Goal: Task Accomplishment & Management: Manage account settings

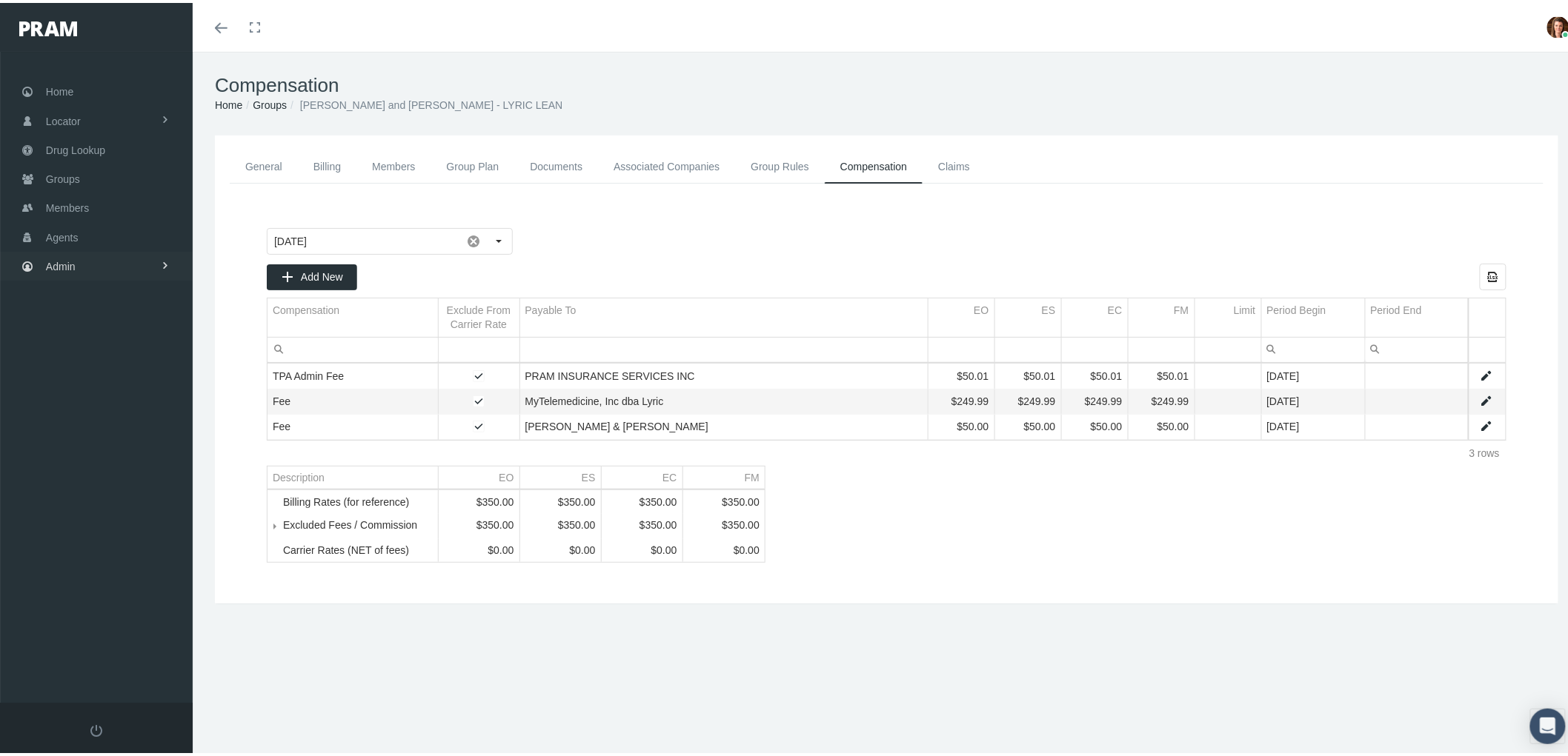
click at [56, 270] on span "Admin" at bounding box center [60, 263] width 30 height 28
click at [126, 450] on link "Companies" at bounding box center [97, 461] width 193 height 26
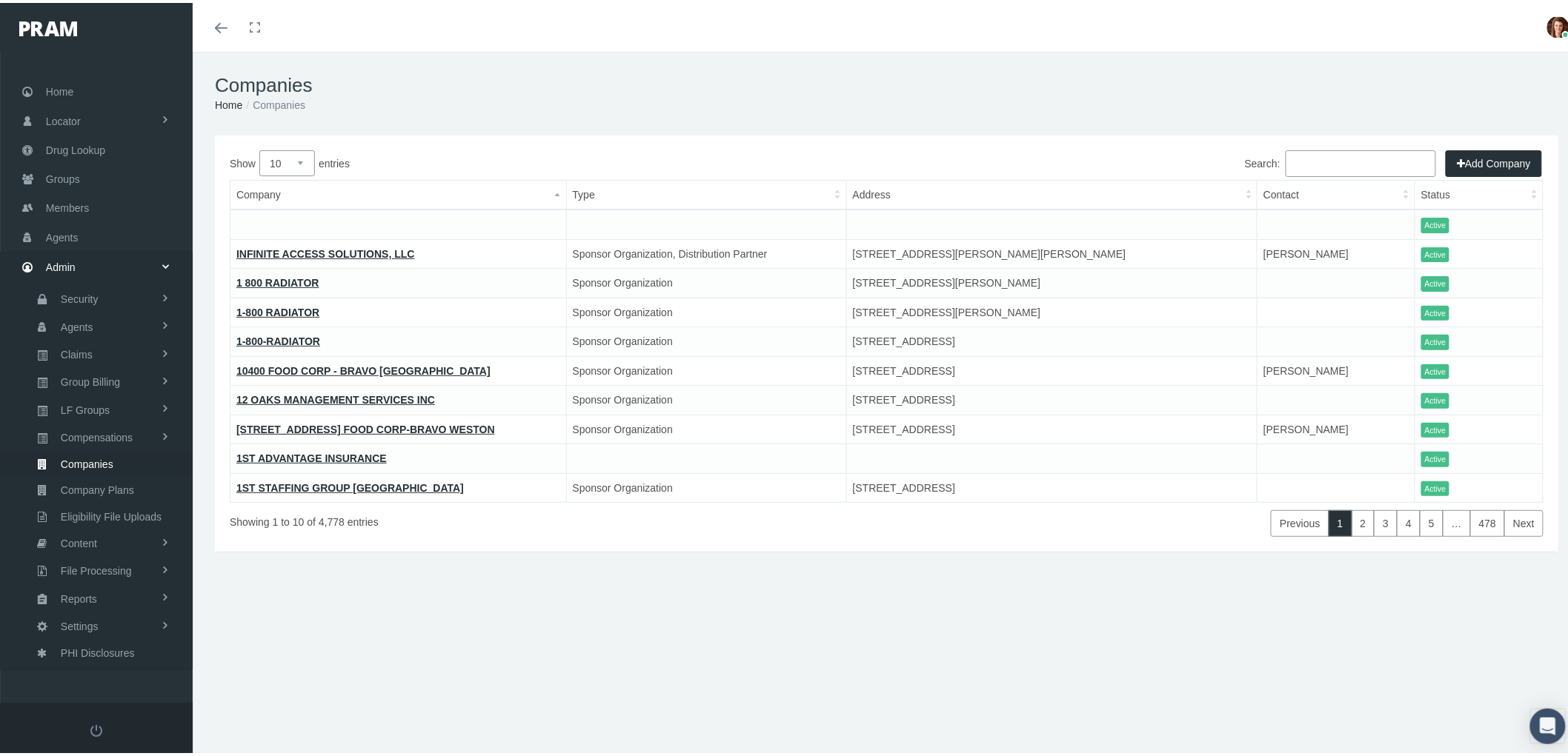
click at [1308, 157] on input "Search:" at bounding box center [1361, 161] width 151 height 27
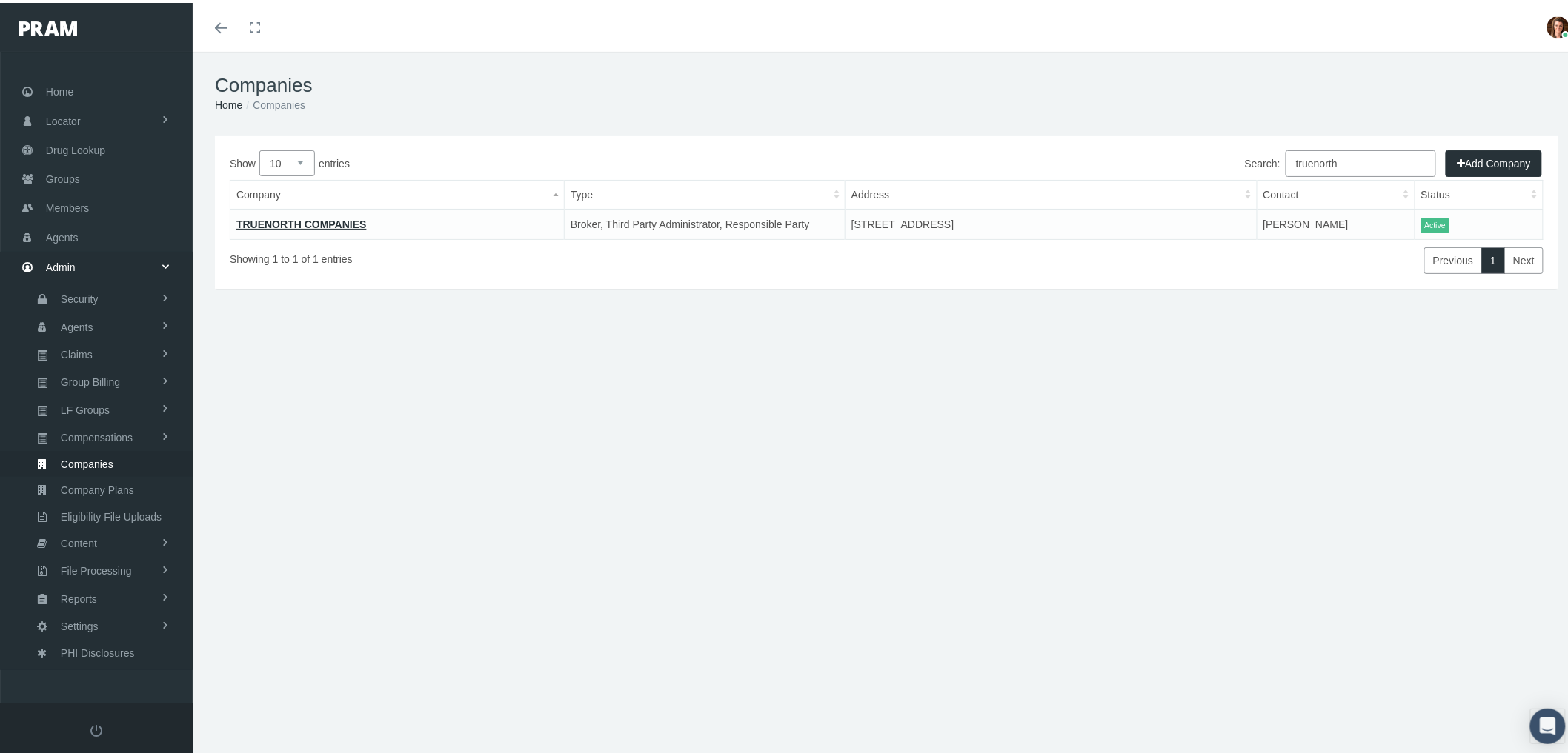
type input "truenorth"
click at [302, 216] on link "TRUENORTH COMPANIES" at bounding box center [301, 222] width 130 height 12
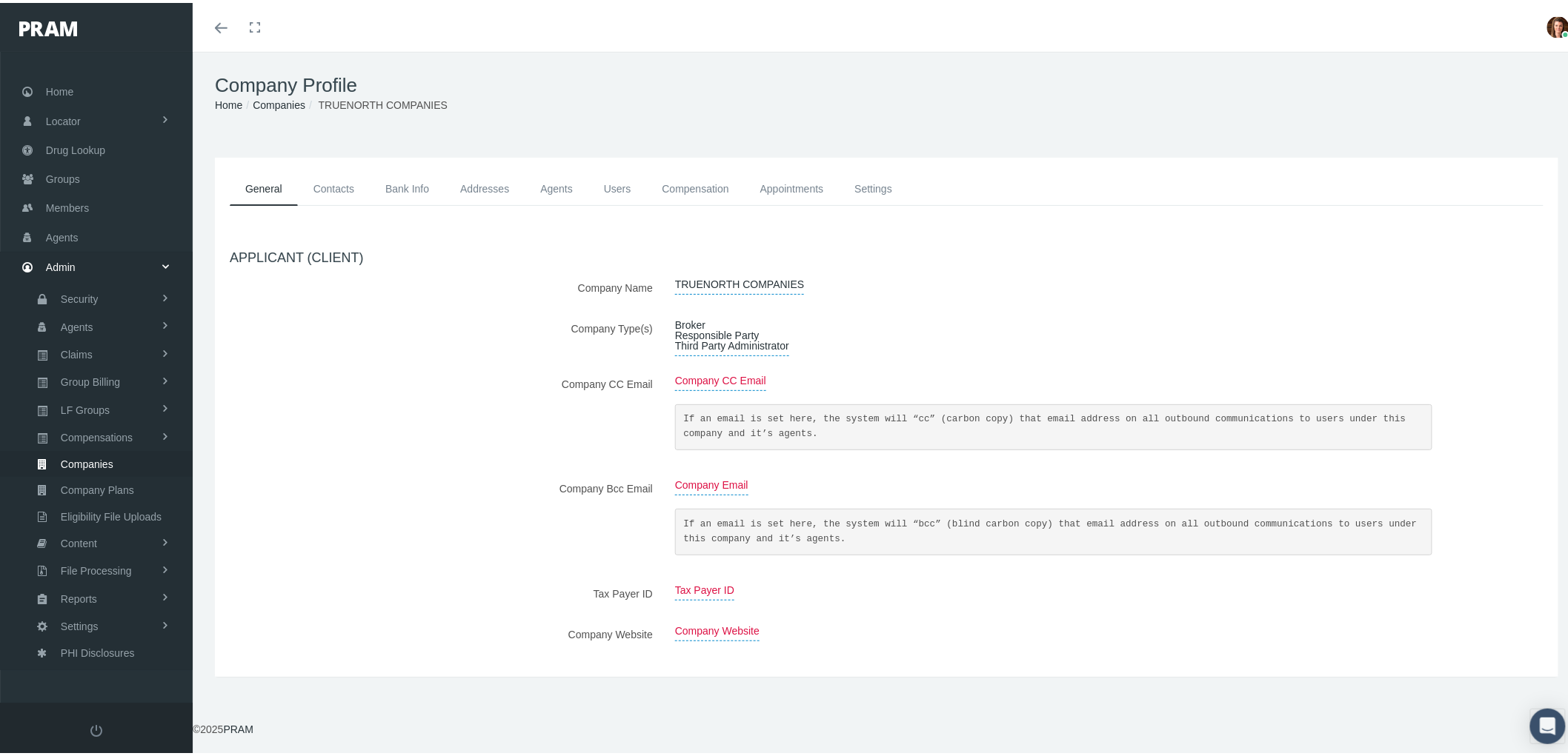
click at [338, 179] on link "Contacts" at bounding box center [334, 185] width 72 height 33
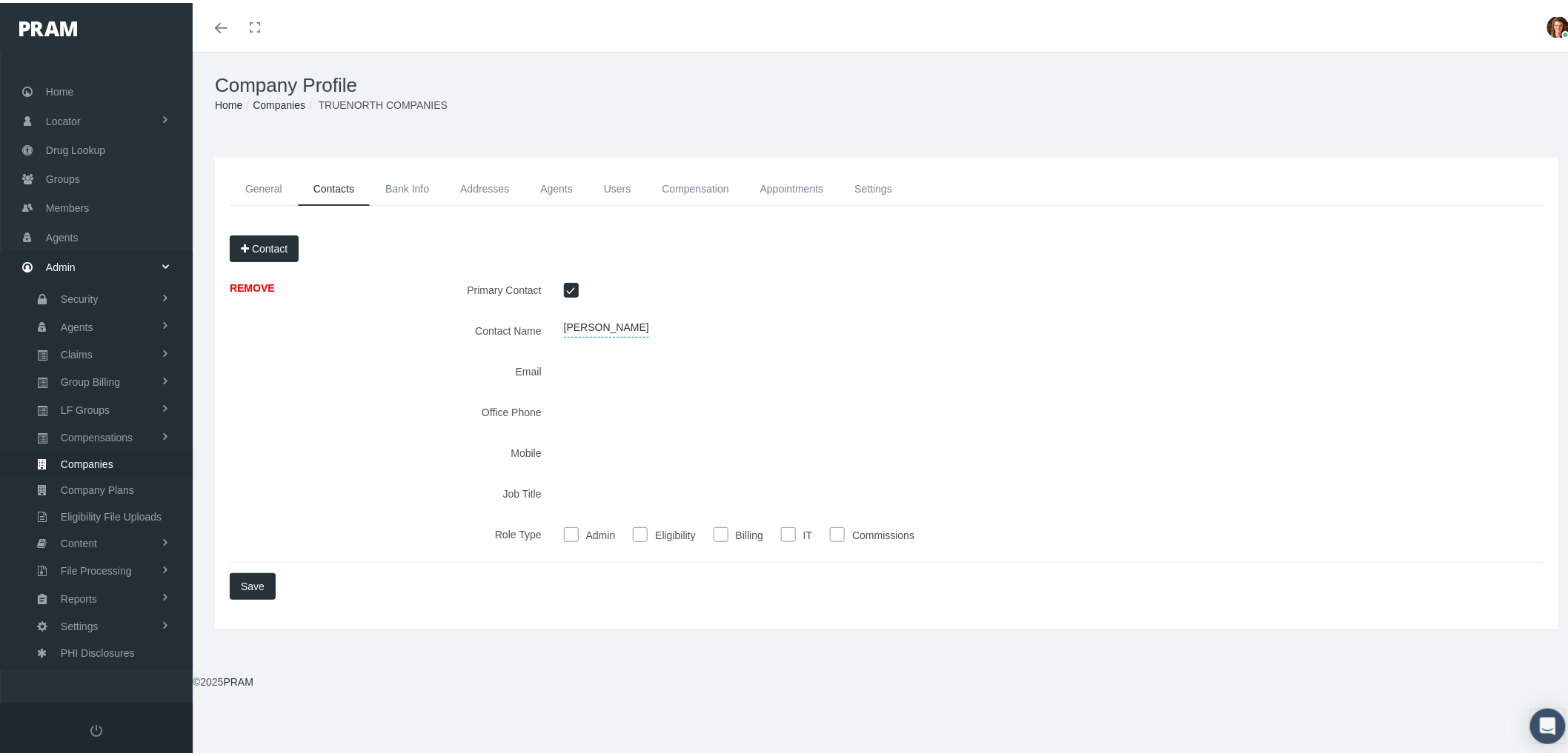
click at [413, 186] on link "Bank Info" at bounding box center [407, 185] width 75 height 33
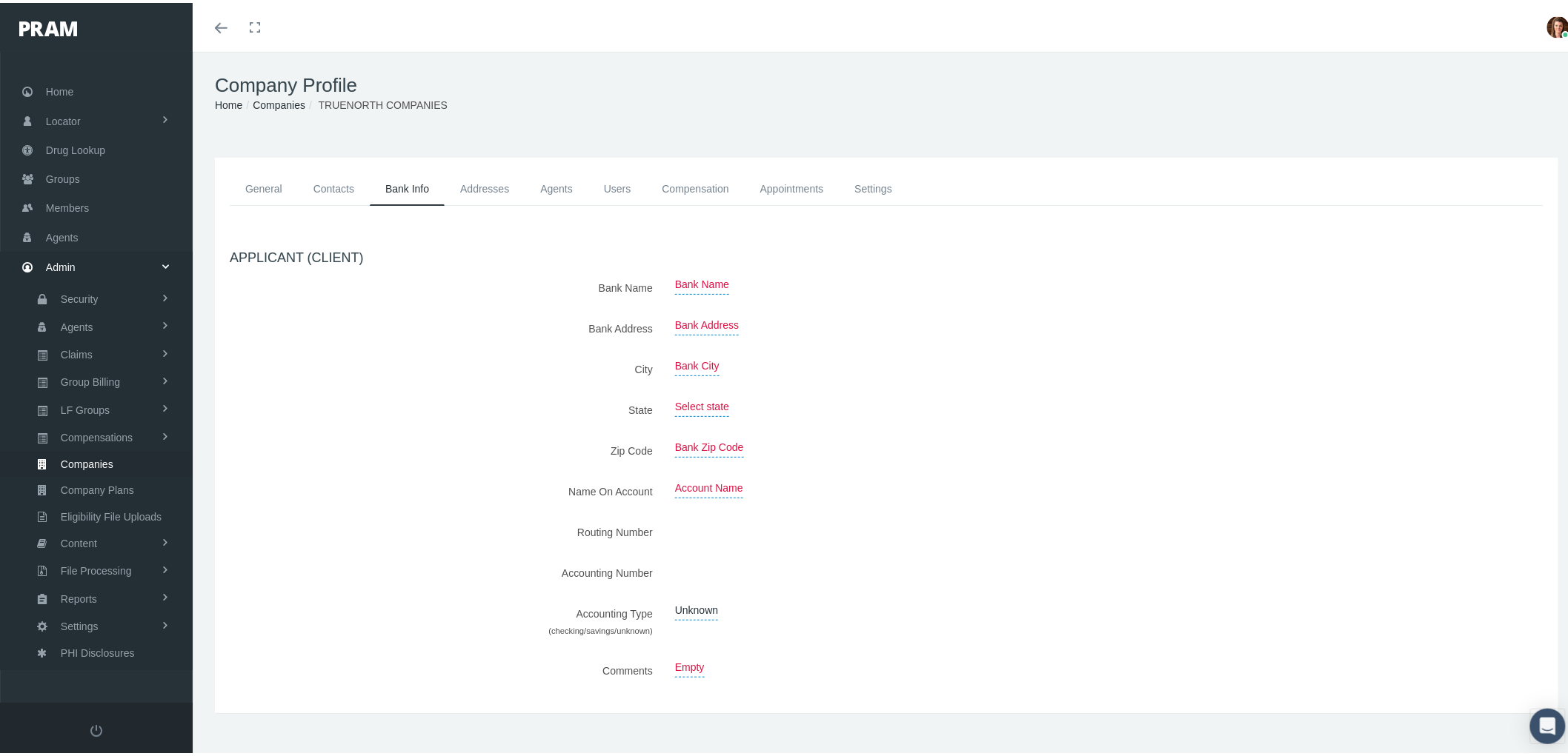
click at [241, 195] on link "General" at bounding box center [263, 185] width 69 height 33
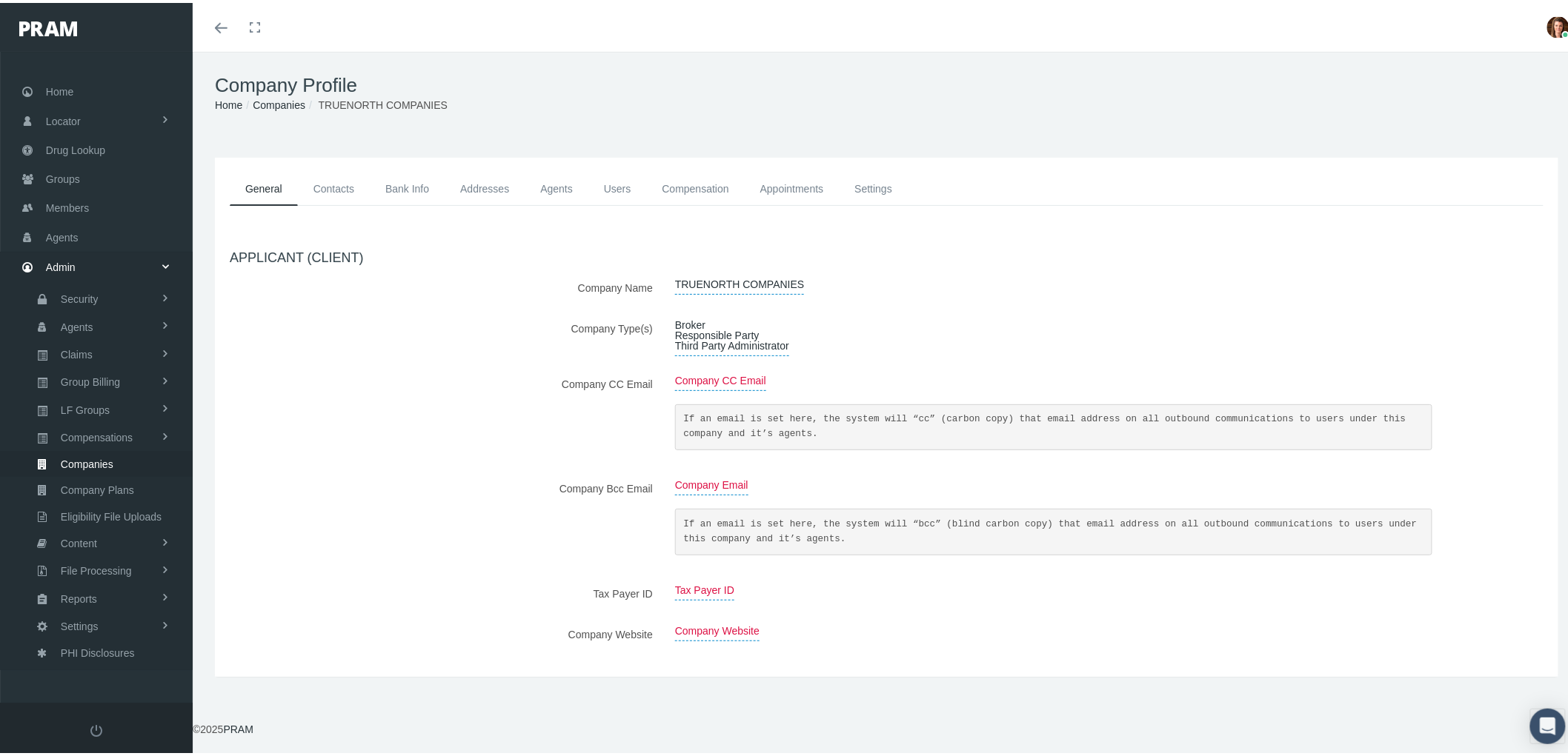
click at [335, 190] on link "Contacts" at bounding box center [334, 185] width 72 height 33
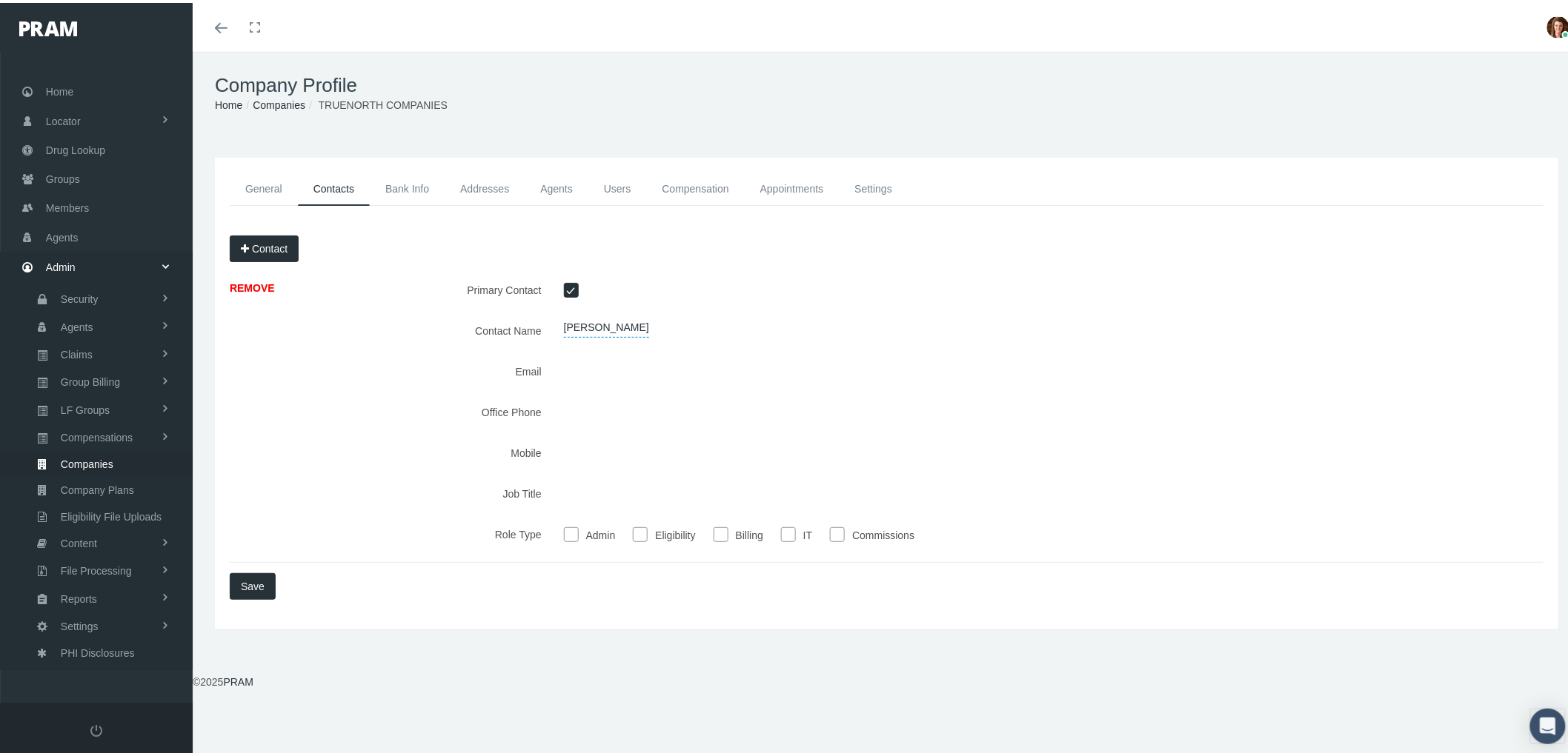
click at [408, 190] on link "Bank Info" at bounding box center [407, 185] width 75 height 33
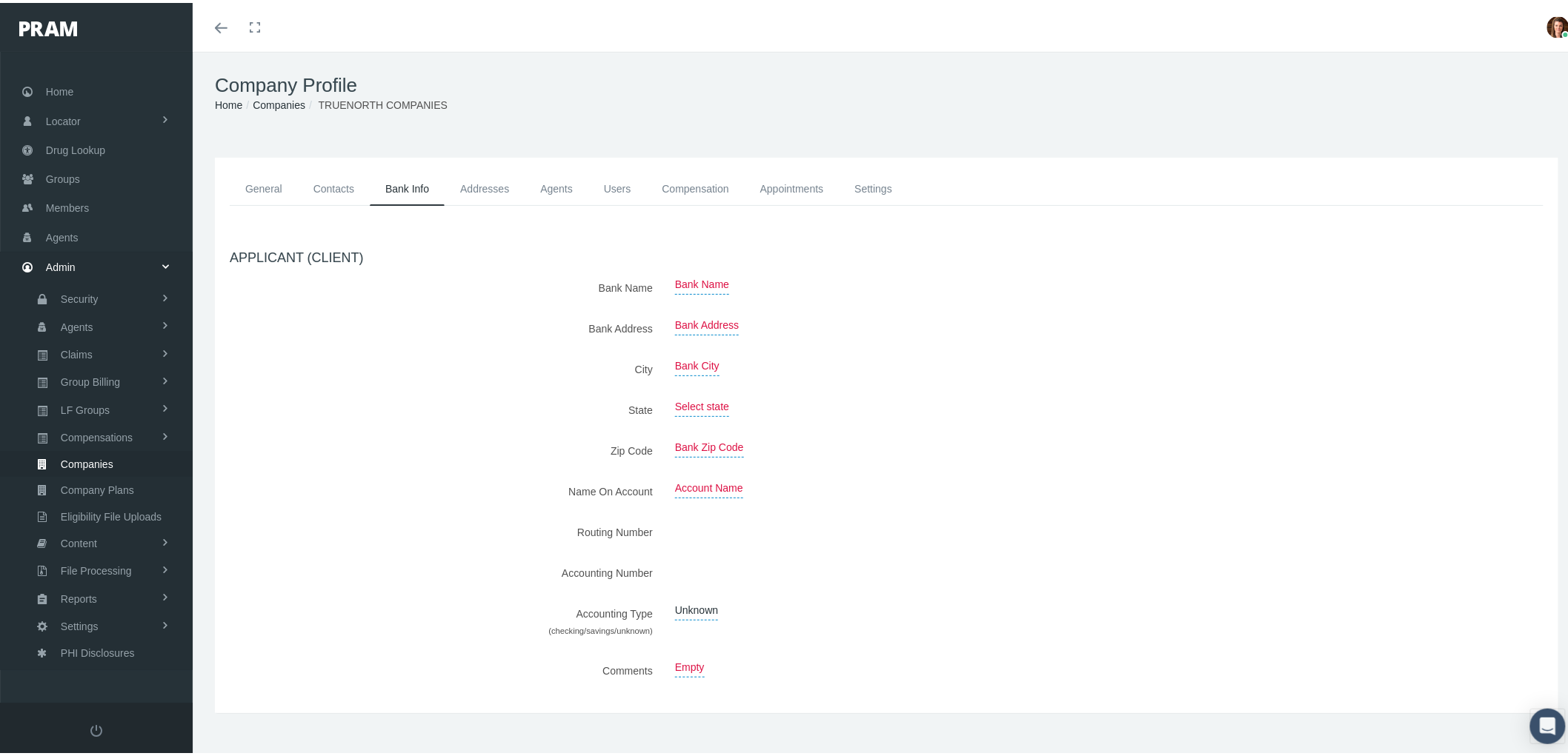
click at [487, 185] on link "Addresses" at bounding box center [484, 185] width 80 height 33
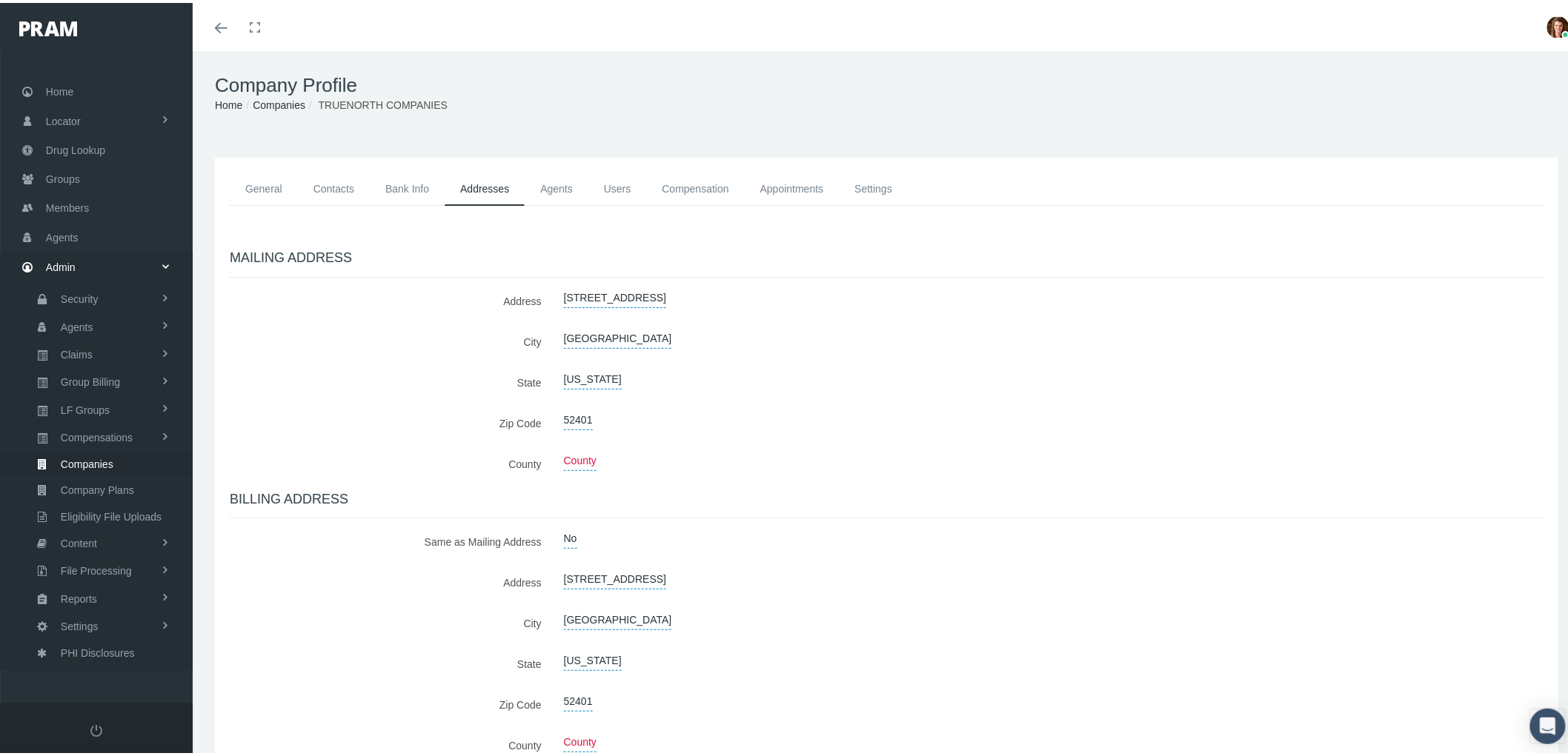
click at [580, 187] on link "Agents" at bounding box center [556, 185] width 63 height 33
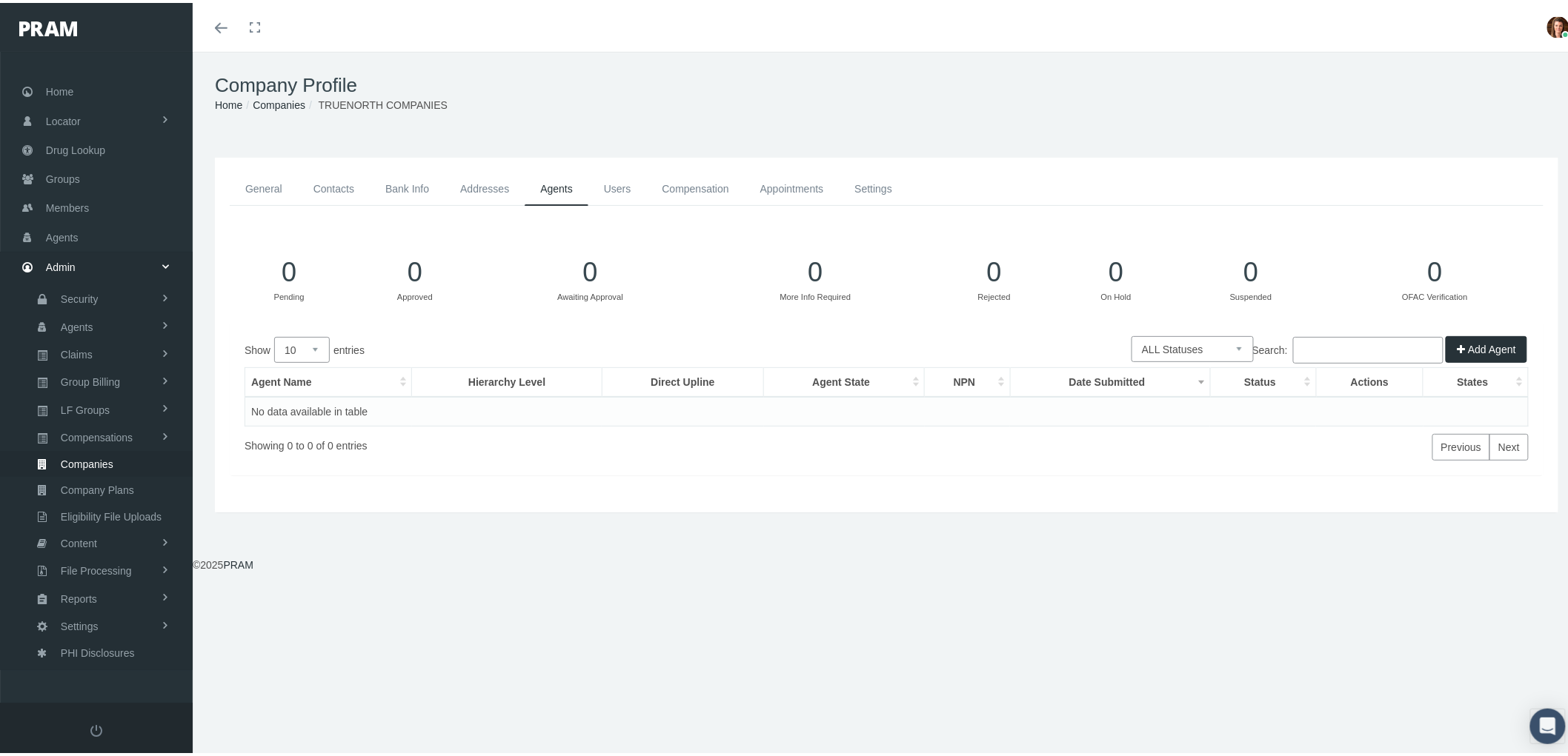
click at [641, 186] on link "Users" at bounding box center [617, 185] width 58 height 33
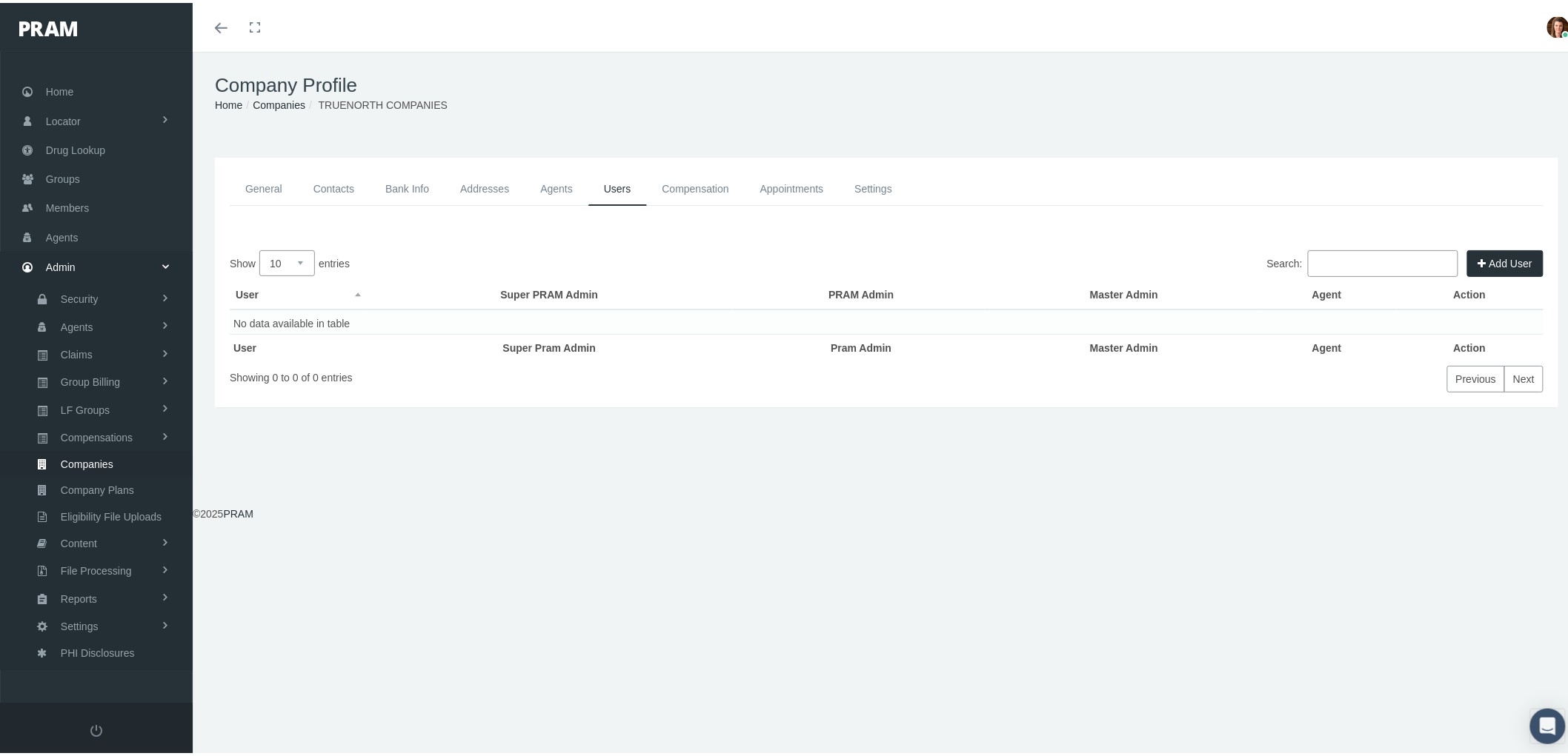
click at [249, 188] on link "General" at bounding box center [263, 185] width 69 height 33
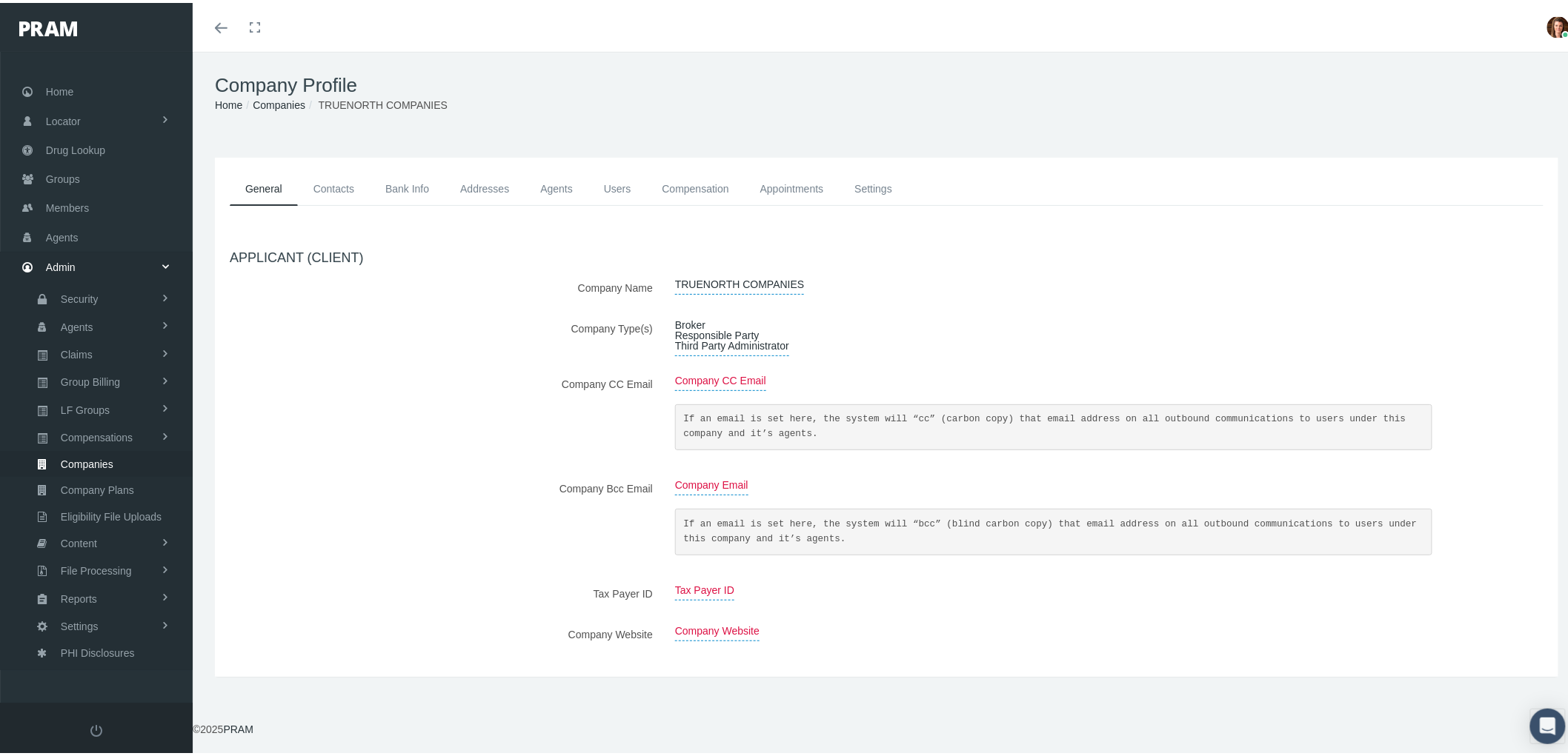
click at [75, 261] on link "Admin" at bounding box center [97, 264] width 193 height 29
click at [102, 460] on span "Companies" at bounding box center [87, 461] width 52 height 25
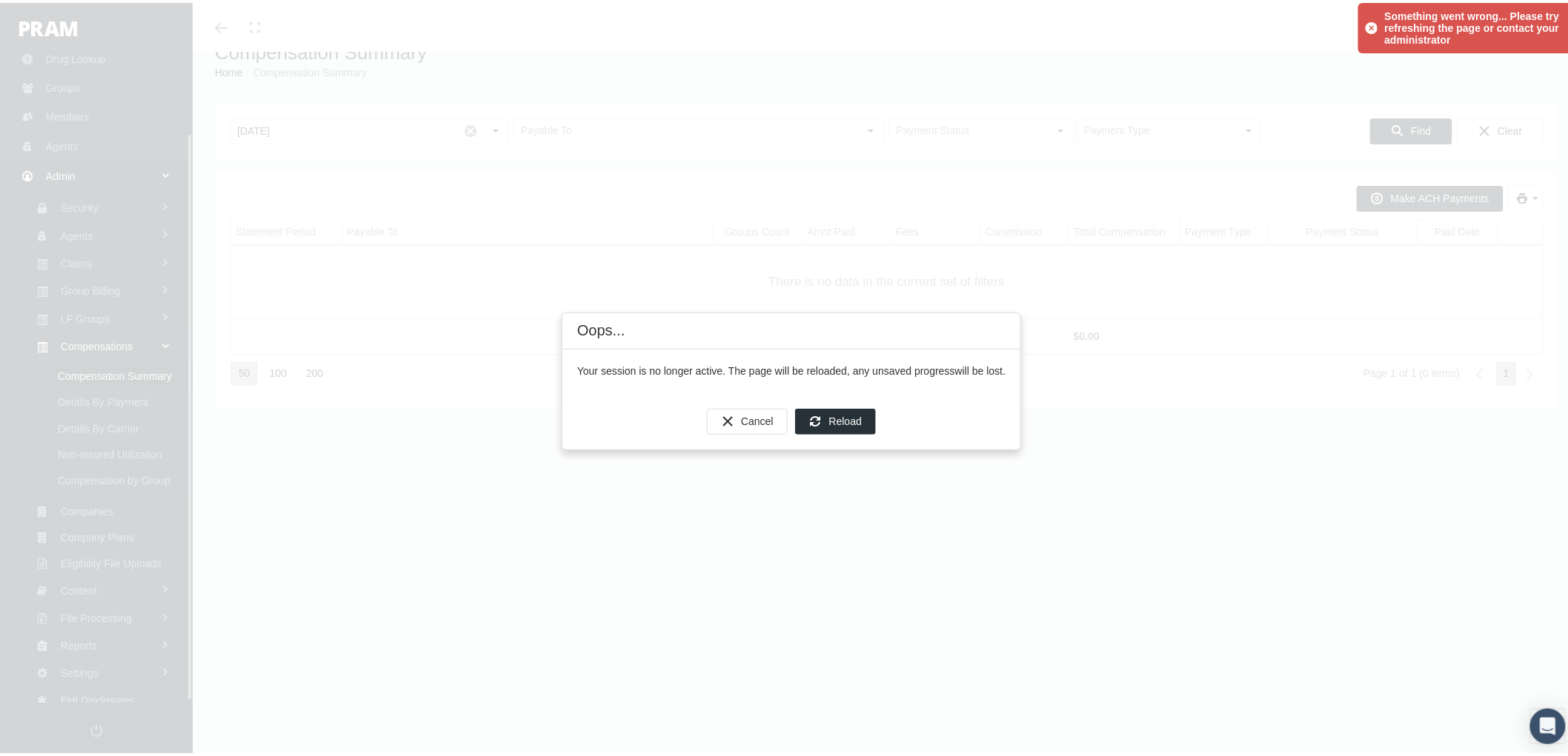
scroll to position [92, 0]
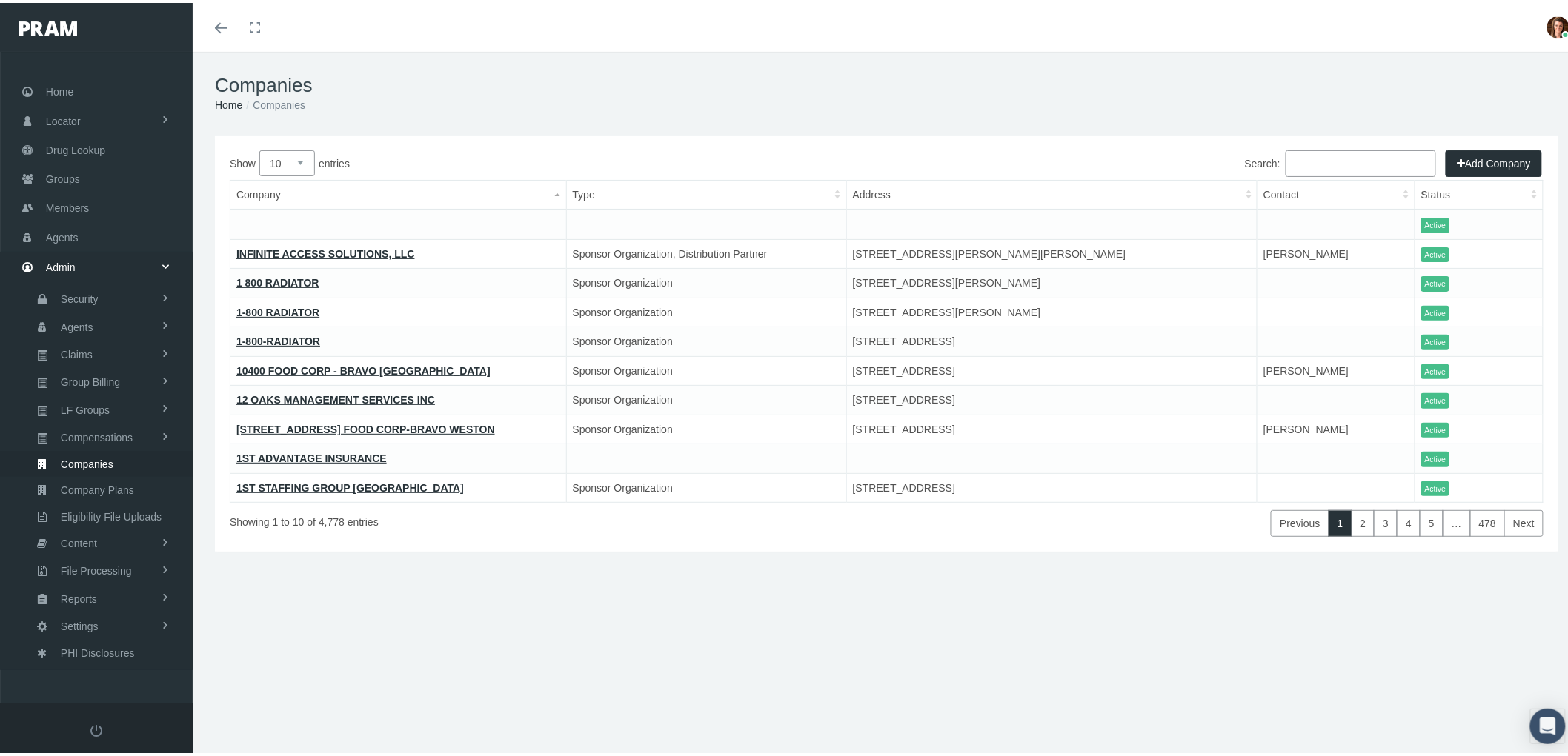
click at [1366, 152] on input "Search:" at bounding box center [1361, 161] width 151 height 27
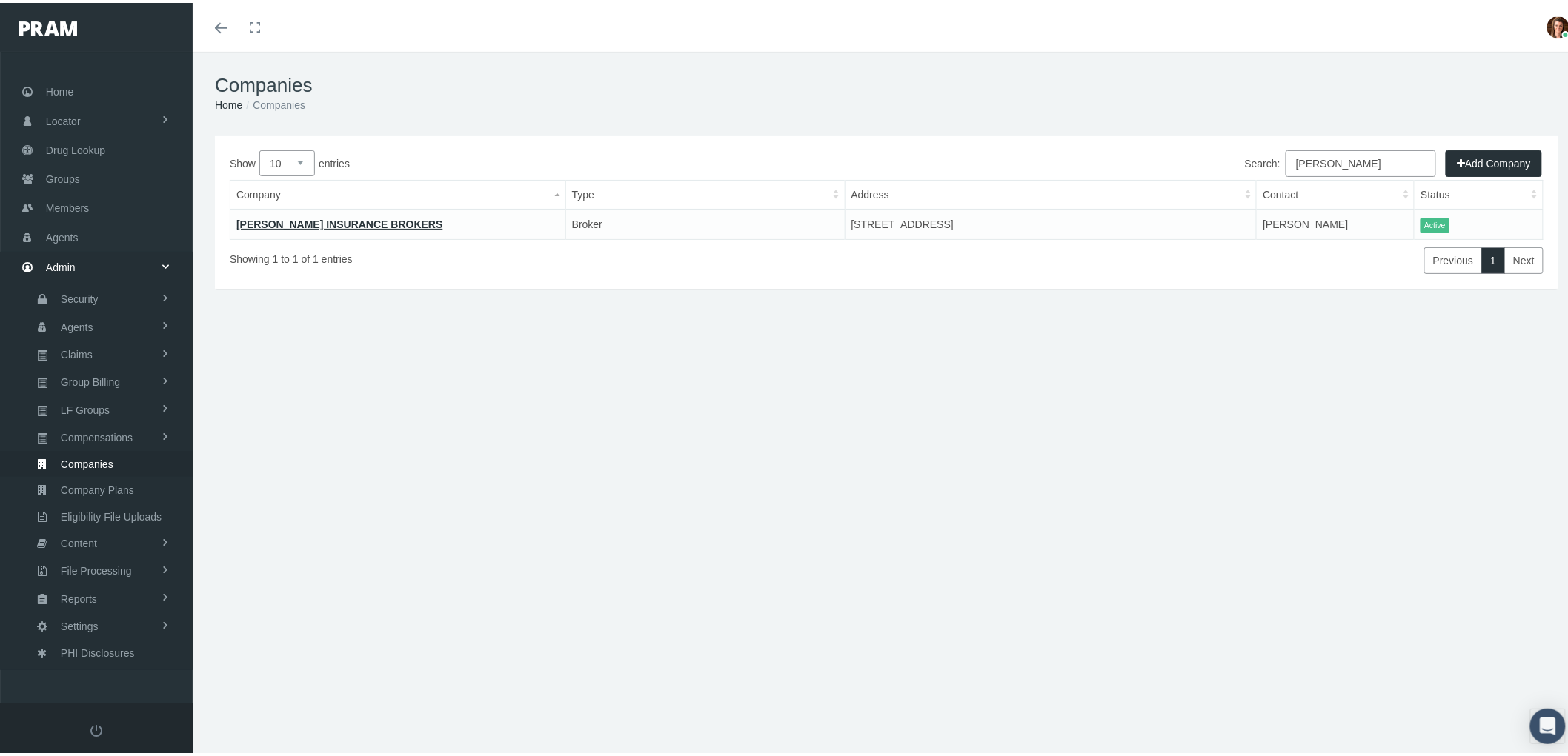
drag, startPoint x: 1331, startPoint y: 157, endPoint x: 1226, endPoint y: 161, distance: 105.1
click at [1226, 161] on div "Search: heffernan" at bounding box center [1215, 162] width 657 height 30
type input "truenorth"
click at [295, 216] on link "TRUENORTH COMPANIES" at bounding box center [301, 222] width 130 height 12
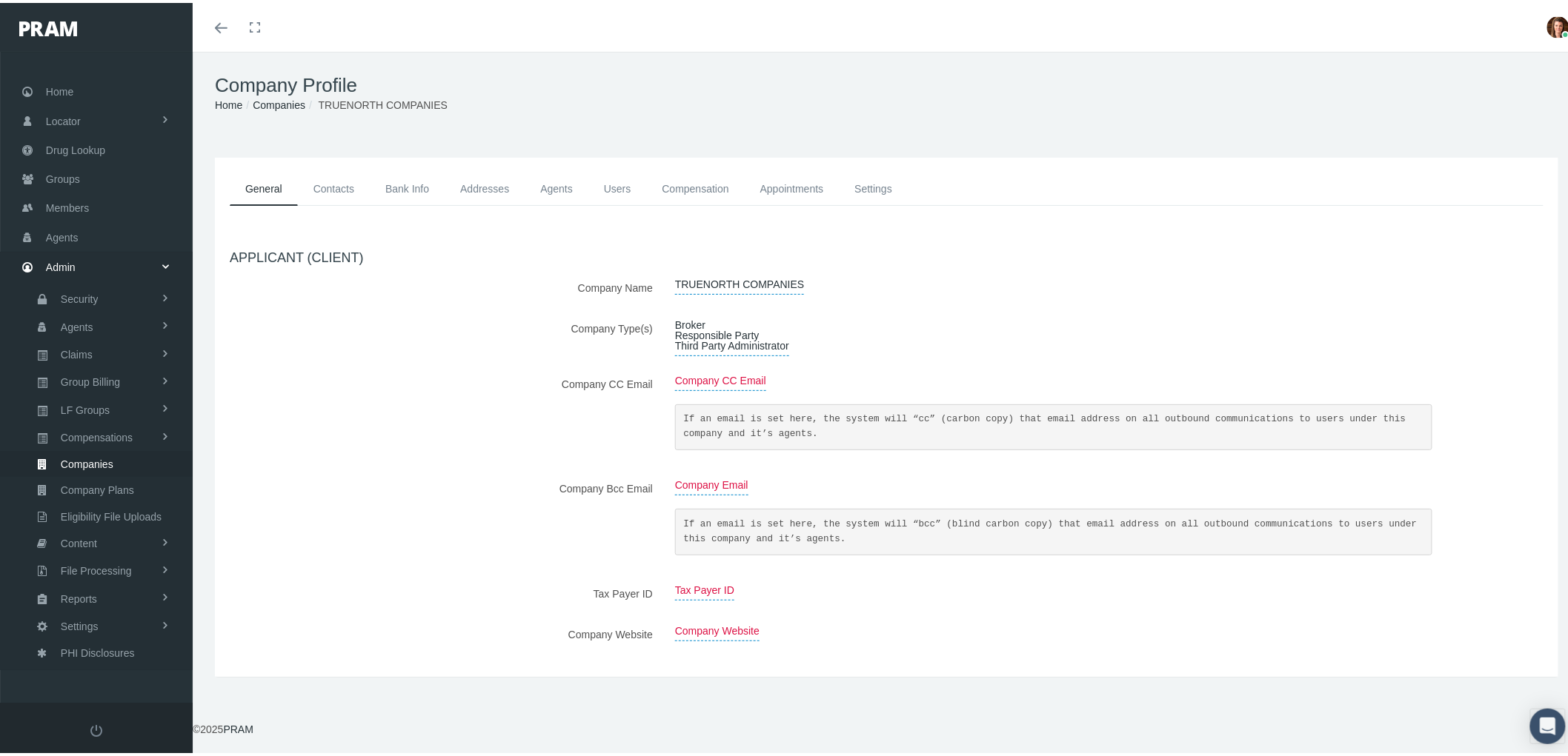
click at [699, 184] on link "Compensation" at bounding box center [696, 185] width 98 height 33
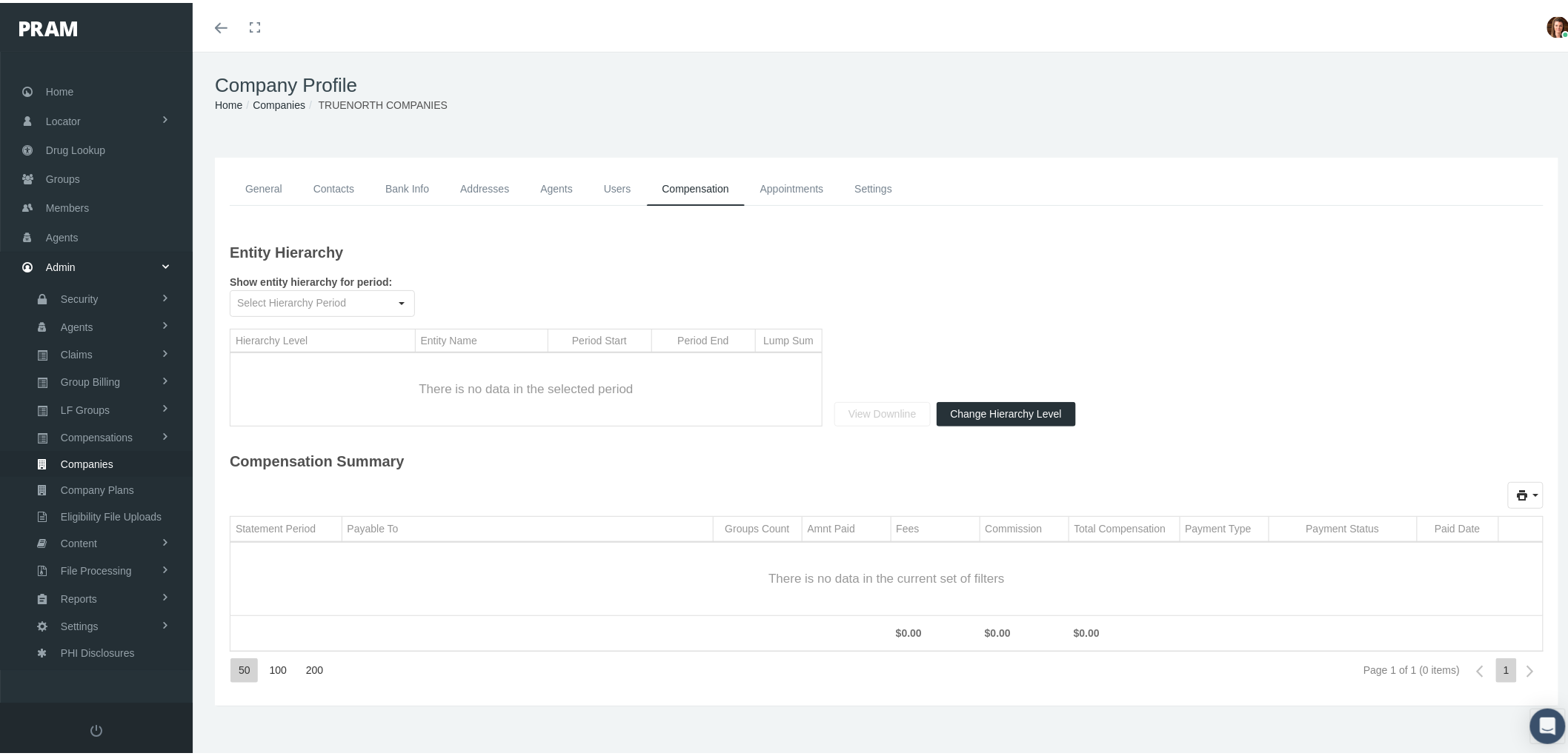
click at [264, 185] on link "General" at bounding box center [263, 185] width 69 height 33
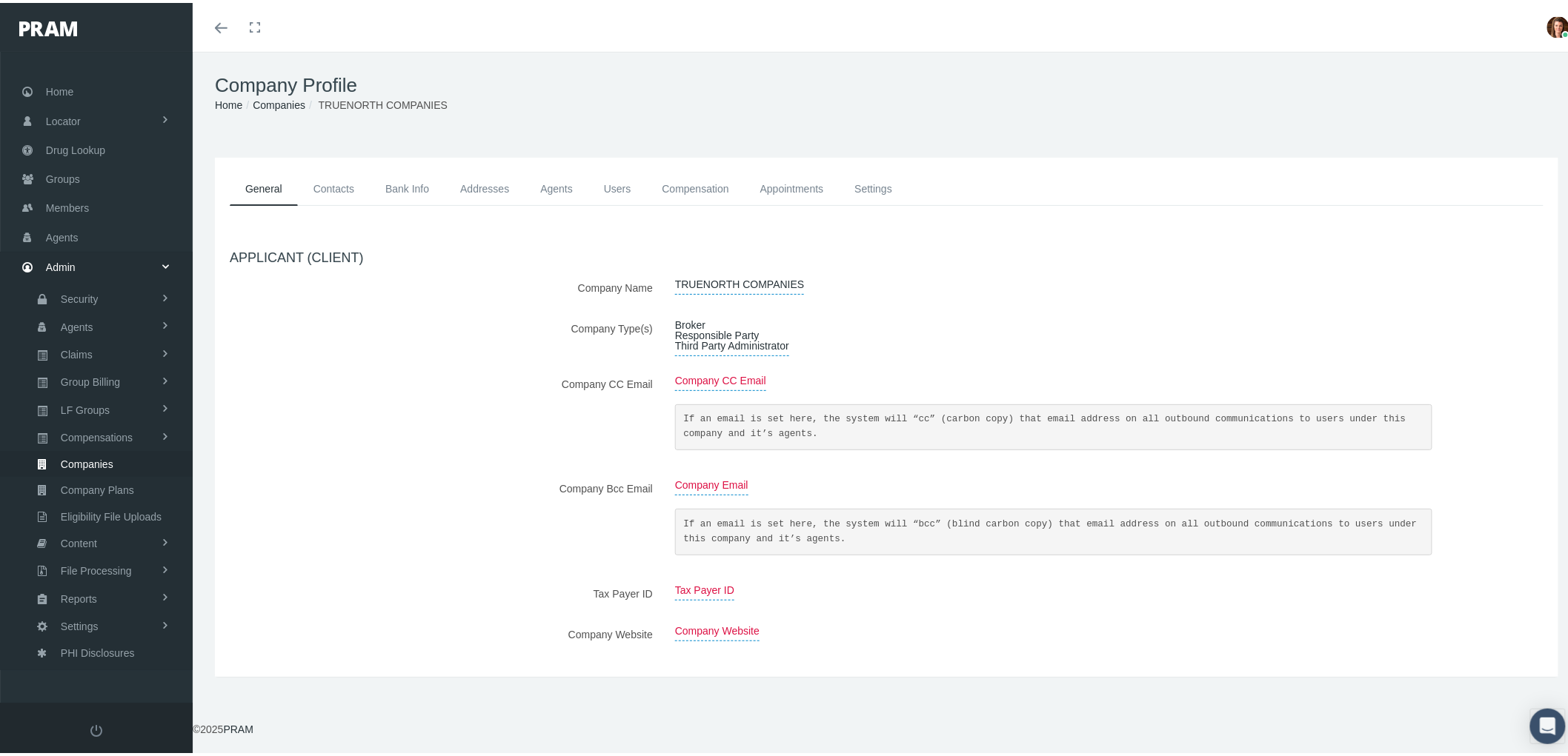
click at [327, 189] on link "Contacts" at bounding box center [334, 185] width 72 height 33
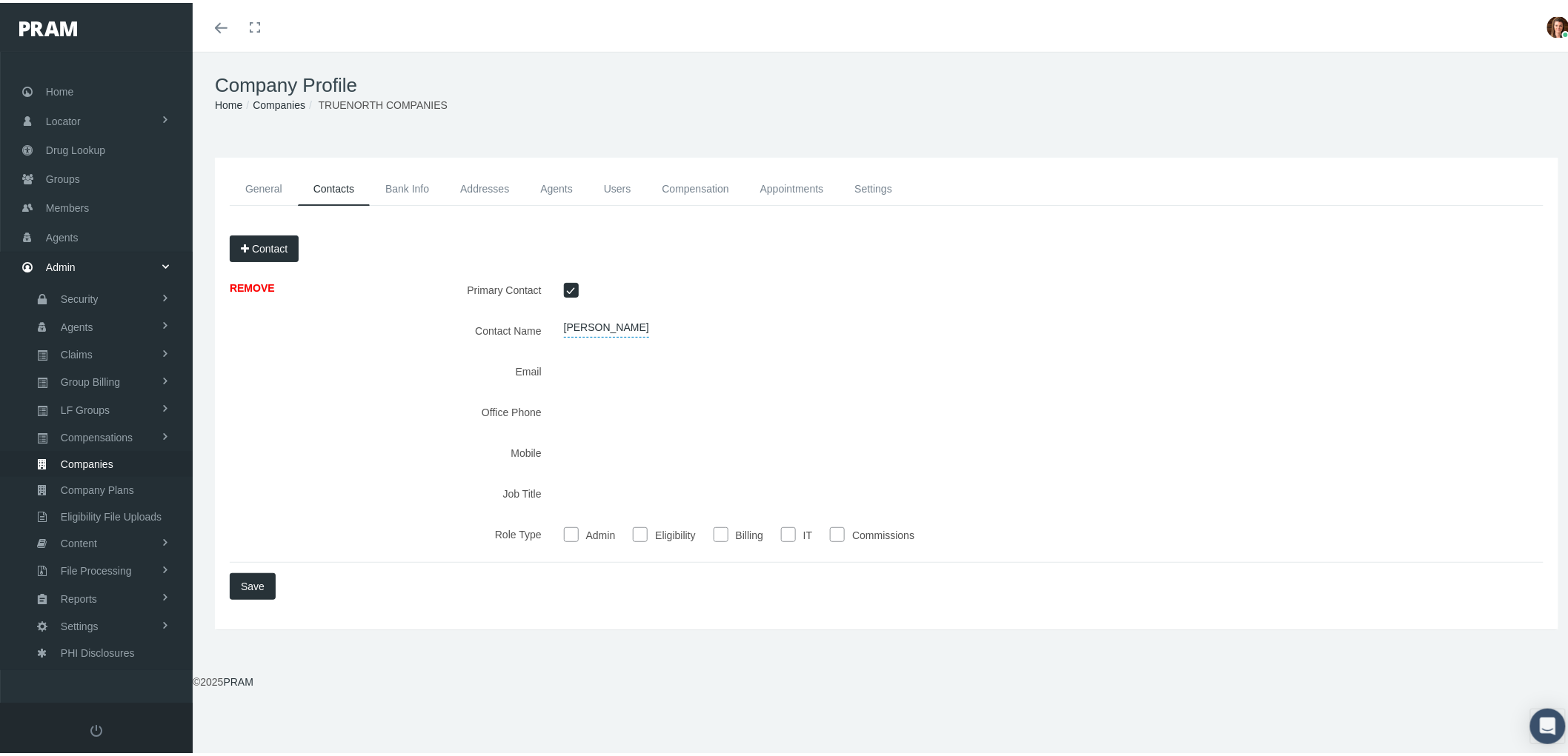
click at [409, 181] on link "Bank Info" at bounding box center [407, 185] width 75 height 33
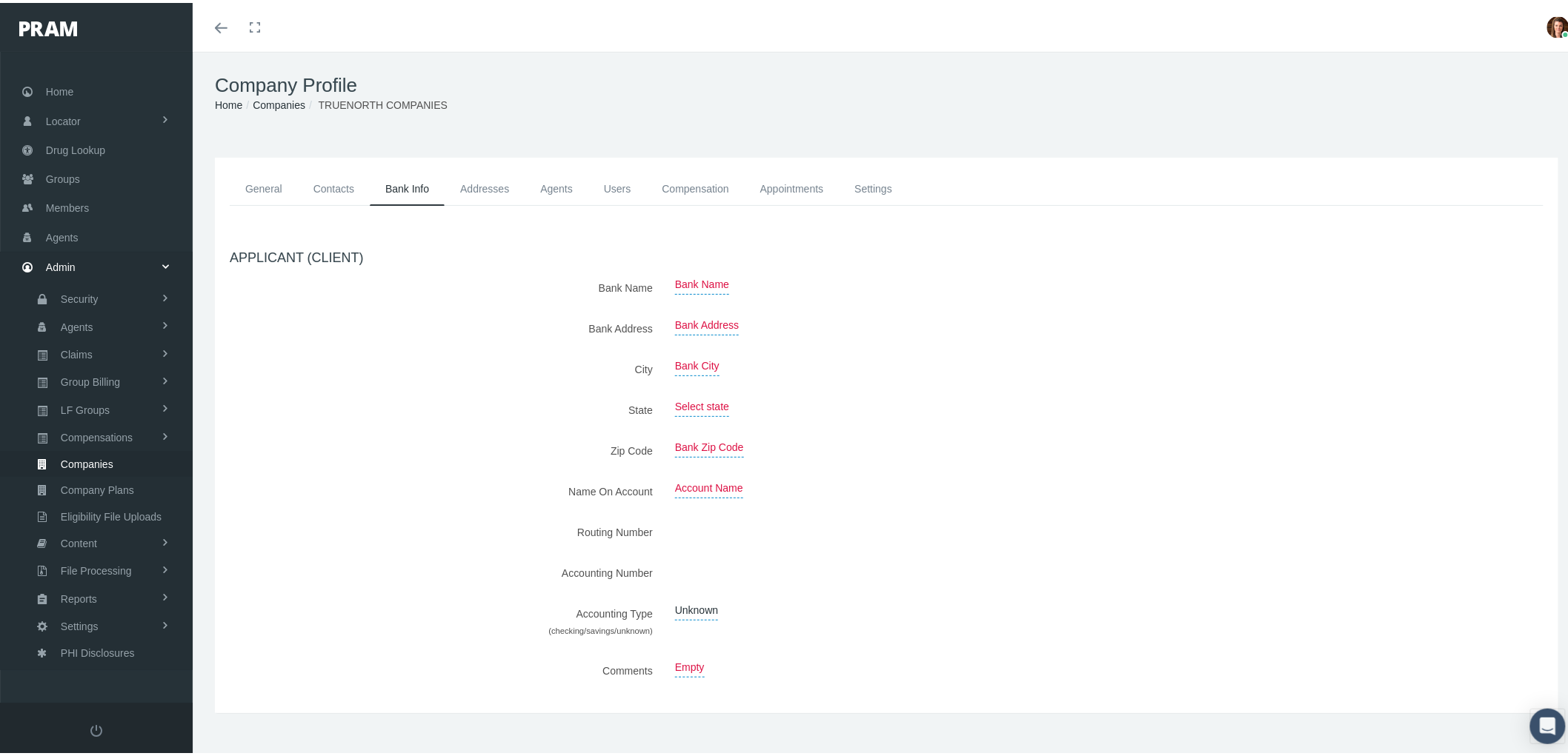
click at [494, 183] on link "Addresses" at bounding box center [484, 185] width 80 height 33
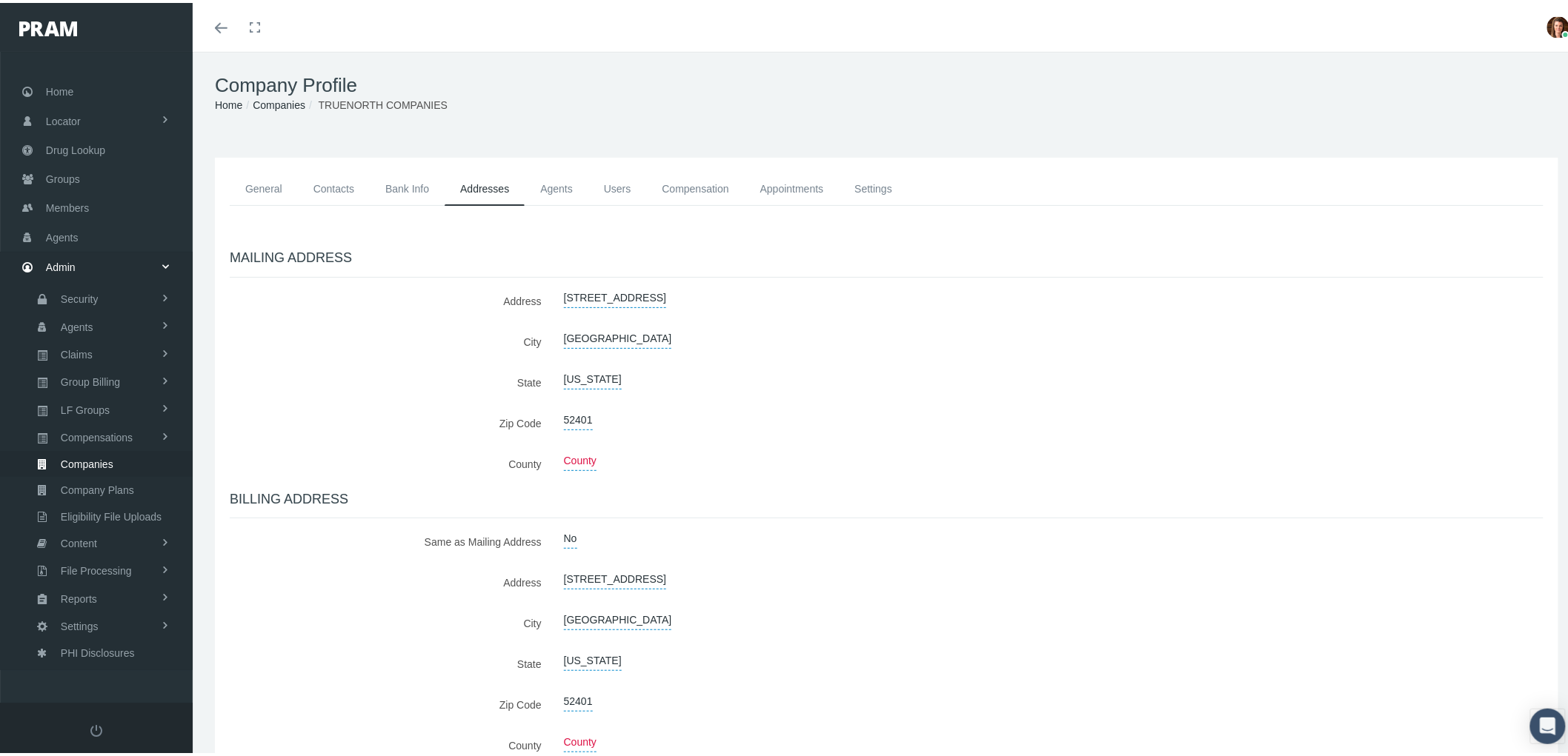
click at [575, 179] on link "Agents" at bounding box center [556, 185] width 63 height 33
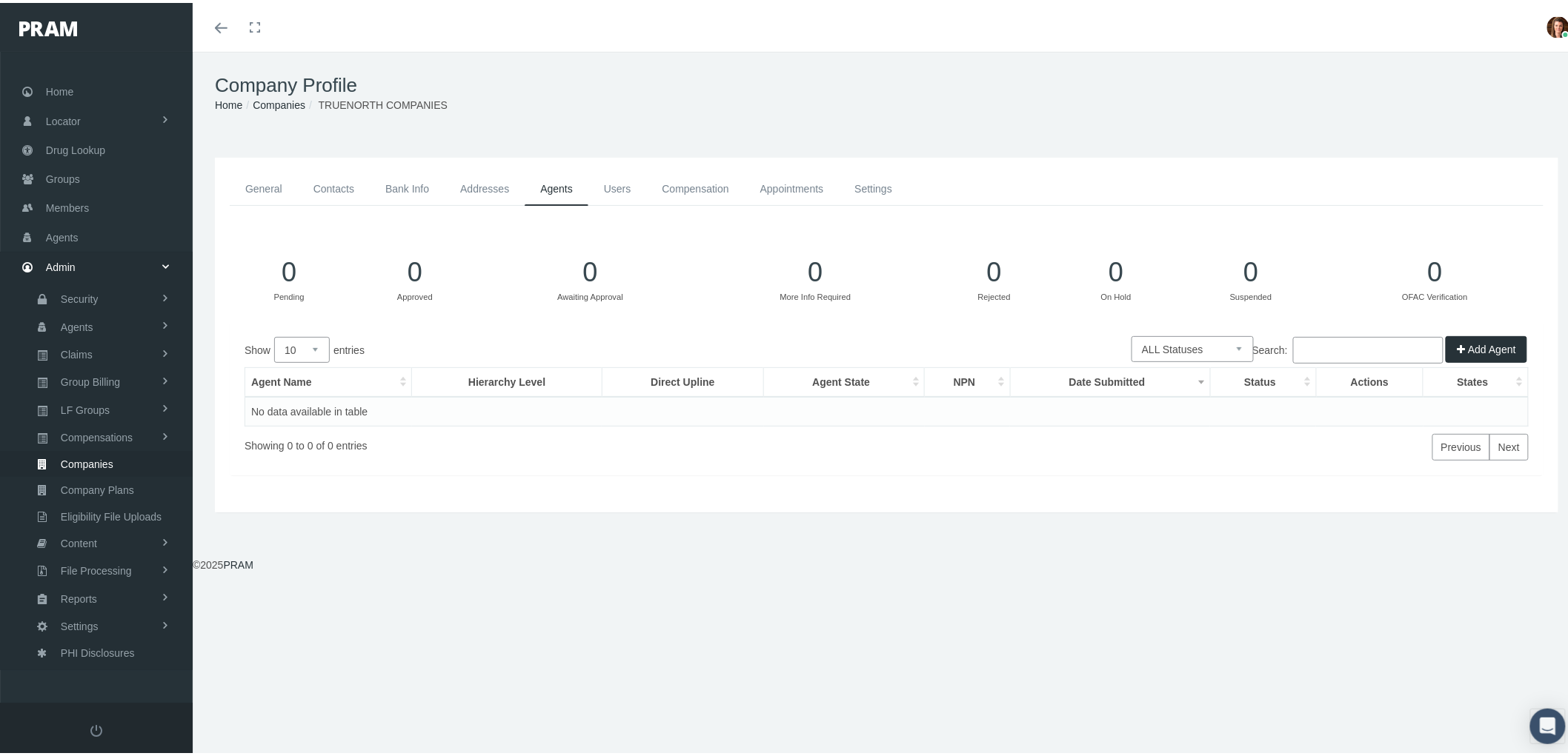
click at [638, 179] on link "Users" at bounding box center [617, 185] width 58 height 33
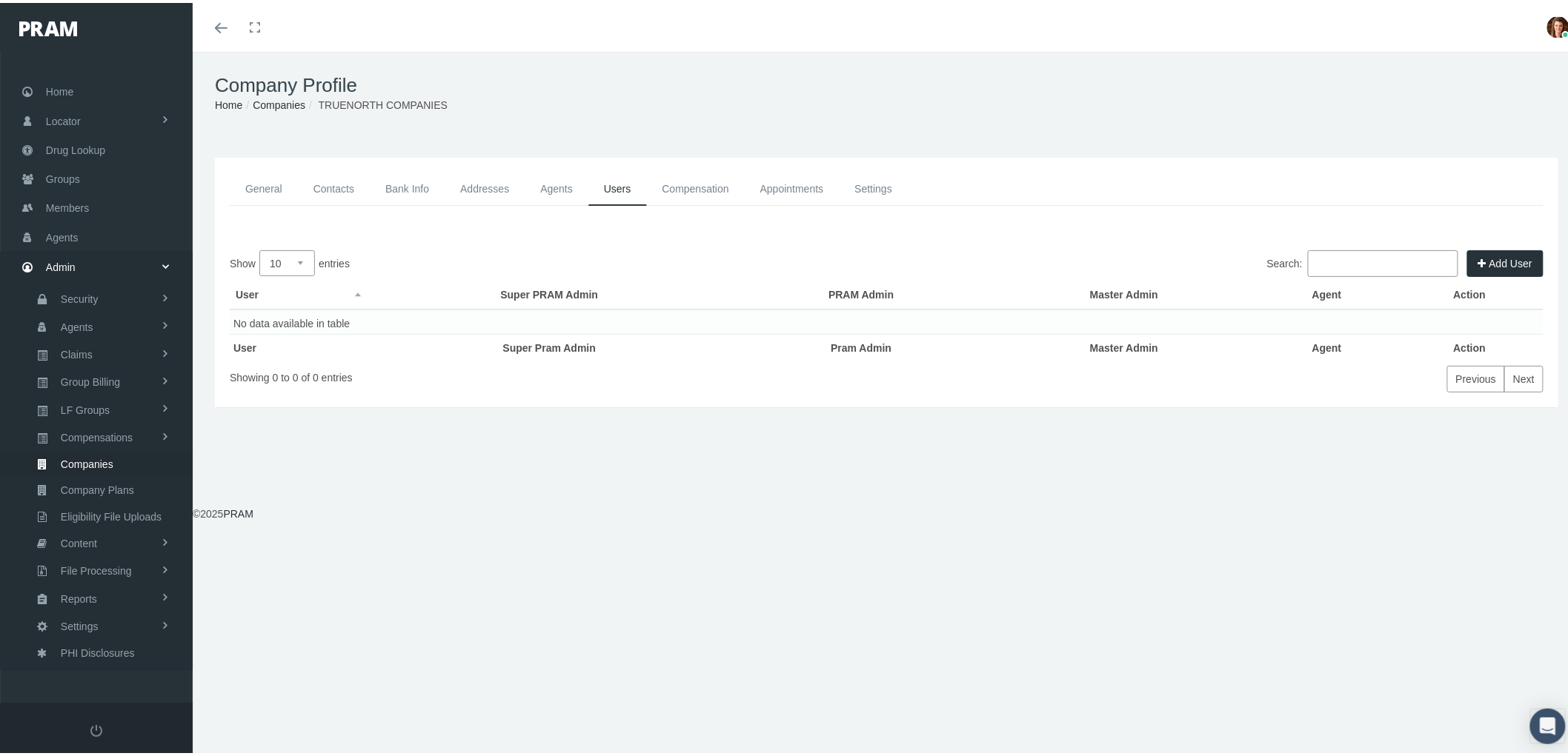
click at [689, 181] on link "Compensation" at bounding box center [696, 185] width 98 height 33
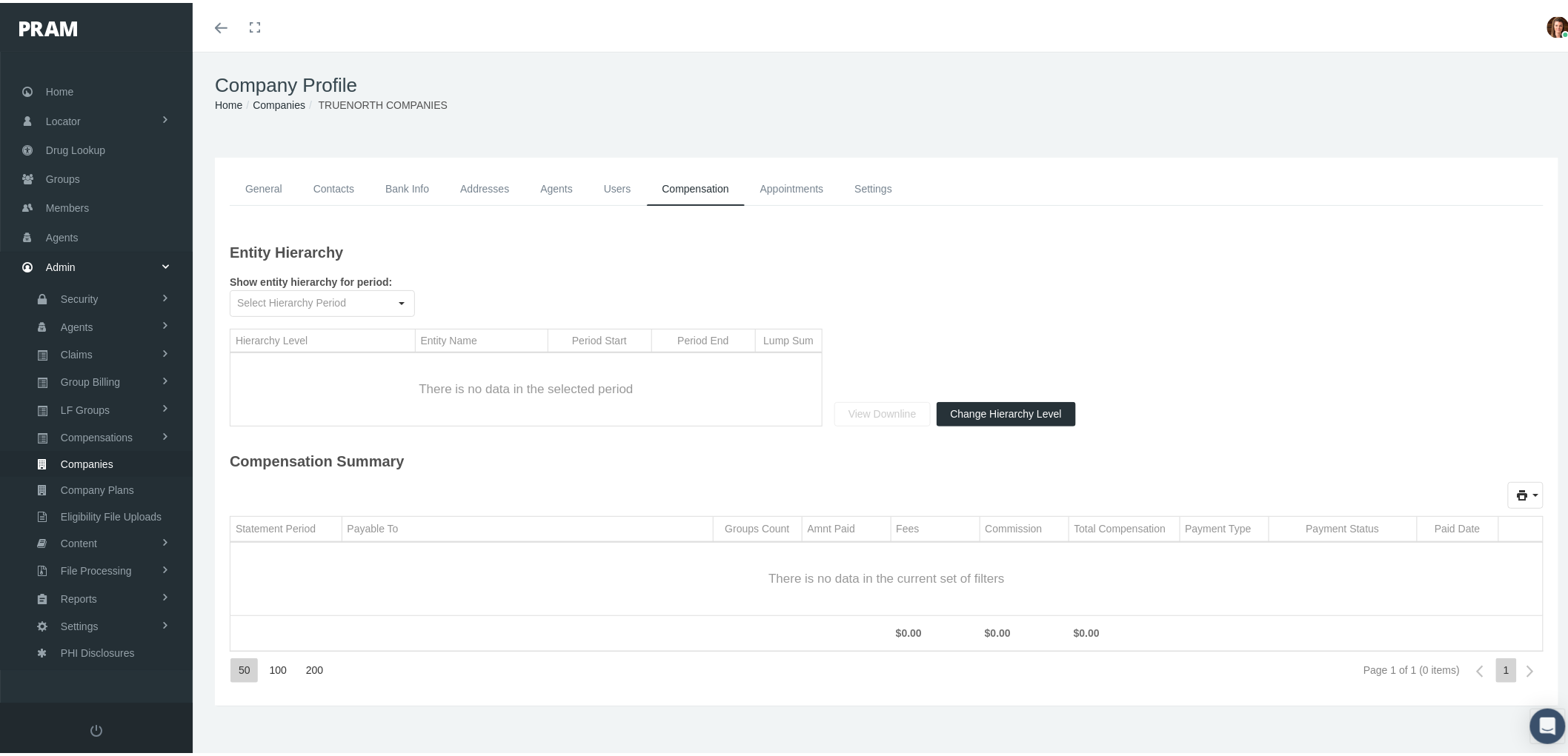
click at [774, 183] on link "Appointments" at bounding box center [792, 185] width 95 height 33
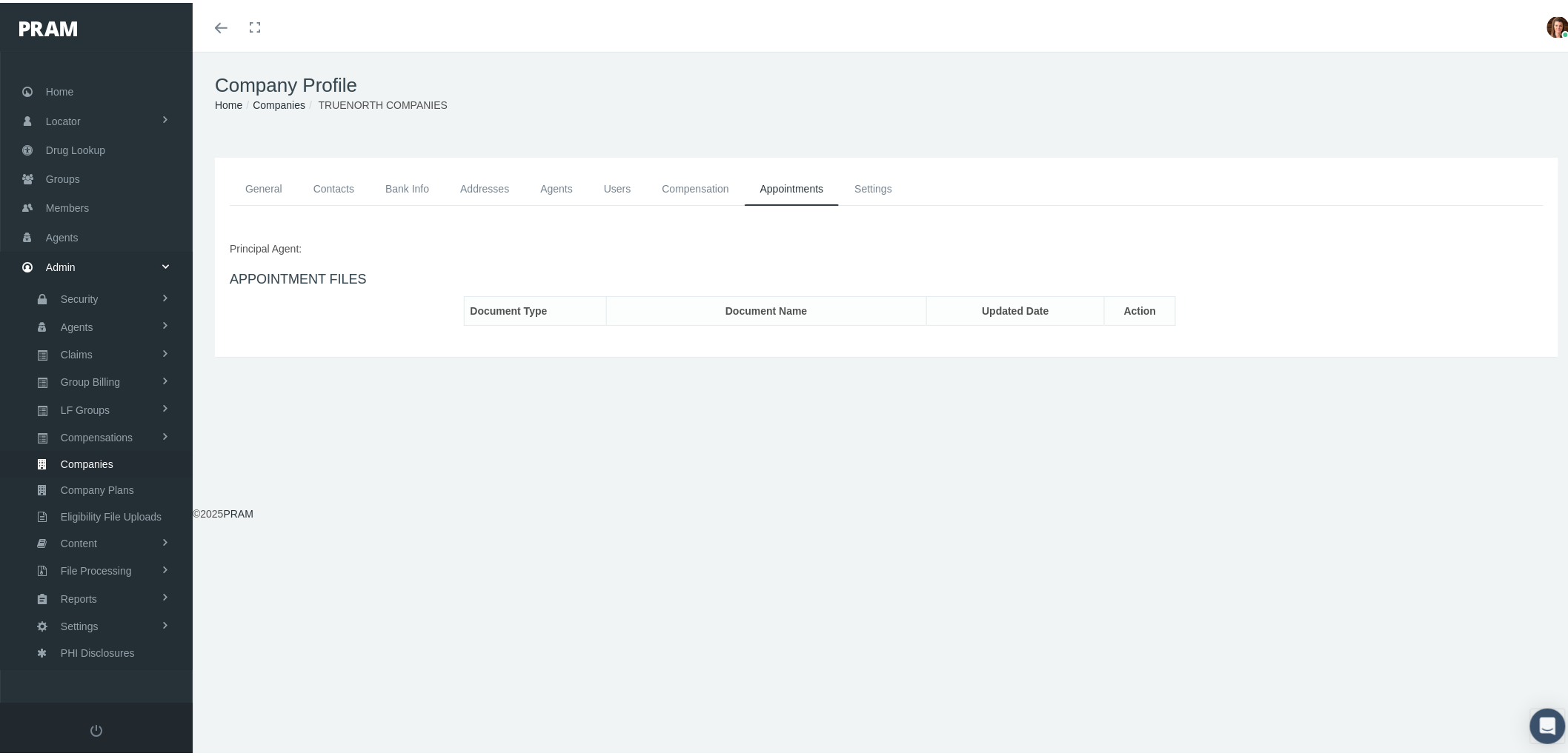
click at [880, 182] on link "Settings" at bounding box center [873, 185] width 69 height 33
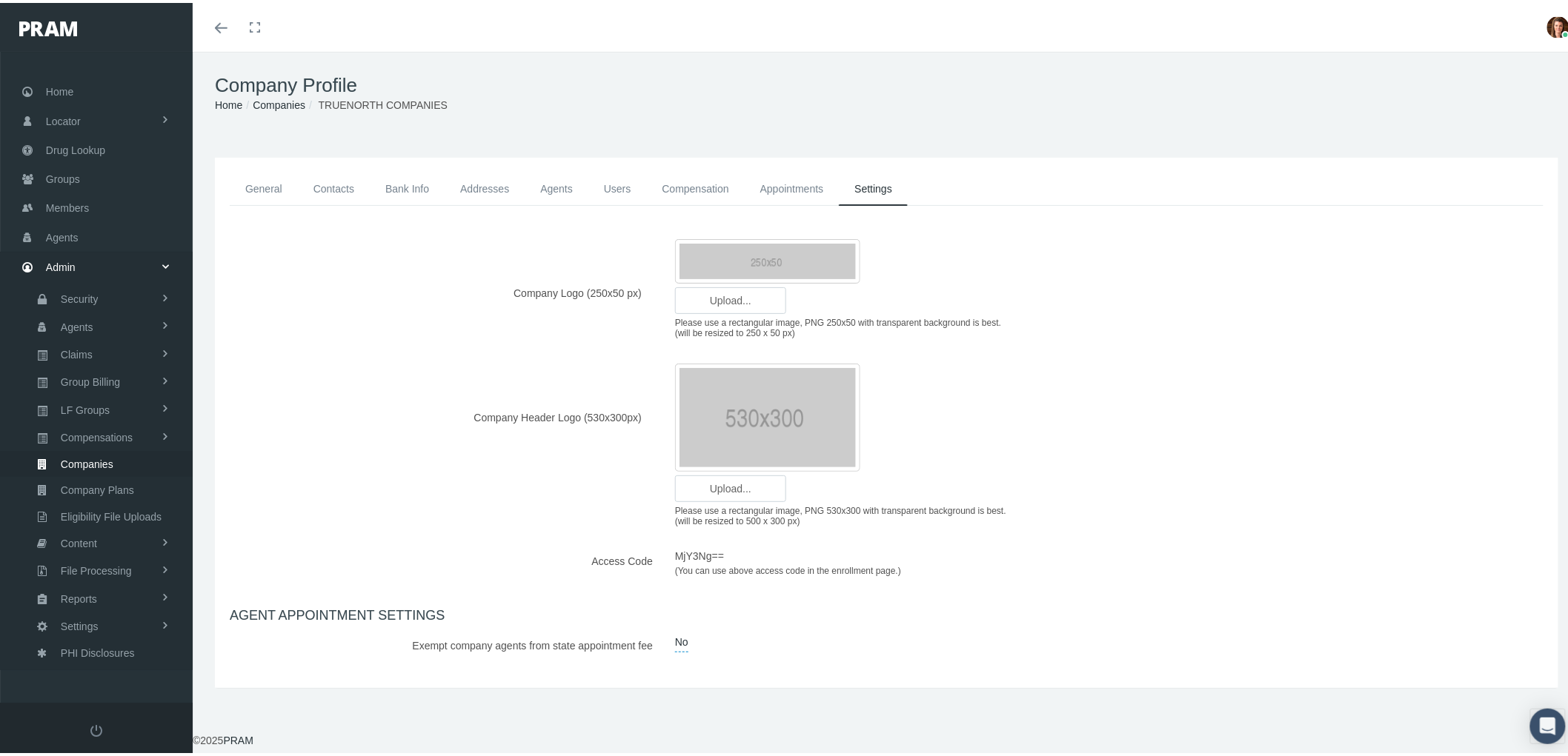
click at [246, 182] on link "General" at bounding box center [263, 185] width 69 height 33
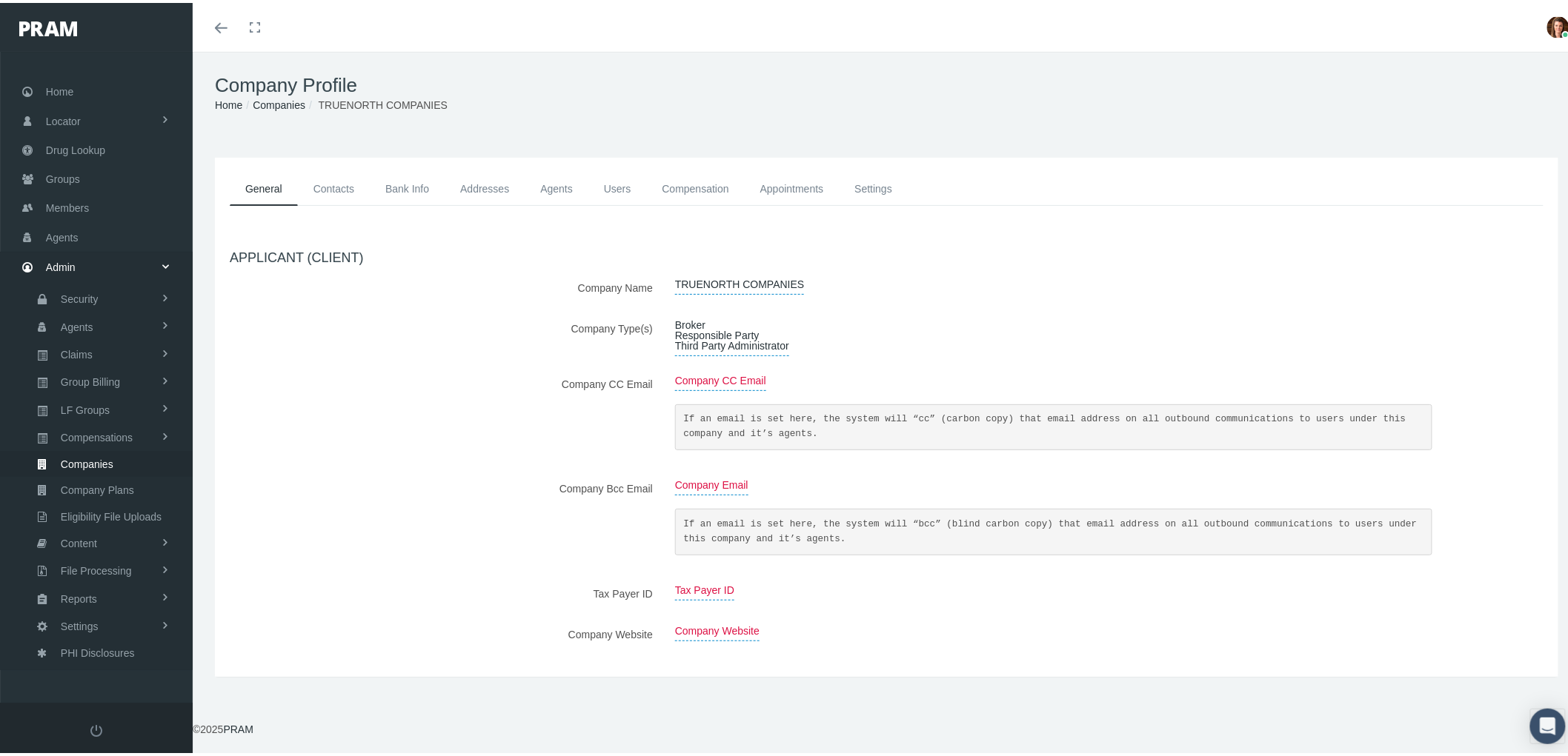
click at [345, 188] on link "Contacts" at bounding box center [334, 185] width 72 height 33
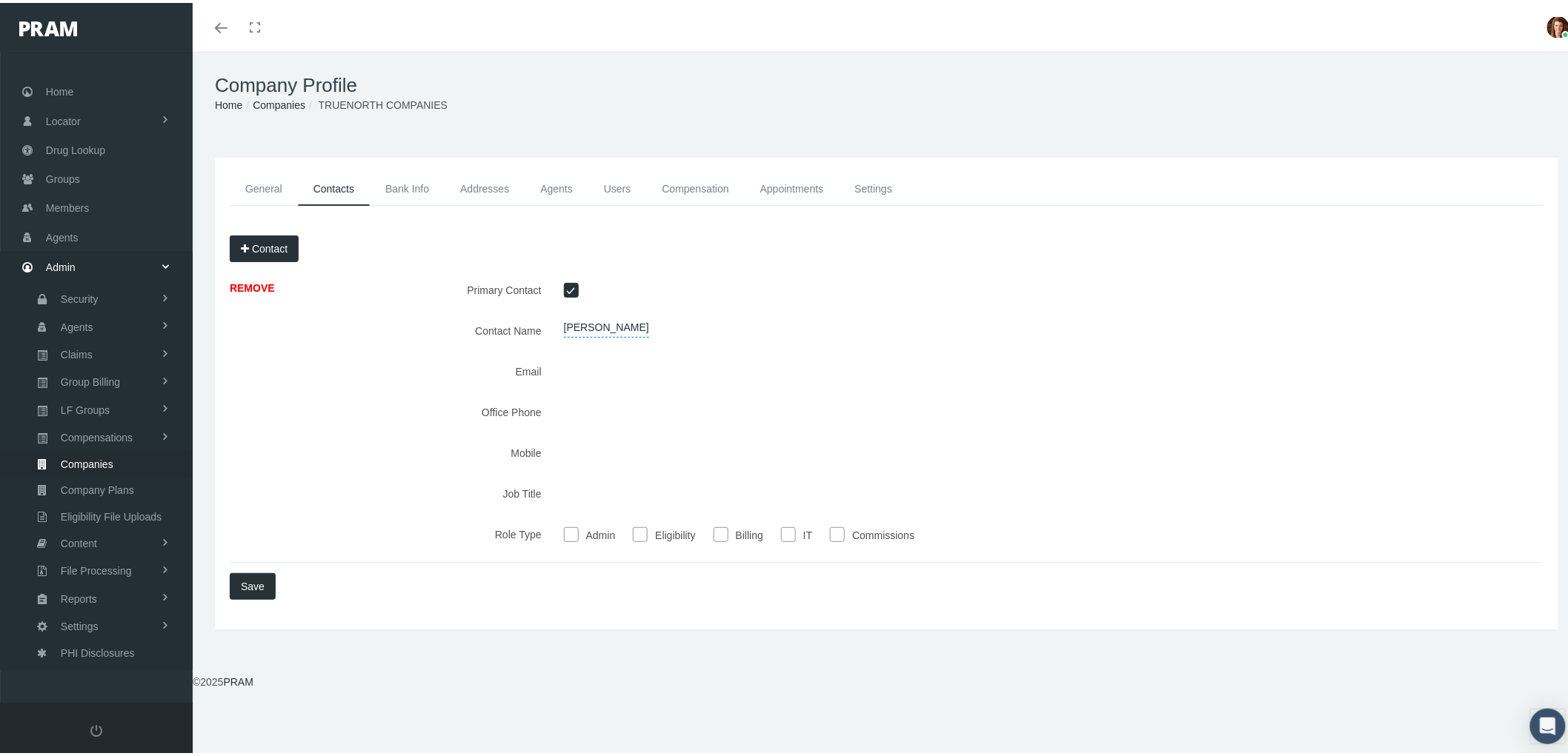
click at [412, 184] on link "Bank Info" at bounding box center [407, 185] width 75 height 33
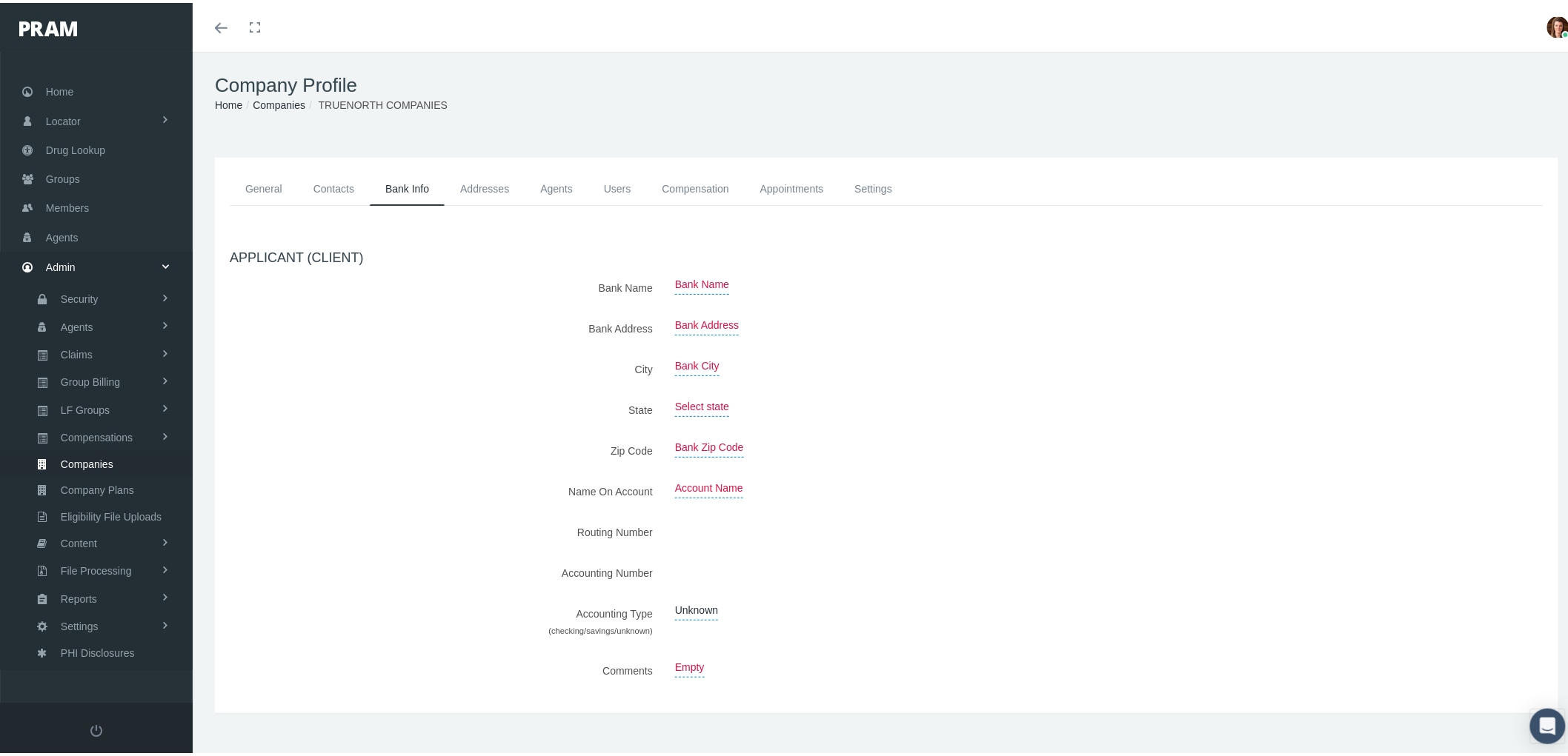
click at [478, 185] on link "Addresses" at bounding box center [484, 185] width 80 height 33
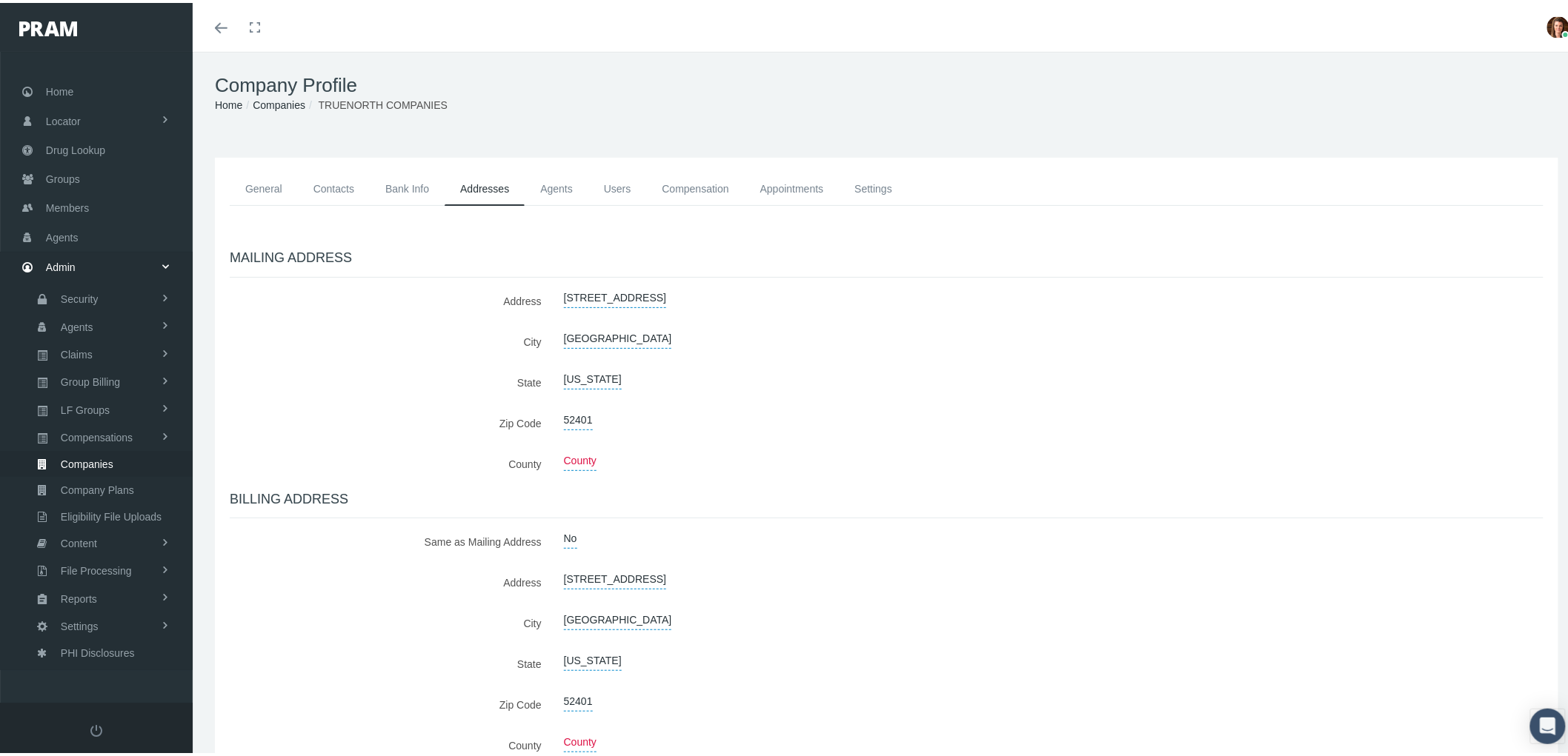
click at [546, 196] on link "Agents" at bounding box center [556, 185] width 63 height 33
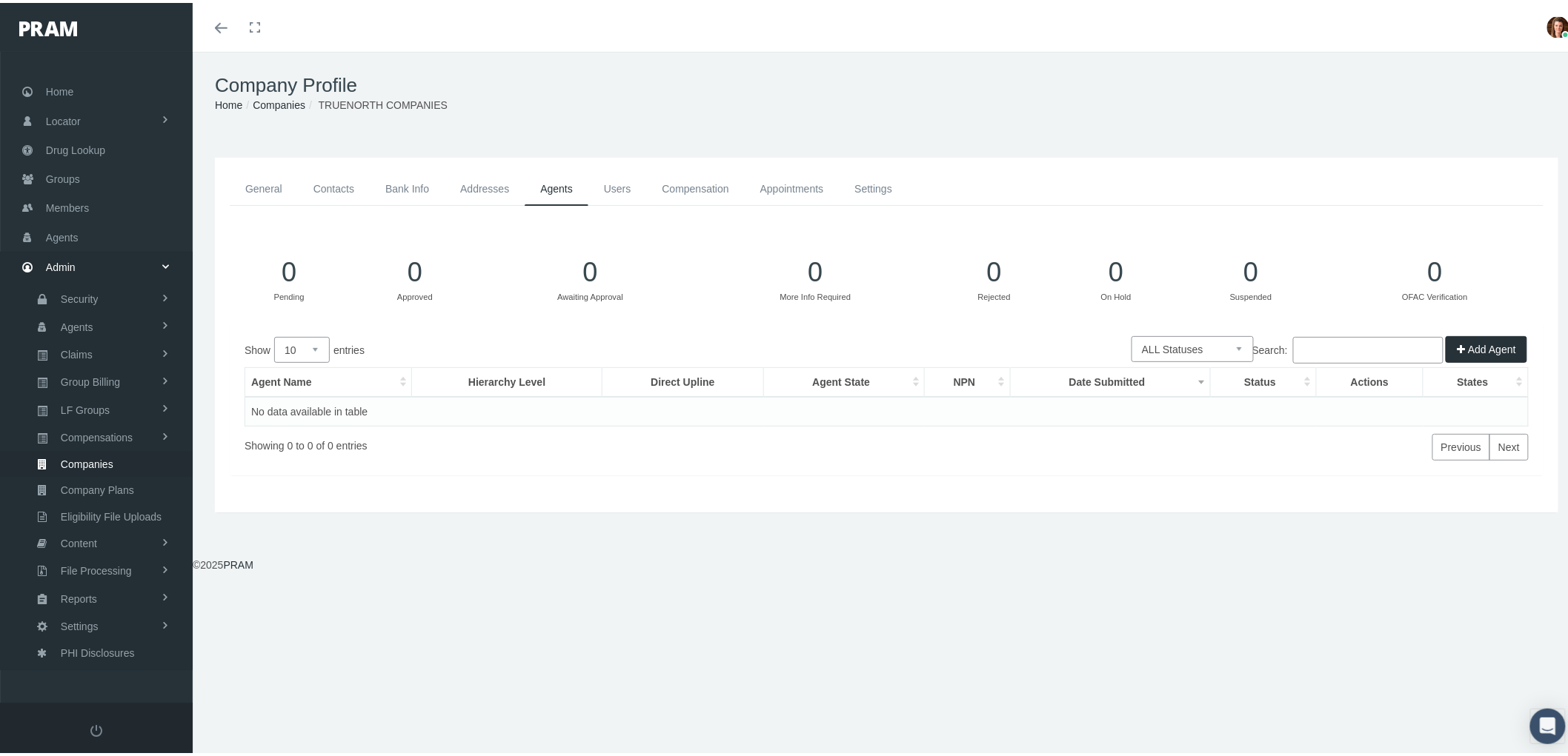
click at [616, 179] on link "Users" at bounding box center [617, 185] width 58 height 33
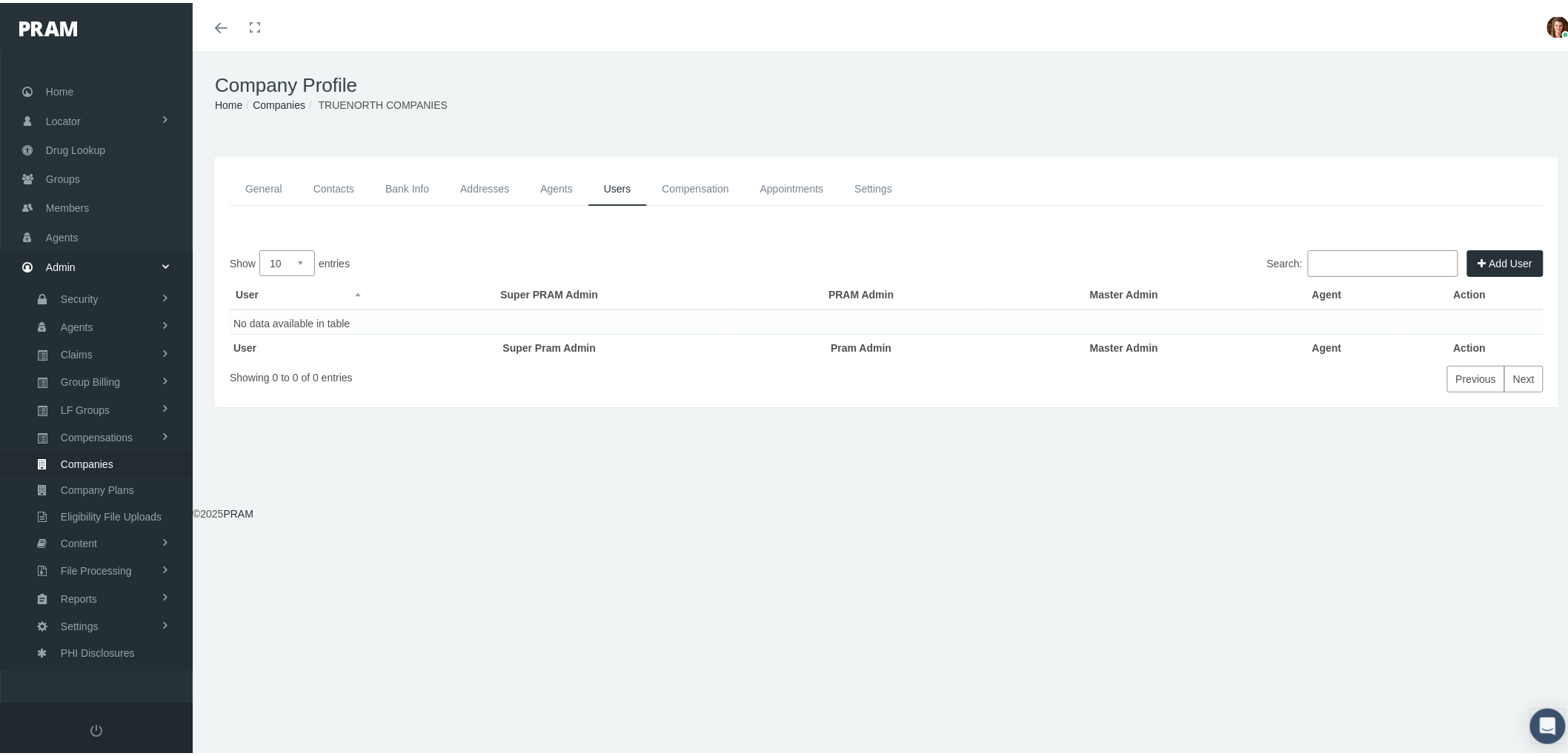
click at [707, 179] on link "Compensation" at bounding box center [696, 185] width 98 height 33
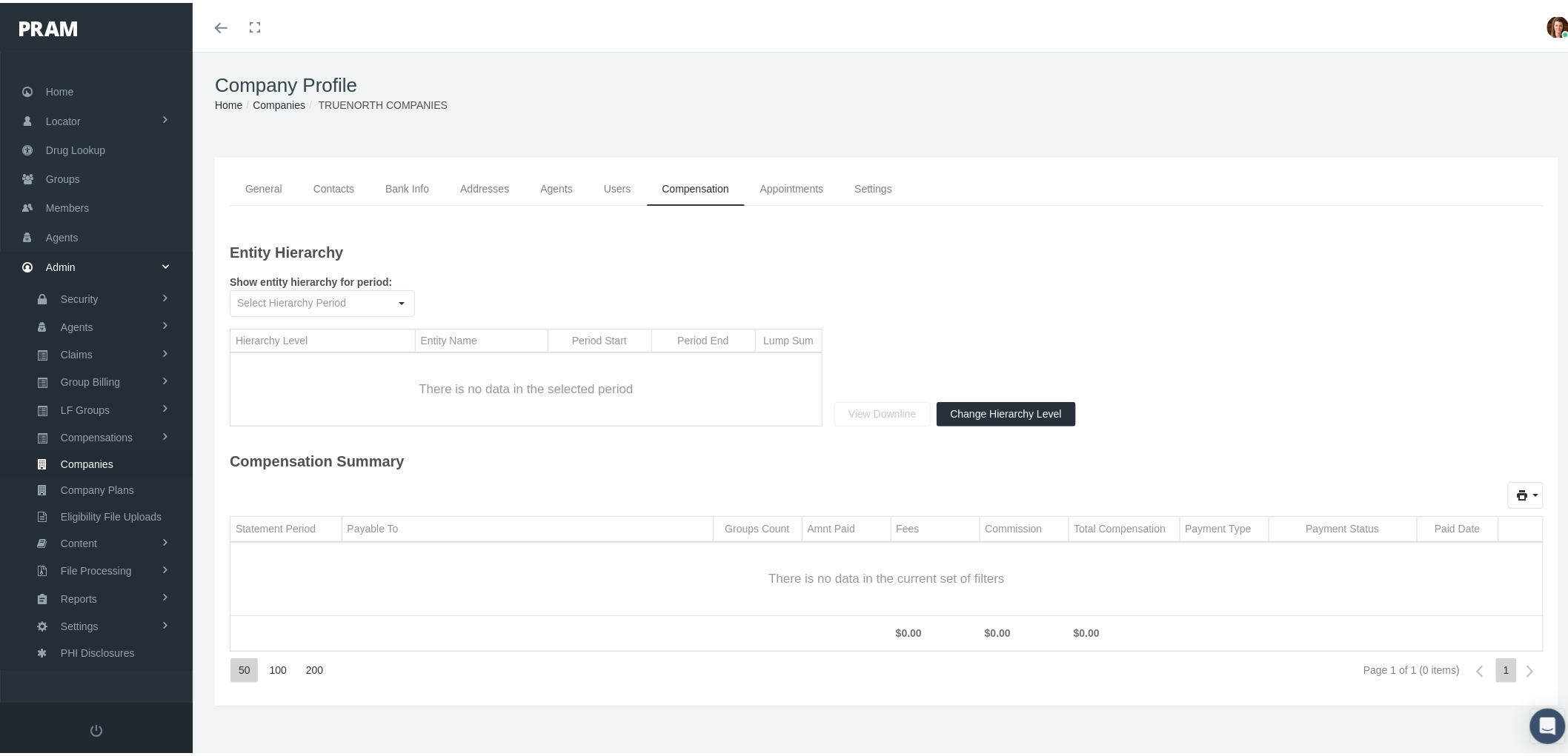
click at [798, 183] on link "Appointments" at bounding box center [792, 185] width 95 height 33
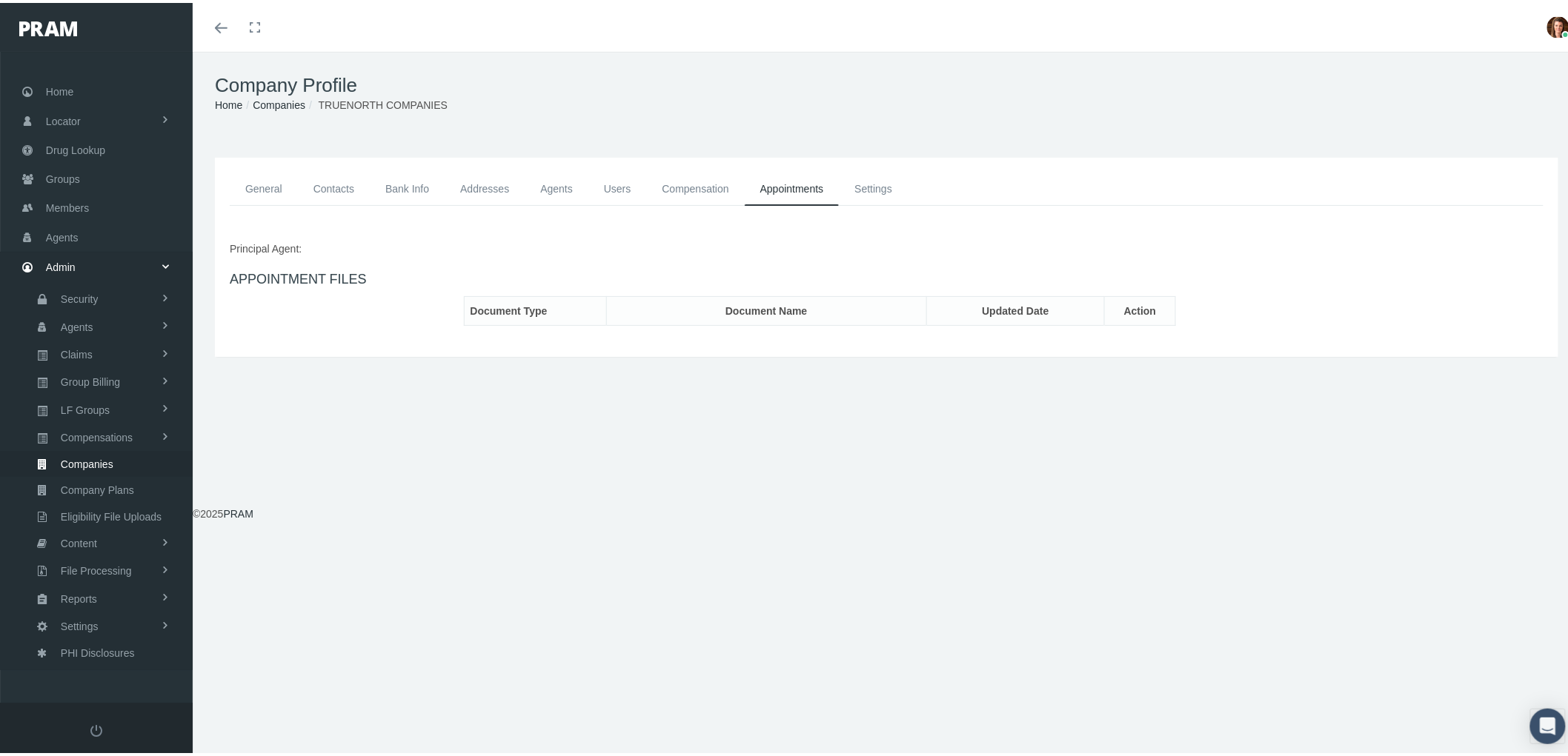
click at [878, 178] on link "Settings" at bounding box center [873, 185] width 69 height 33
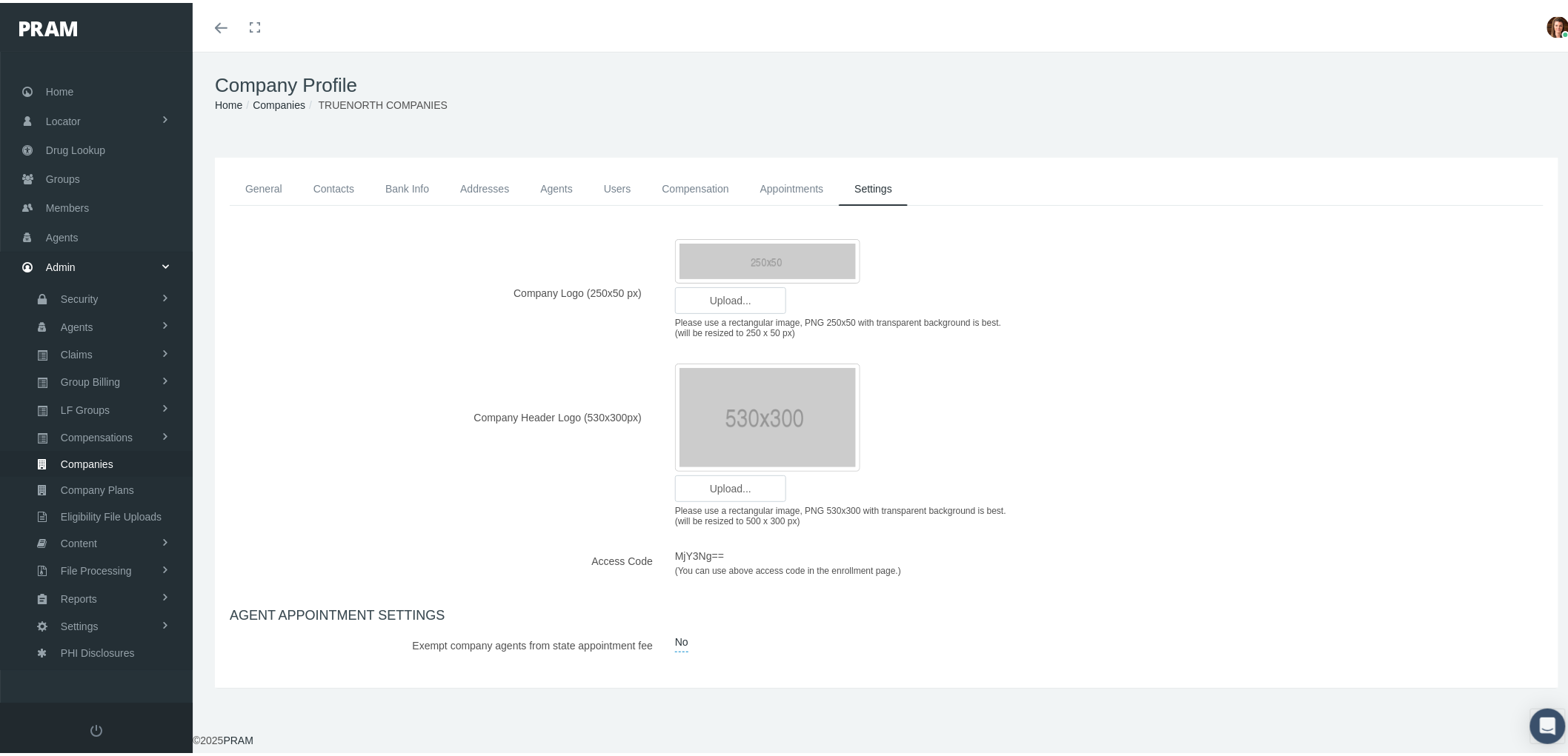
click at [270, 187] on link "General" at bounding box center [263, 185] width 69 height 33
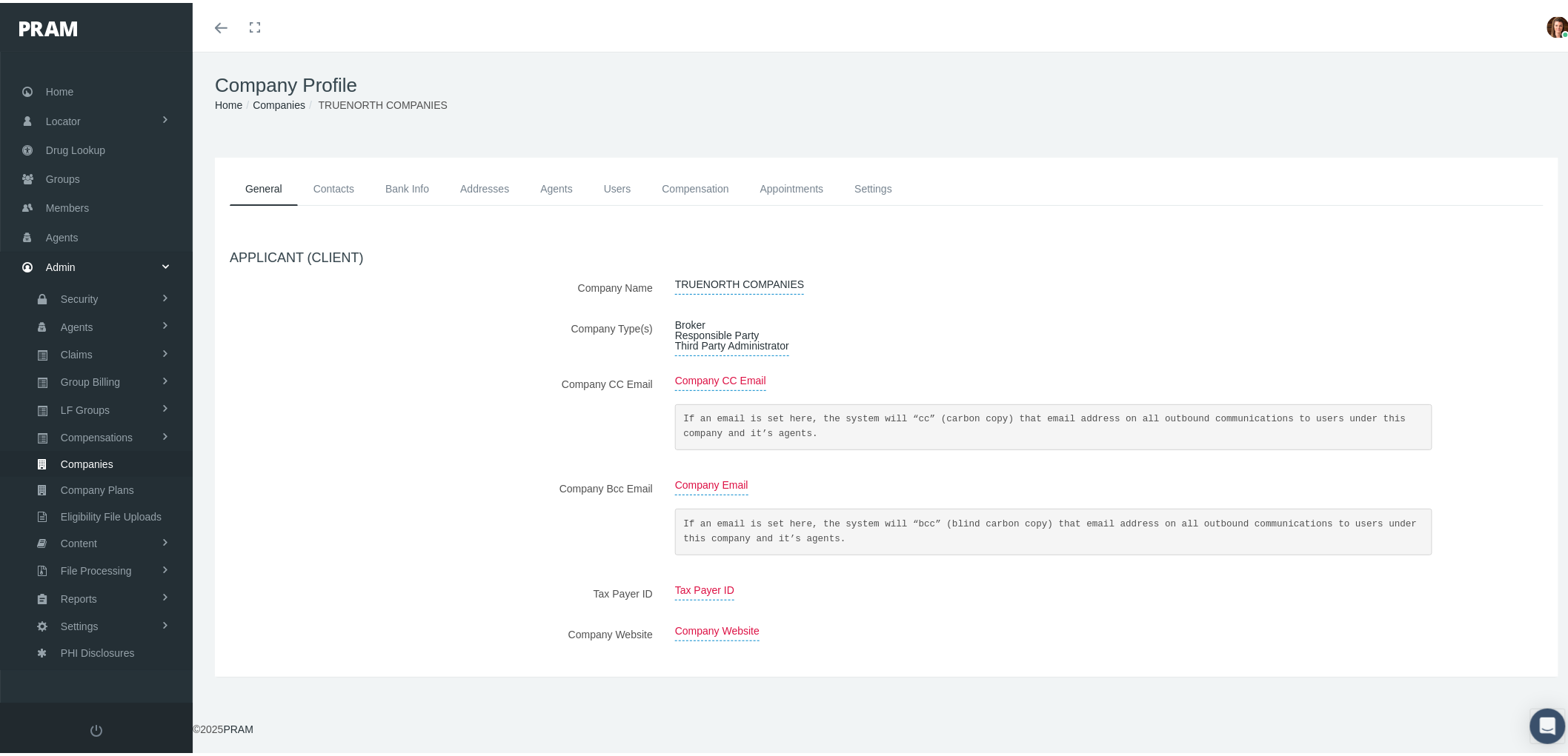
click at [94, 455] on span "Companies" at bounding box center [87, 461] width 52 height 25
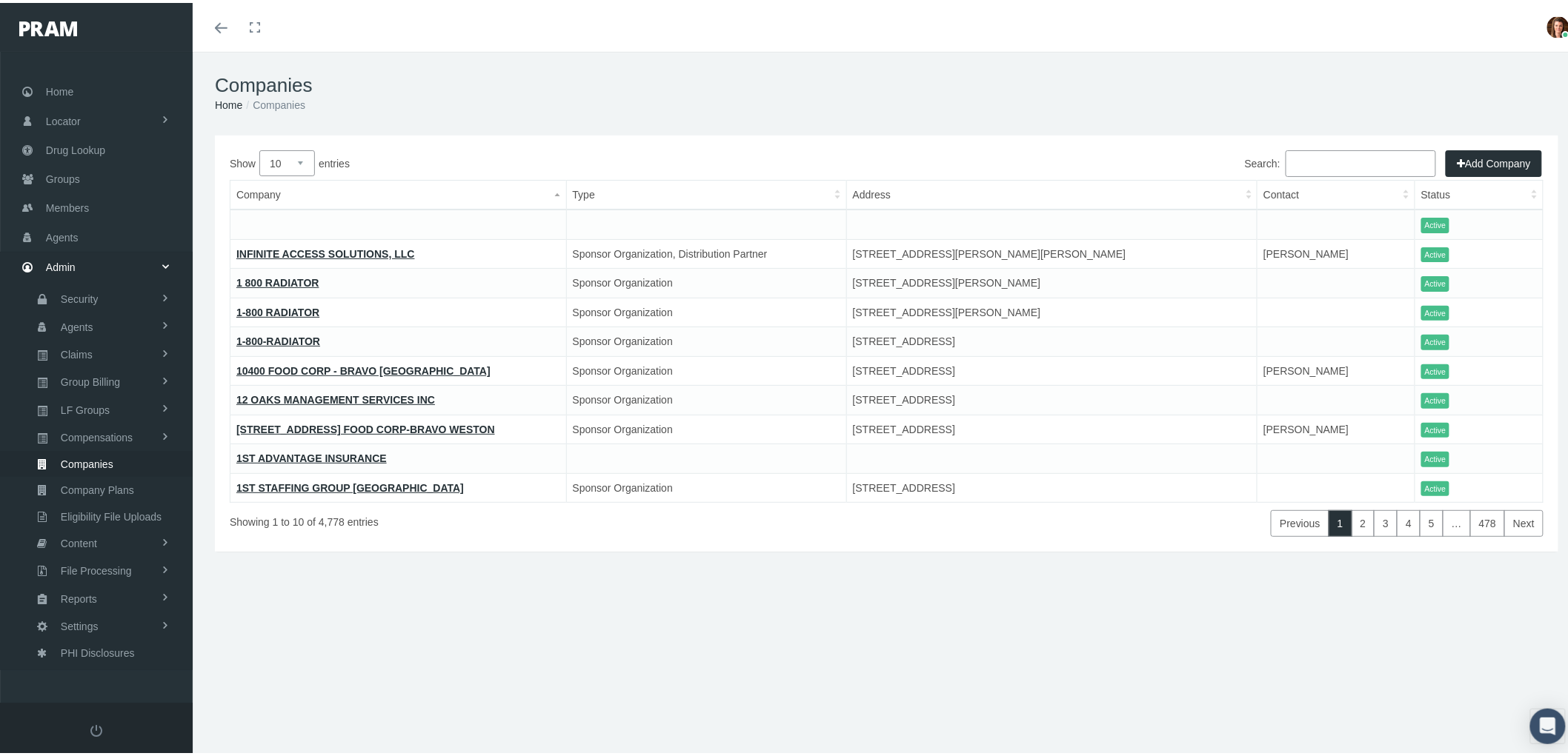
click at [1328, 148] on input "Search:" at bounding box center [1361, 161] width 151 height 27
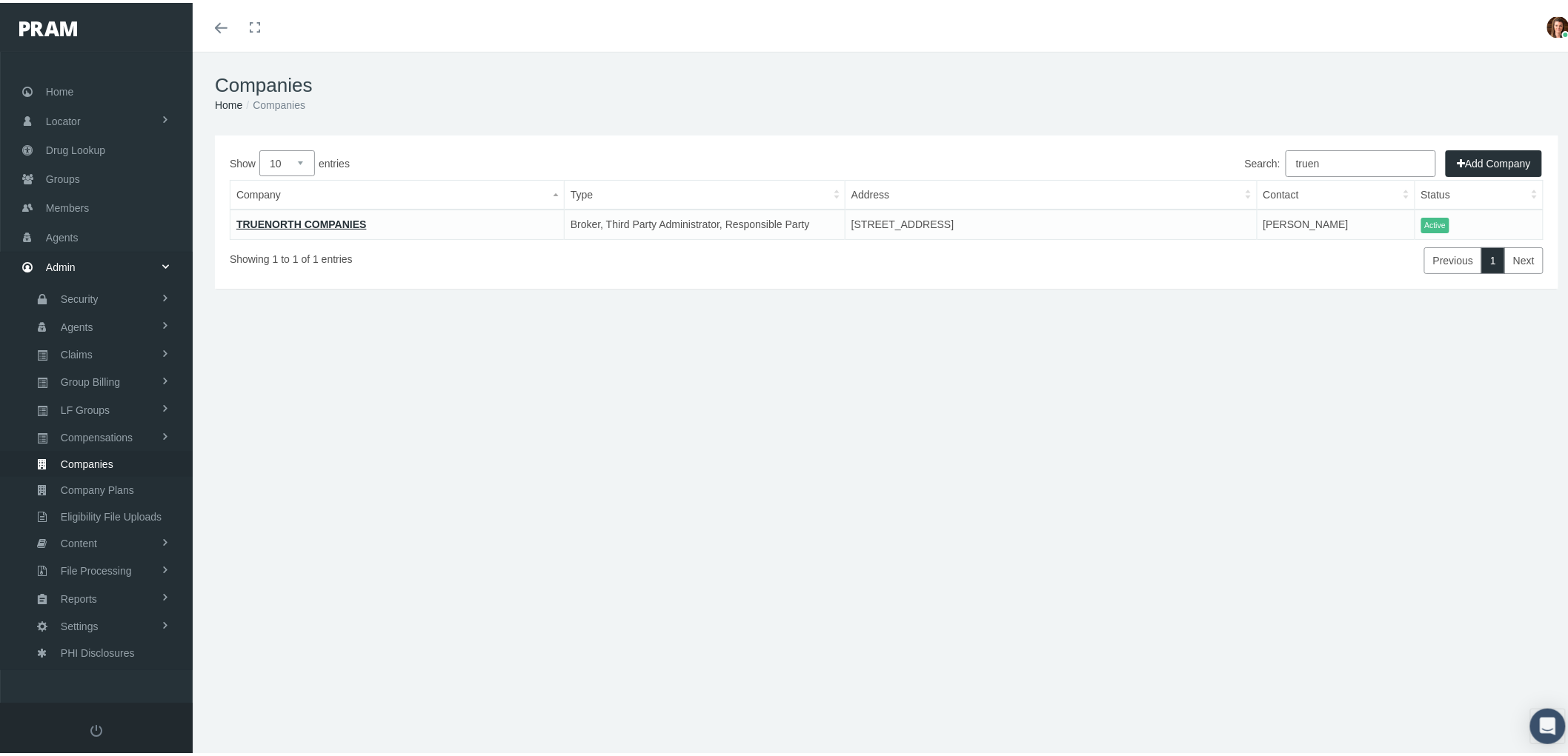
type input "truen"
click at [327, 218] on link "TRUENORTH COMPANIES" at bounding box center [301, 222] width 130 height 12
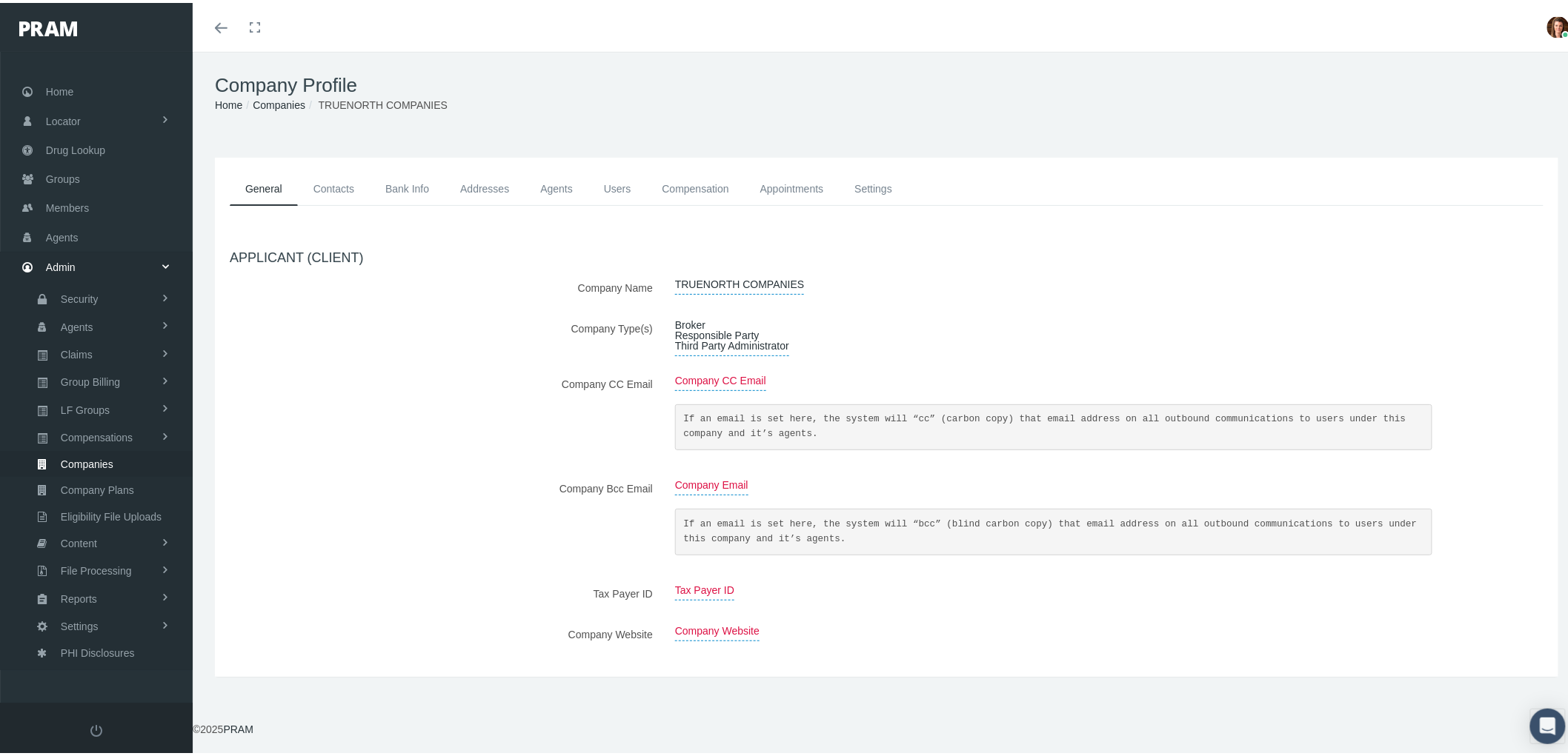
click at [404, 187] on link "Bank Info" at bounding box center [407, 185] width 75 height 33
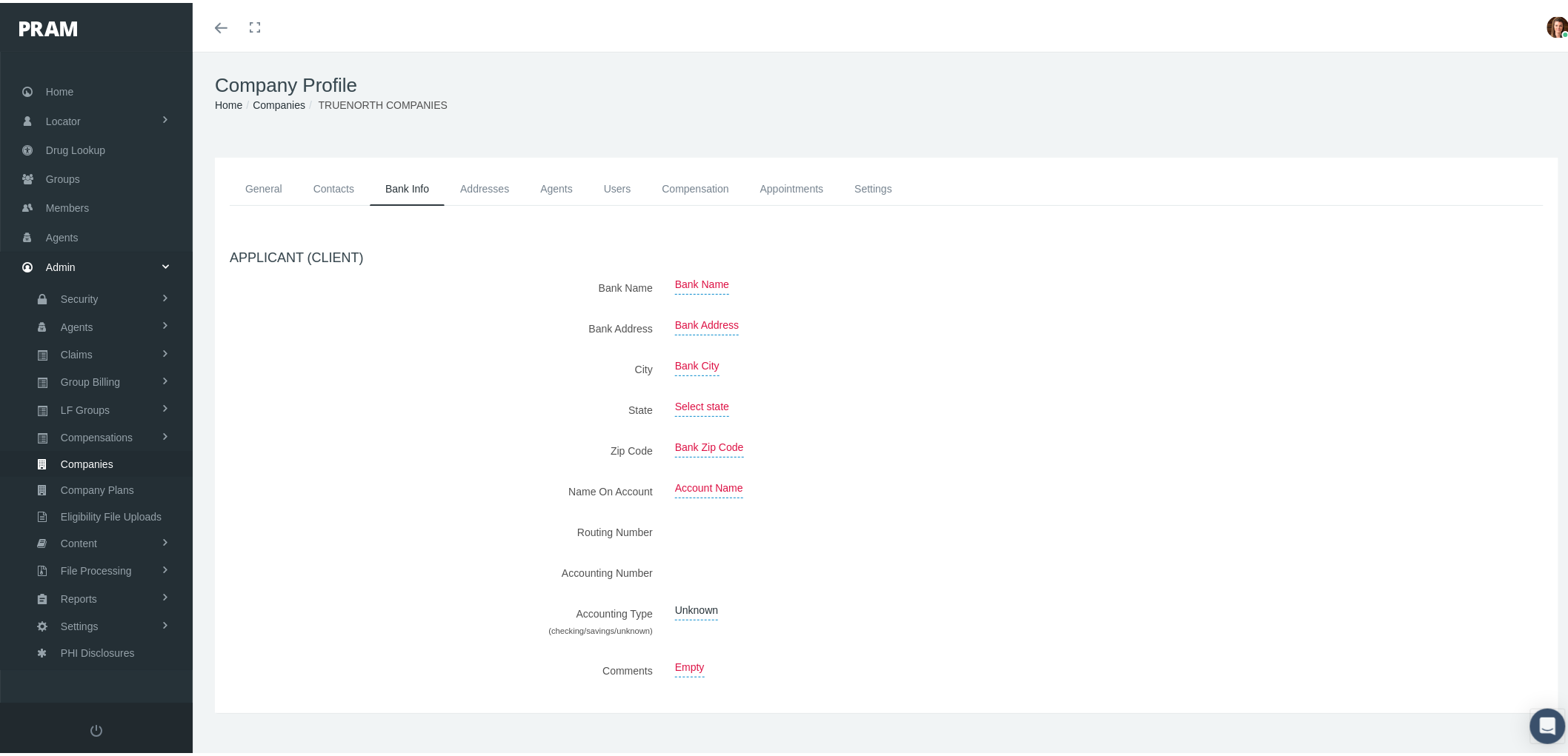
click at [682, 284] on span "Bank Name" at bounding box center [702, 282] width 54 height 20
type input "TrueNorth Companies LC"
click at [821, 279] on button "submit" at bounding box center [821, 284] width 28 height 25
click at [675, 319] on span "Bank Address" at bounding box center [706, 323] width 63 height 20
click at [667, 363] on div "Bank City" at bounding box center [997, 366] width 668 height 26
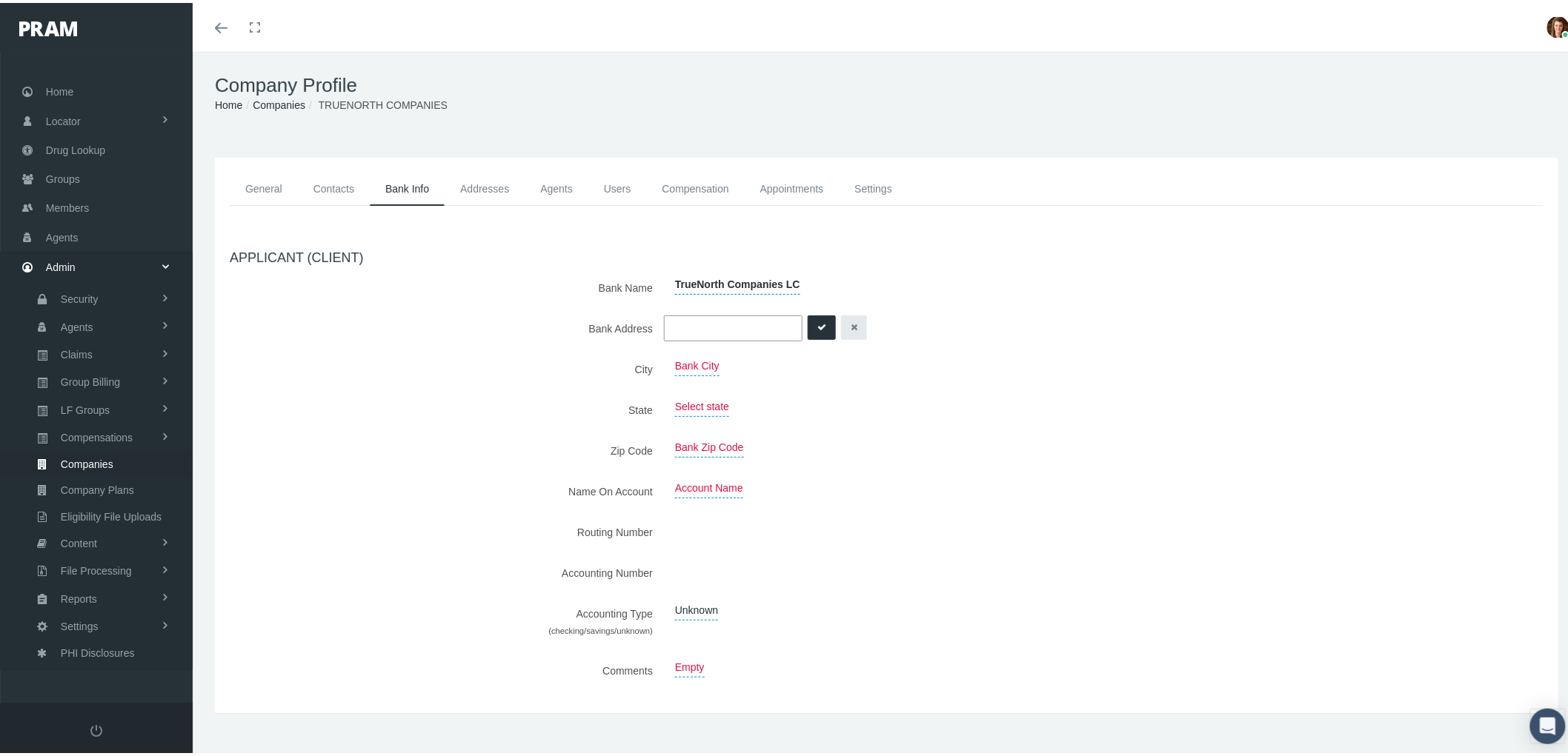
click at [682, 364] on span "Bank City" at bounding box center [697, 363] width 45 height 20
type input "Cedar Rapids"
click at [818, 360] on icon "submit" at bounding box center [821, 366] width 9 height 14
click at [687, 405] on span "Select state" at bounding box center [702, 405] width 54 height 20
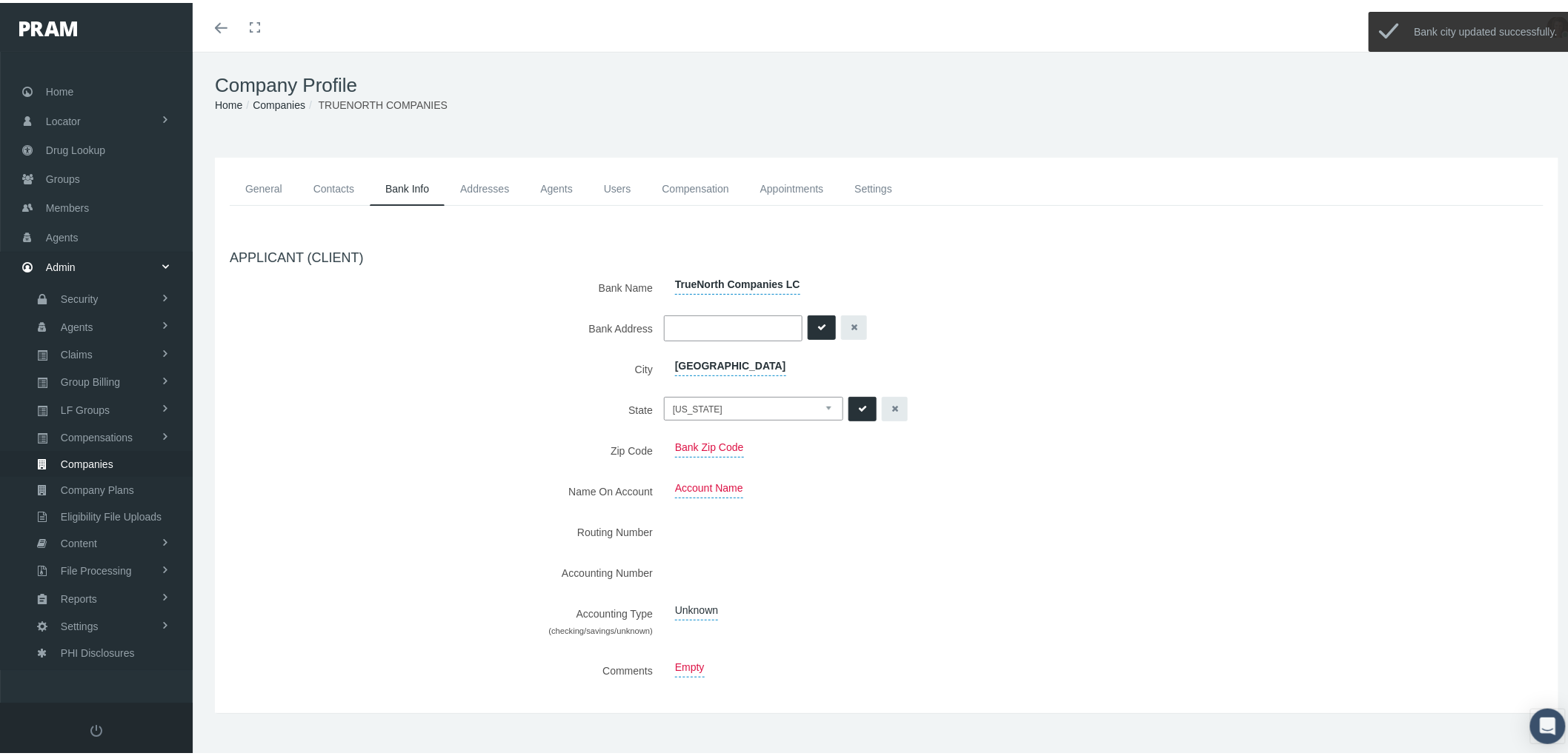
select select "IA"
click at [848, 406] on button "submit" at bounding box center [862, 406] width 28 height 25
click at [675, 486] on span "Account Name" at bounding box center [709, 486] width 69 height 20
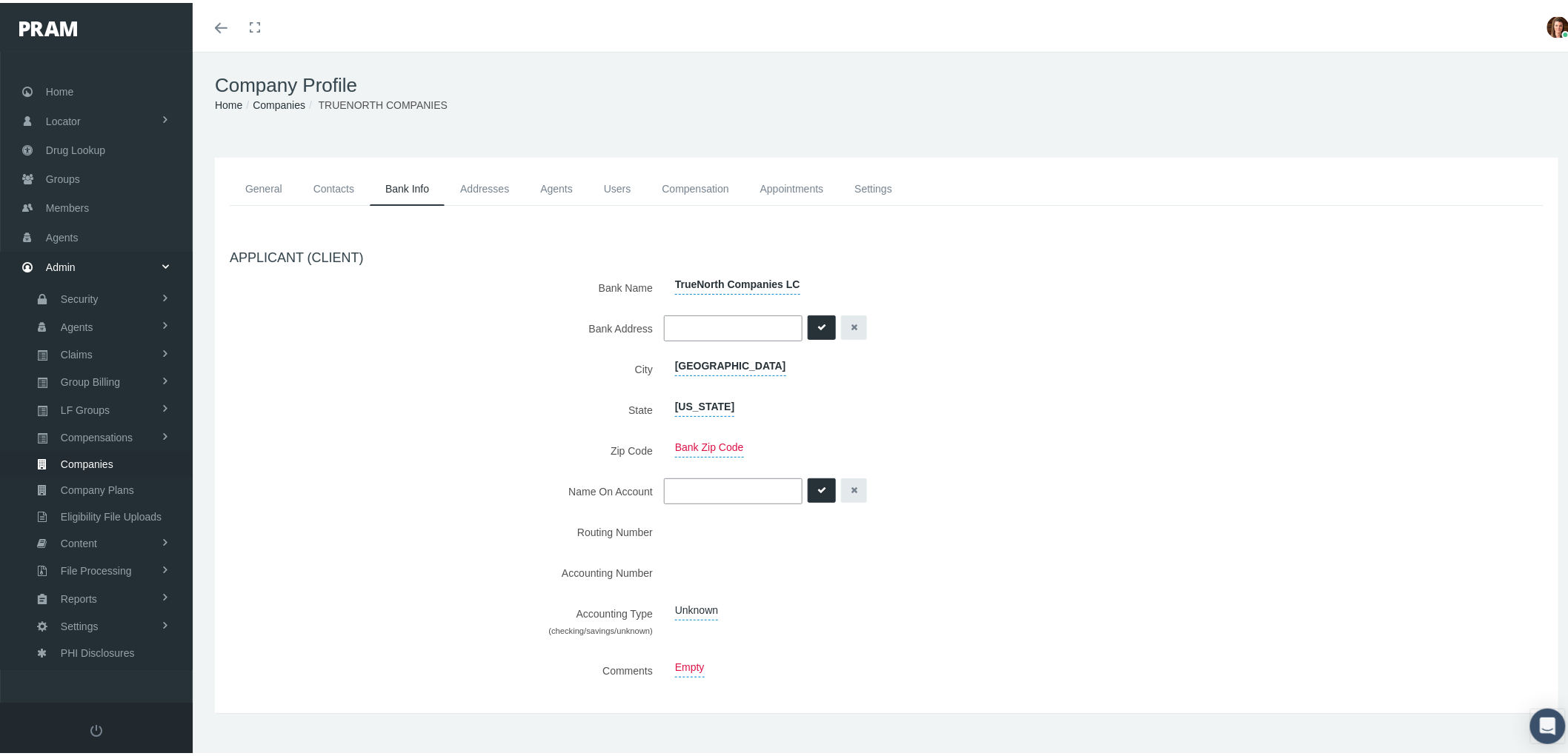
click at [734, 278] on span "TrueNorth Companies LC" at bounding box center [737, 282] width 125 height 20
drag, startPoint x: 769, startPoint y: 286, endPoint x: 648, endPoint y: 285, distance: 121.0
click at [649, 284] on div "Bank Name TrueNorth Companies LC TrueNorth Companies LC" at bounding box center [886, 284] width 1336 height 26
type input "Cedar Rapids Bank & Trust"
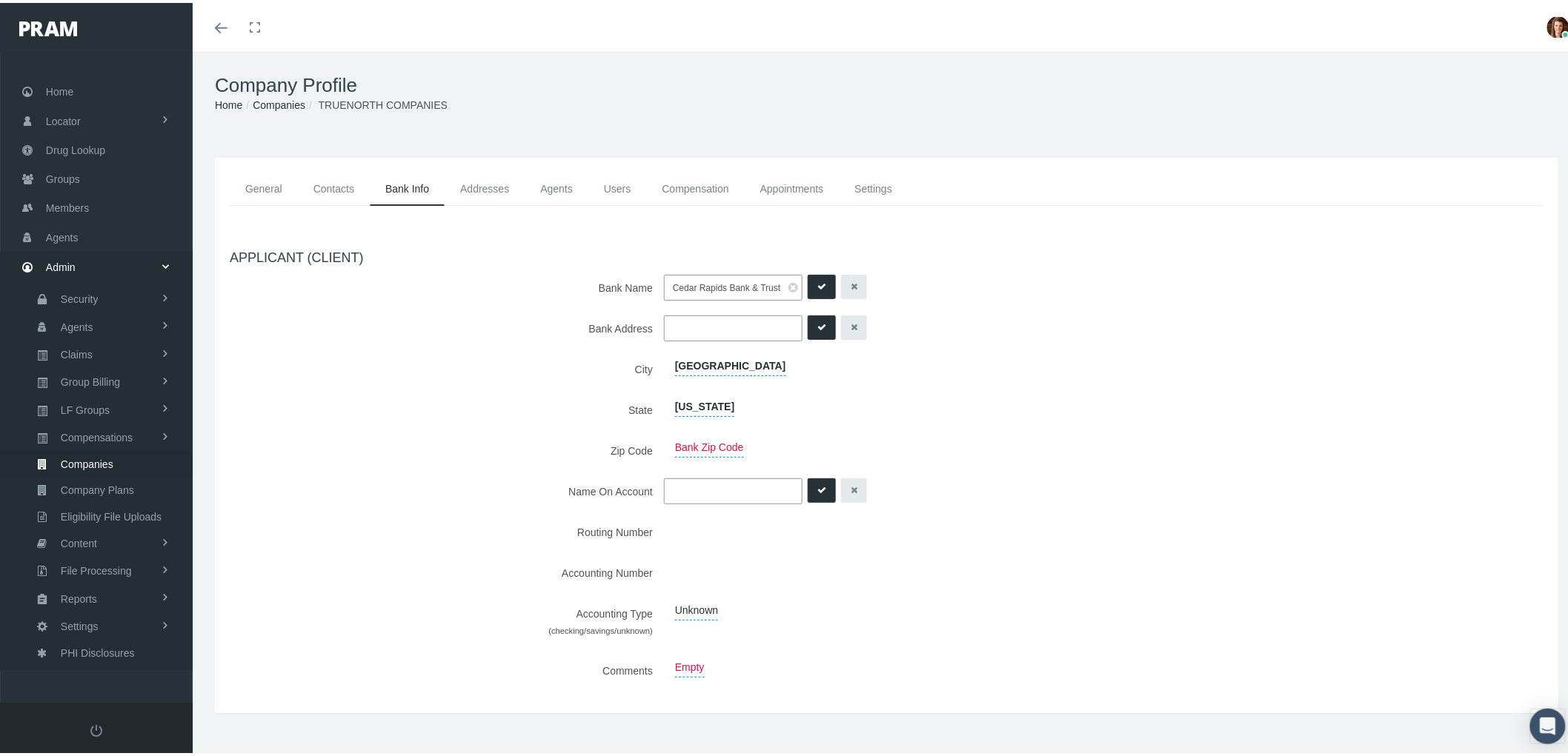
scroll to position [0, 0]
click at [817, 282] on icon "submit" at bounding box center [821, 284] width 9 height 14
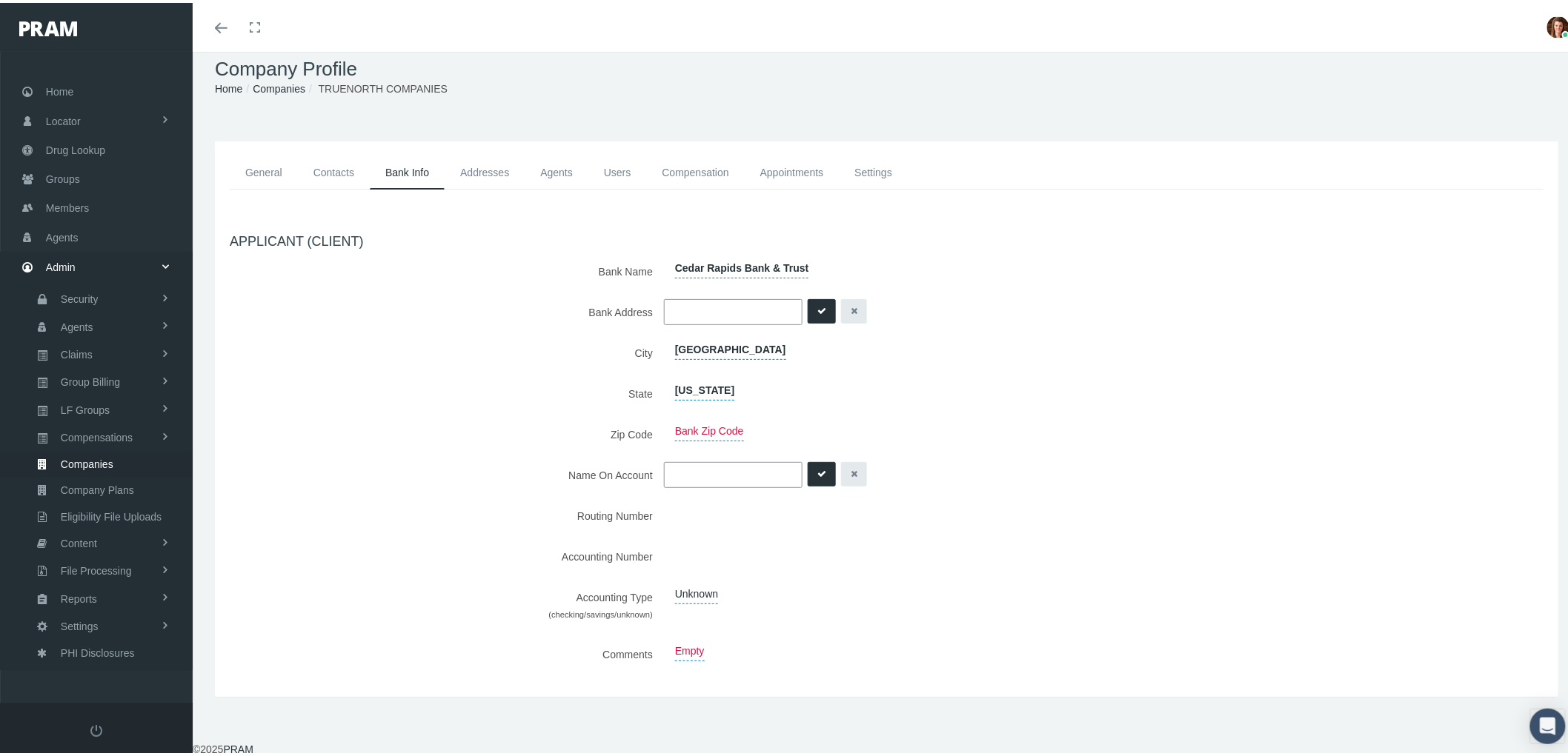
click at [689, 472] on input "text" at bounding box center [733, 472] width 139 height 26
click at [679, 472] on input "text" at bounding box center [733, 472] width 139 height 26
type input "TrueNorth Companies LC"
click at [824, 472] on button "submit" at bounding box center [821, 472] width 28 height 25
click at [815, 505] on icon "submit" at bounding box center [820, 512] width 9 height 14
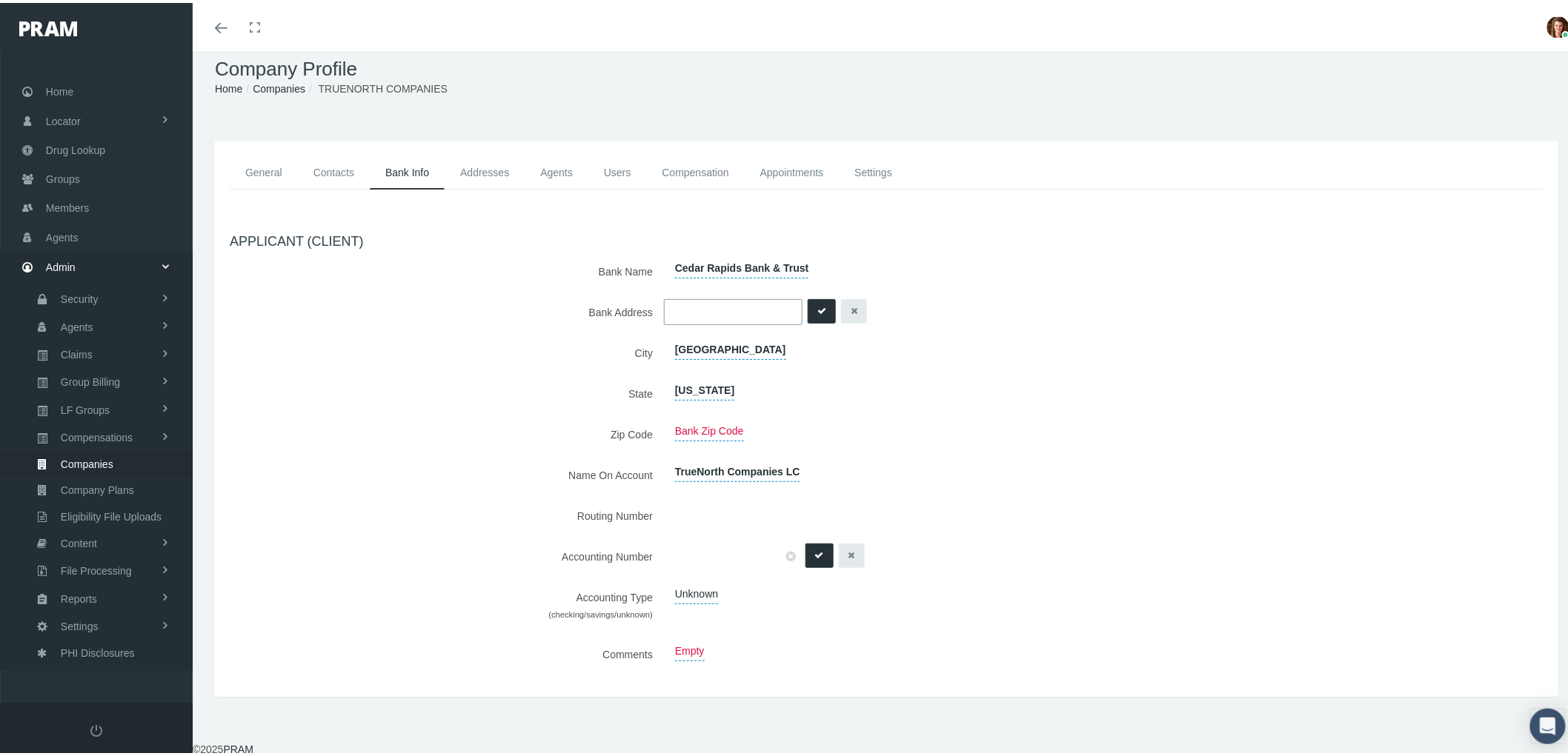
click at [815, 549] on icon "submit" at bounding box center [820, 553] width 9 height 14
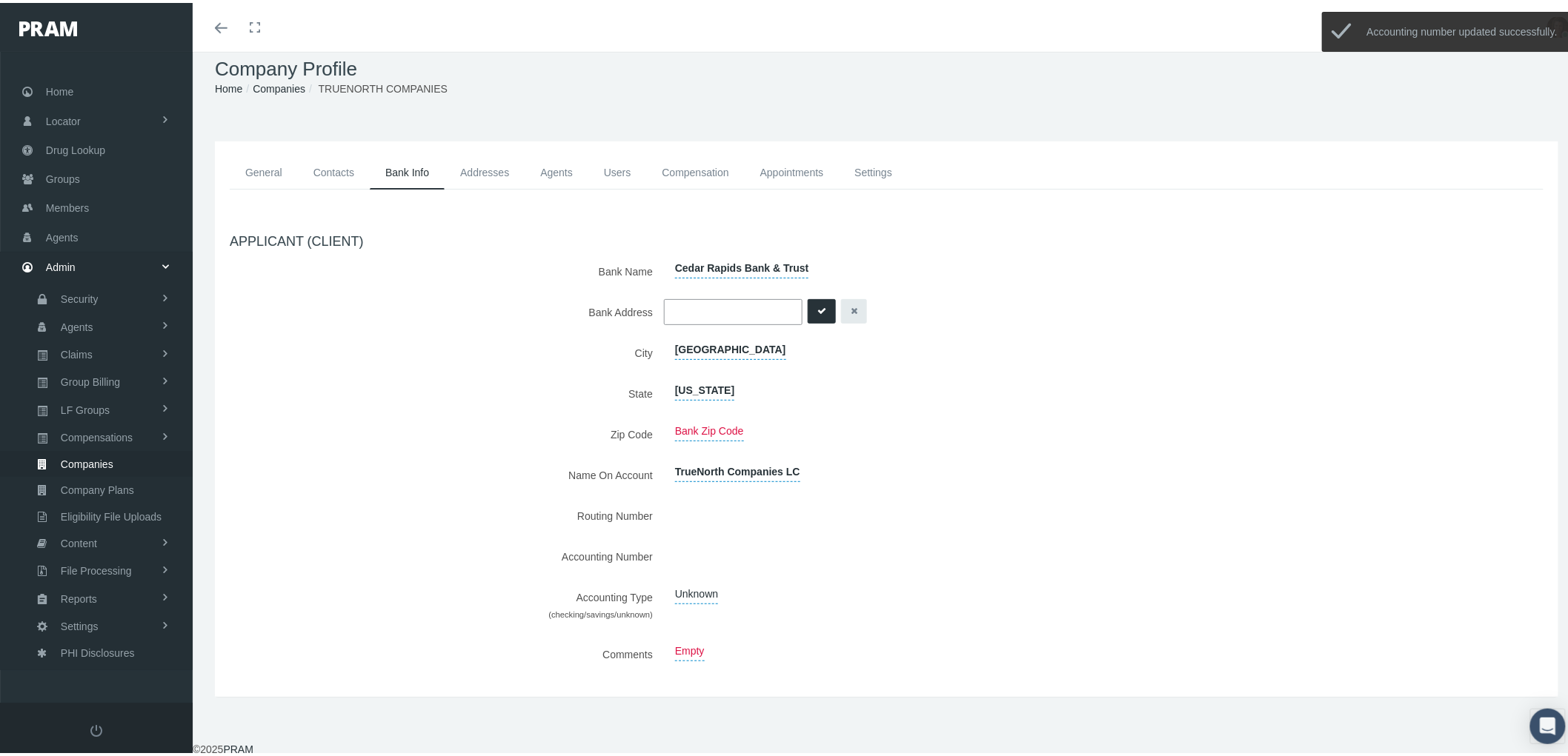
click at [698, 595] on span "Unknown" at bounding box center [696, 592] width 43 height 20
click at [715, 590] on select "Unknown Checking Savings" at bounding box center [698, 593] width 69 height 24
select select "1"
click at [664, 582] on select "Unknown Checking Savings" at bounding box center [698, 593] width 69 height 24
click at [748, 590] on icon "submit" at bounding box center [753, 593] width 9 height 14
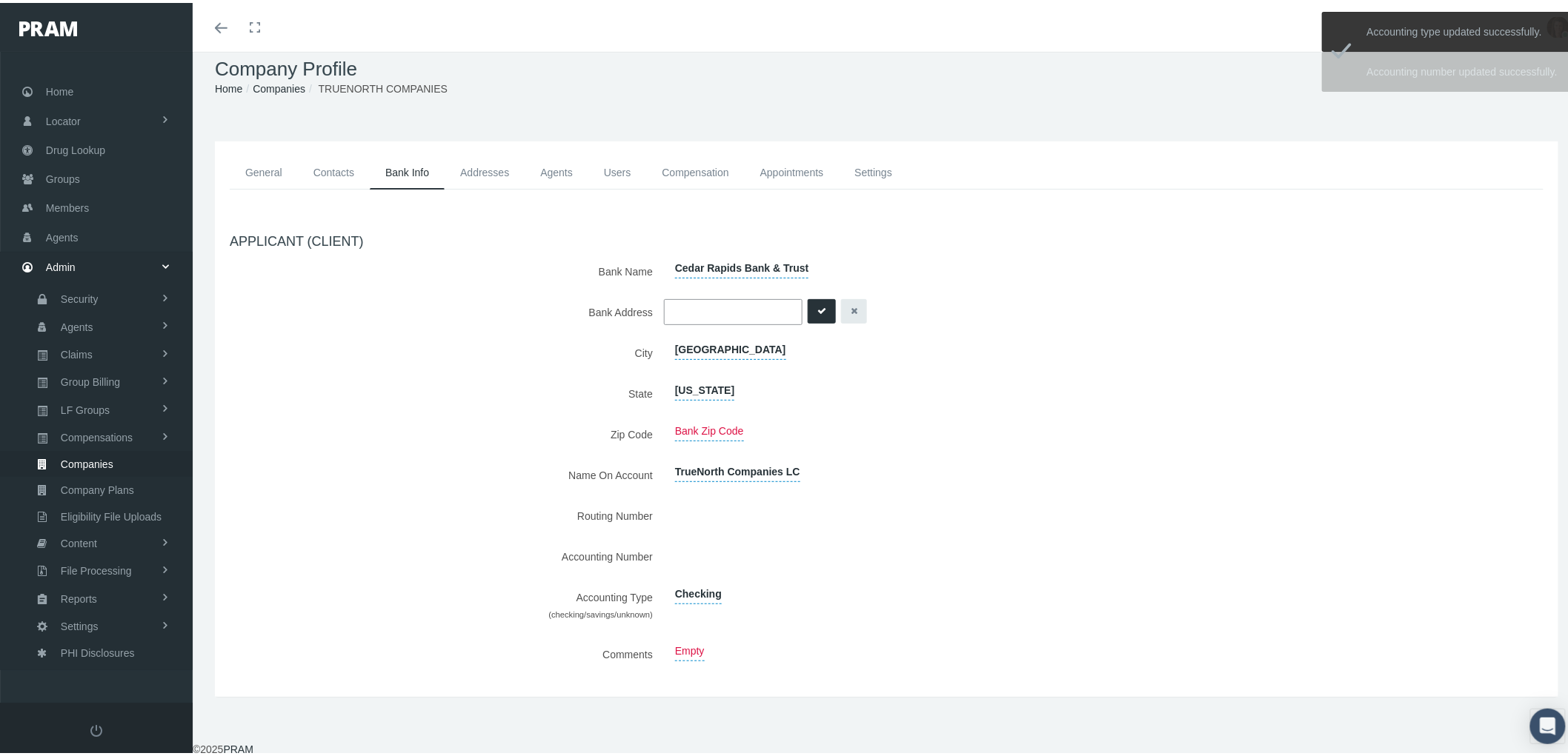
click at [849, 613] on div "Checking" at bounding box center [997, 603] width 668 height 42
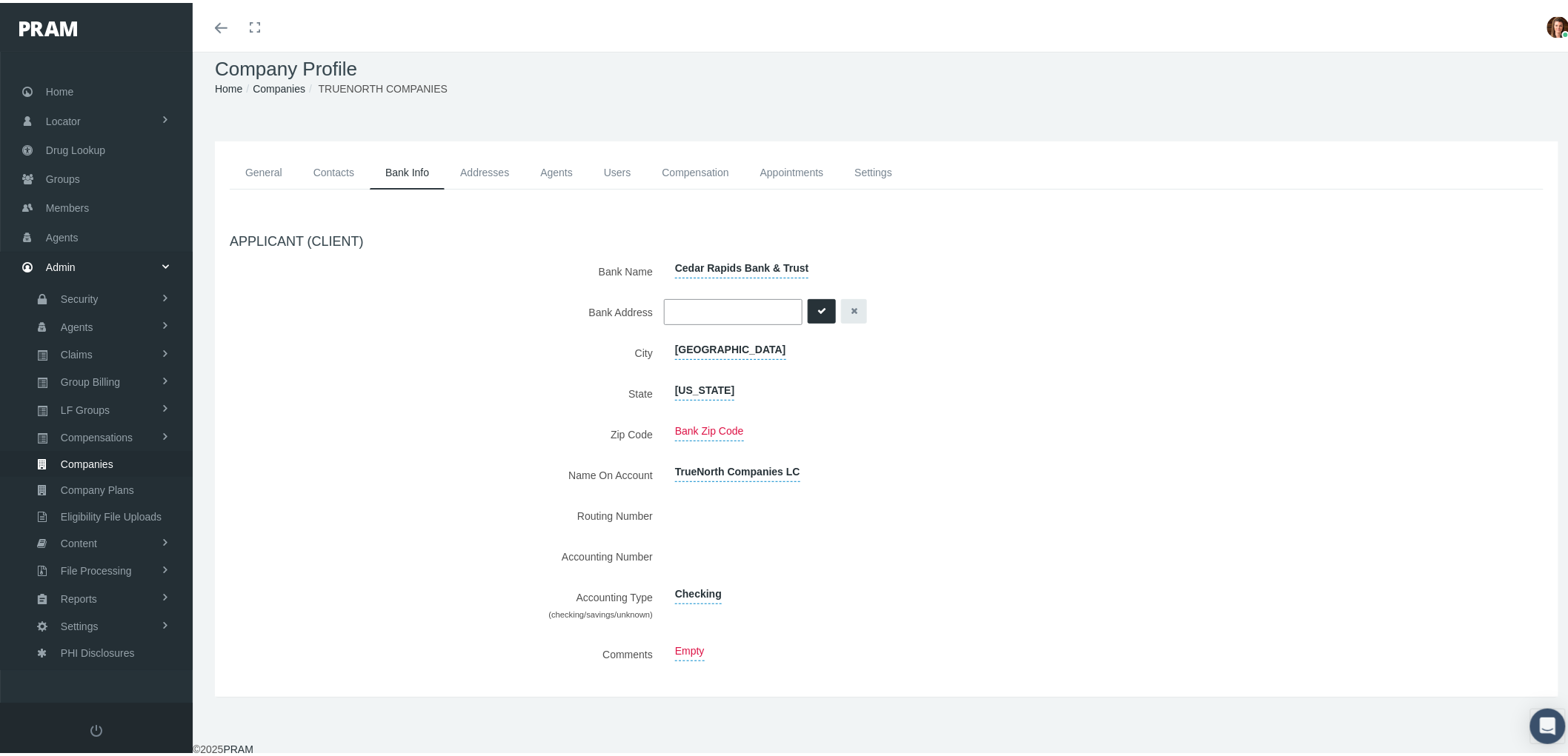
click at [732, 448] on div "APPLICANT (CLIENT) Bank Name Cedar Rapids Bank & Trust Bank Address Bank Addres…" at bounding box center [886, 448] width 1336 height 463
click at [780, 461] on span "TrueNorth Companies LC" at bounding box center [737, 470] width 125 height 20
click at [809, 477] on button "submit" at bounding box center [821, 472] width 28 height 25
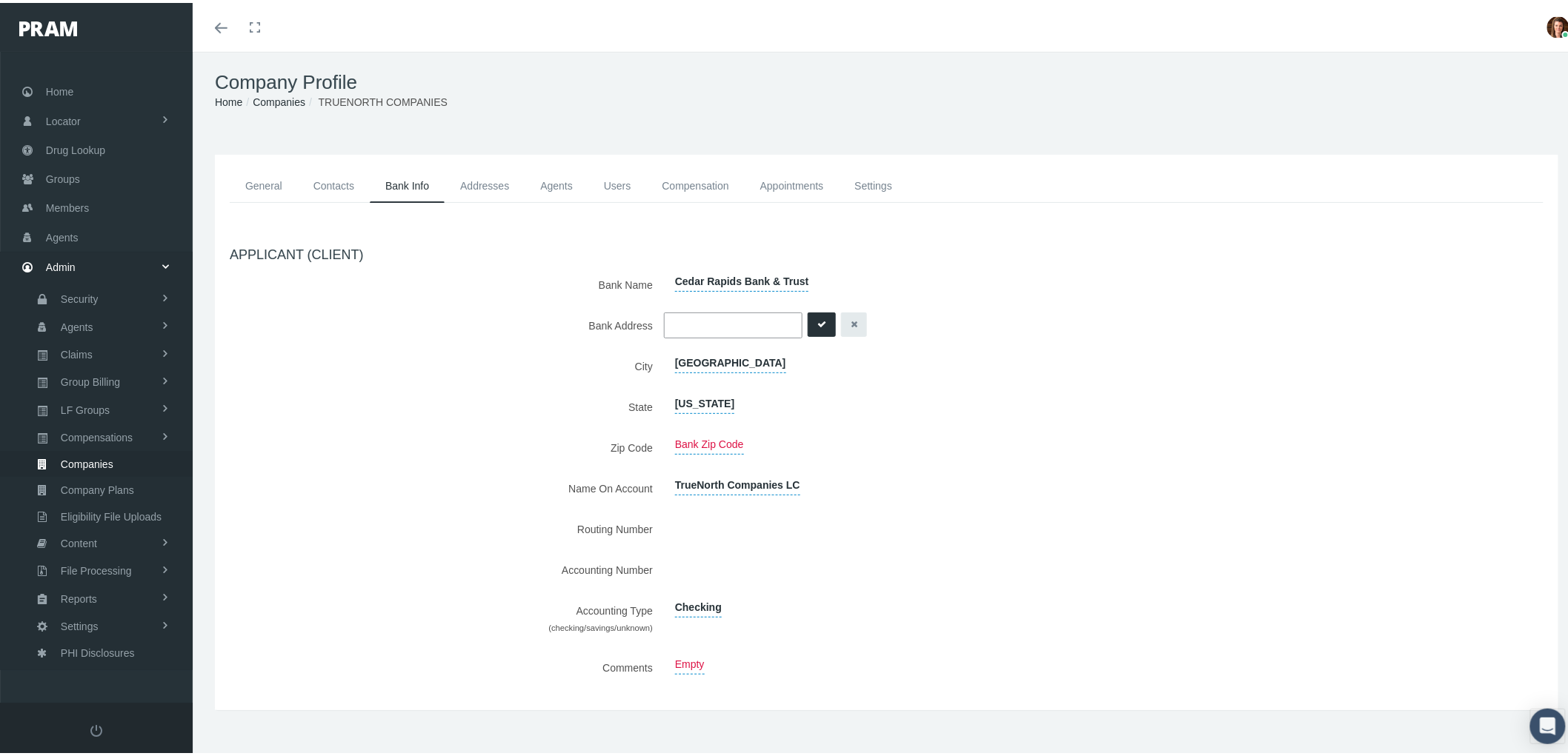
scroll to position [0, 0]
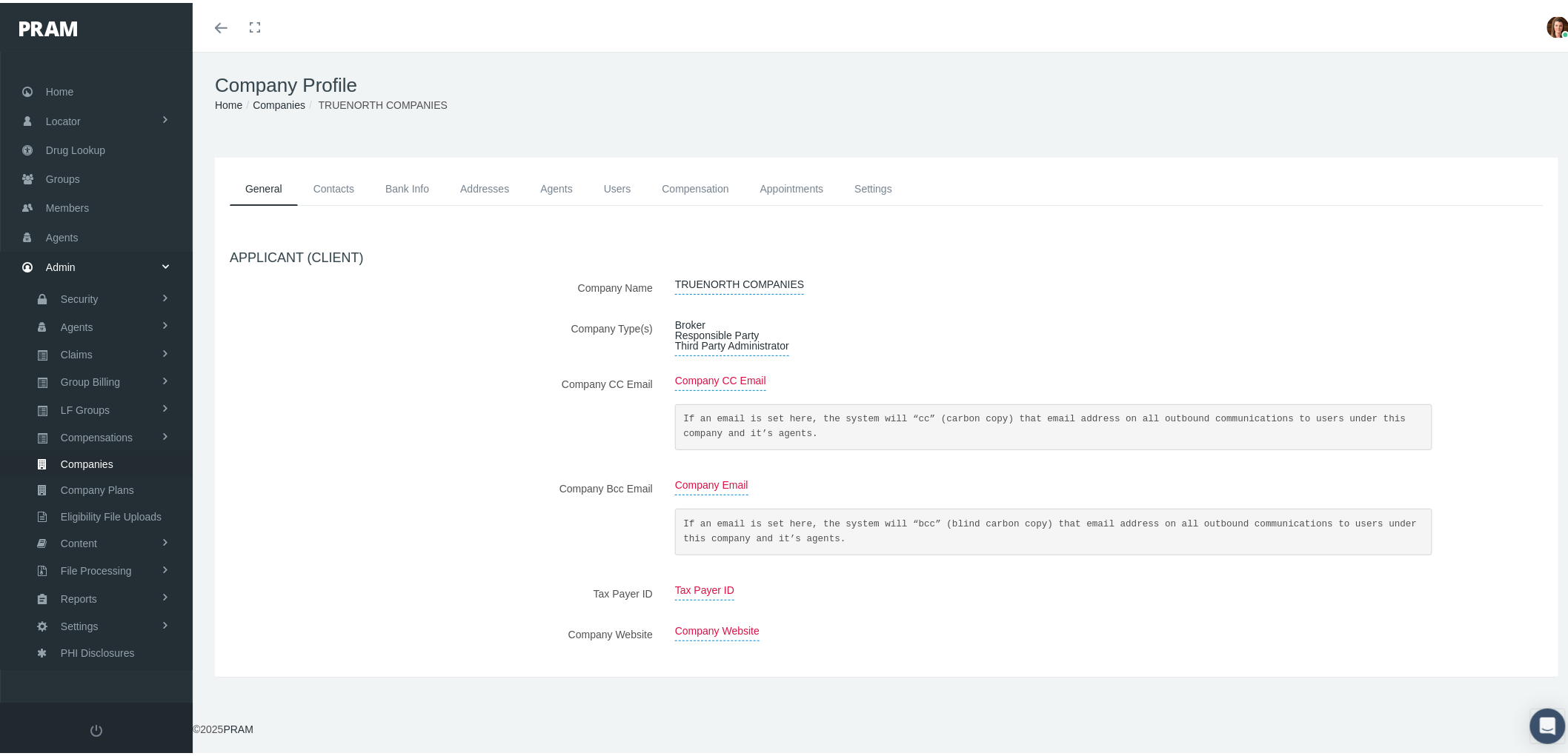
click at [401, 181] on link "Bank Info" at bounding box center [407, 185] width 75 height 33
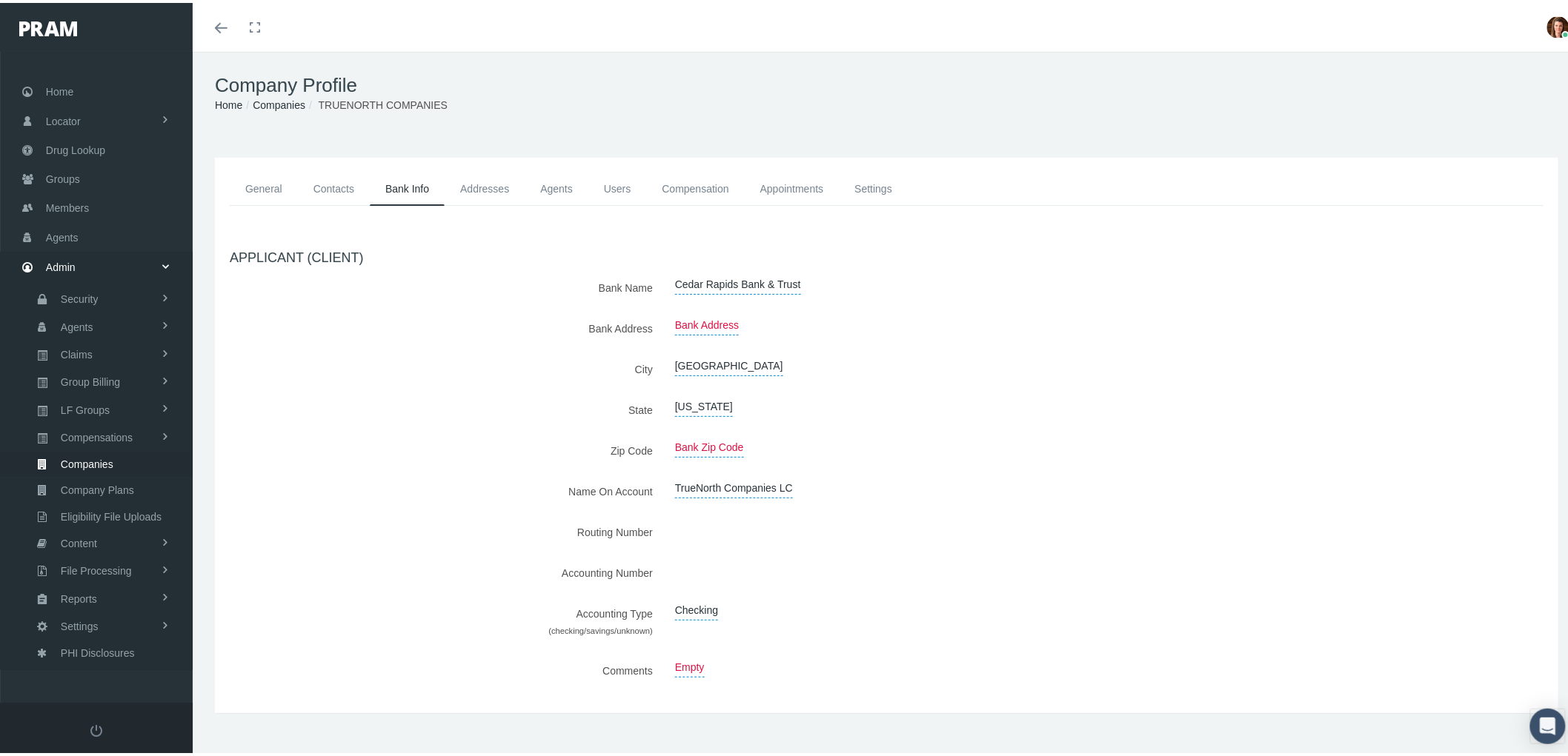
click at [269, 184] on link "General" at bounding box center [263, 185] width 69 height 33
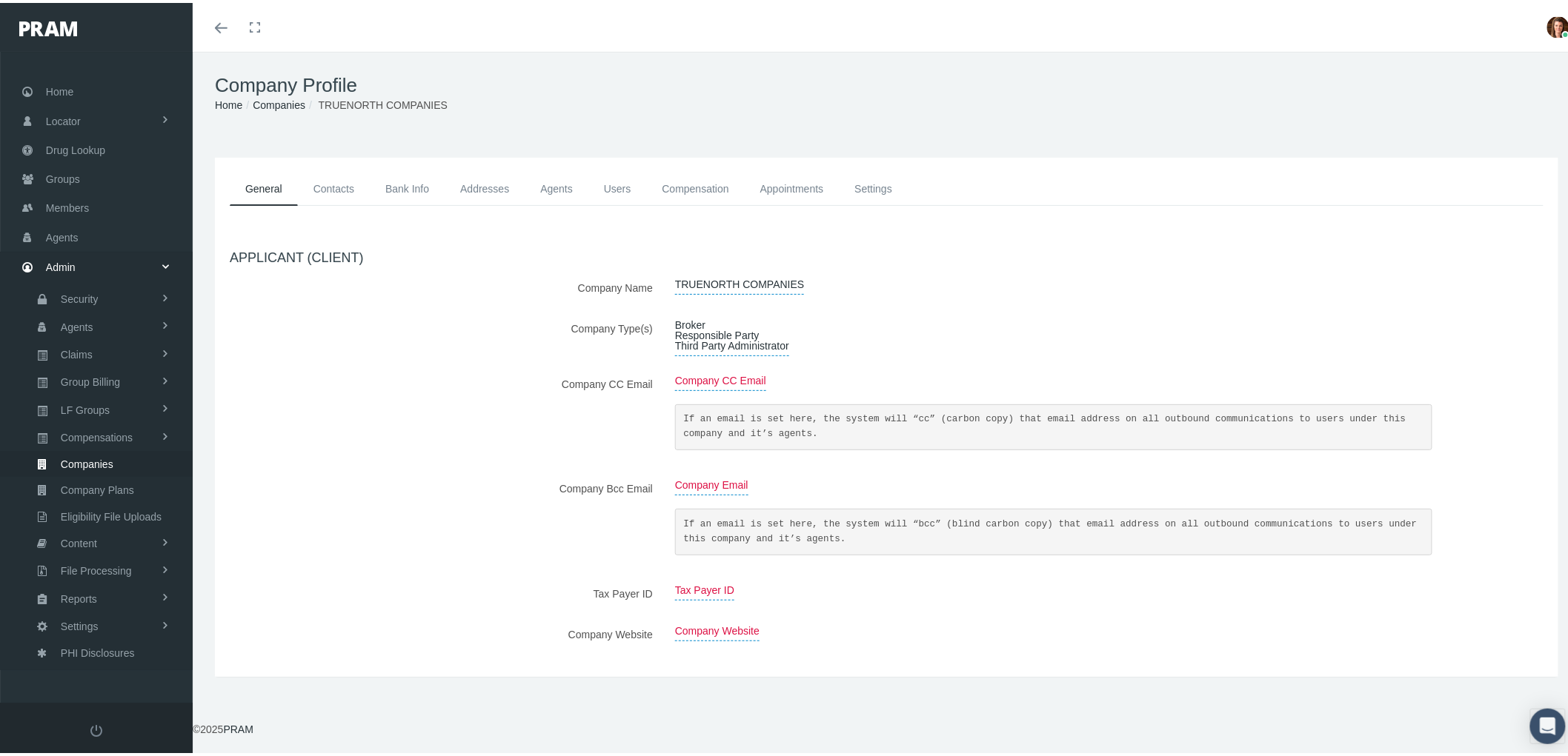
click at [674, 573] on div "APPLICANT (CLIENT) Company Name TRUENORTH COMPANIES Company Type(s) Broker Resp…" at bounding box center [886, 446] width 1336 height 427
click at [677, 584] on span "Tax Payer ID" at bounding box center [704, 588] width 59 height 20
type input "42--1513015"
click at [818, 587] on icon "submit" at bounding box center [821, 590] width 9 height 14
click at [682, 590] on span "42--1513015" at bounding box center [704, 588] width 58 height 20
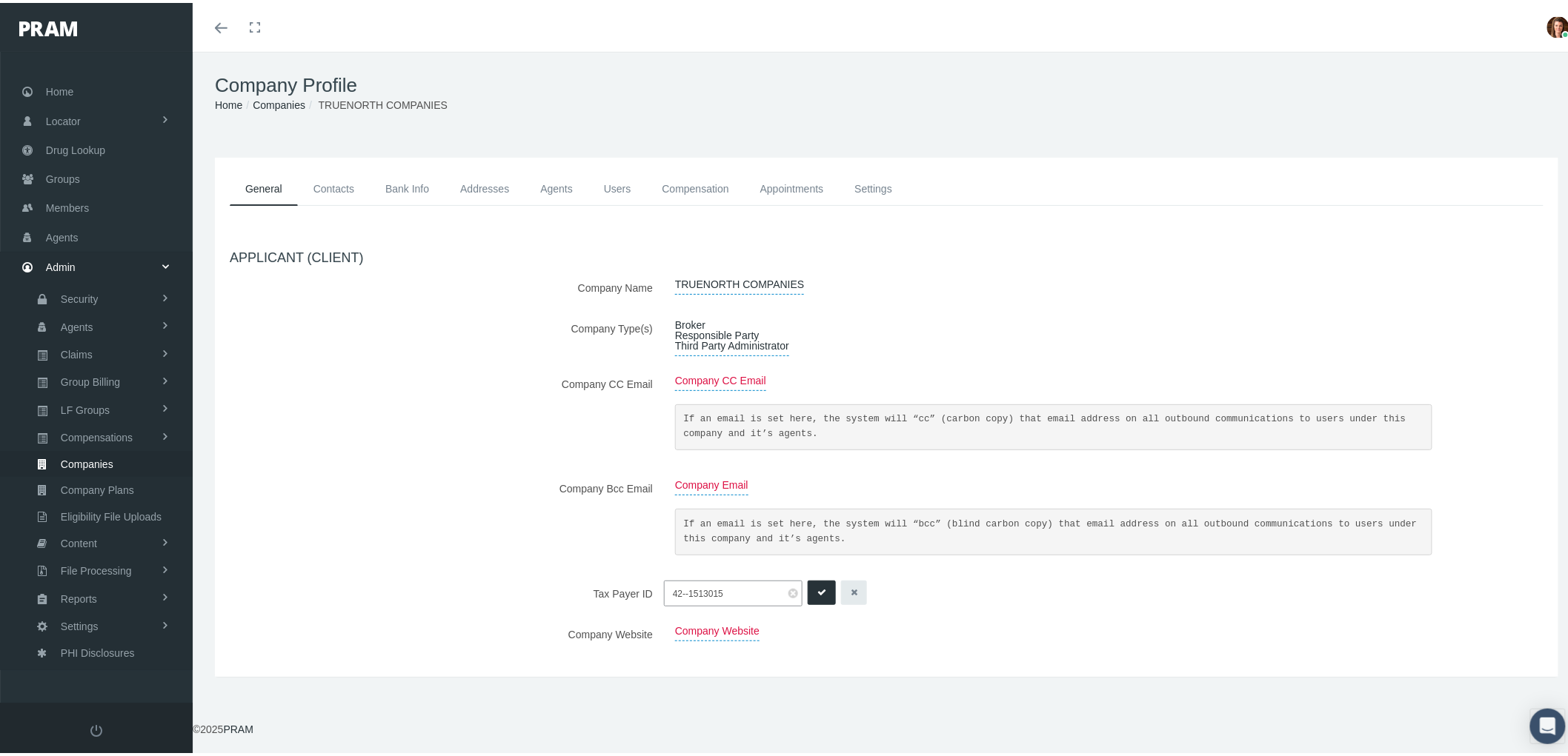
drag, startPoint x: 721, startPoint y: 593, endPoint x: 597, endPoint y: 597, distance: 124.1
click at [597, 597] on div "Tax Payer ID 42--1513015 42--1513015" at bounding box center [886, 591] width 1336 height 26
type input "[US_EMPLOYER_IDENTIFICATION_NUMBER]"
click at [817, 586] on icon "submit" at bounding box center [821, 590] width 9 height 14
click at [342, 196] on link "Contacts" at bounding box center [334, 185] width 72 height 33
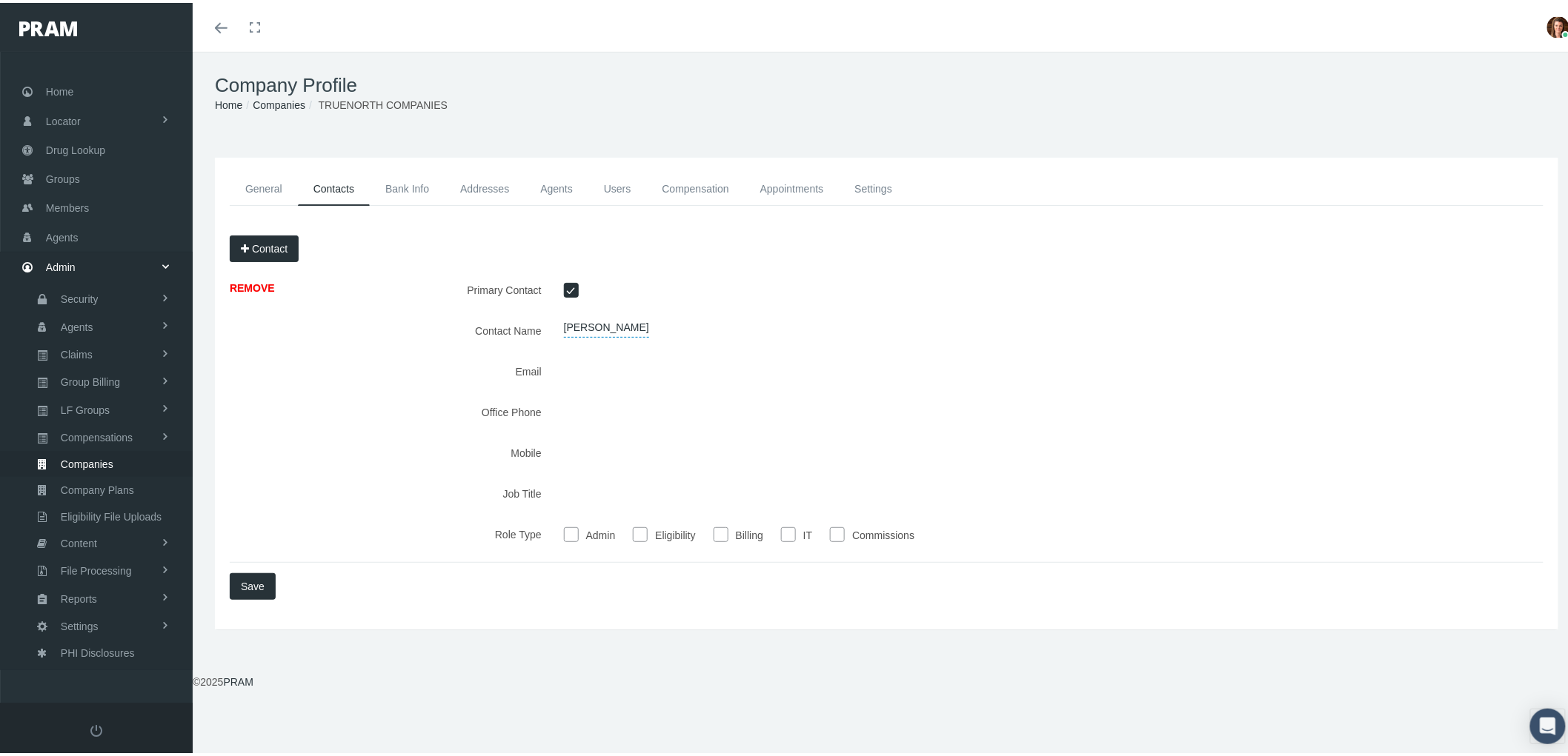
click at [274, 252] on button "Contact" at bounding box center [263, 246] width 69 height 27
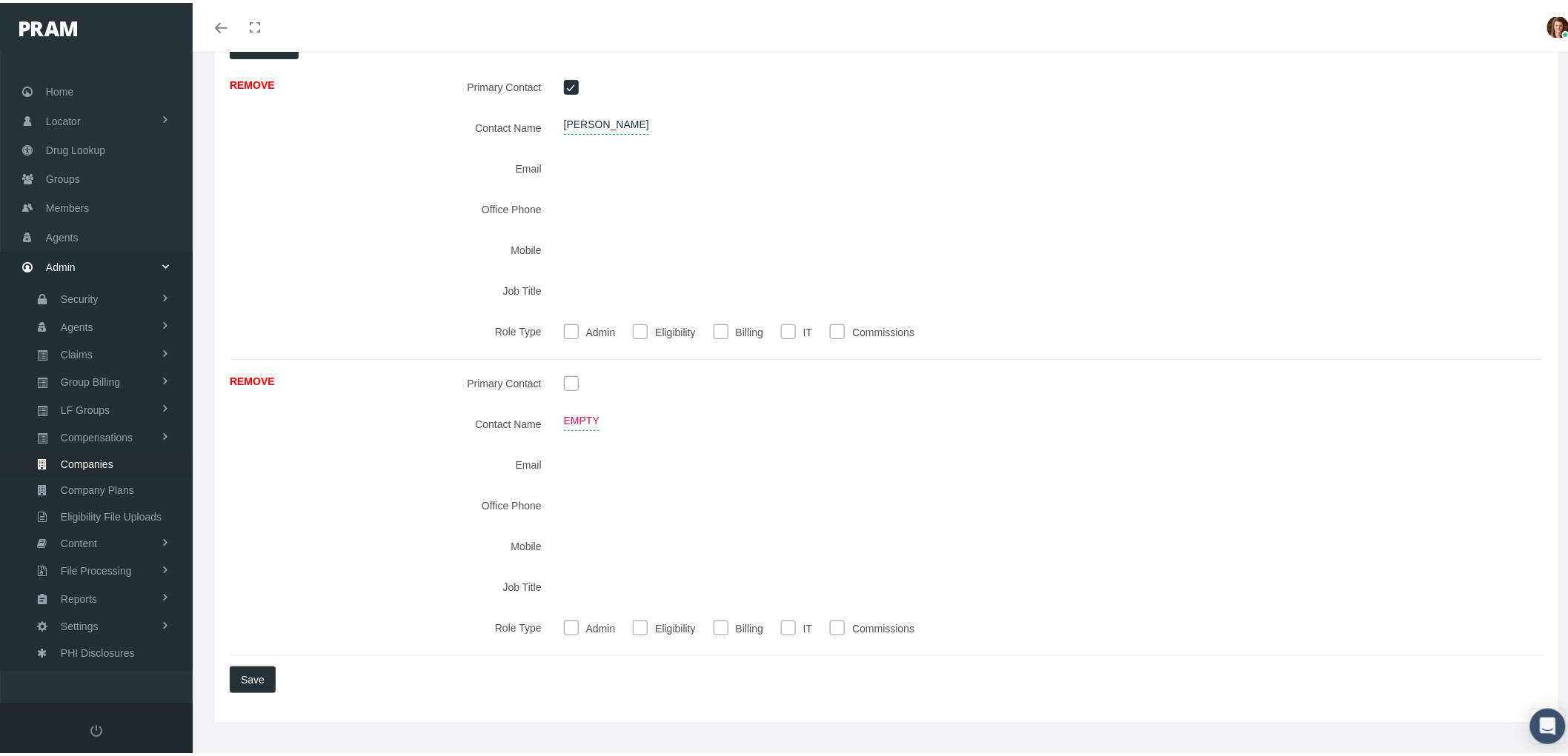
scroll to position [228, 0]
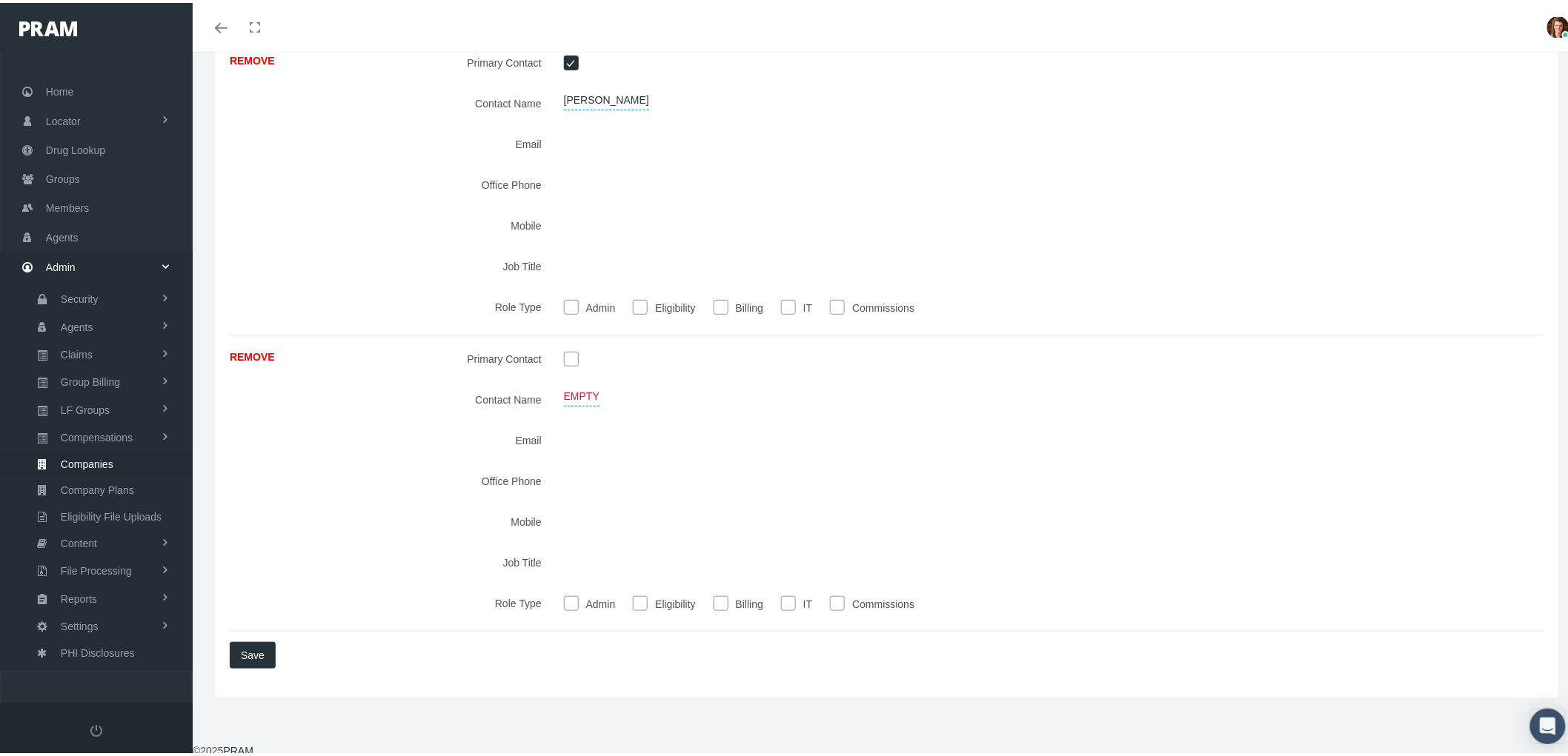
click at [566, 390] on span "Empty" at bounding box center [582, 394] width 36 height 20
type input "Megan Miller"
click at [571, 353] on input "checkbox" at bounding box center [571, 356] width 15 height 15
checkbox input "true"
checkbox input "false"
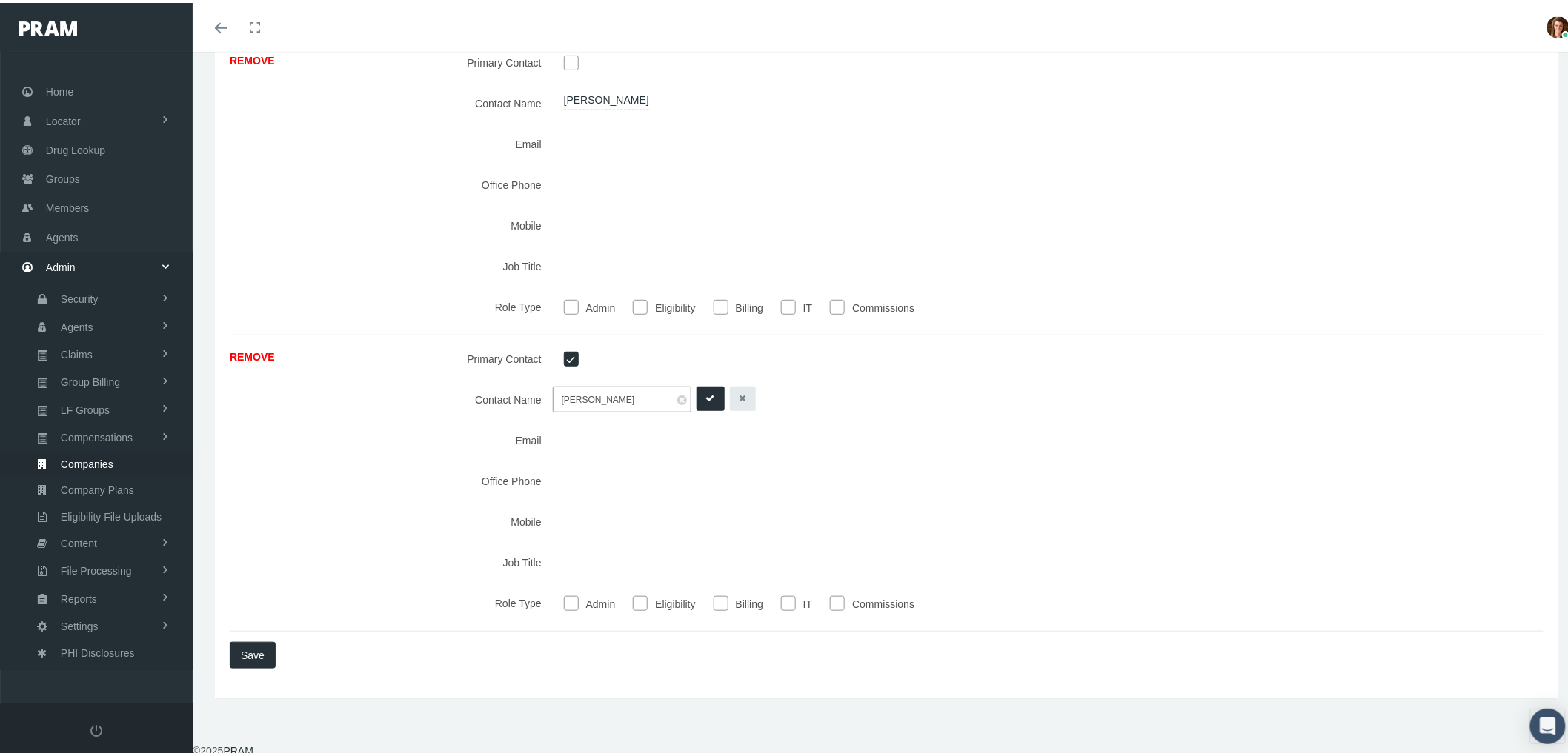
checkbox input "true"
click at [706, 402] on icon "submit" at bounding box center [710, 395] width 9 height 14
click at [645, 440] on input "mmiller@truenorth" at bounding box center [622, 437] width 139 height 26
type input "mmiller@truenorthcompanies.com"
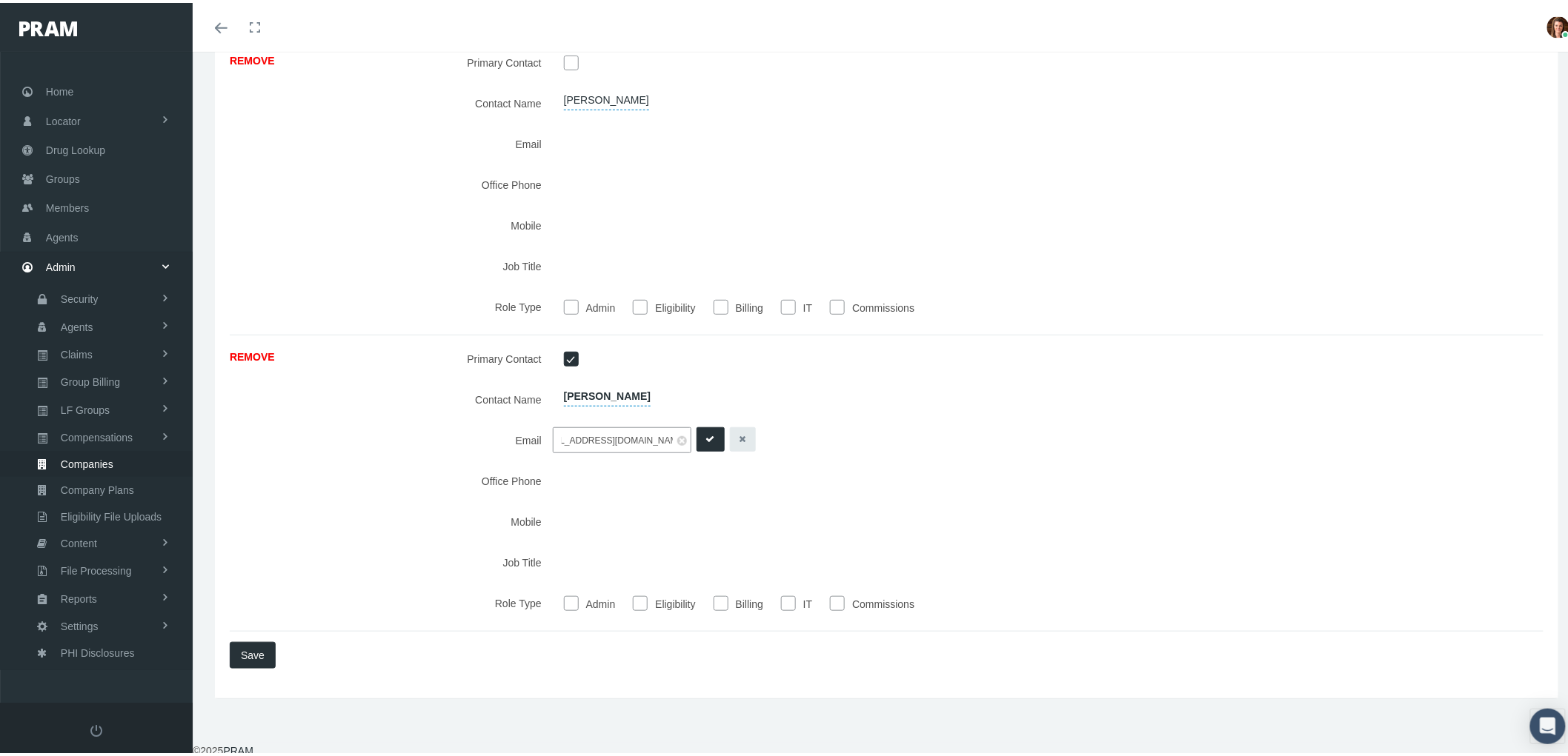
click at [698, 440] on button "submit" at bounding box center [710, 436] width 28 height 25
type input "319-739-1423"
click at [711, 483] on button "submit" at bounding box center [710, 477] width 28 height 25
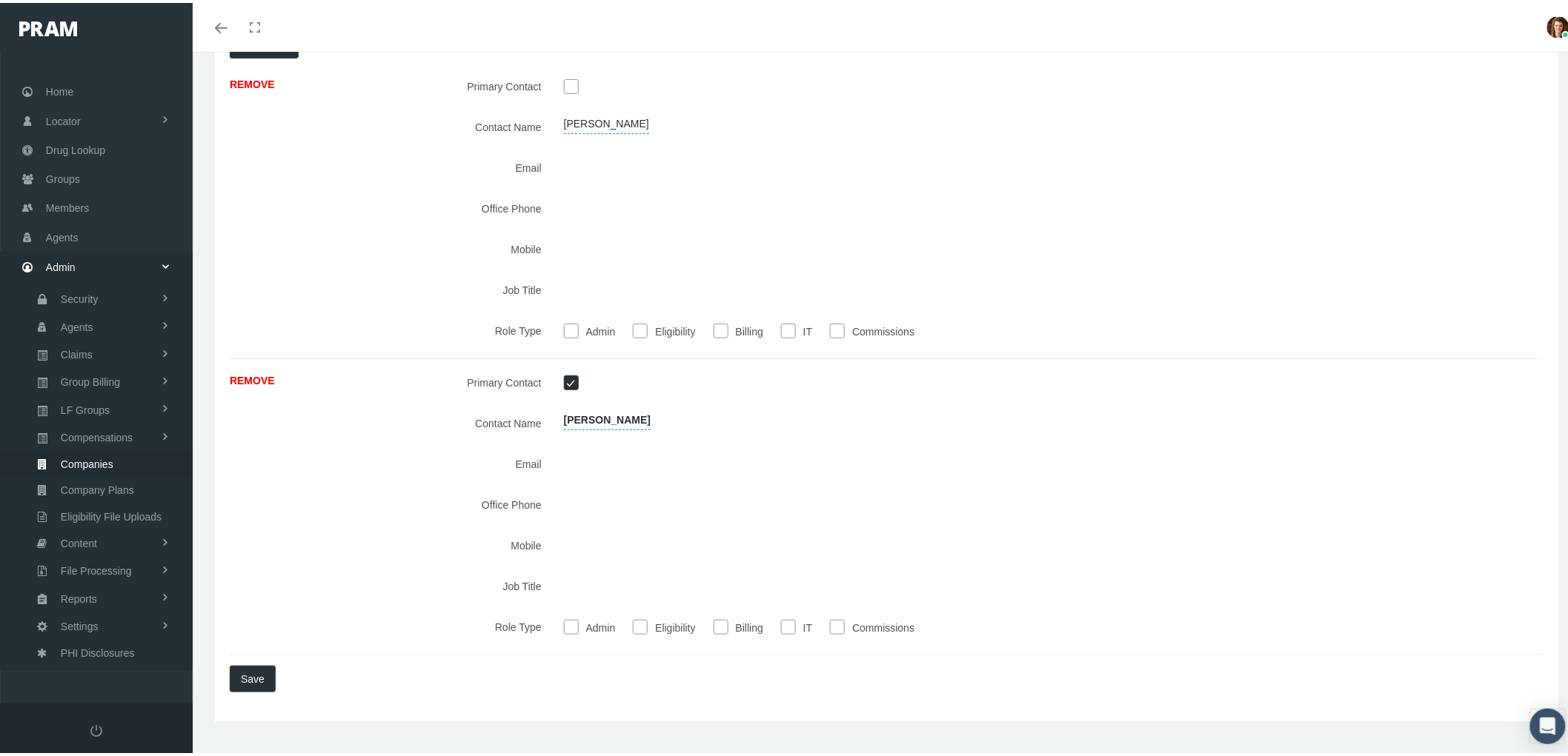
scroll to position [228, 0]
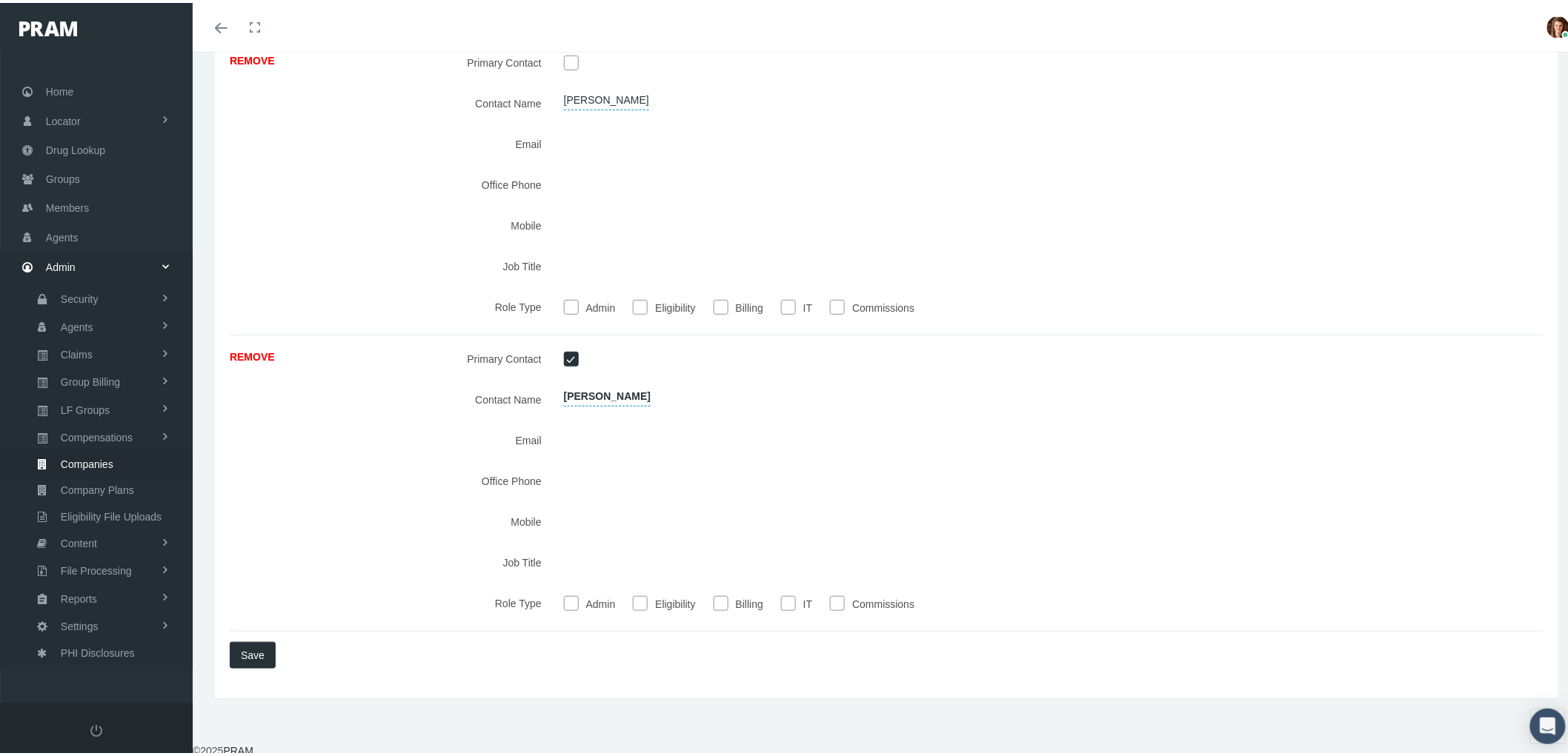
click at [252, 657] on button "Save" at bounding box center [252, 653] width 46 height 27
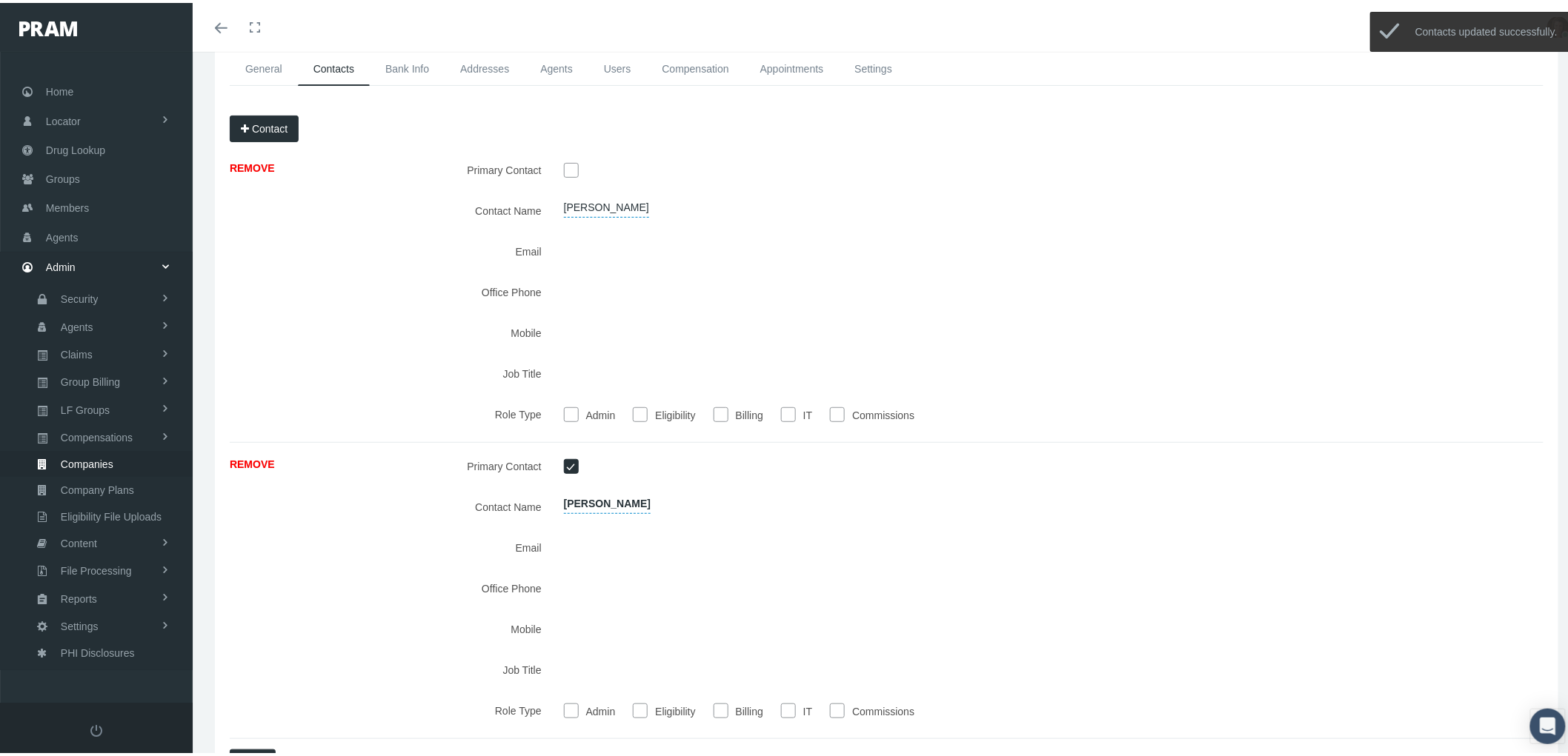
scroll to position [0, 0]
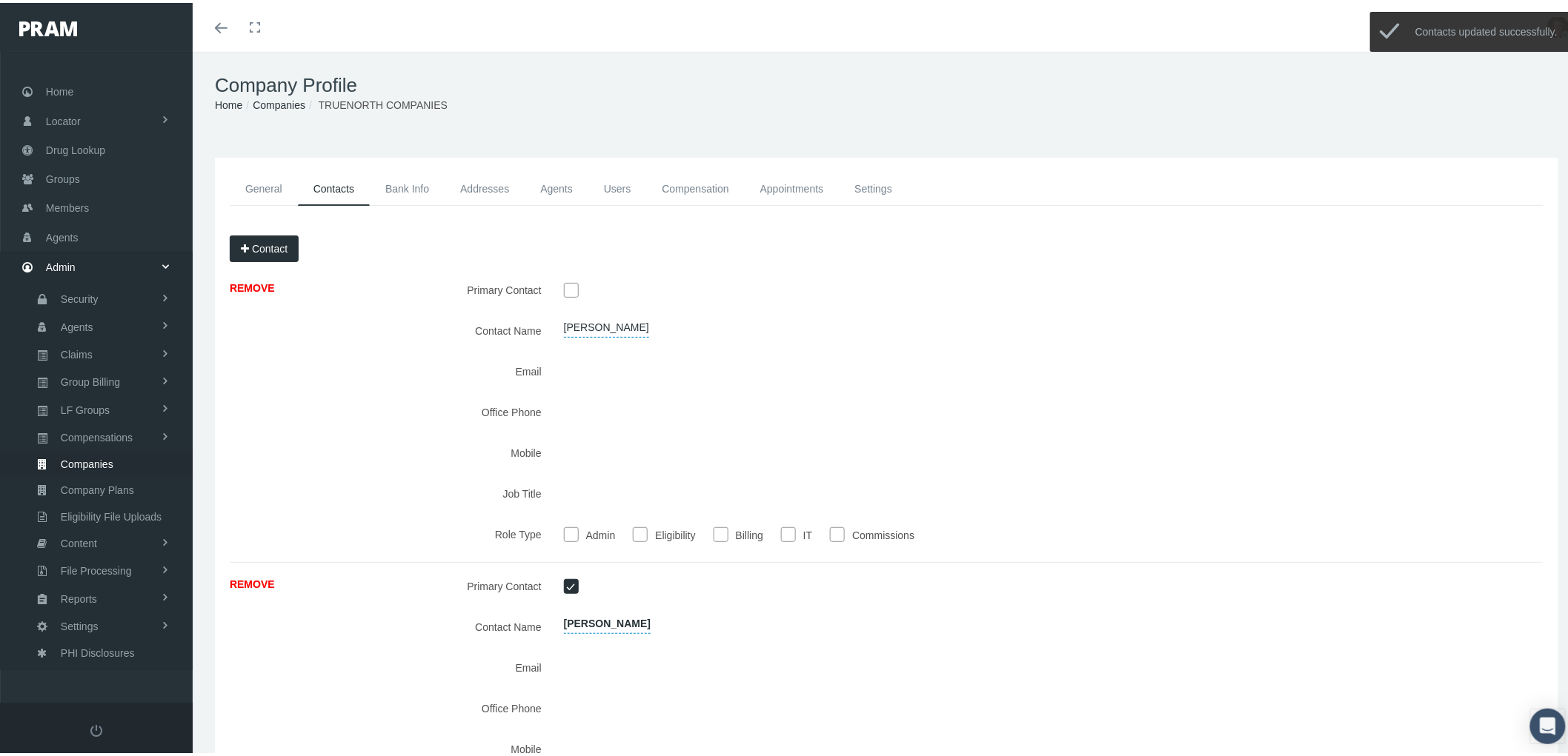
click at [269, 246] on button "Contact" at bounding box center [263, 246] width 69 height 27
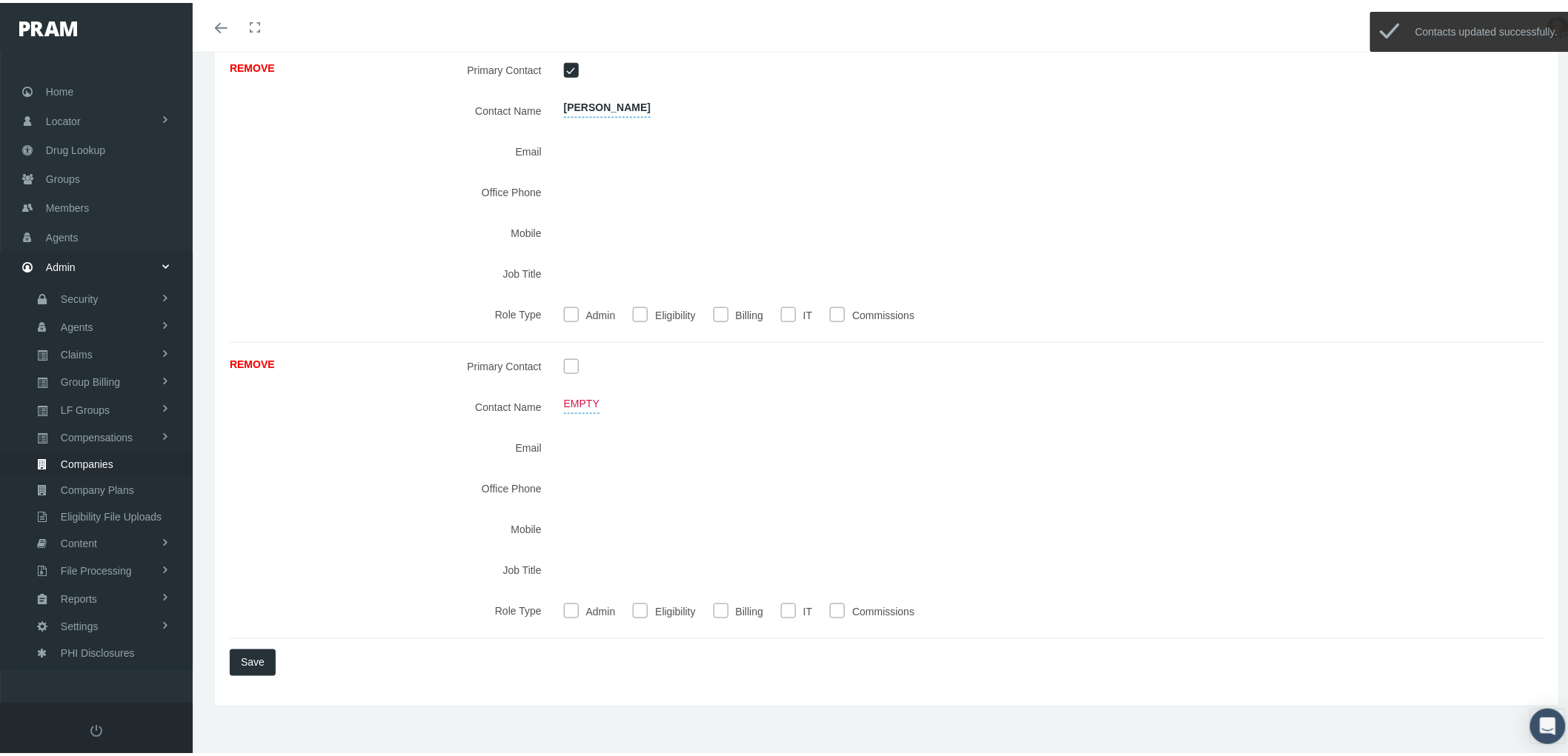
scroll to position [524, 0]
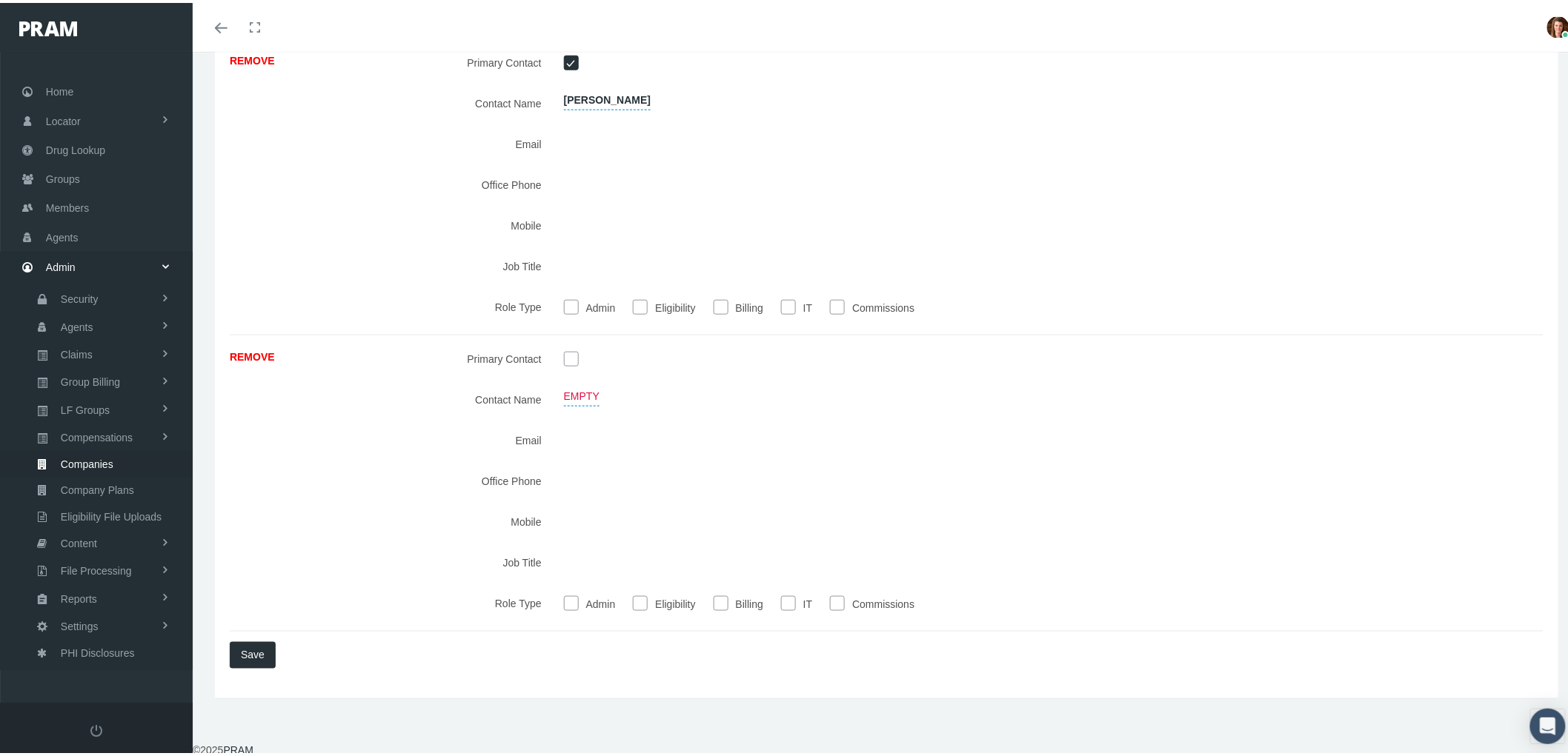
click at [582, 395] on span "Empty" at bounding box center [582, 394] width 36 height 20
drag, startPoint x: 606, startPoint y: 400, endPoint x: 543, endPoint y: 391, distance: 63.6
click at [543, 391] on div "Contact Name Empty LCook" at bounding box center [886, 396] width 1336 height 26
type input "L Cook"
click at [698, 395] on button "submit" at bounding box center [710, 395] width 28 height 25
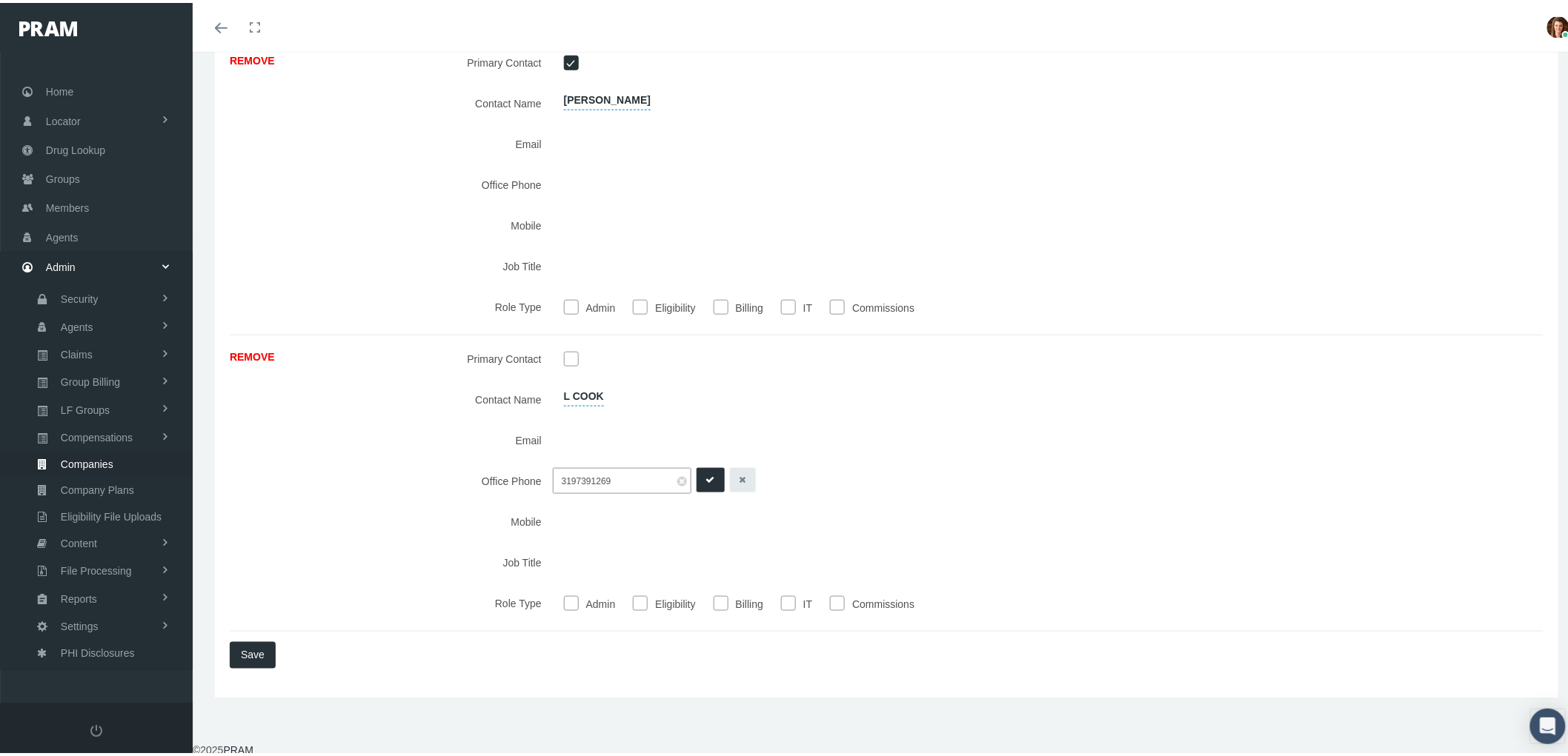
type input "319-739-1269"
click at [706, 477] on icon "submit" at bounding box center [710, 477] width 9 height 14
click at [566, 448] on div at bounding box center [998, 437] width 891 height 26
type input "lcook@truenorthcompanies.com"
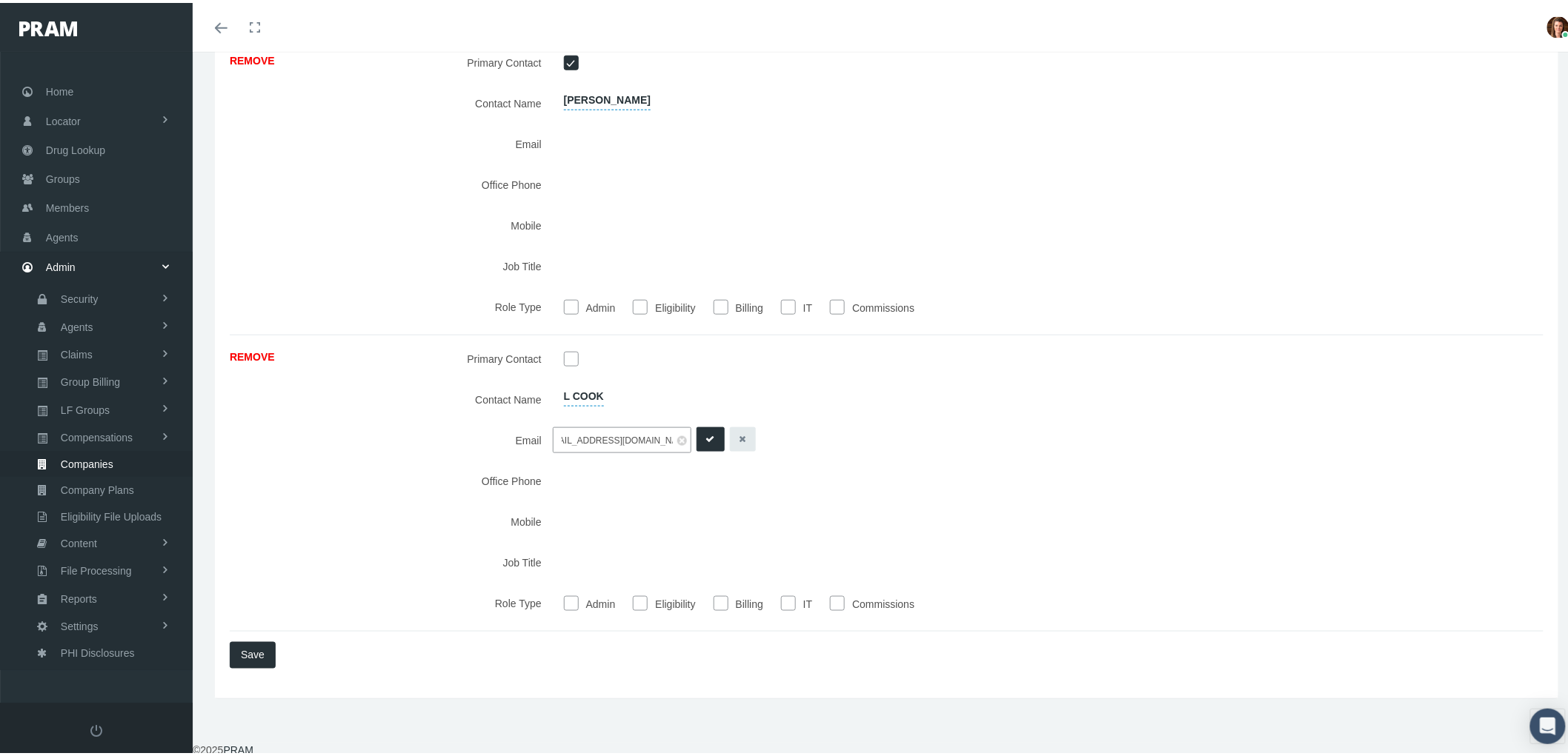
click at [706, 436] on icon "submit" at bounding box center [710, 437] width 9 height 14
click at [830, 594] on input "Commissions" at bounding box center [837, 600] width 15 height 15
checkbox input "true"
click at [263, 649] on span "Save" at bounding box center [252, 653] width 24 height 12
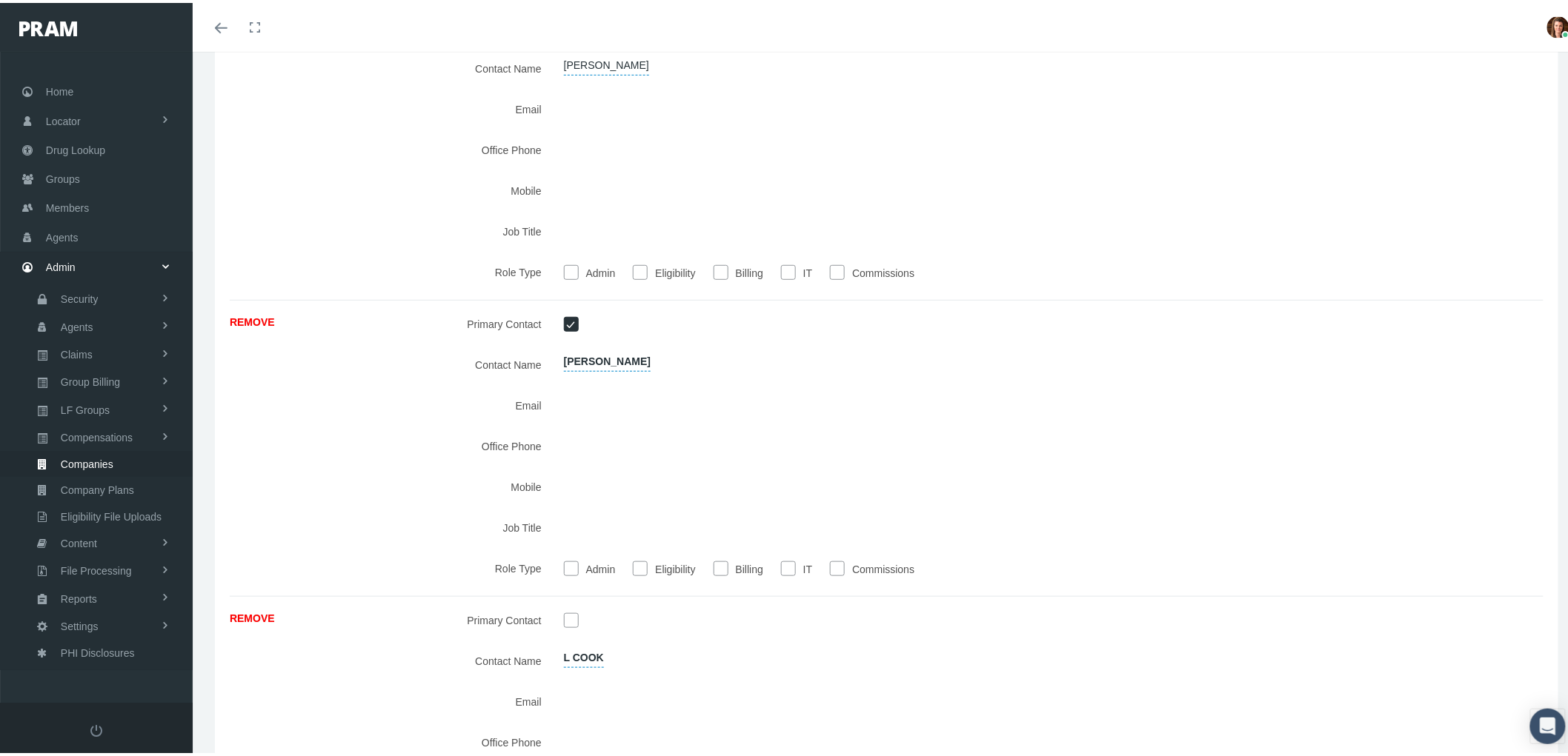
scroll to position [113, 0]
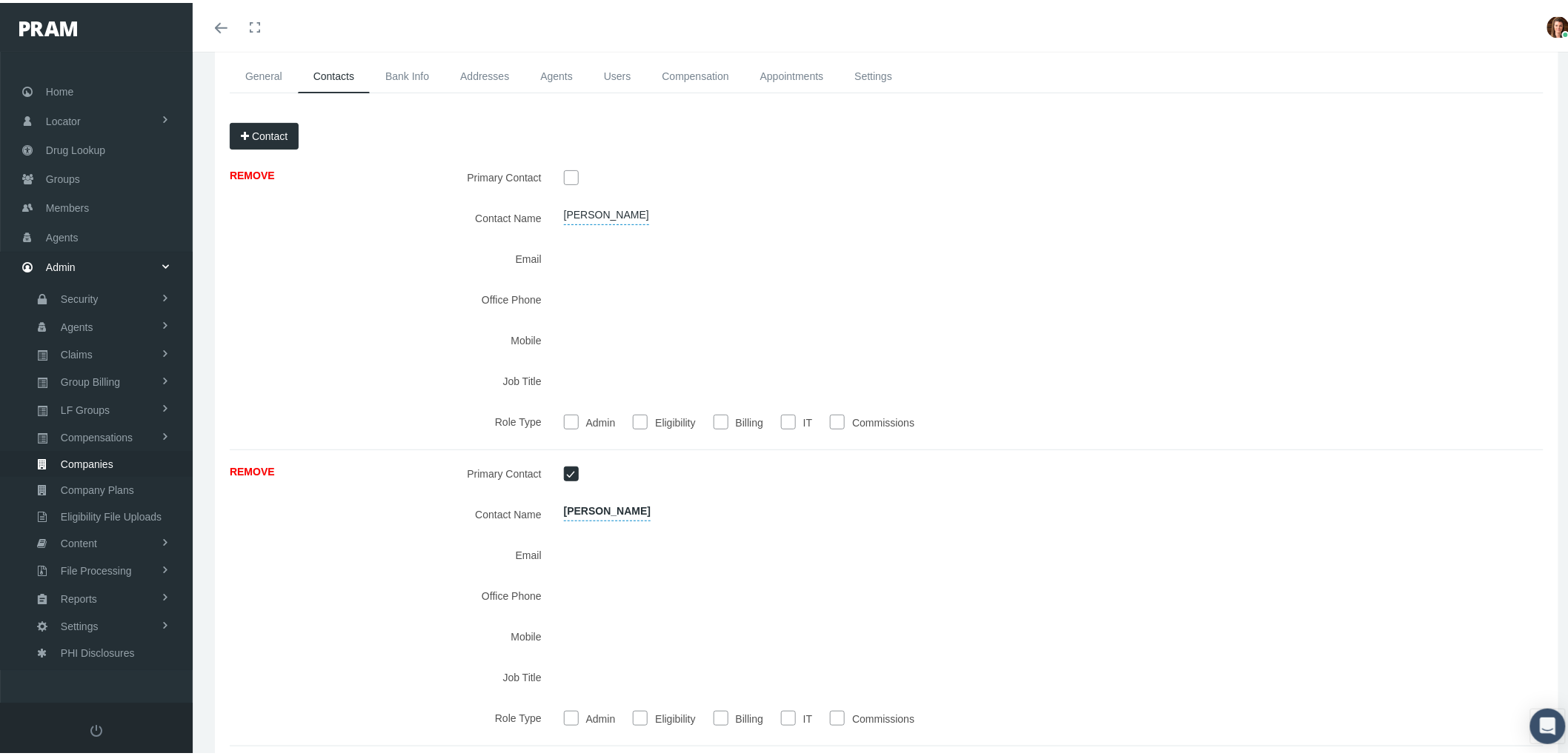
click at [411, 73] on link "Bank Info" at bounding box center [407, 73] width 75 height 33
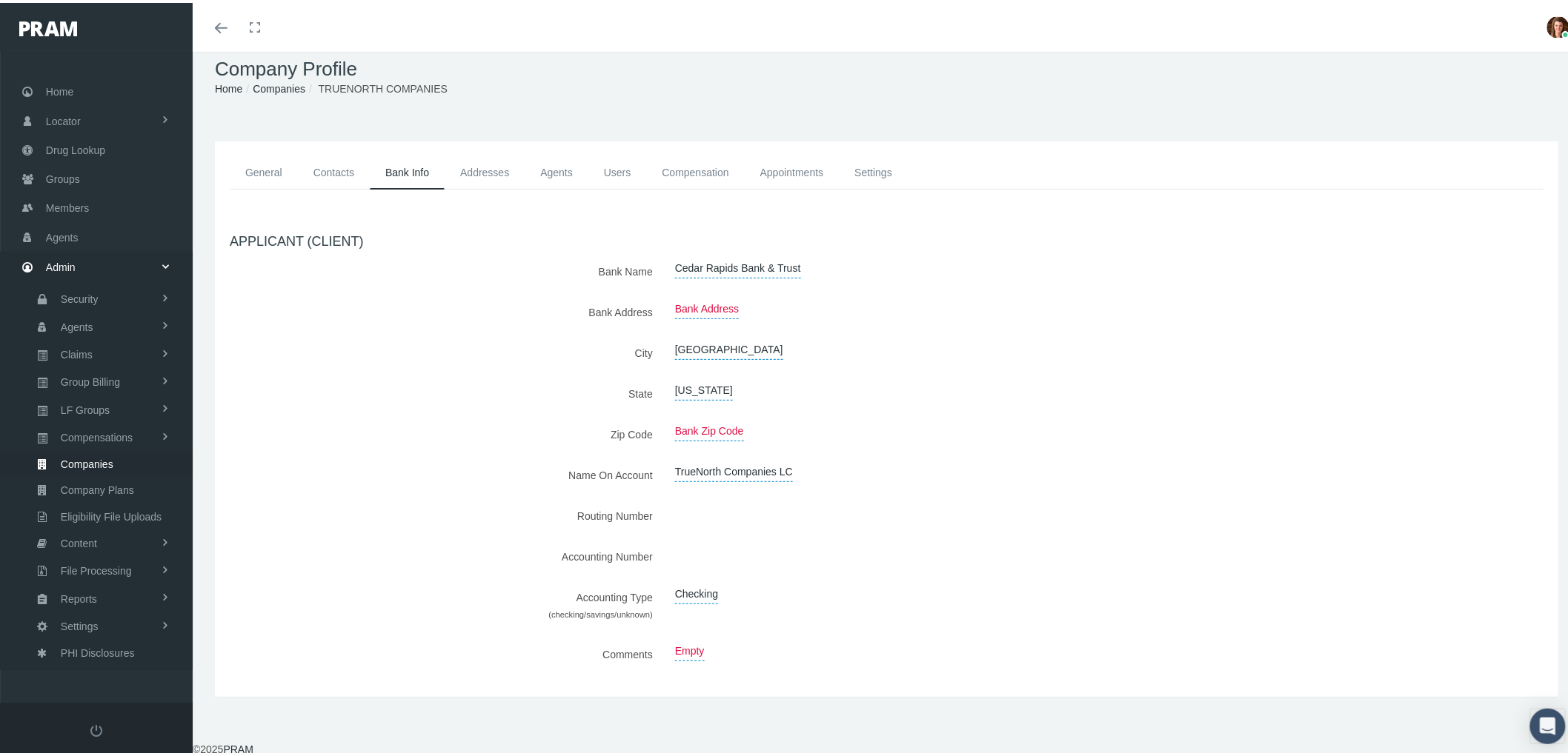
scroll to position [16, 0]
click at [479, 163] on link "Addresses" at bounding box center [484, 169] width 80 height 33
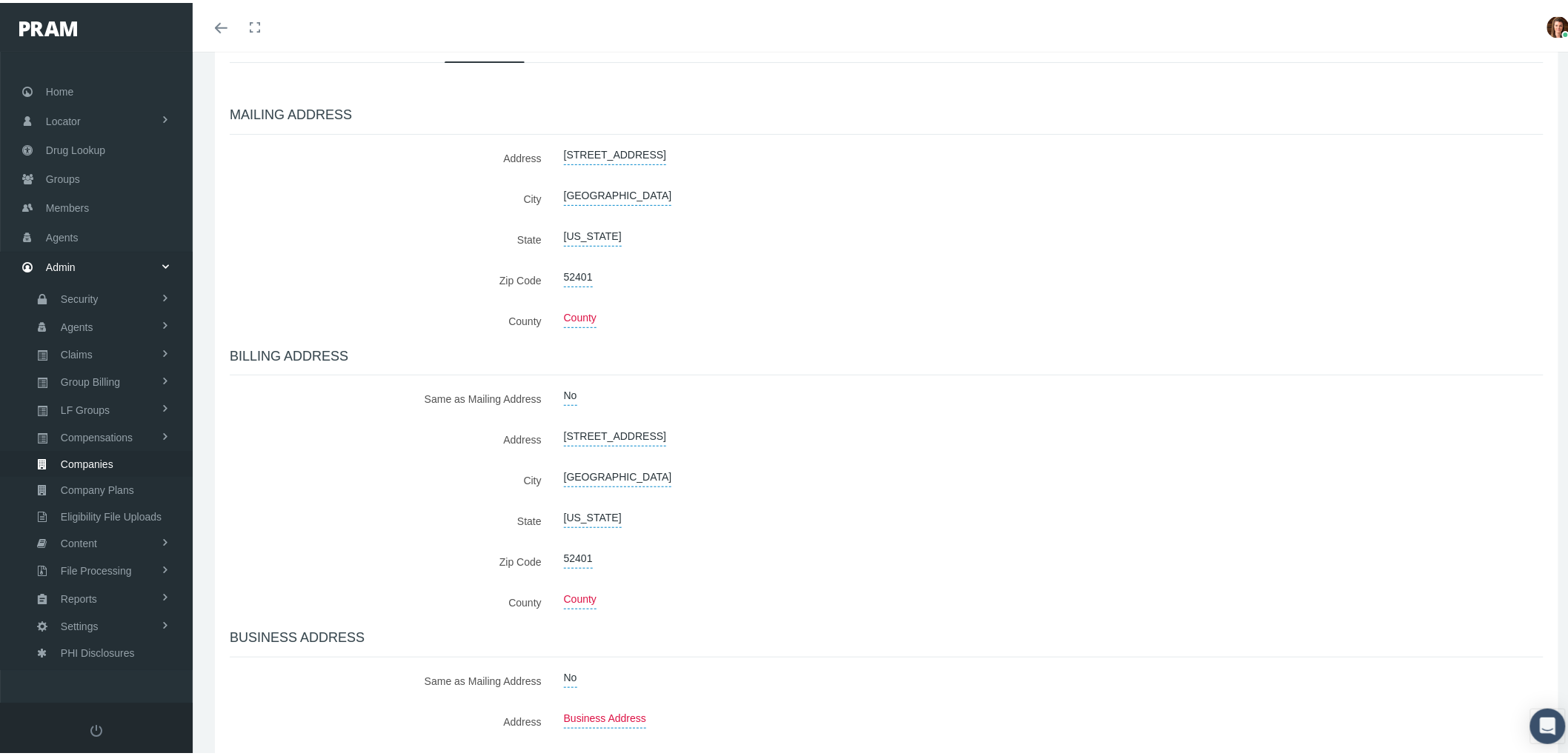
scroll to position [0, 0]
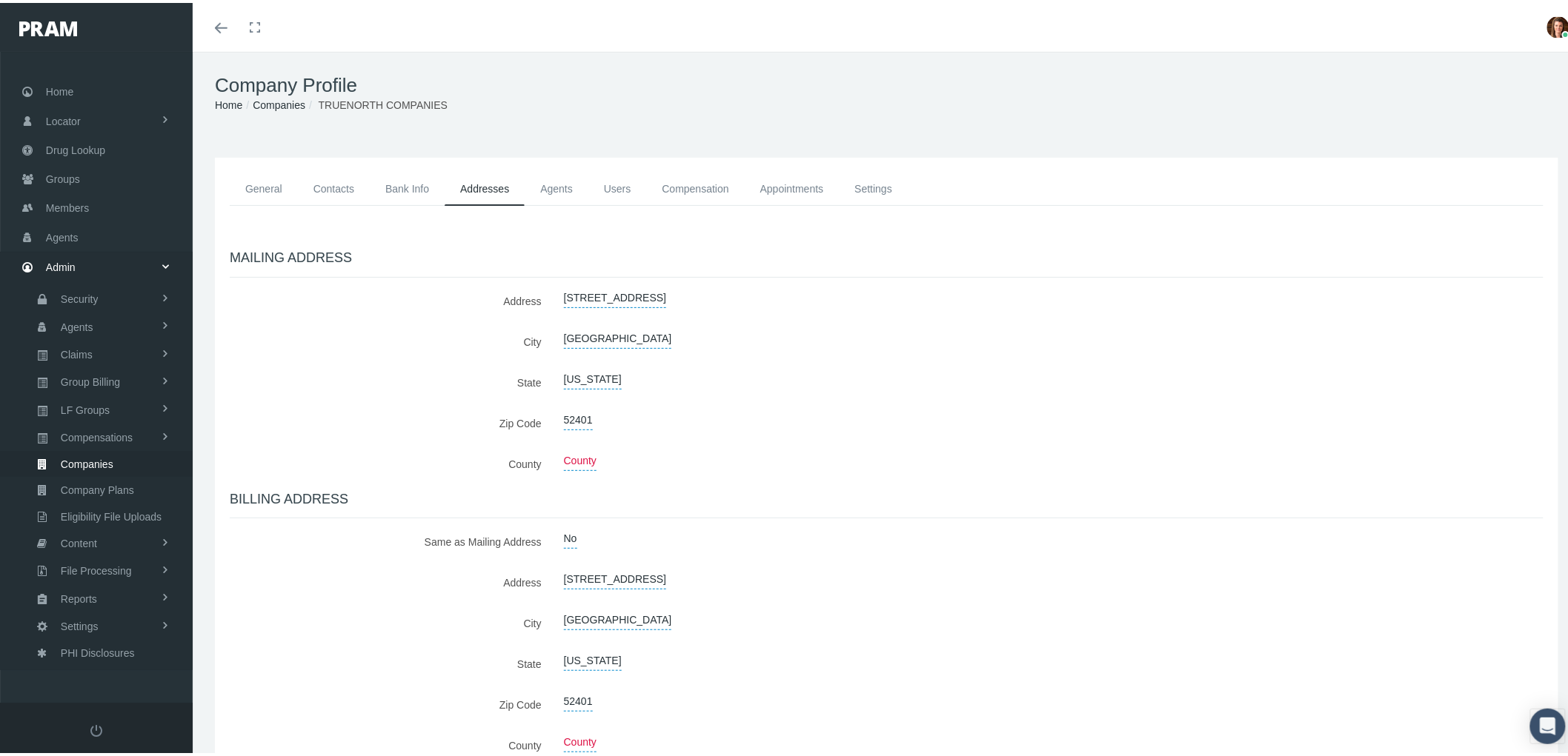
click at [564, 463] on span "County" at bounding box center [580, 458] width 33 height 20
click at [908, 435] on div "MAILING ADDRESS Address 500 1st St SE City Cedar Rapids State Iowa Zip Code No" at bounding box center [886, 643] width 1336 height 820
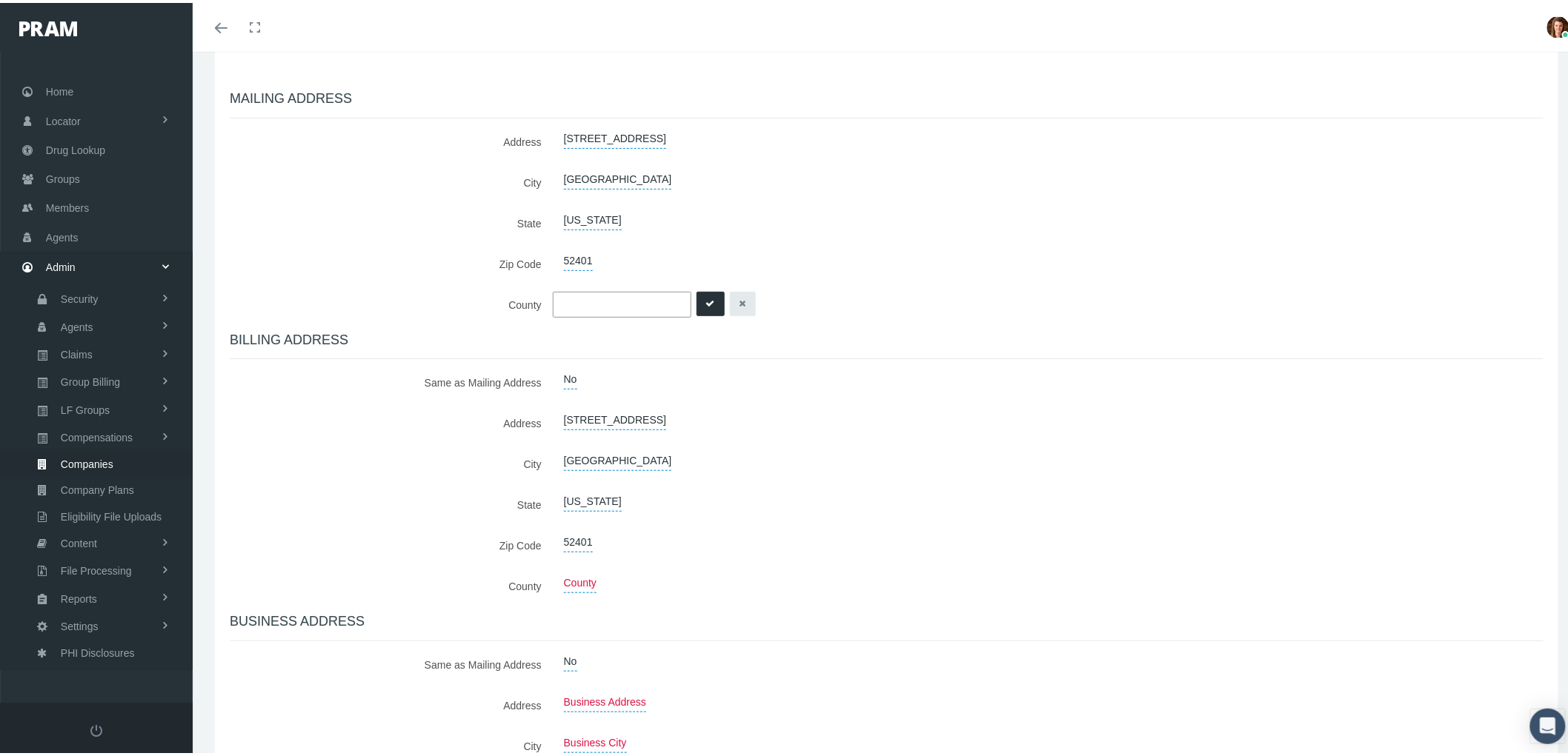
scroll to position [164, 0]
click at [566, 371] on label "No" at bounding box center [571, 372] width 14 height 20
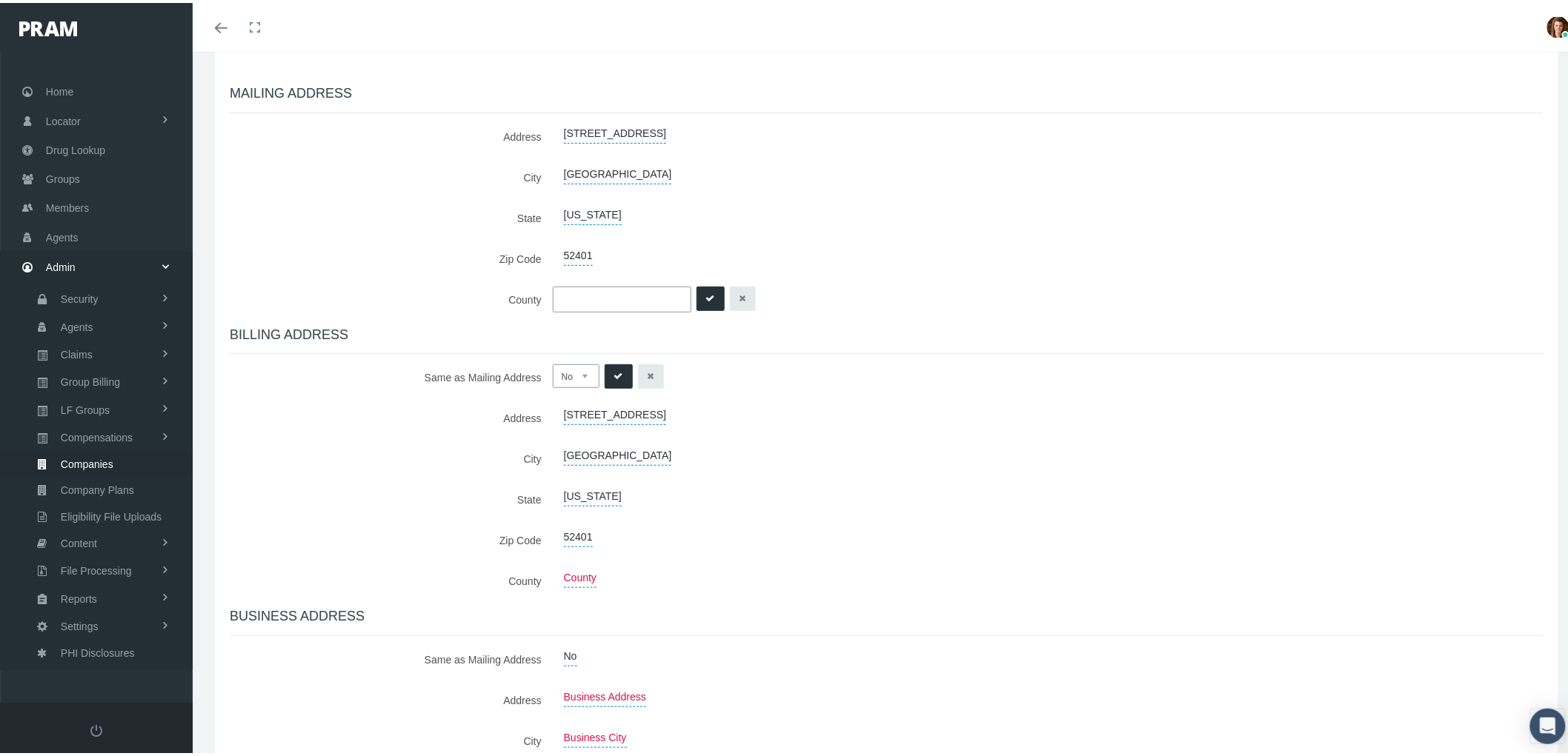
click at [596, 377] on select "No Yes" at bounding box center [576, 373] width 47 height 24
select select "1"
click at [553, 361] on select "No Yes" at bounding box center [576, 373] width 47 height 24
click at [615, 369] on icon "submit" at bounding box center [618, 373] width 9 height 14
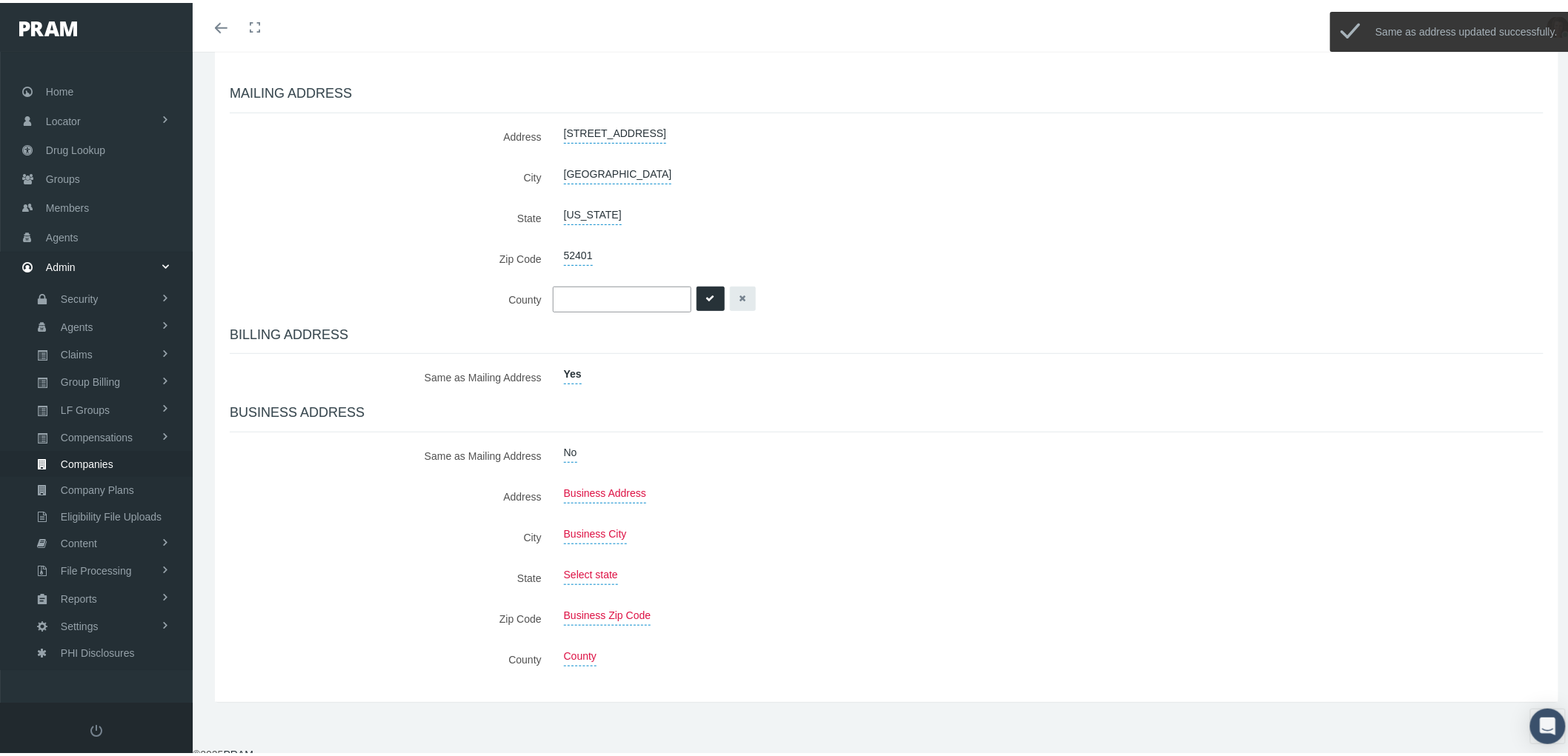
click at [571, 447] on label "No" at bounding box center [571, 450] width 14 height 20
click at [583, 454] on select "No Yes" at bounding box center [576, 452] width 47 height 24
select select "1"
click at [553, 440] on select "No Yes" at bounding box center [576, 452] width 47 height 24
click at [614, 455] on icon "submit" at bounding box center [618, 452] width 9 height 14
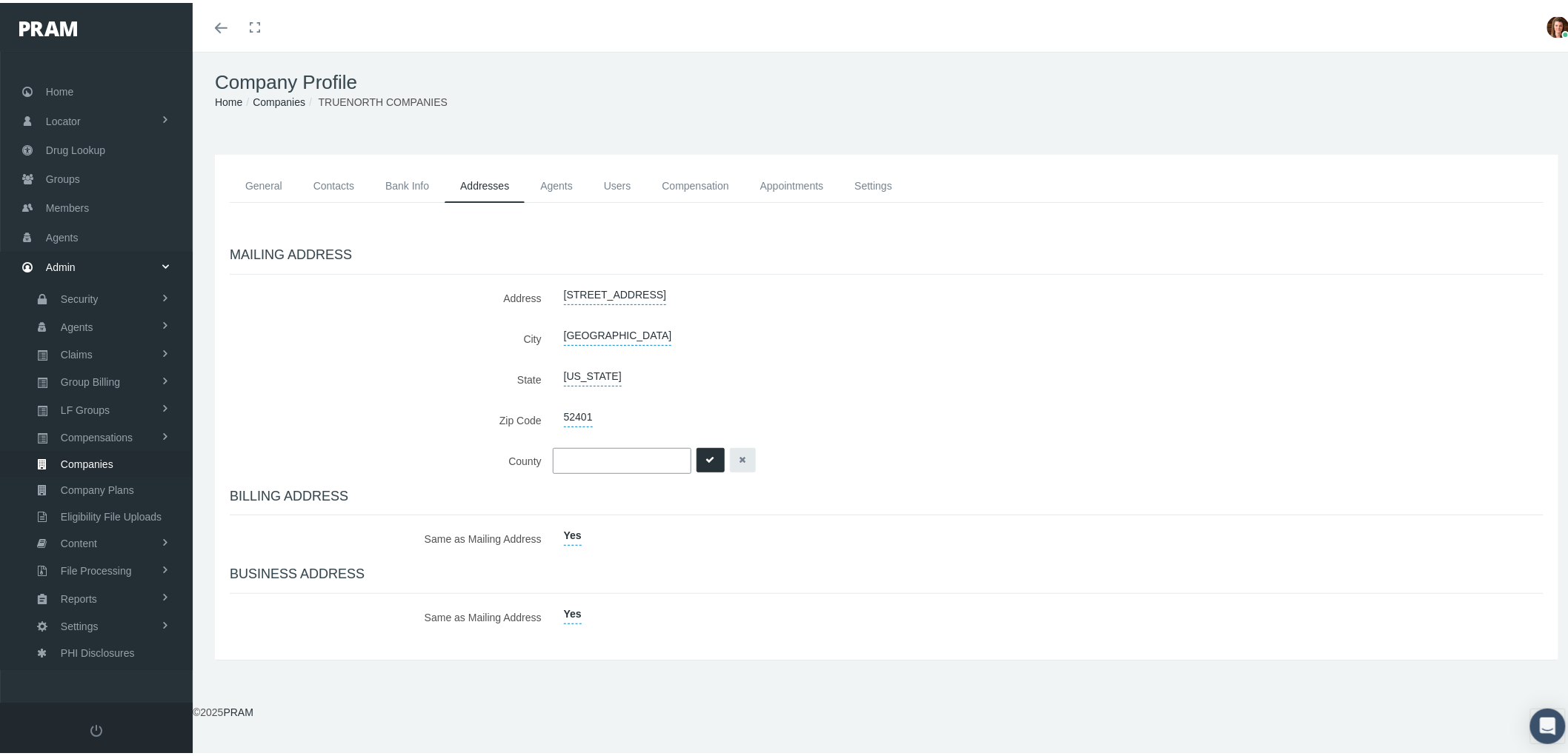
scroll to position [0, 0]
click at [555, 185] on link "Agents" at bounding box center [556, 185] width 63 height 33
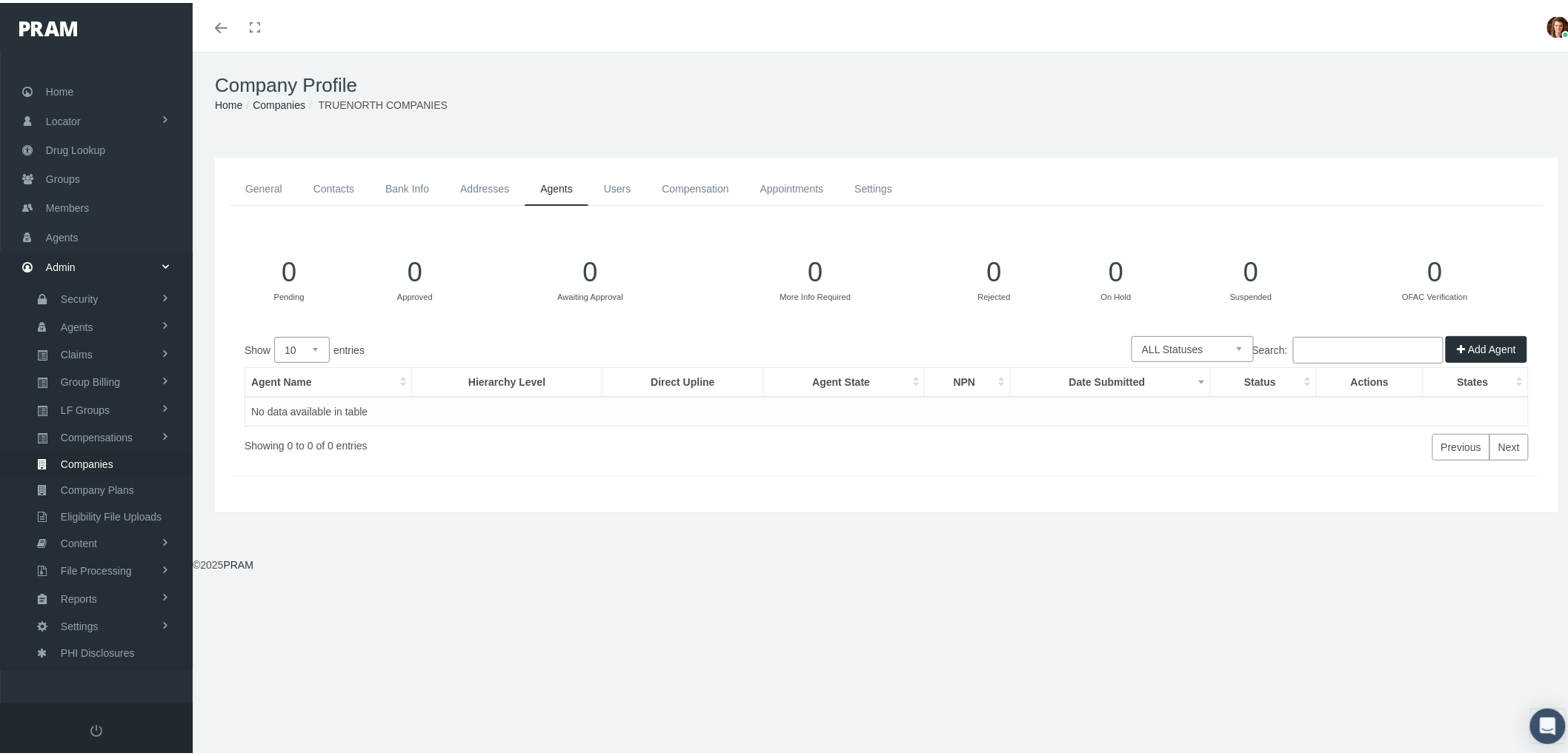
click at [618, 184] on link "Users" at bounding box center [617, 185] width 58 height 33
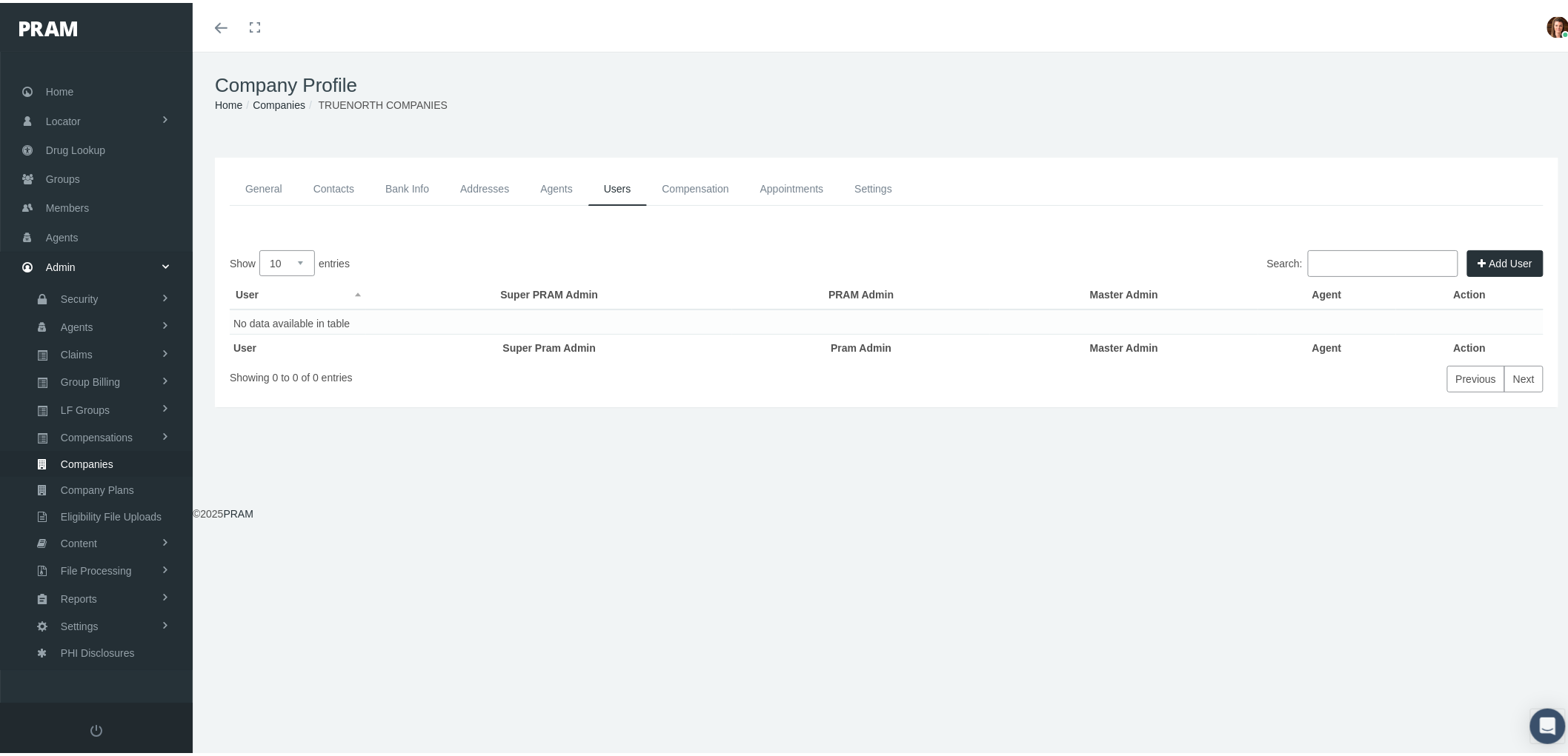
click at [691, 188] on link "Compensation" at bounding box center [696, 185] width 98 height 33
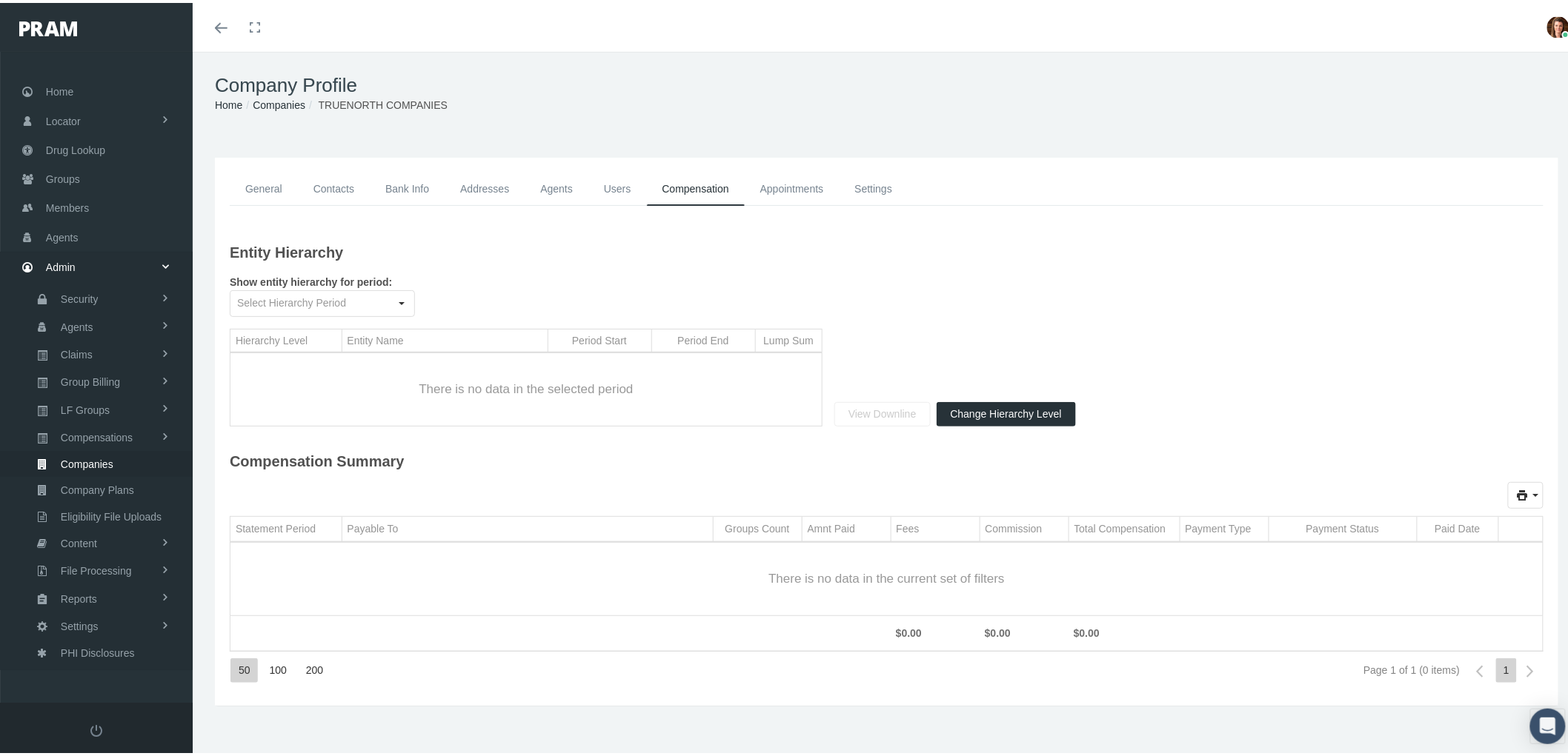
click at [779, 179] on link "Appointments" at bounding box center [792, 185] width 95 height 33
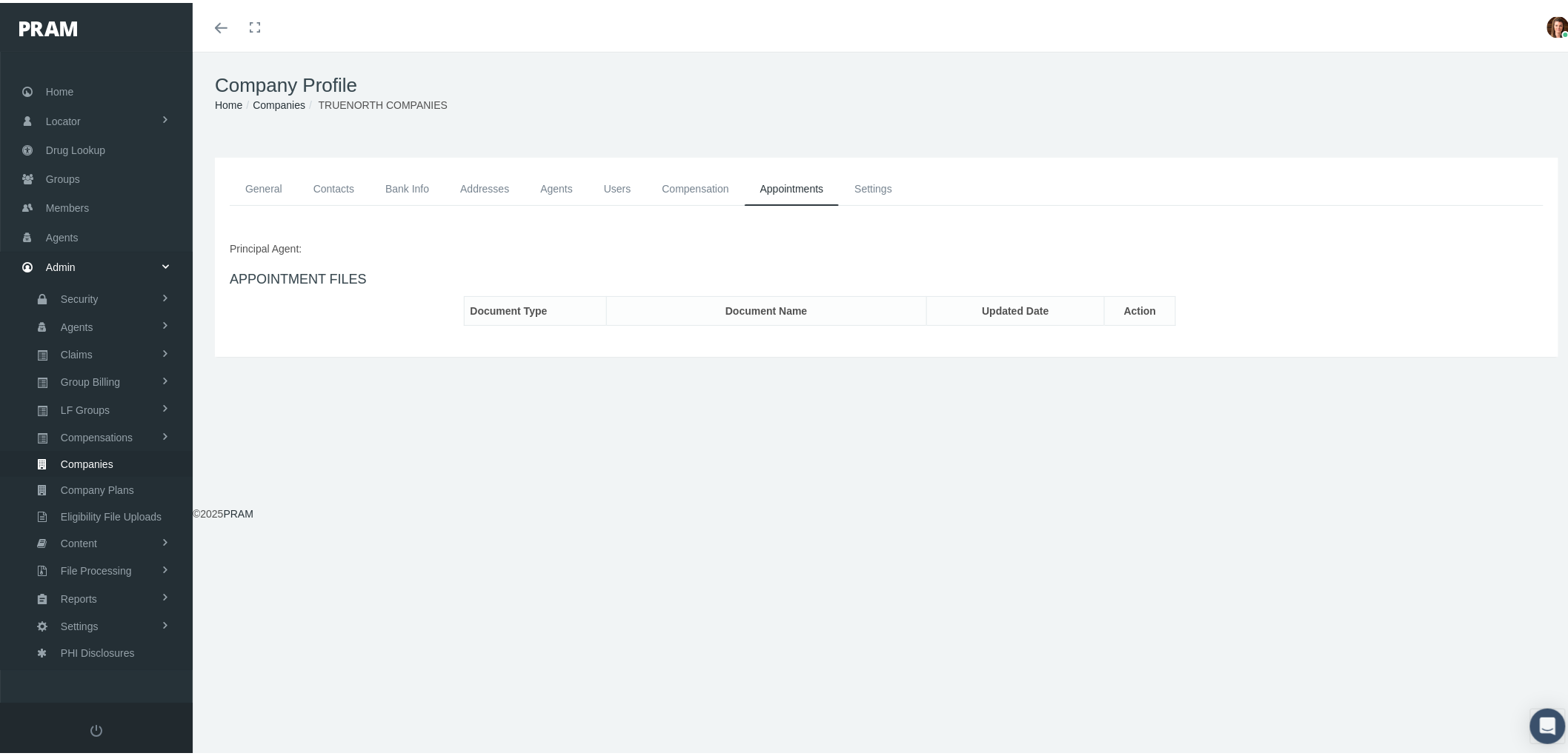
click at [877, 187] on link "Settings" at bounding box center [873, 185] width 69 height 33
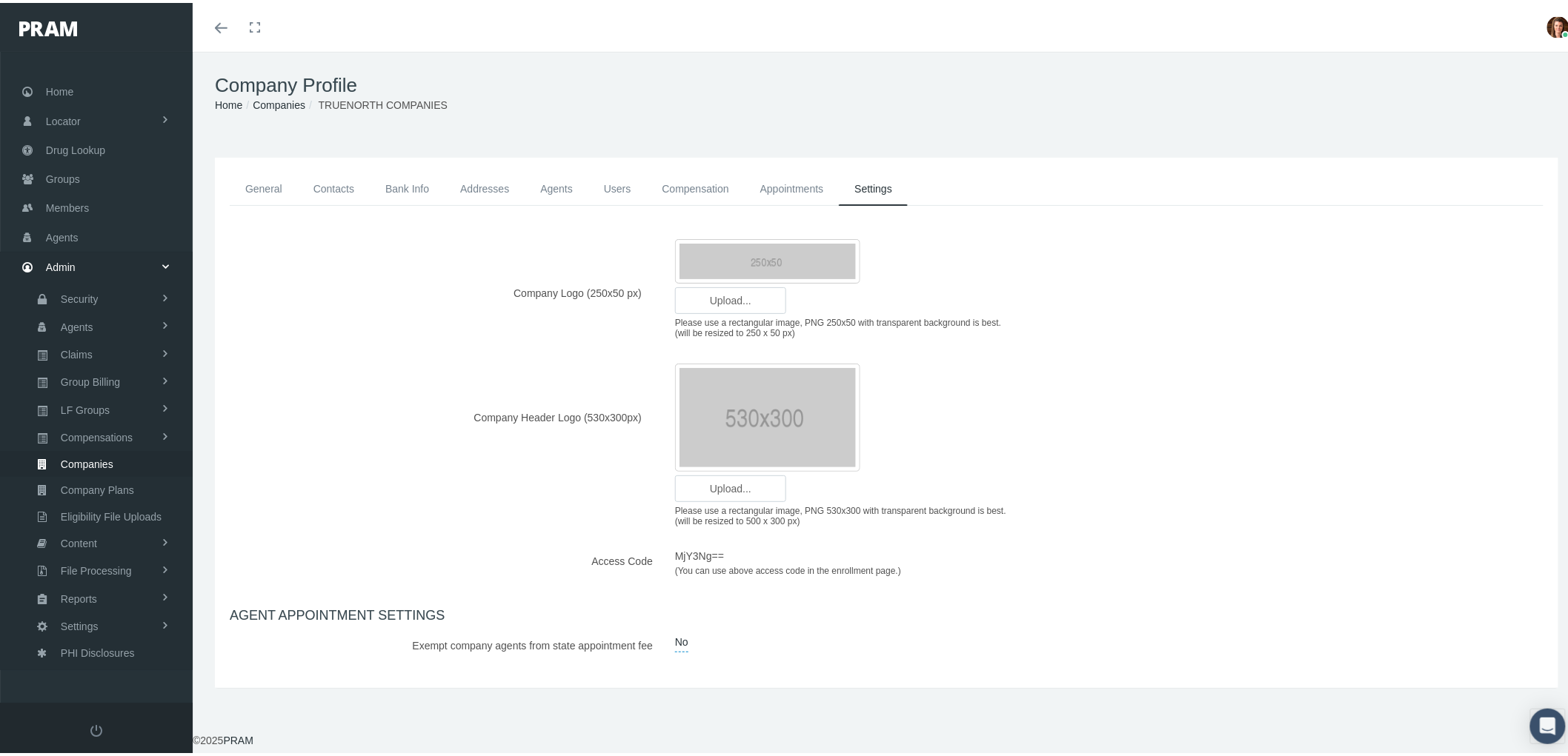
click at [252, 184] on link "General" at bounding box center [263, 185] width 69 height 33
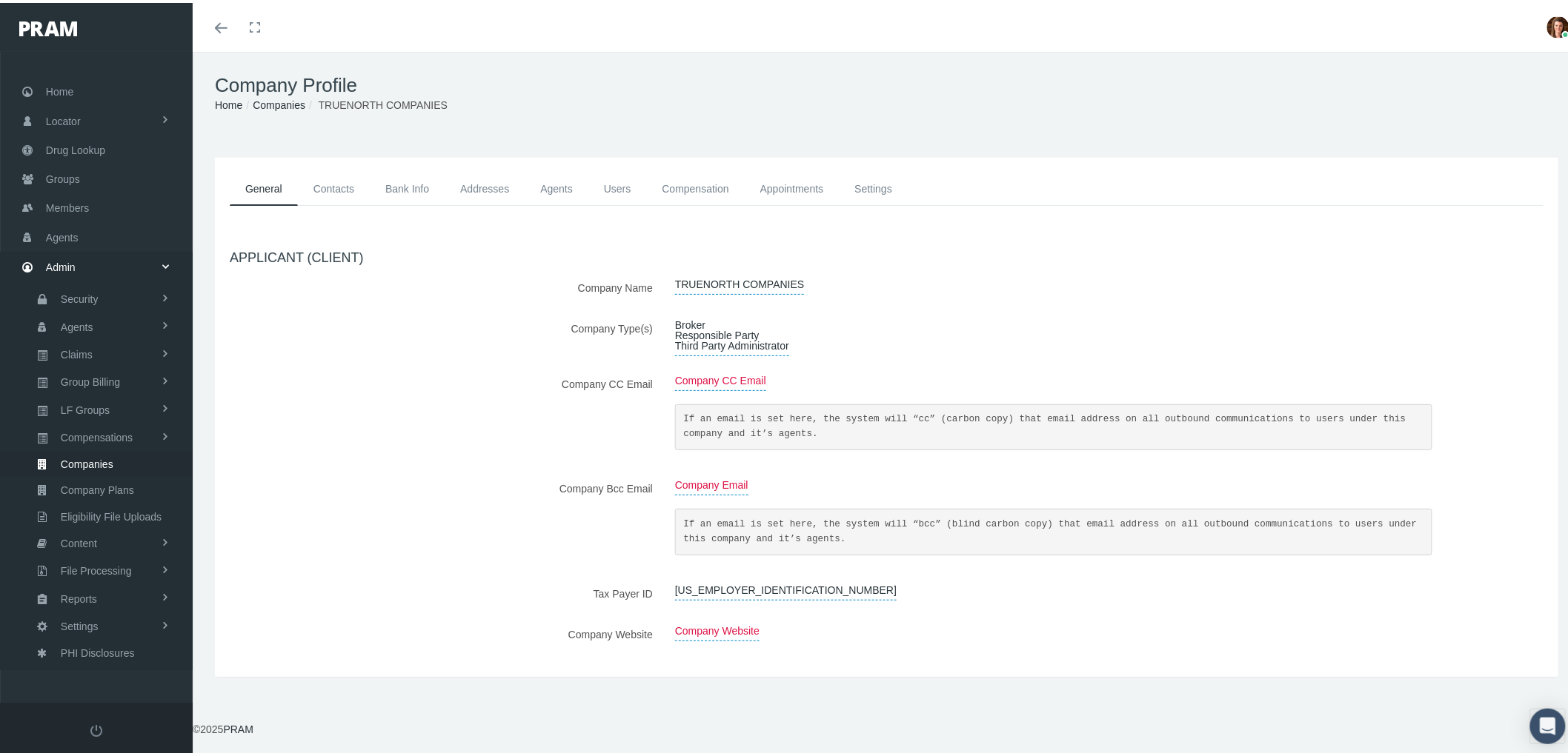
click at [338, 175] on link "Contacts" at bounding box center [334, 185] width 72 height 33
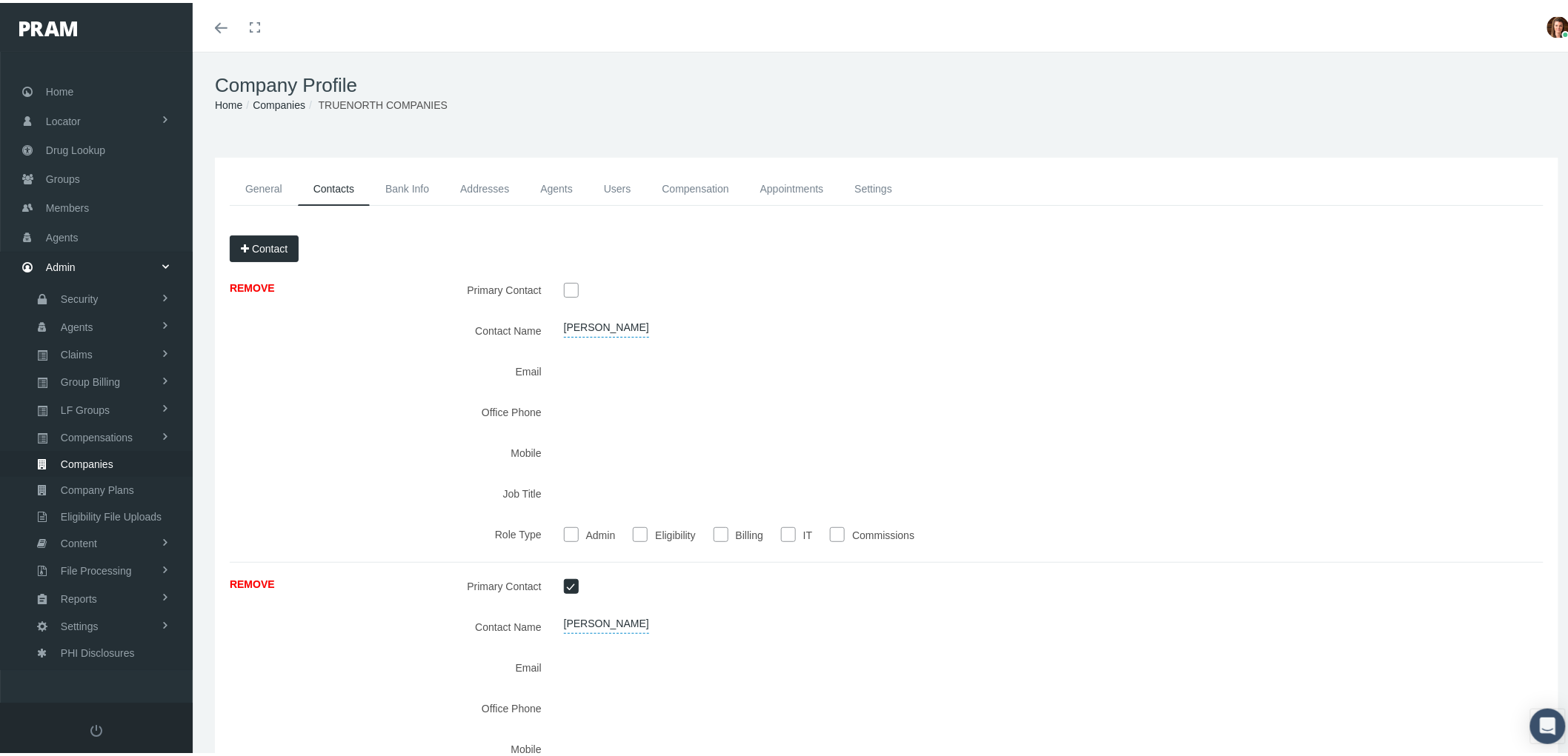
click at [407, 182] on link "Bank Info" at bounding box center [407, 185] width 75 height 33
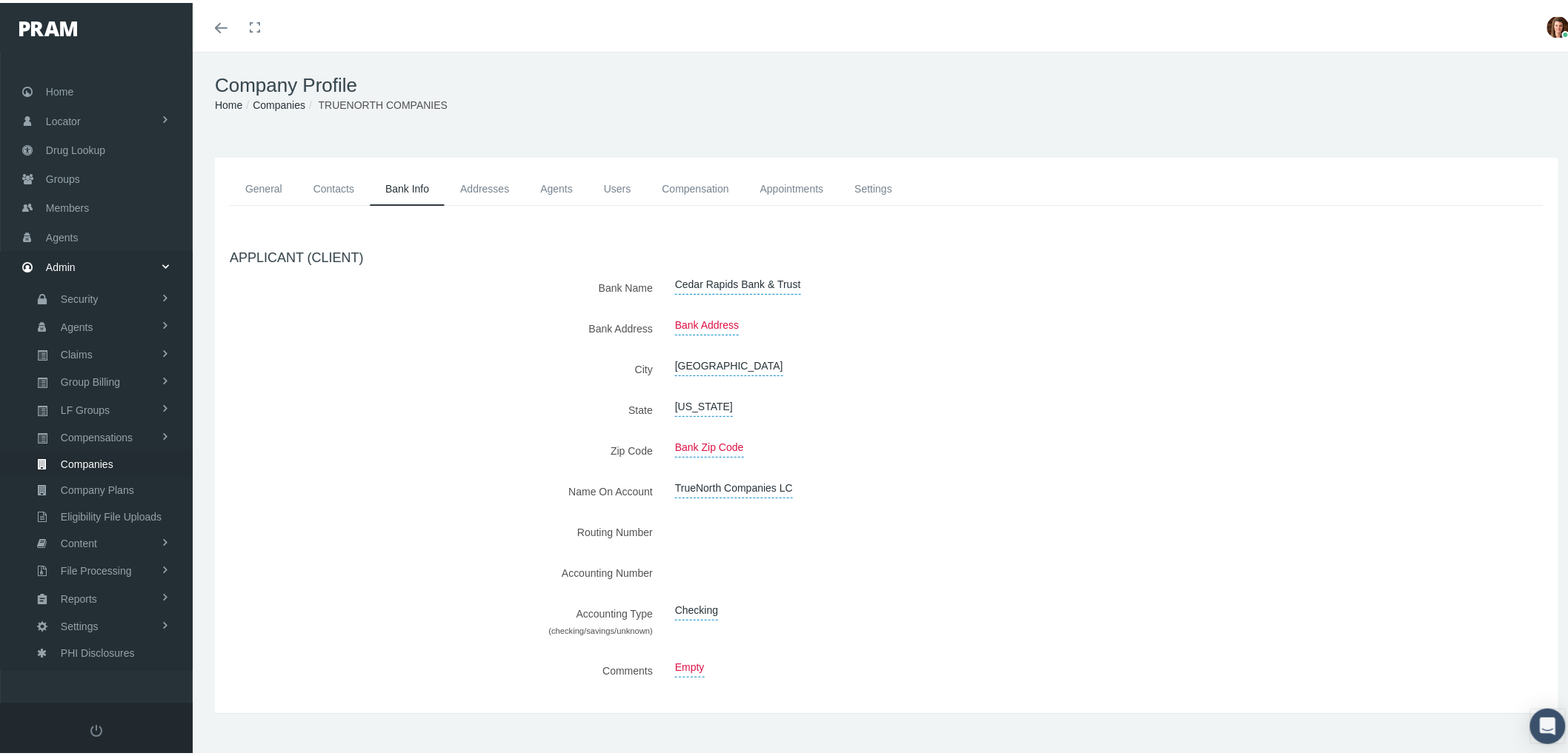
click at [507, 178] on link "Addresses" at bounding box center [484, 185] width 80 height 33
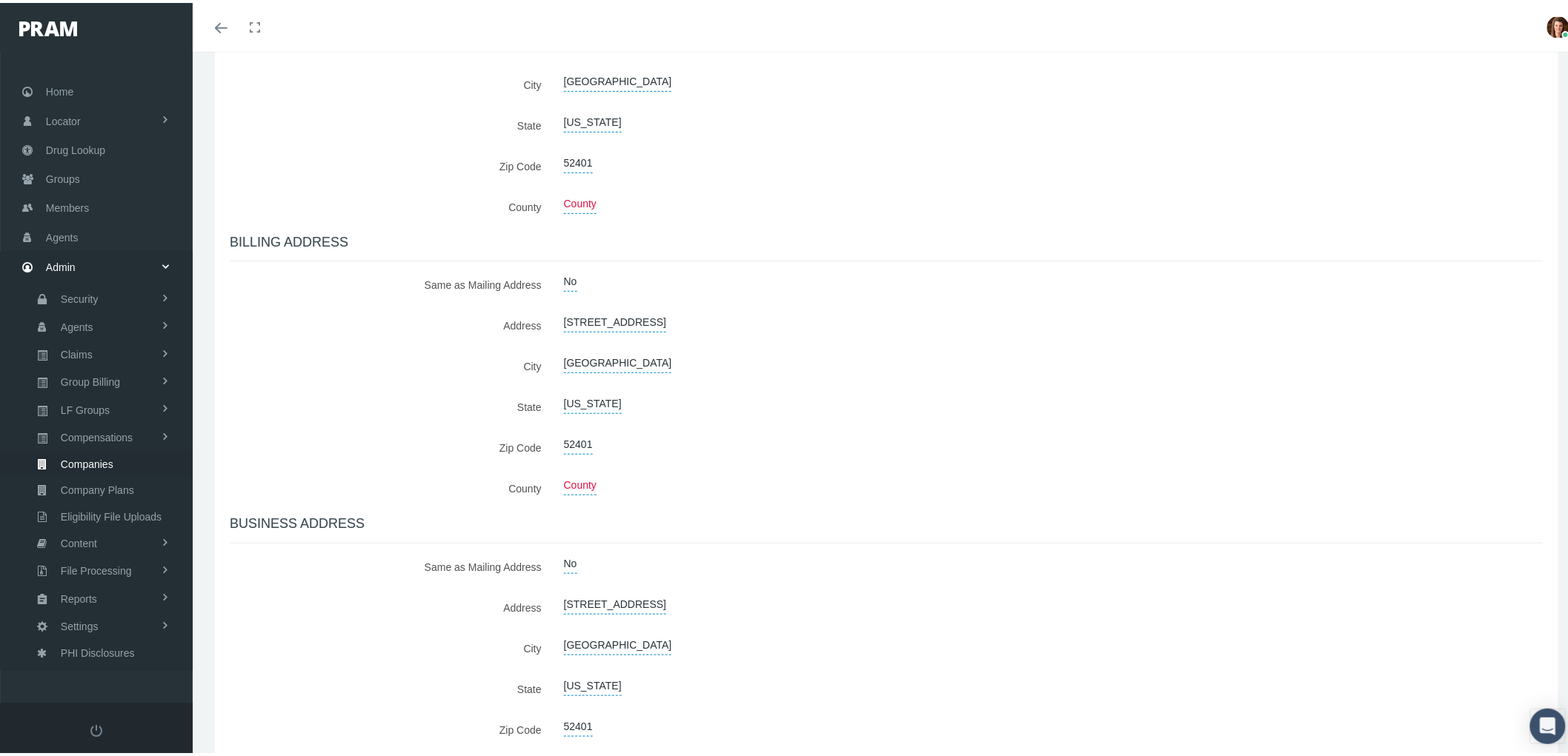
scroll to position [124, 0]
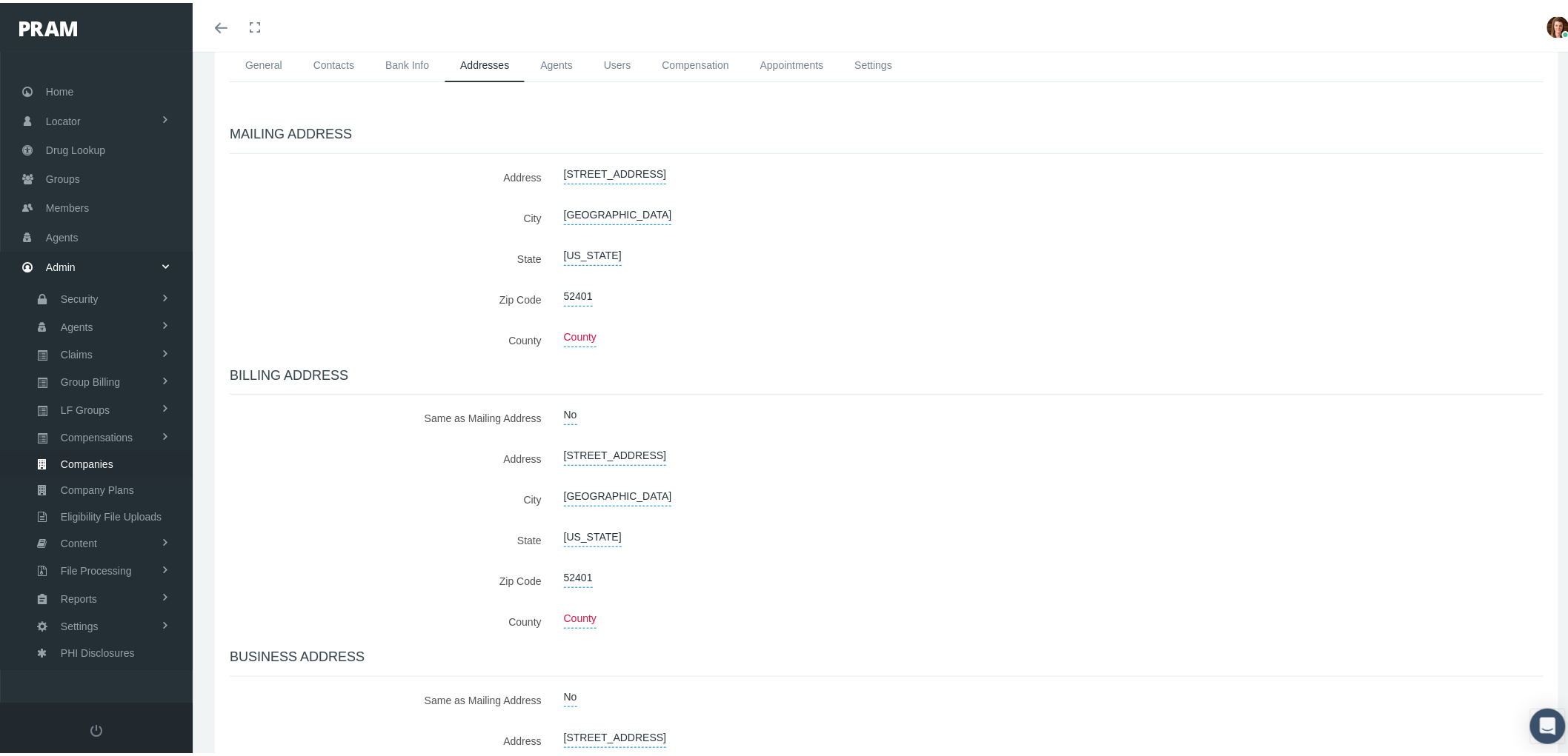
click at [567, 411] on label "No" at bounding box center [571, 412] width 14 height 20
click at [585, 412] on select "No Yes" at bounding box center [576, 414] width 47 height 24
select select "1"
click at [553, 402] on select "No Yes" at bounding box center [576, 414] width 47 height 24
click at [616, 412] on icon "submit" at bounding box center [618, 414] width 9 height 14
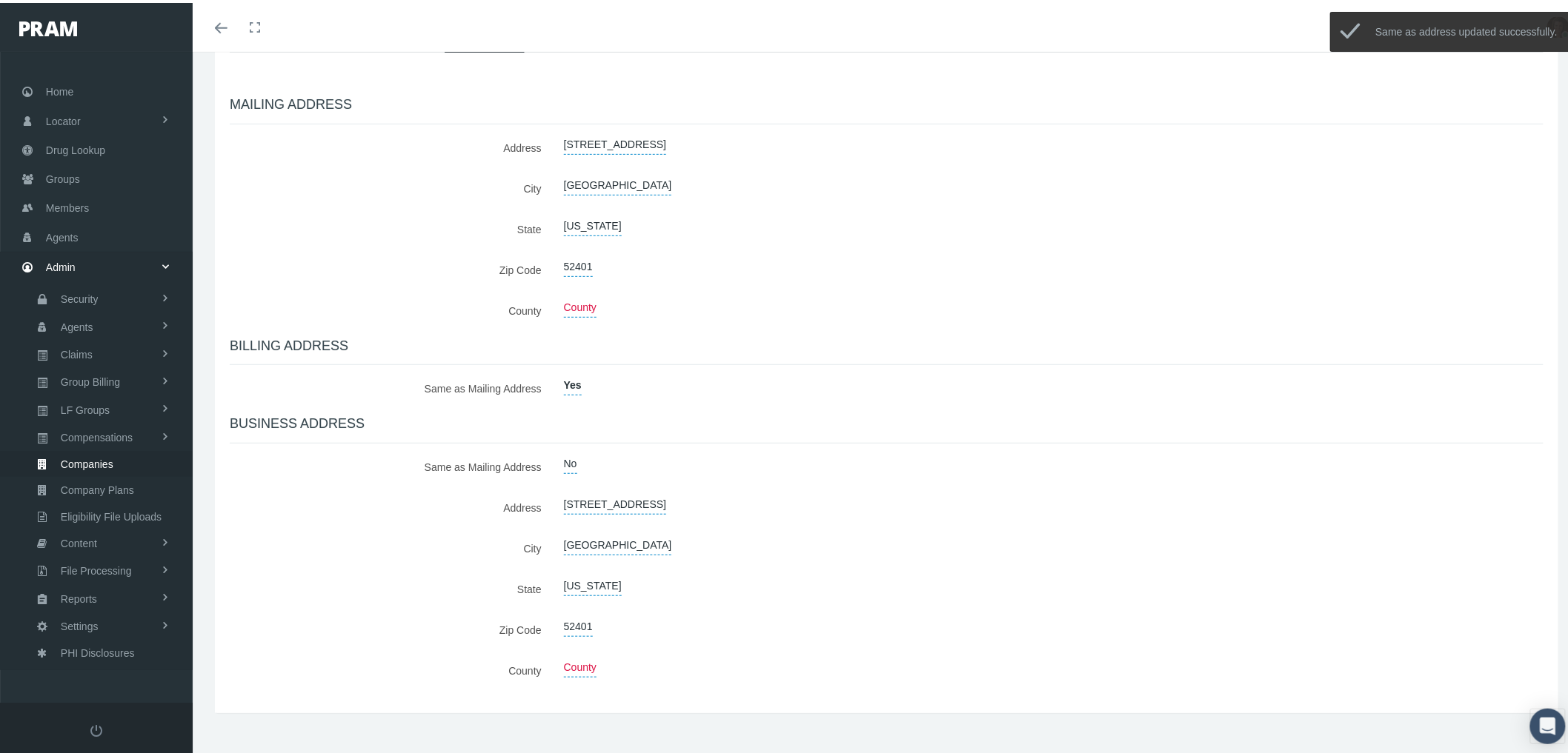
scroll to position [167, 0]
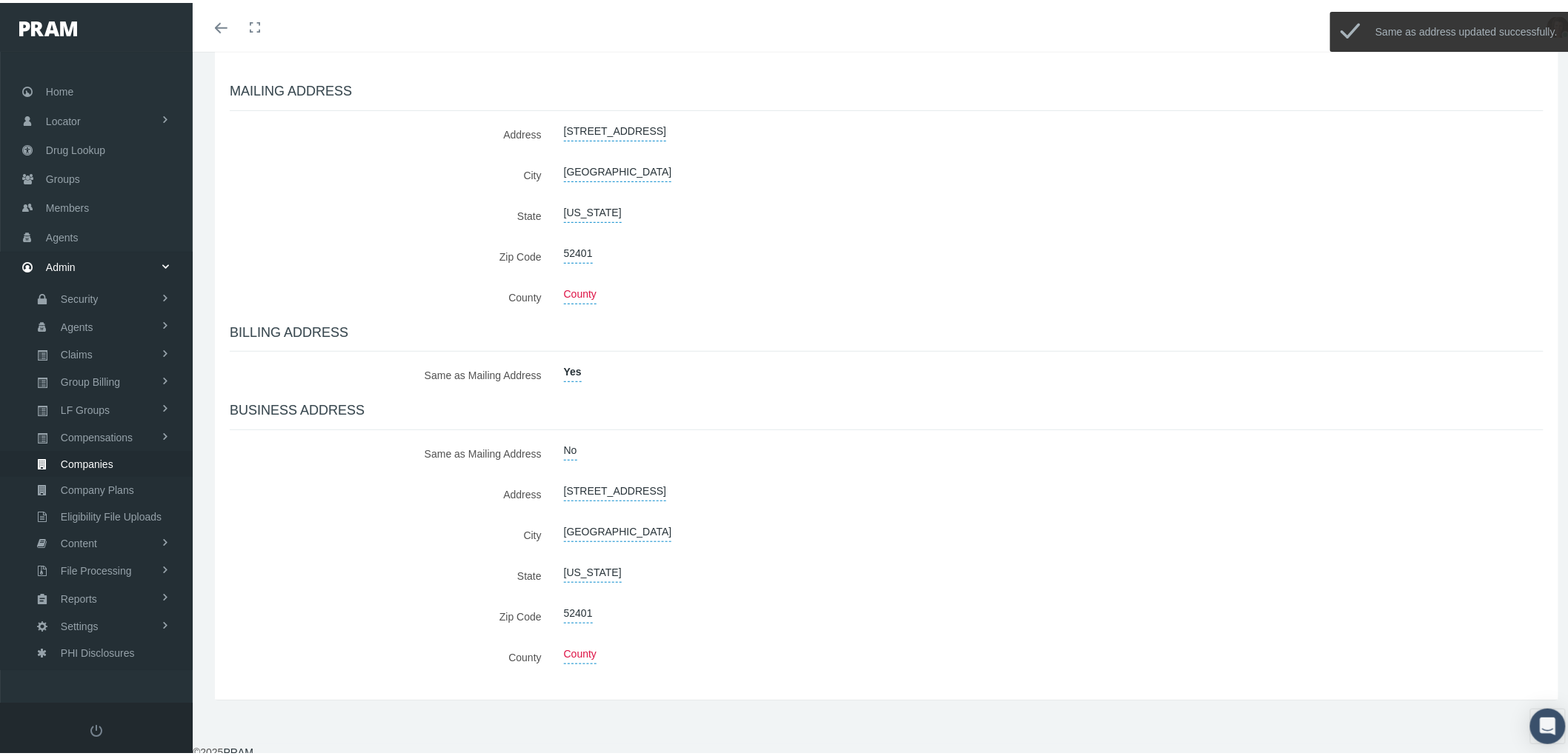
click at [564, 442] on label "No" at bounding box center [571, 448] width 14 height 20
drag, startPoint x: 582, startPoint y: 444, endPoint x: 585, endPoint y: 454, distance: 10.4
click at [582, 444] on select "No Yes" at bounding box center [576, 450] width 47 height 24
click at [553, 438] on select "No Yes" at bounding box center [576, 450] width 47 height 24
drag, startPoint x: 583, startPoint y: 447, endPoint x: 584, endPoint y: 457, distance: 10.0
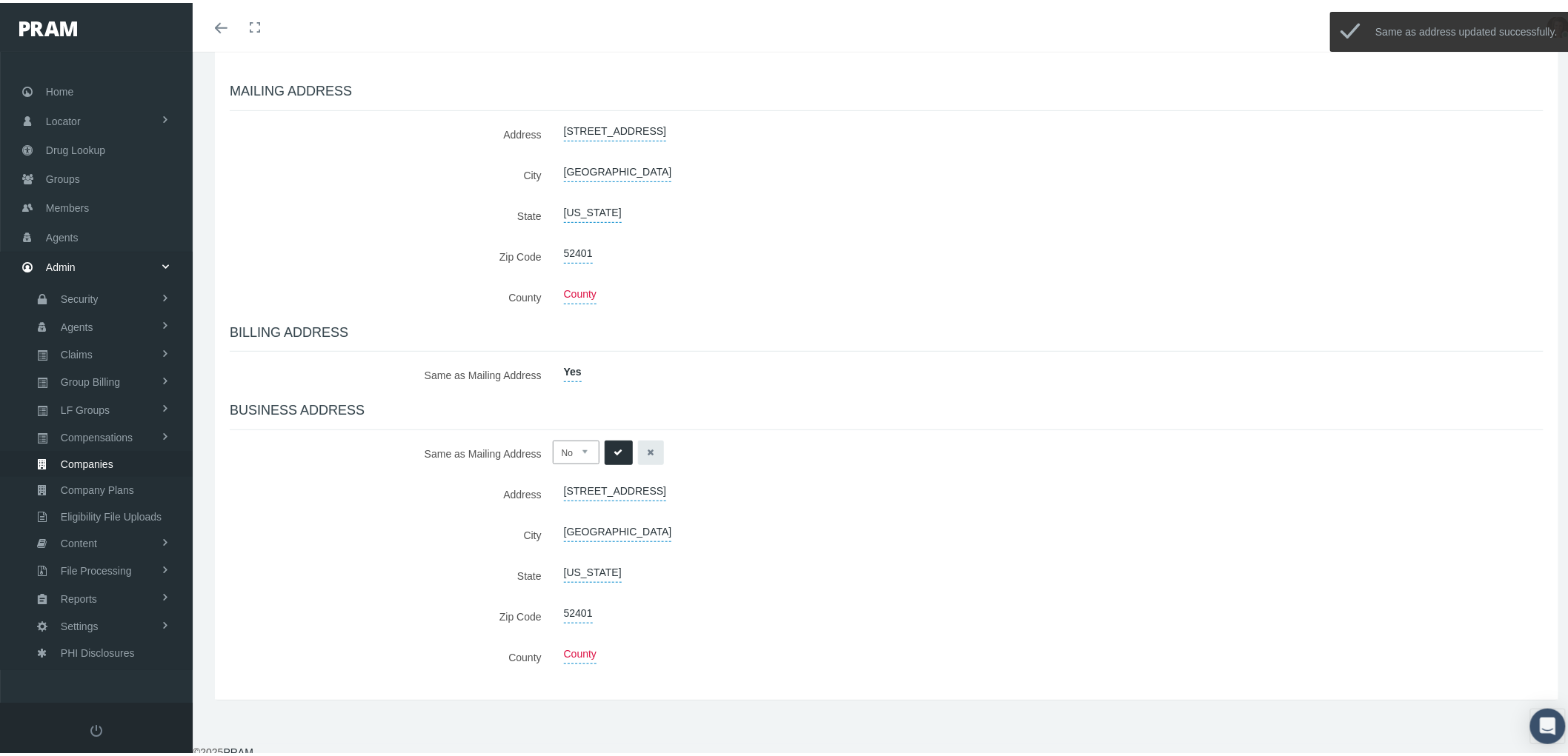
click at [583, 447] on select "No Yes" at bounding box center [576, 450] width 47 height 24
select select "1"
click at [553, 438] on select "No Yes" at bounding box center [576, 450] width 47 height 24
click at [614, 446] on icon "submit" at bounding box center [618, 450] width 9 height 14
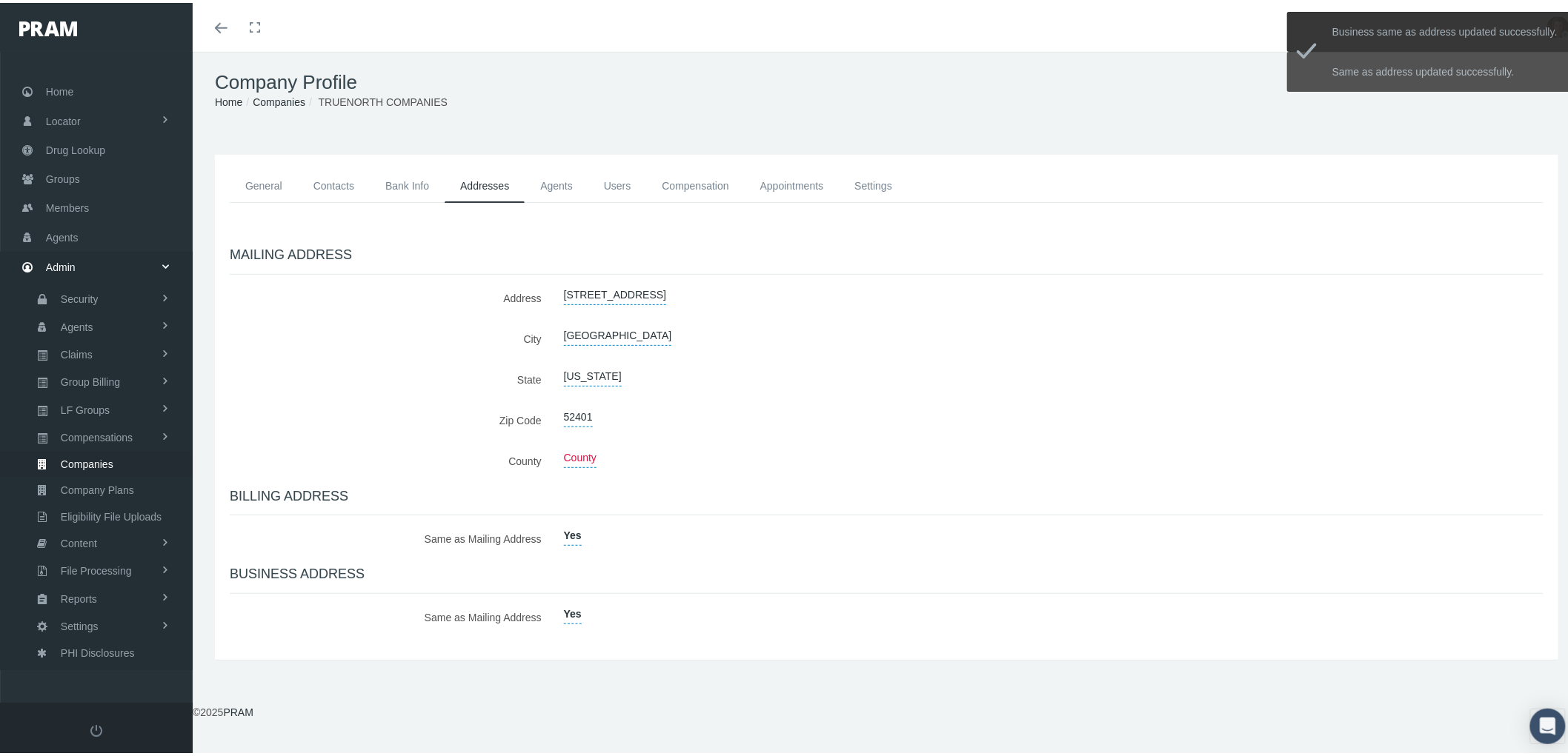
scroll to position [0, 0]
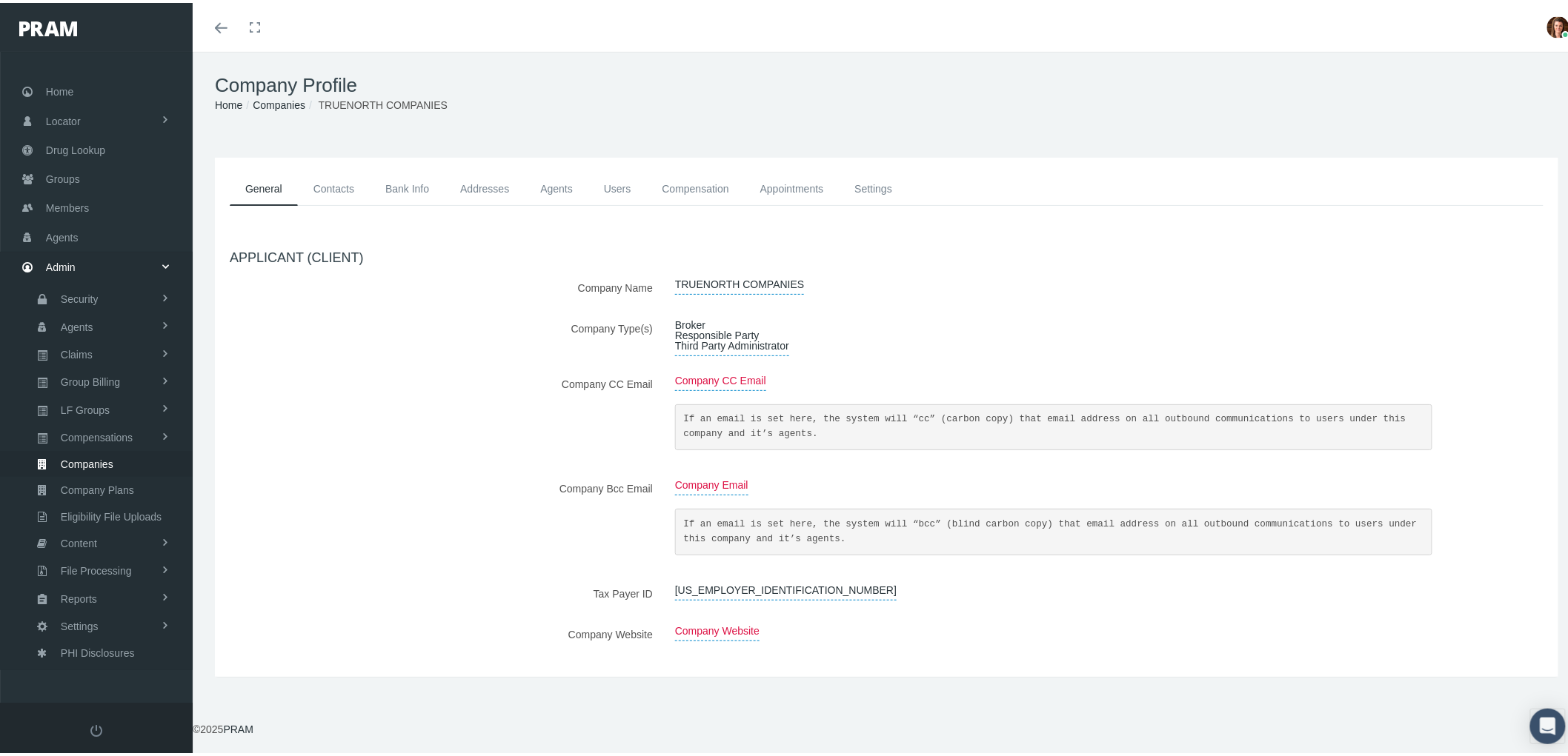
click at [490, 181] on link "Addresses" at bounding box center [484, 185] width 80 height 33
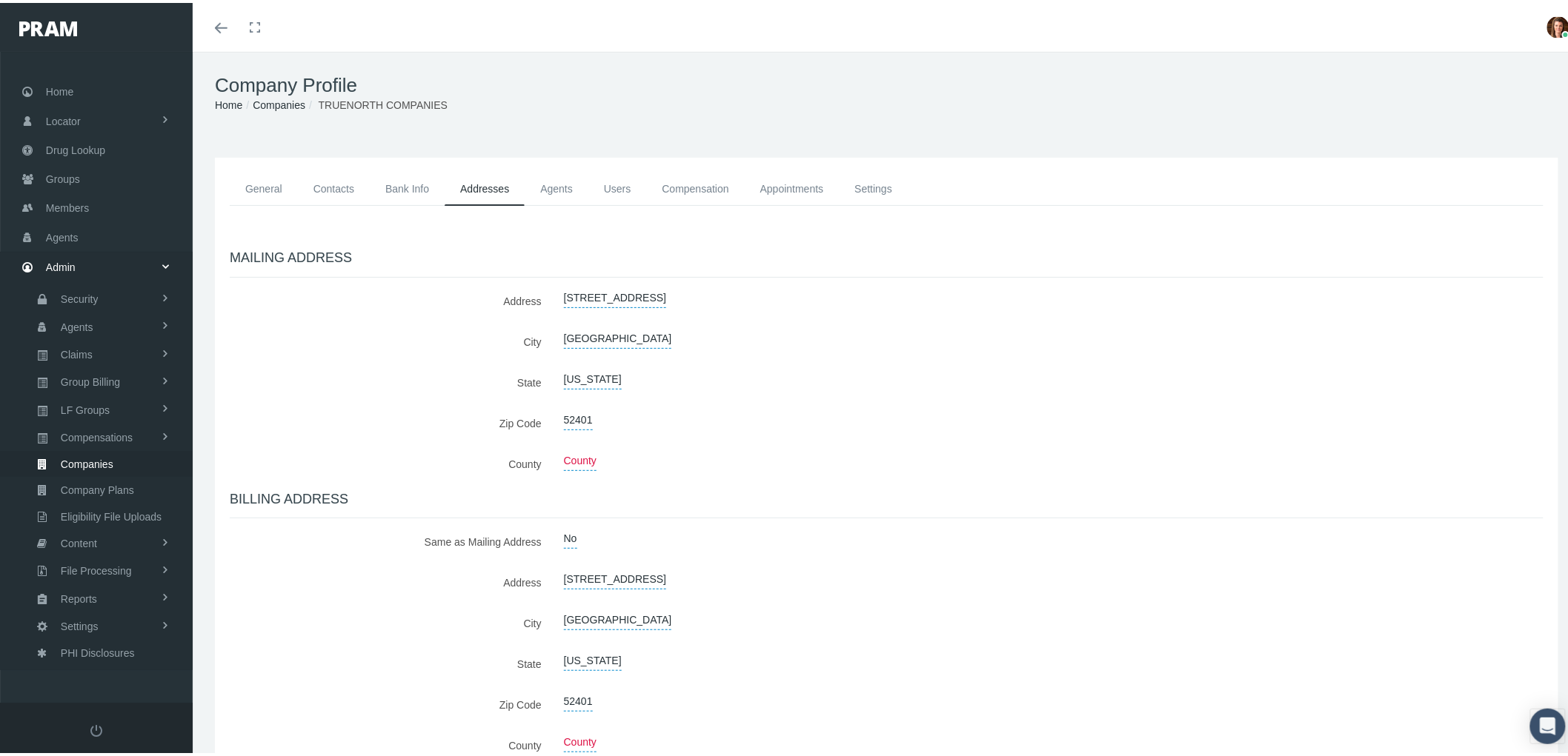
click at [554, 174] on link "Agents" at bounding box center [556, 185] width 63 height 33
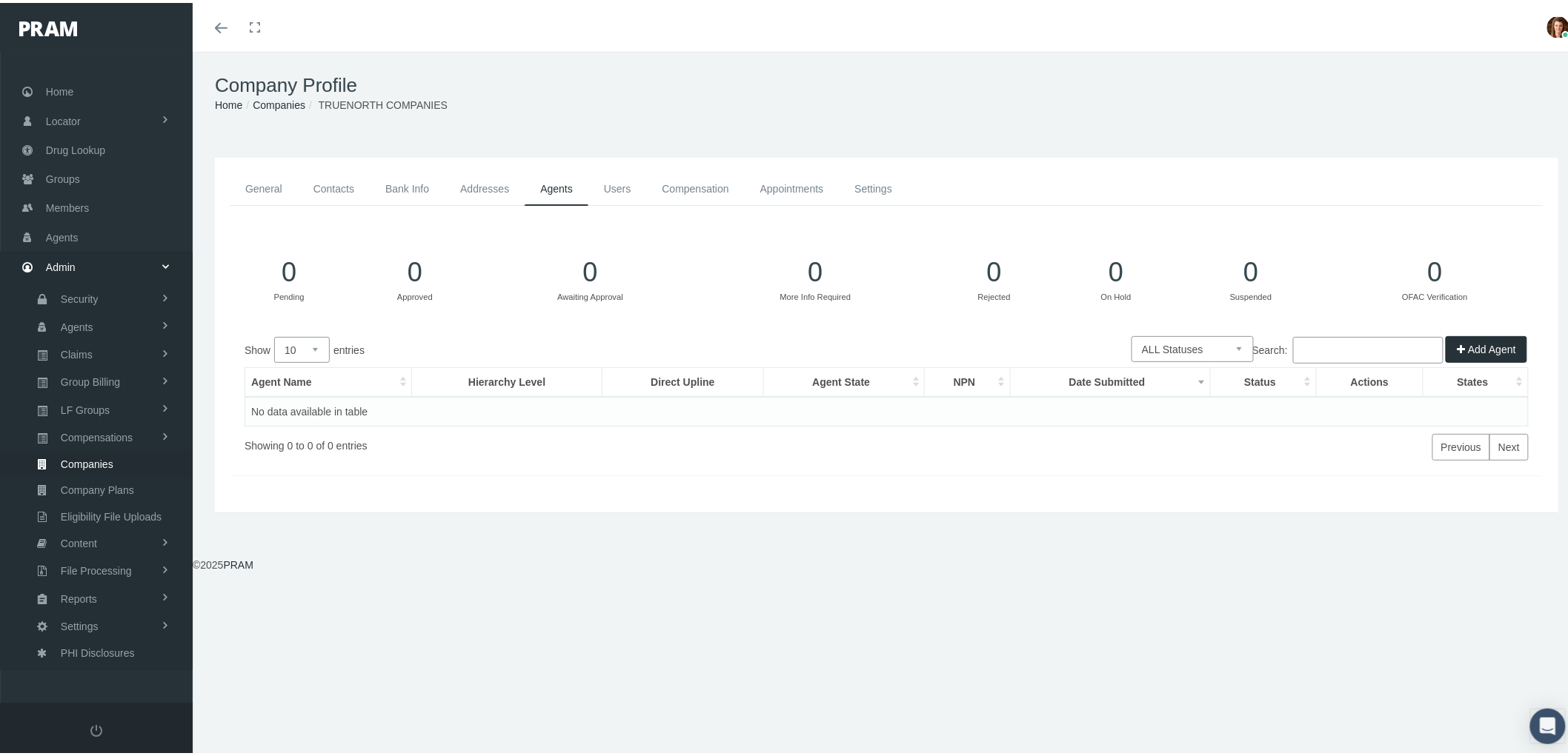
click at [632, 186] on link "Users" at bounding box center [617, 185] width 58 height 33
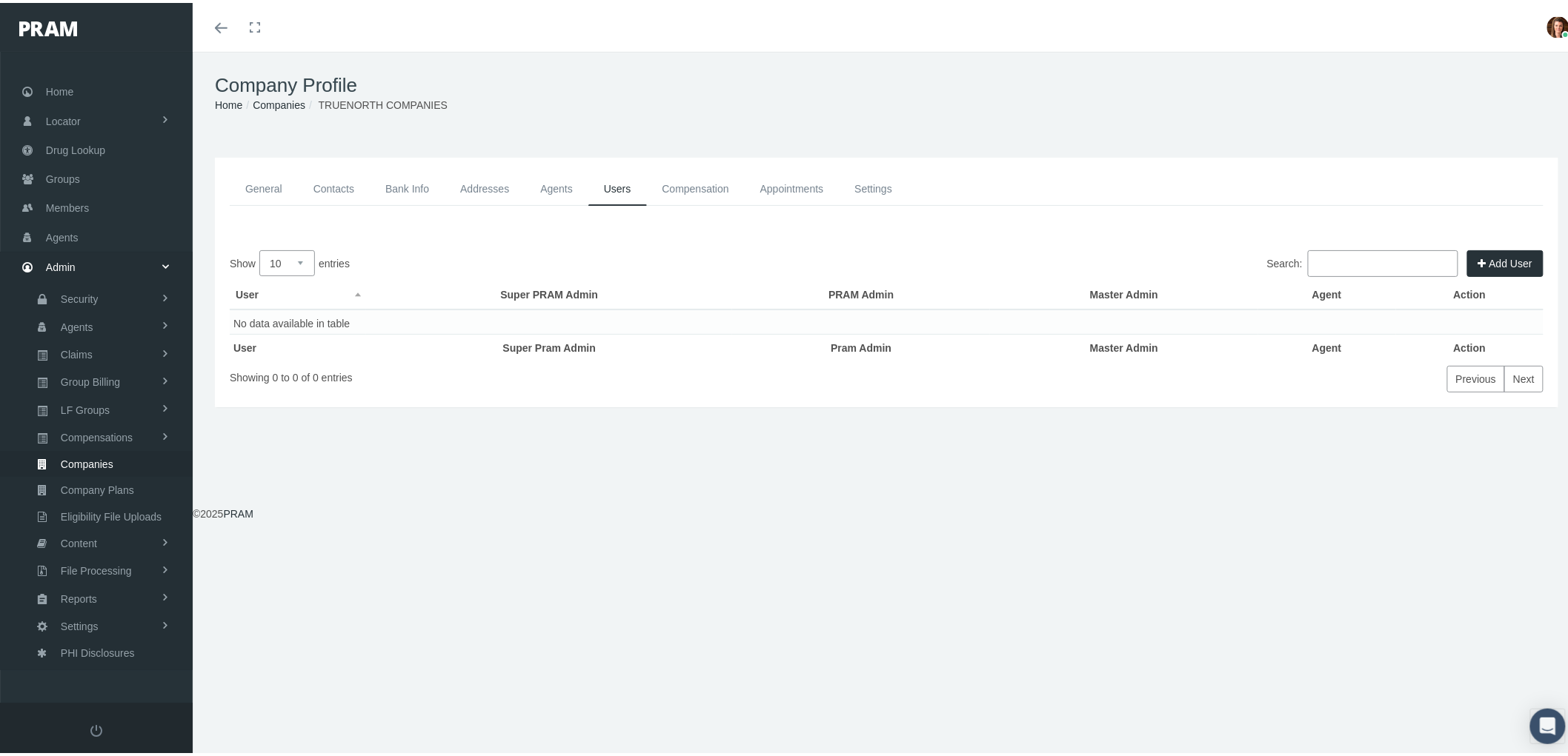
click at [693, 182] on link "Compensation" at bounding box center [696, 185] width 98 height 33
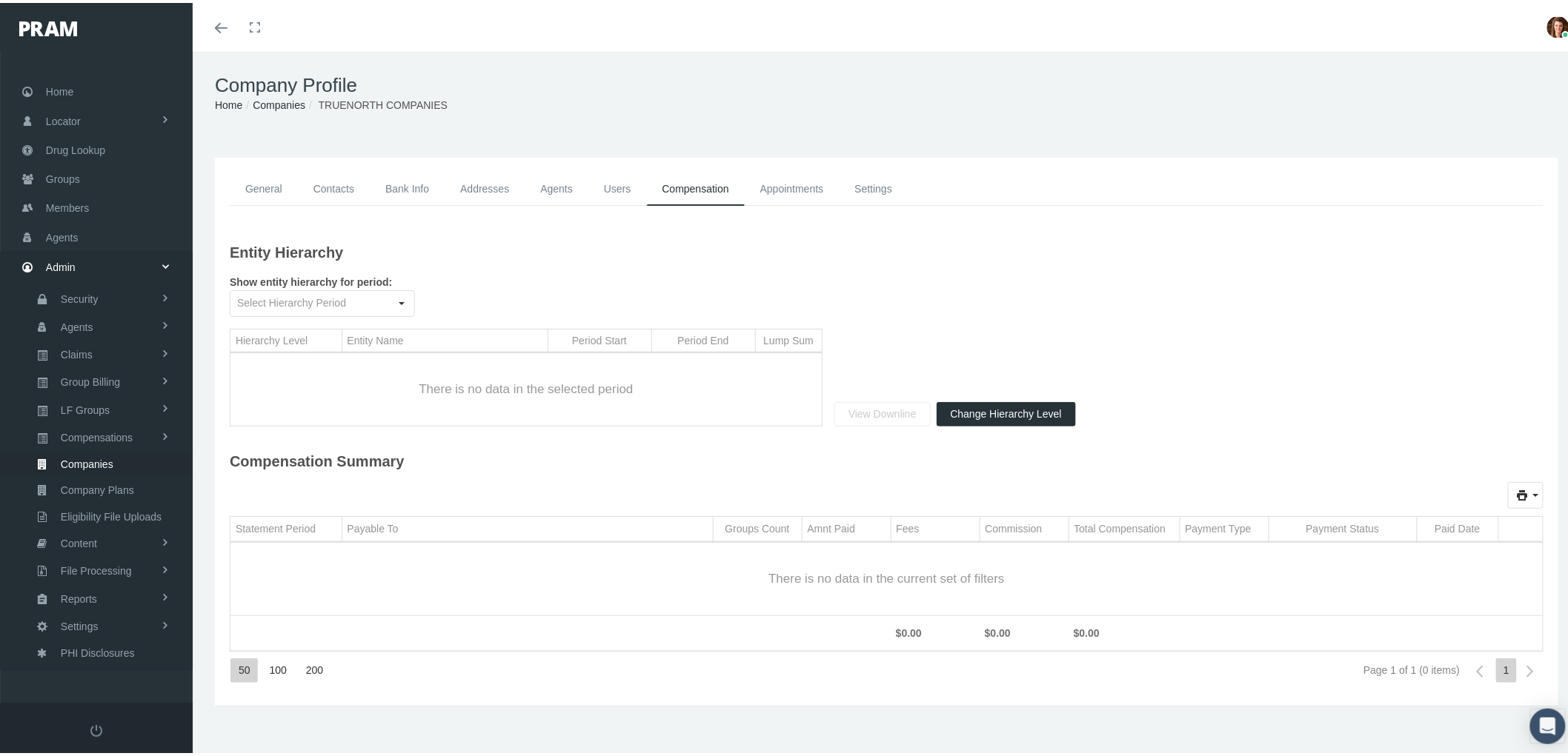
click at [783, 179] on link "Appointments" at bounding box center [792, 185] width 95 height 33
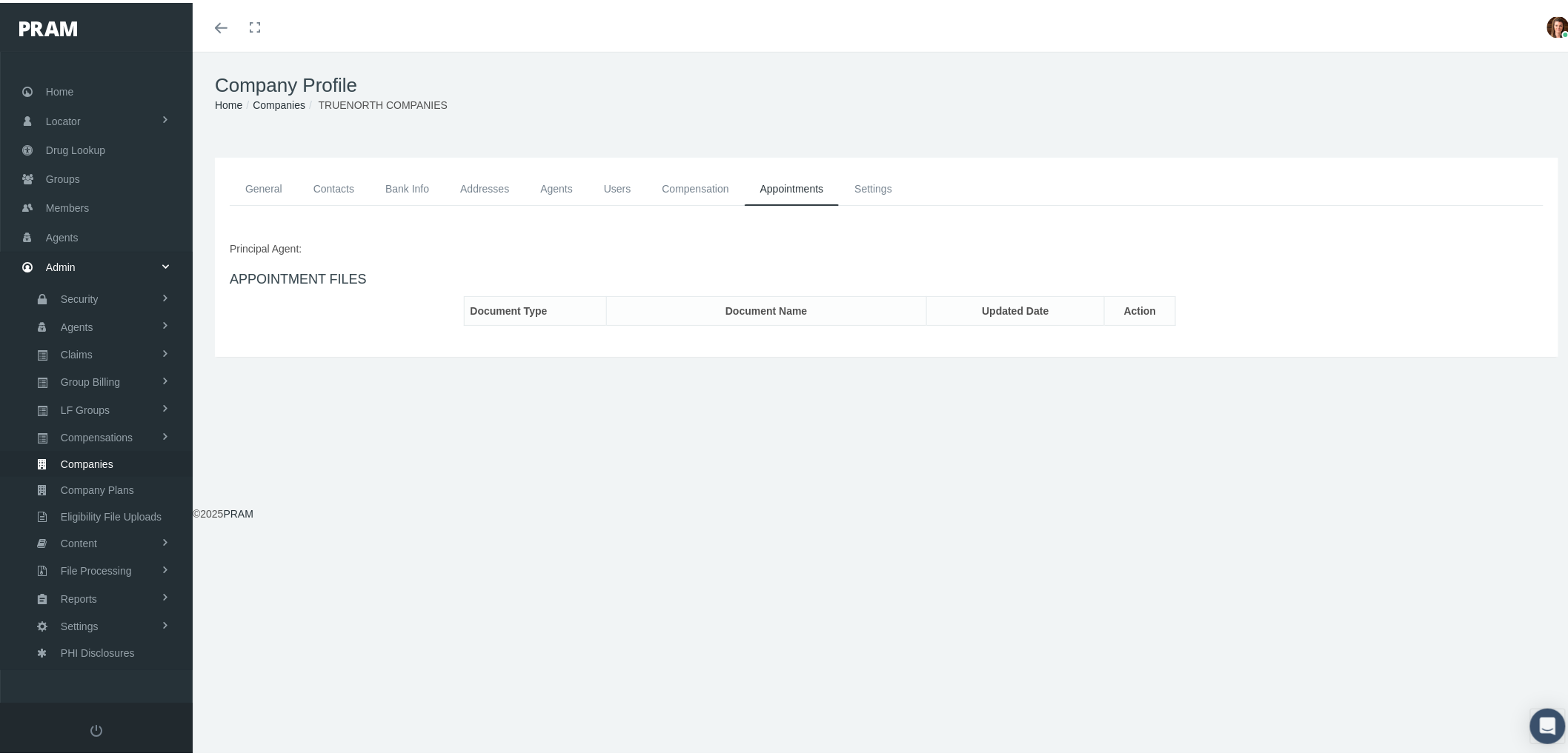
click at [875, 180] on link "Settings" at bounding box center [873, 185] width 69 height 33
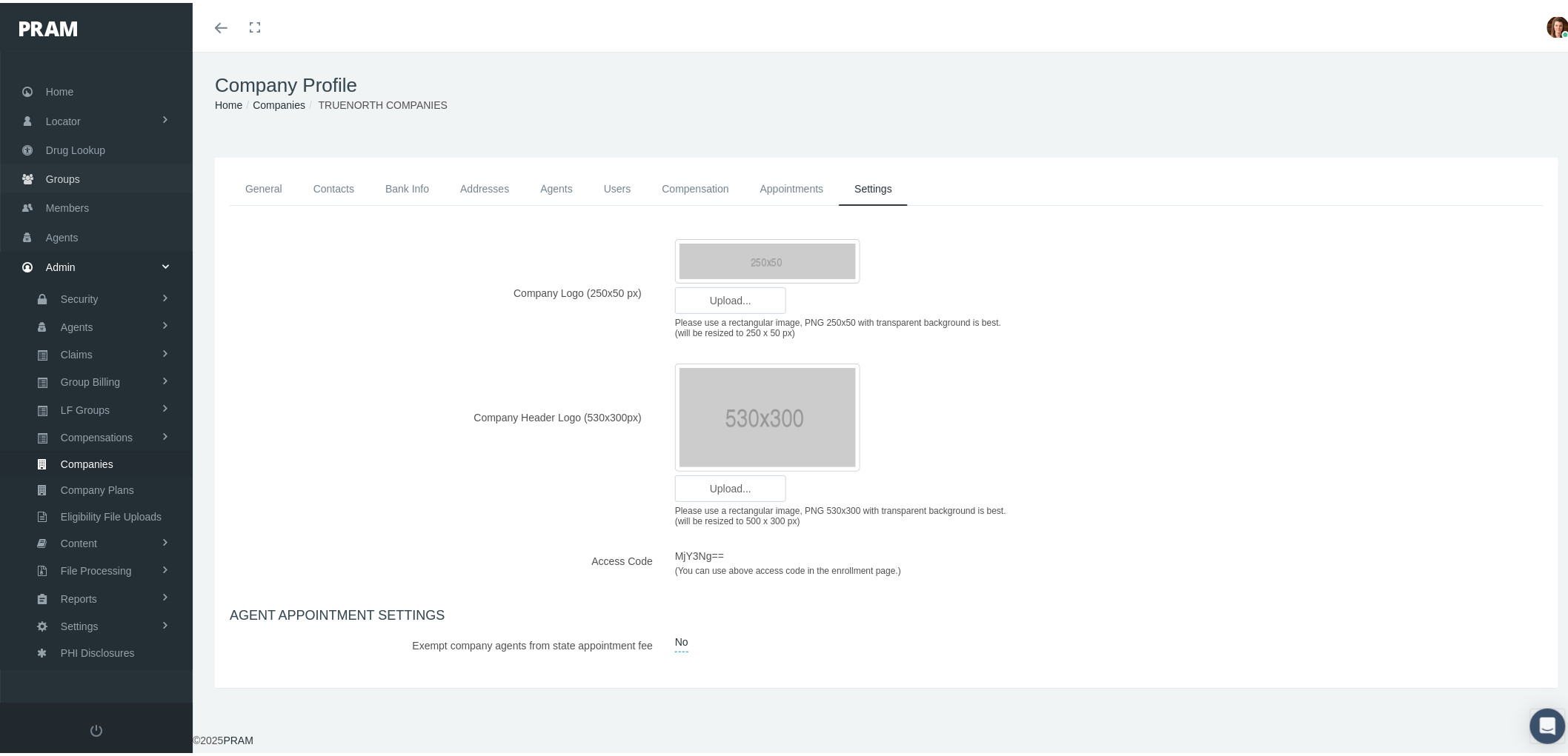
click at [69, 176] on span "Groups" at bounding box center [63, 176] width 34 height 28
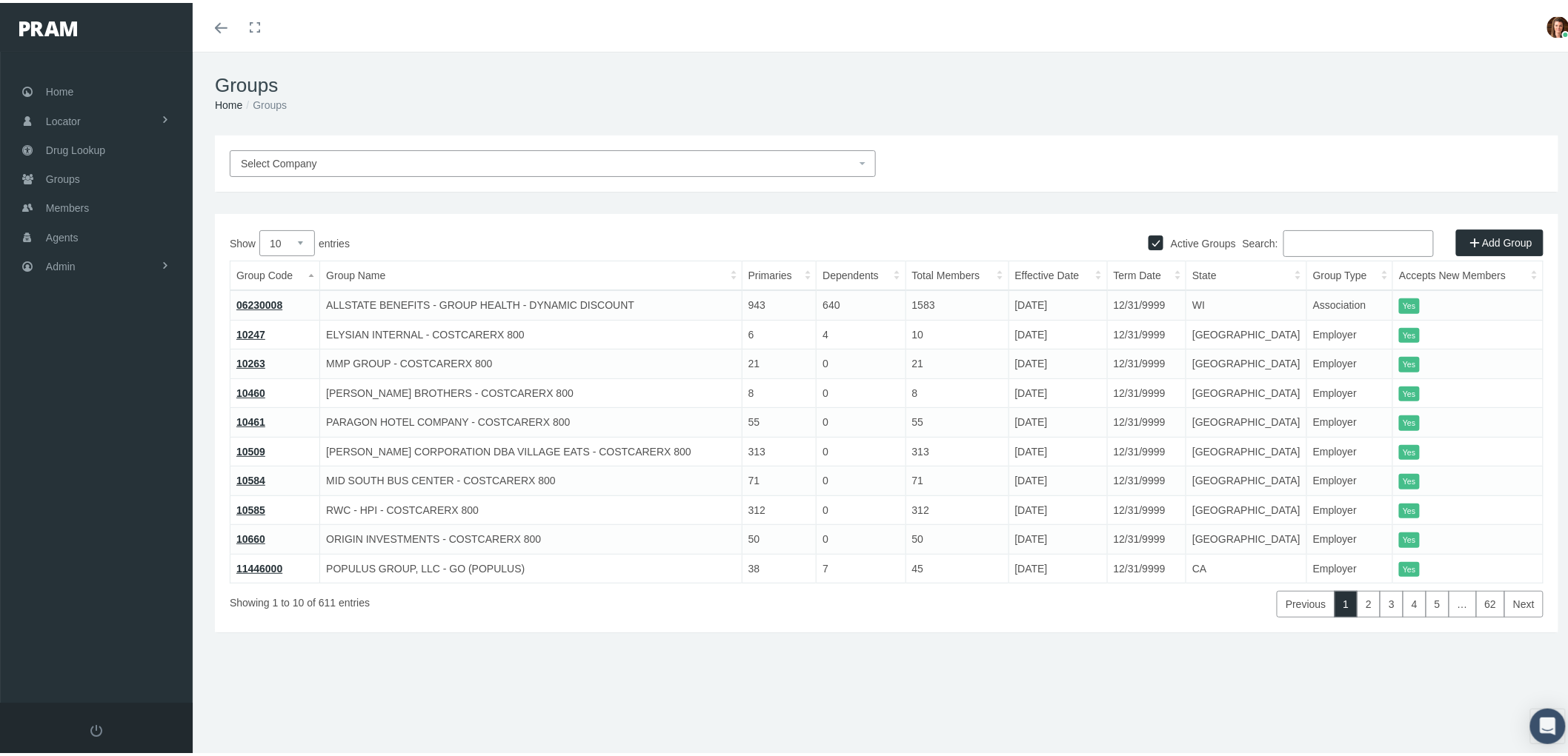
click at [1329, 228] on input "Search:" at bounding box center [1359, 241] width 151 height 27
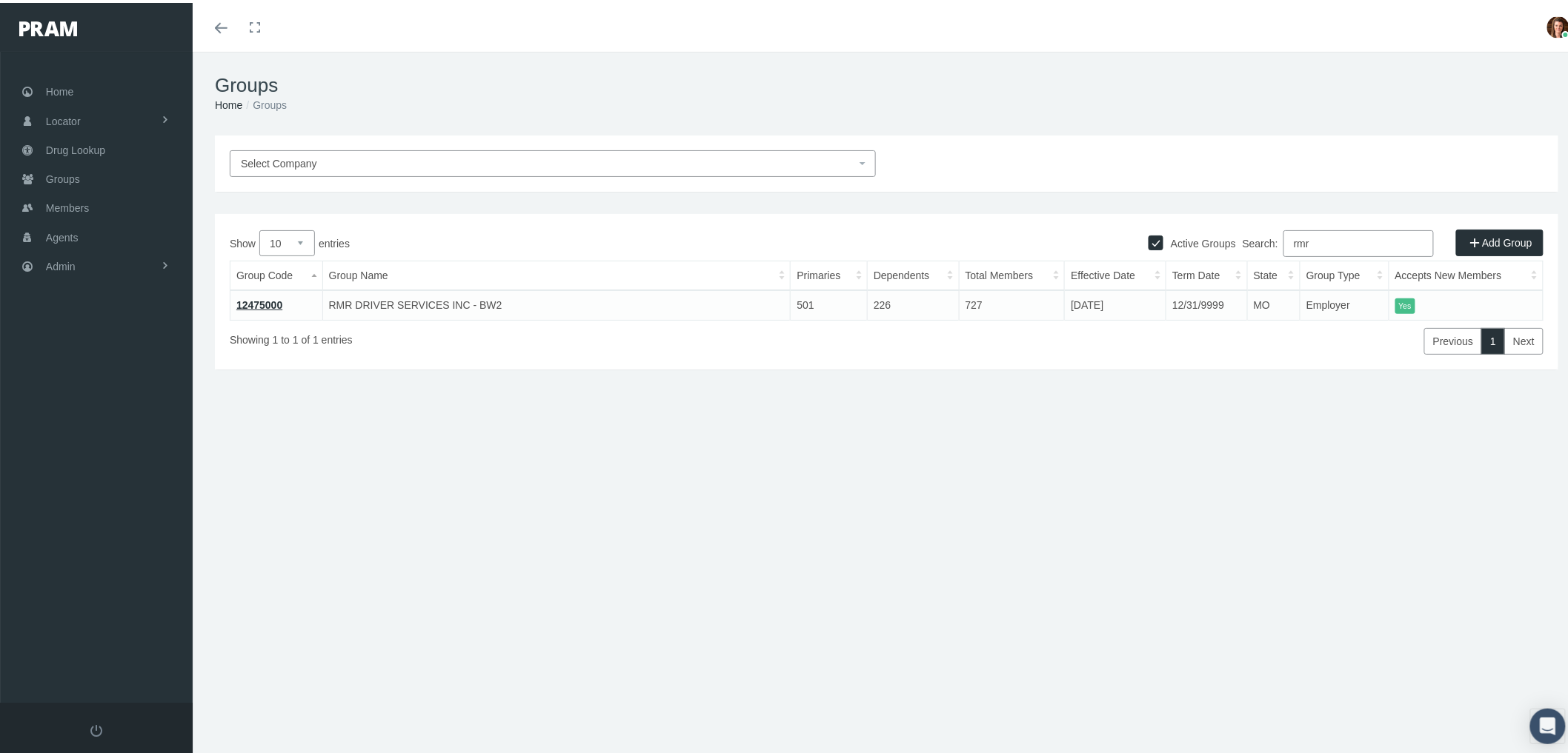
type input "rmr"
click at [243, 301] on link "12475000" at bounding box center [259, 302] width 46 height 12
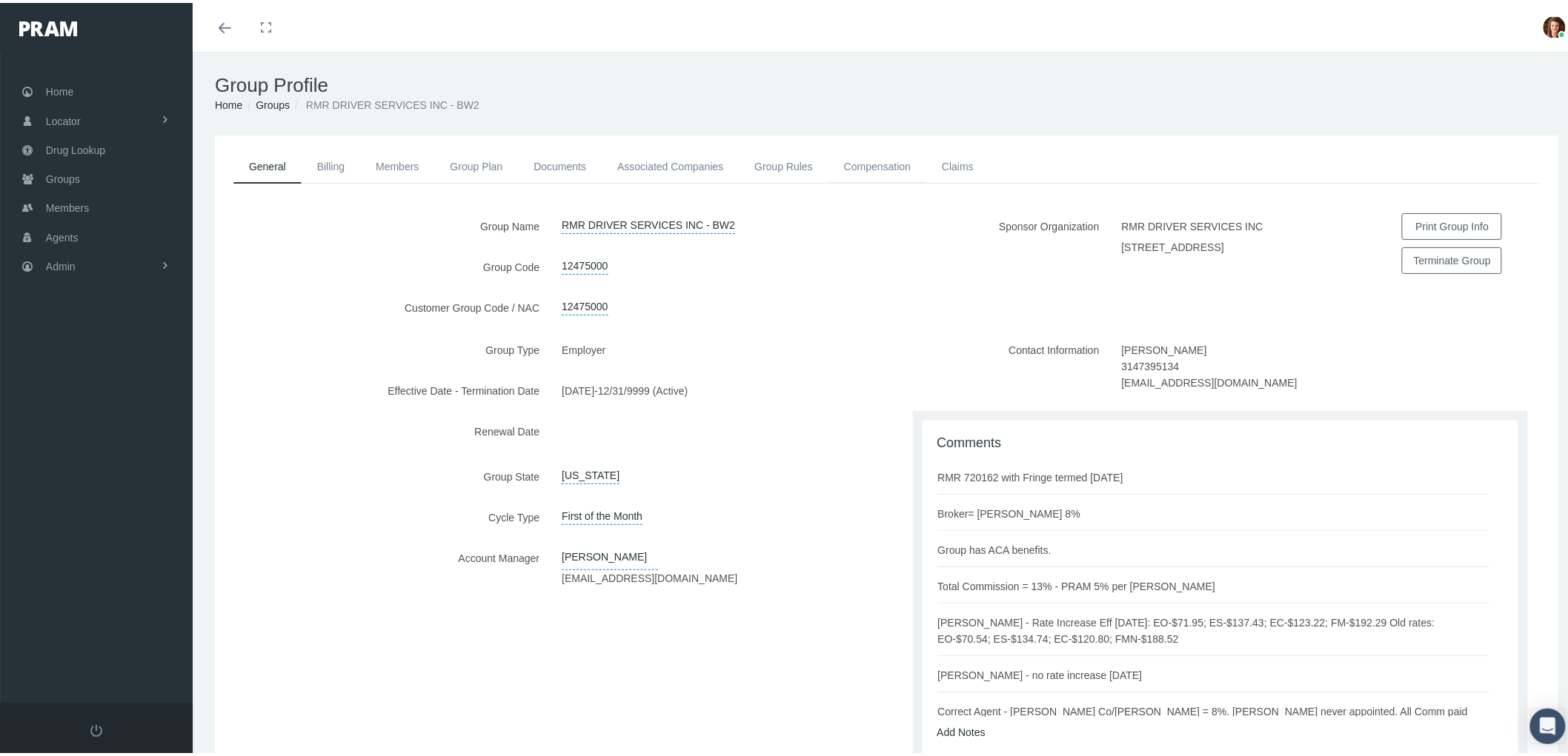
click at [868, 162] on link "Compensation" at bounding box center [877, 163] width 98 height 33
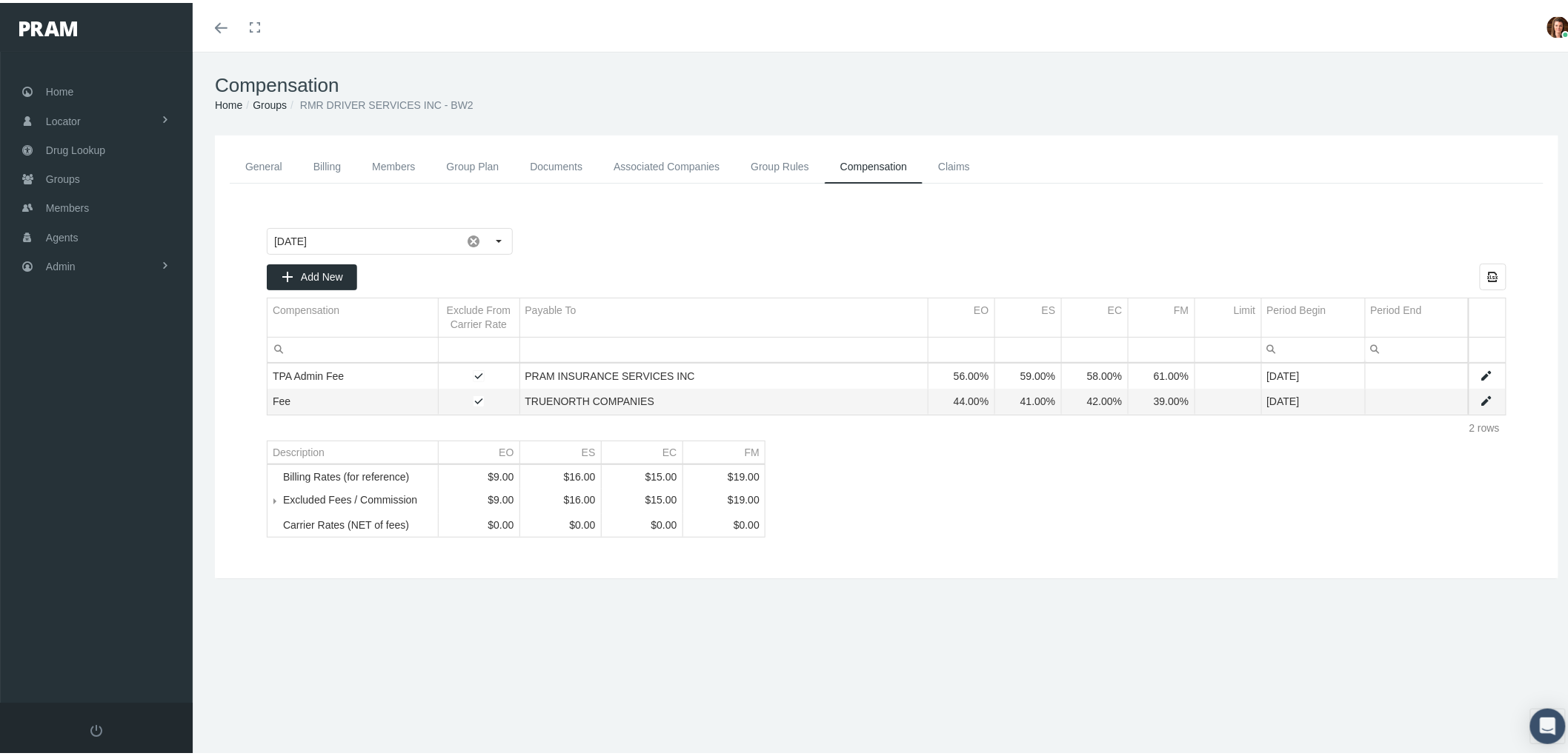
click at [772, 162] on link "Group Rules" at bounding box center [780, 163] width 90 height 33
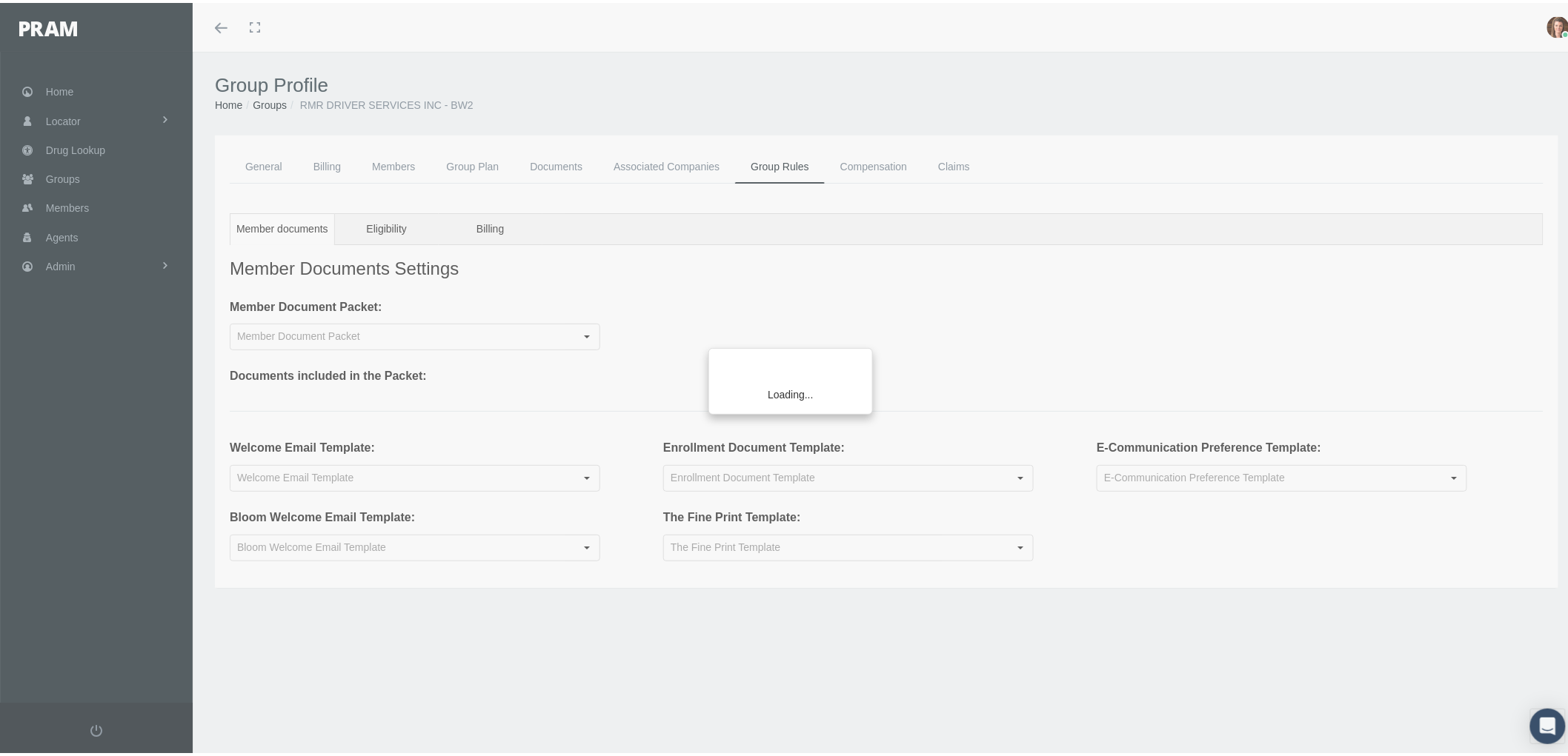
click at [279, 158] on div "Loading..." at bounding box center [784, 378] width 1568 height 756
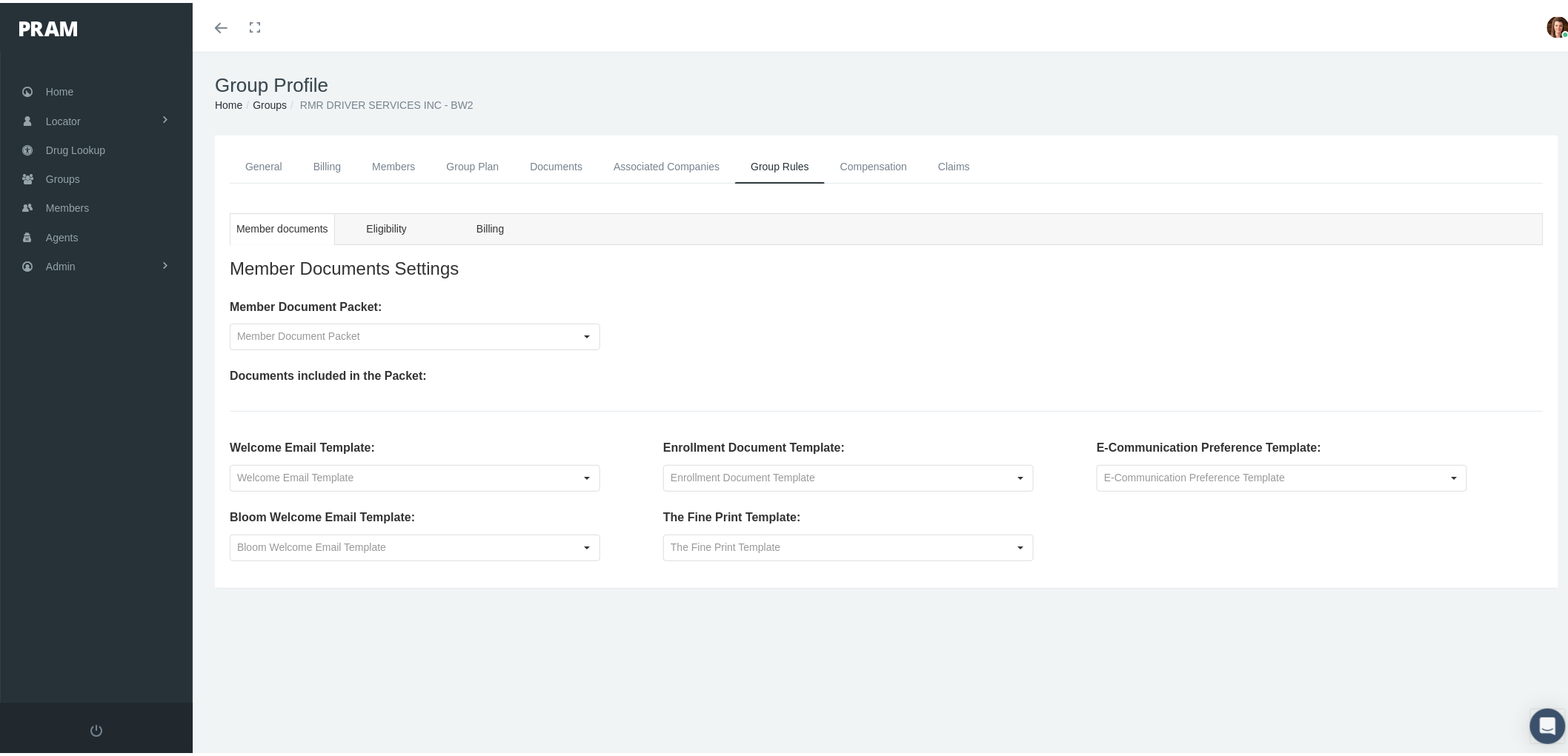
click at [255, 163] on link "General" at bounding box center [263, 163] width 69 height 33
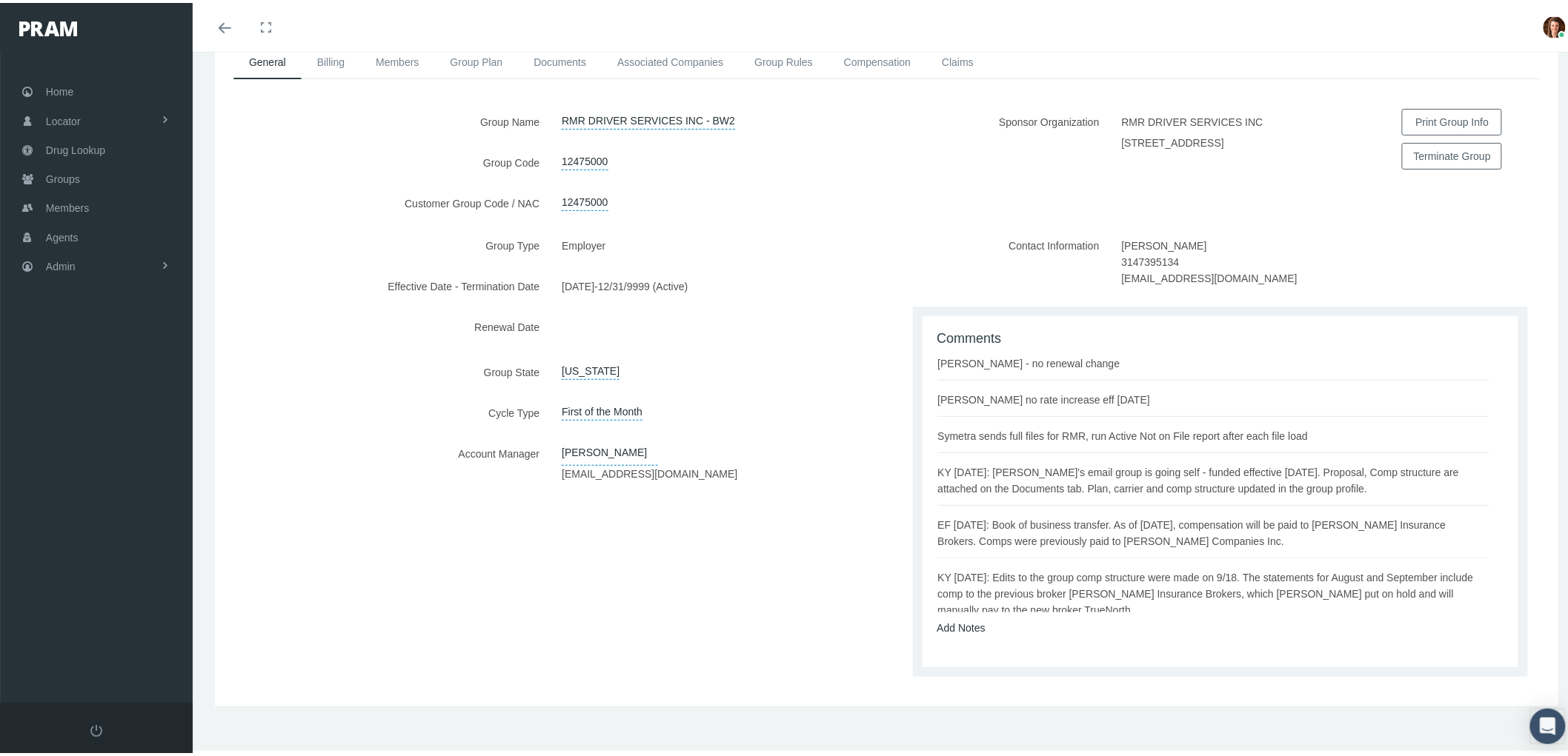
scroll to position [112, 0]
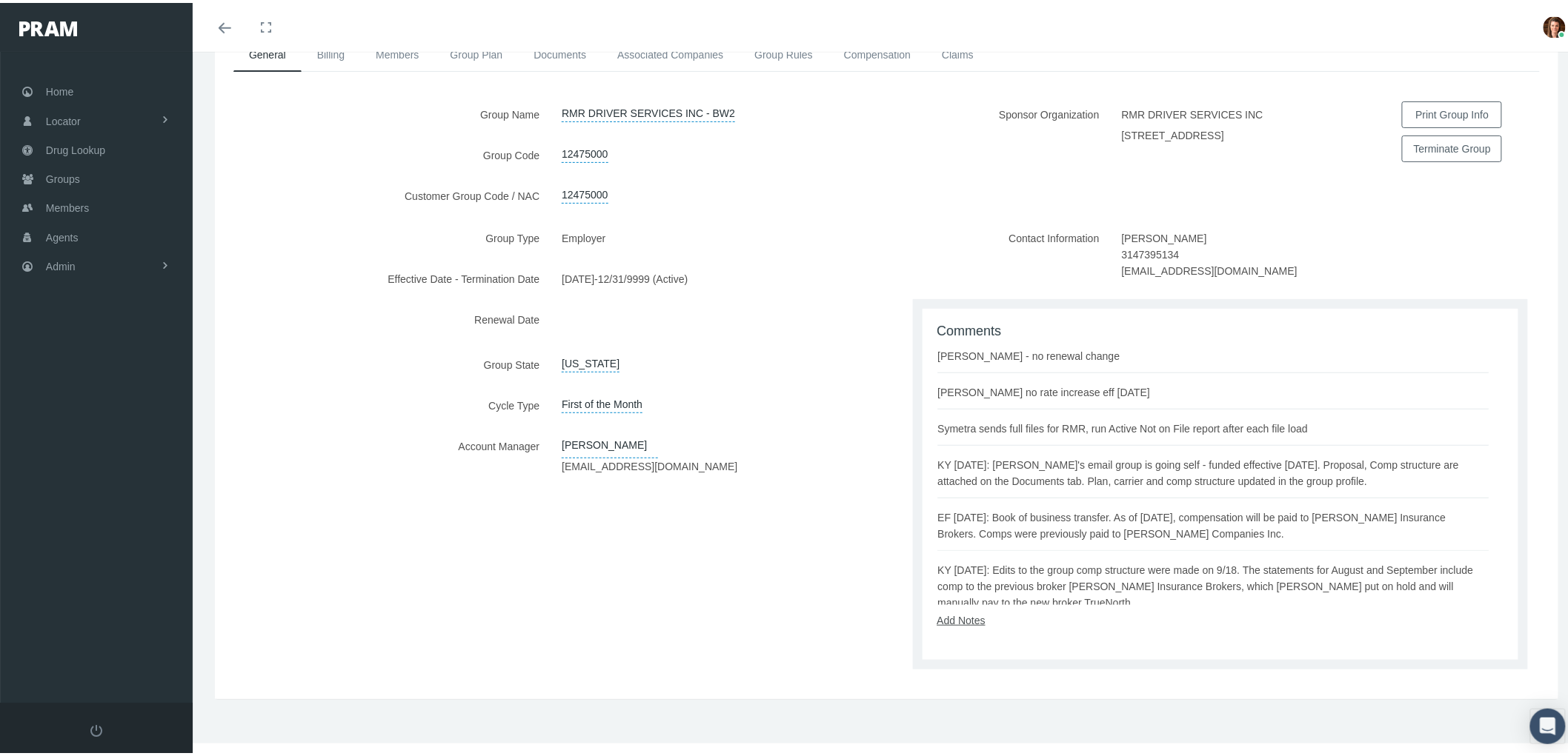
drag, startPoint x: 937, startPoint y: 614, endPoint x: 943, endPoint y: 619, distance: 7.8
click at [937, 614] on link "Add Notes" at bounding box center [961, 618] width 48 height 12
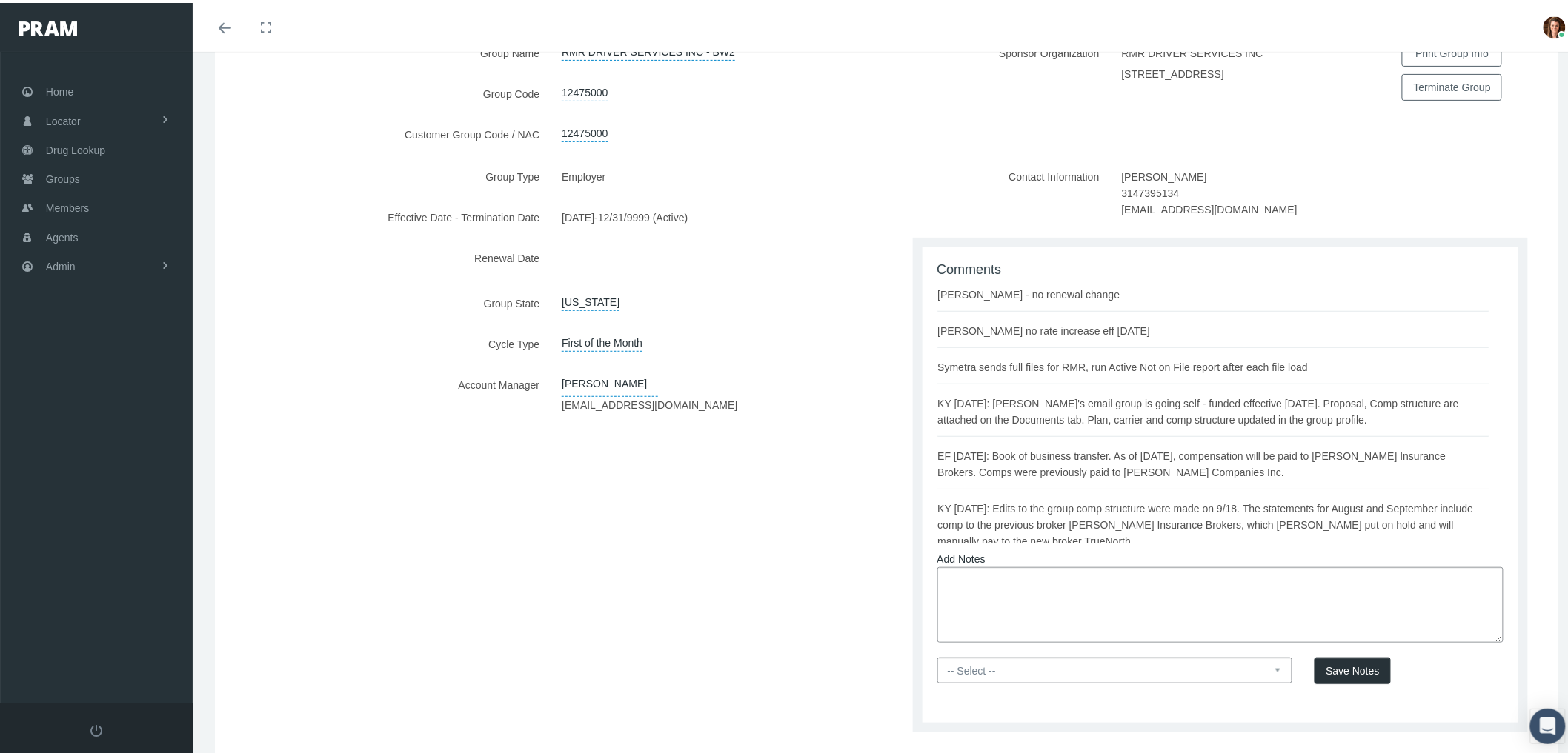
scroll to position [235, 0]
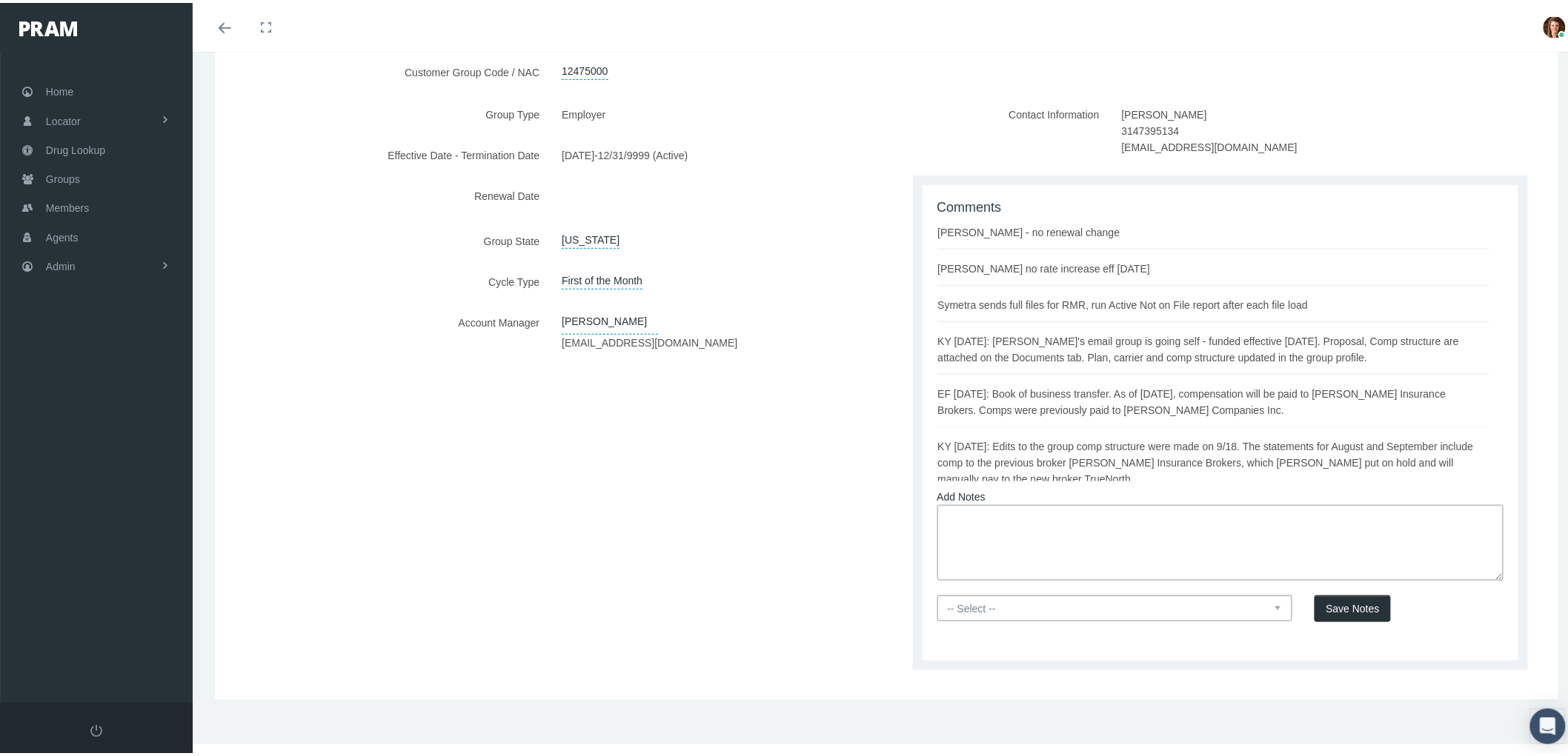
drag, startPoint x: 1002, startPoint y: 538, endPoint x: 1024, endPoint y: 521, distance: 27.8
click at [1002, 535] on textarea at bounding box center [1220, 539] width 566 height 75
click at [1277, 531] on textarea "EF [DATE]: Book of Business Transfer, eff [DATE]. [PERSON_NAME]" at bounding box center [1220, 539] width 566 height 75
click at [1242, 519] on textarea "EF [DATE]: Book of Business Transfer, eff [DATE]. [PERSON_NAME] informed new br…" at bounding box center [1220, 539] width 566 height 75
click at [1455, 516] on textarea "EF [DATE]: Book of Business Transfer, eff [DATE]. [PERSON_NAME] at RMR informed…" at bounding box center [1220, 539] width 566 height 75
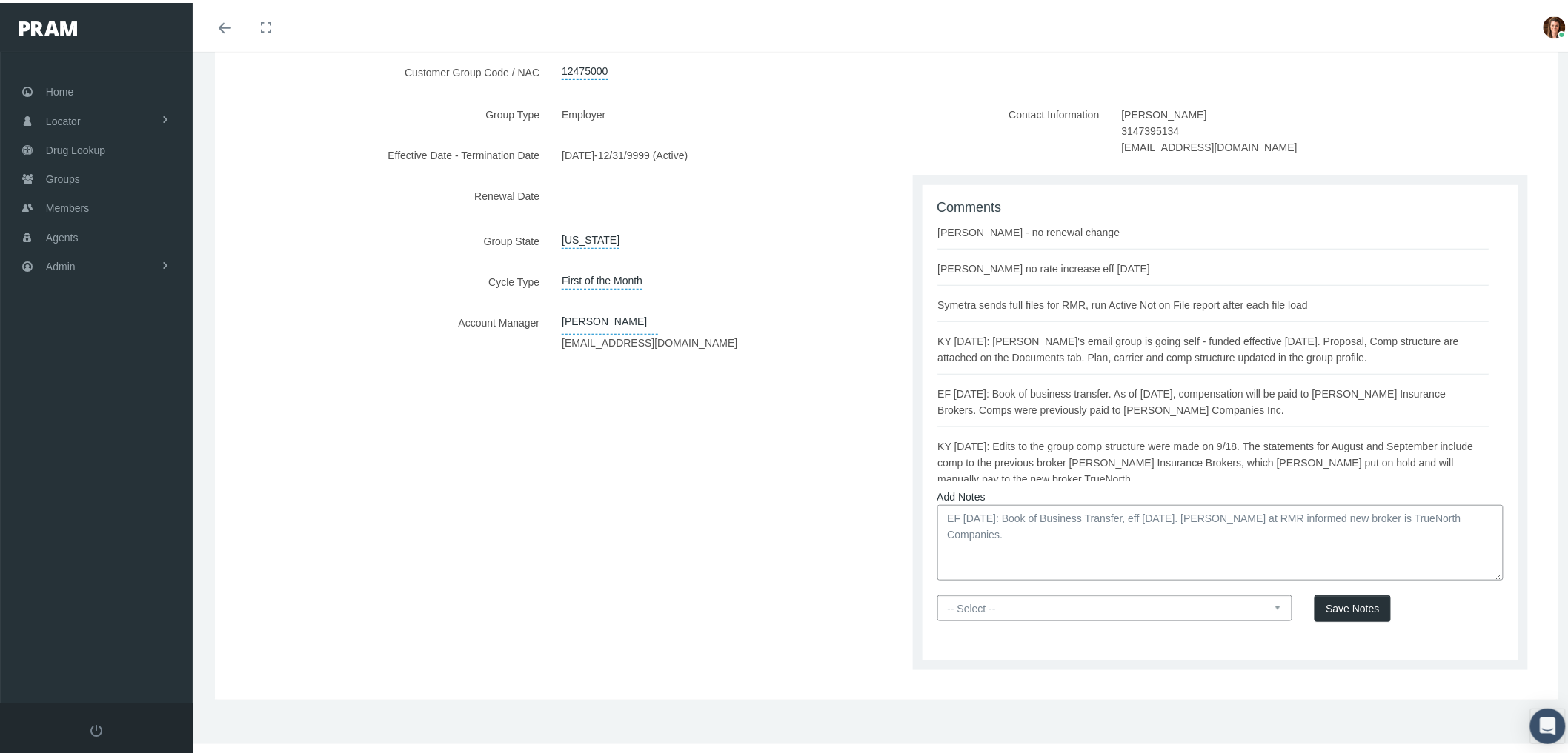
click at [1005, 529] on textarea "EF [DATE]: Book of Business Transfer, eff [DATE]. [PERSON_NAME] at RMR informed…" at bounding box center [1220, 539] width 566 height 75
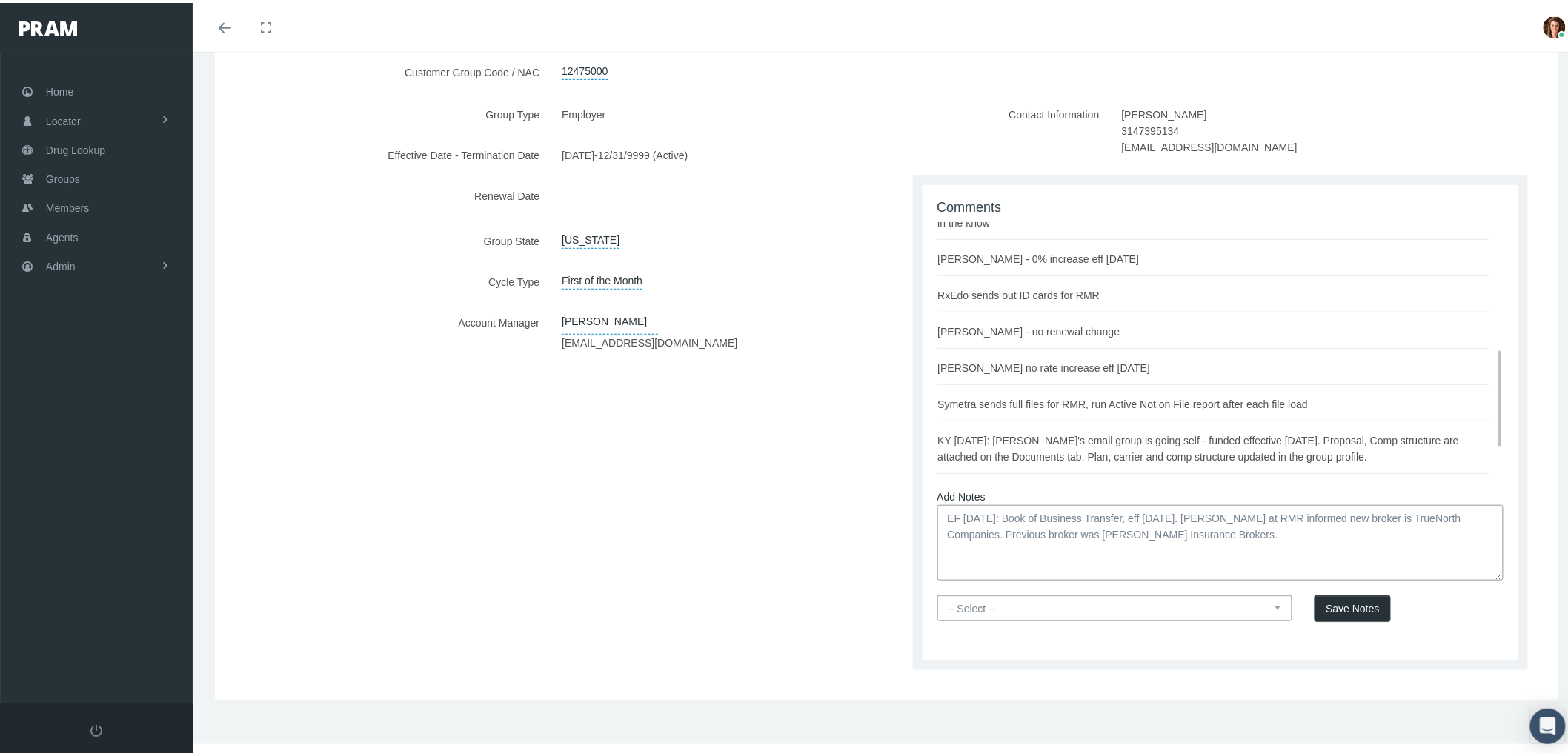
scroll to position [335, 0]
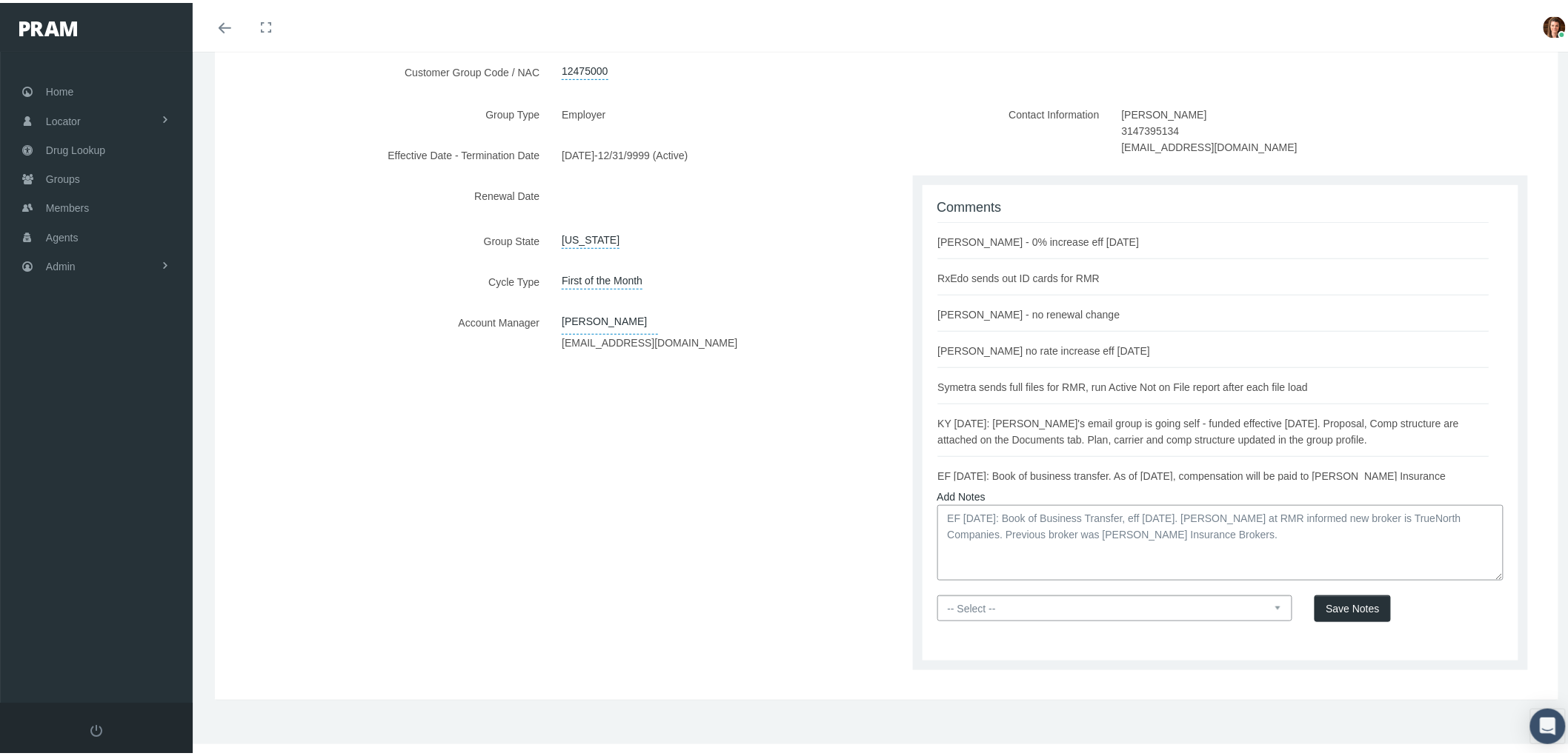
click at [1254, 534] on textarea "EF [DATE]: Book of Business Transfer, eff [DATE]. [PERSON_NAME] at RMR informed…" at bounding box center [1220, 539] width 566 height 75
click at [1143, 556] on textarea "EF [DATE]: Book of Business Transfer, eff [DATE]. [PERSON_NAME] at RMR informed…" at bounding box center [1220, 539] width 566 height 75
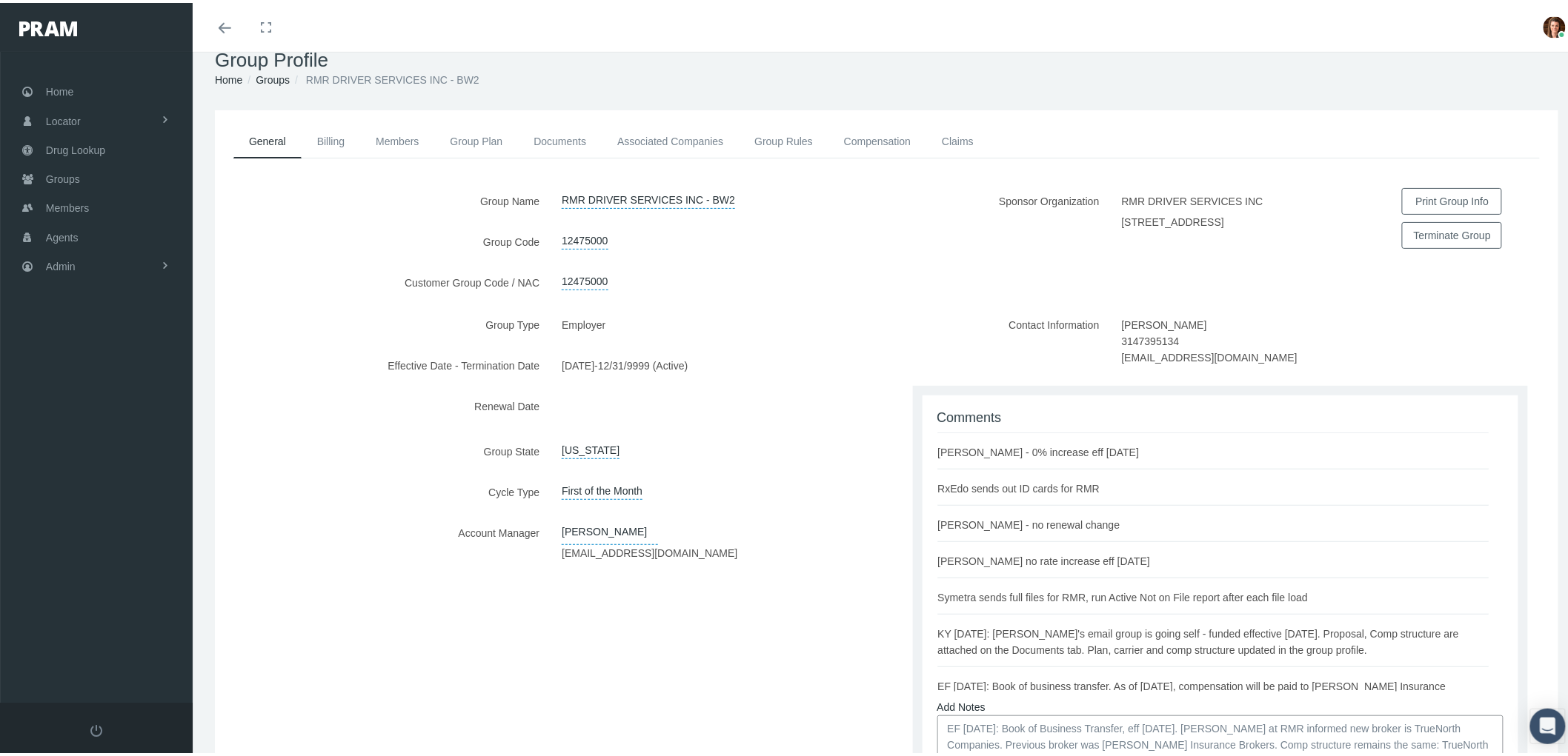
scroll to position [0, 0]
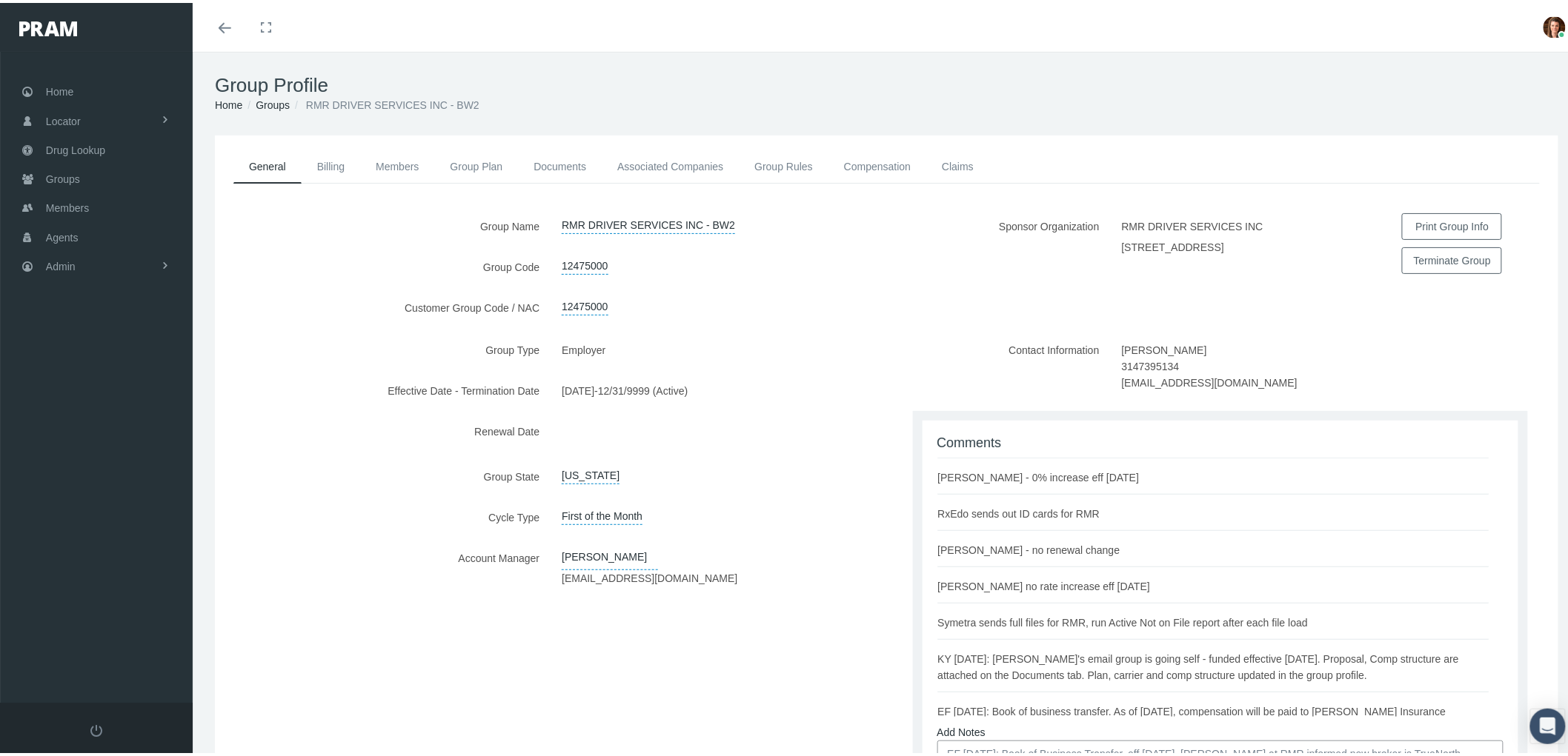
type textarea "EF [DATE]: Book of Business Transfer, eff [DATE]. [PERSON_NAME] at RMR informed…"
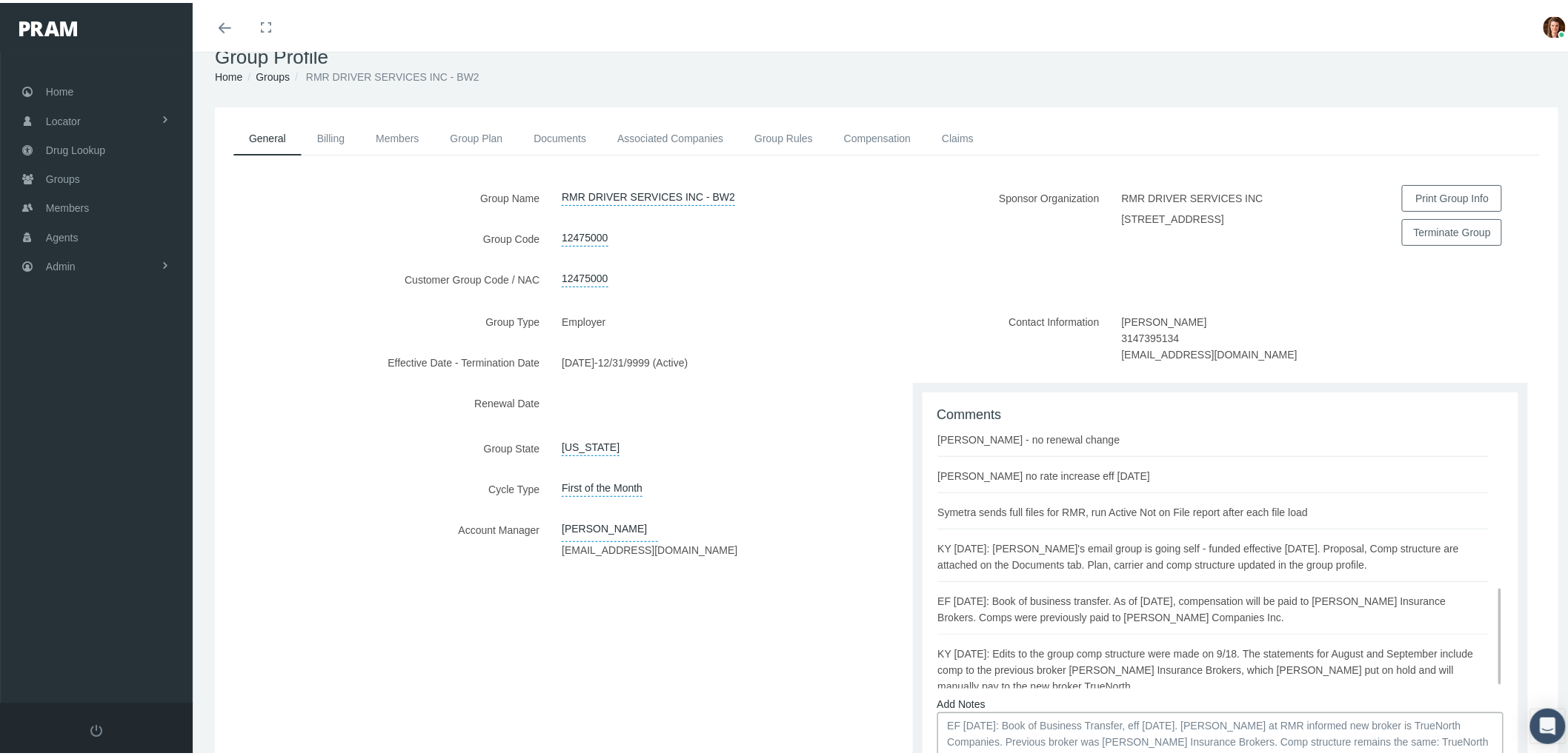
scroll to position [235, 0]
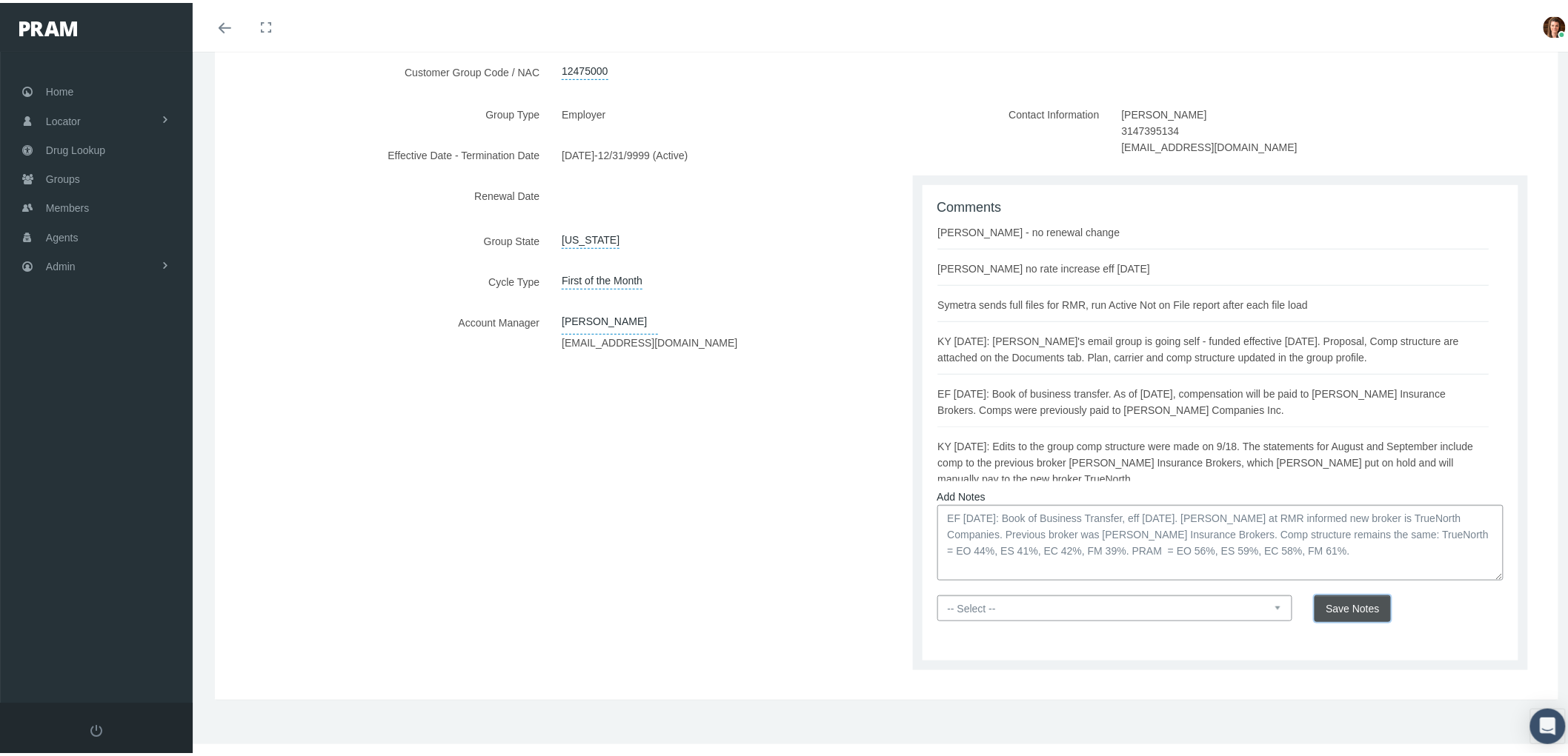
click at [1337, 608] on span "Save Notes" at bounding box center [1351, 606] width 53 height 12
click at [1247, 611] on select "-- Select -- PRAM Only Everyone" at bounding box center [1115, 605] width 356 height 26
select select "0"
click at [937, 593] on select "-- Select -- PRAM Only Everyone" at bounding box center [1115, 605] width 356 height 26
click at [1337, 600] on span "Save Notes" at bounding box center [1351, 606] width 53 height 12
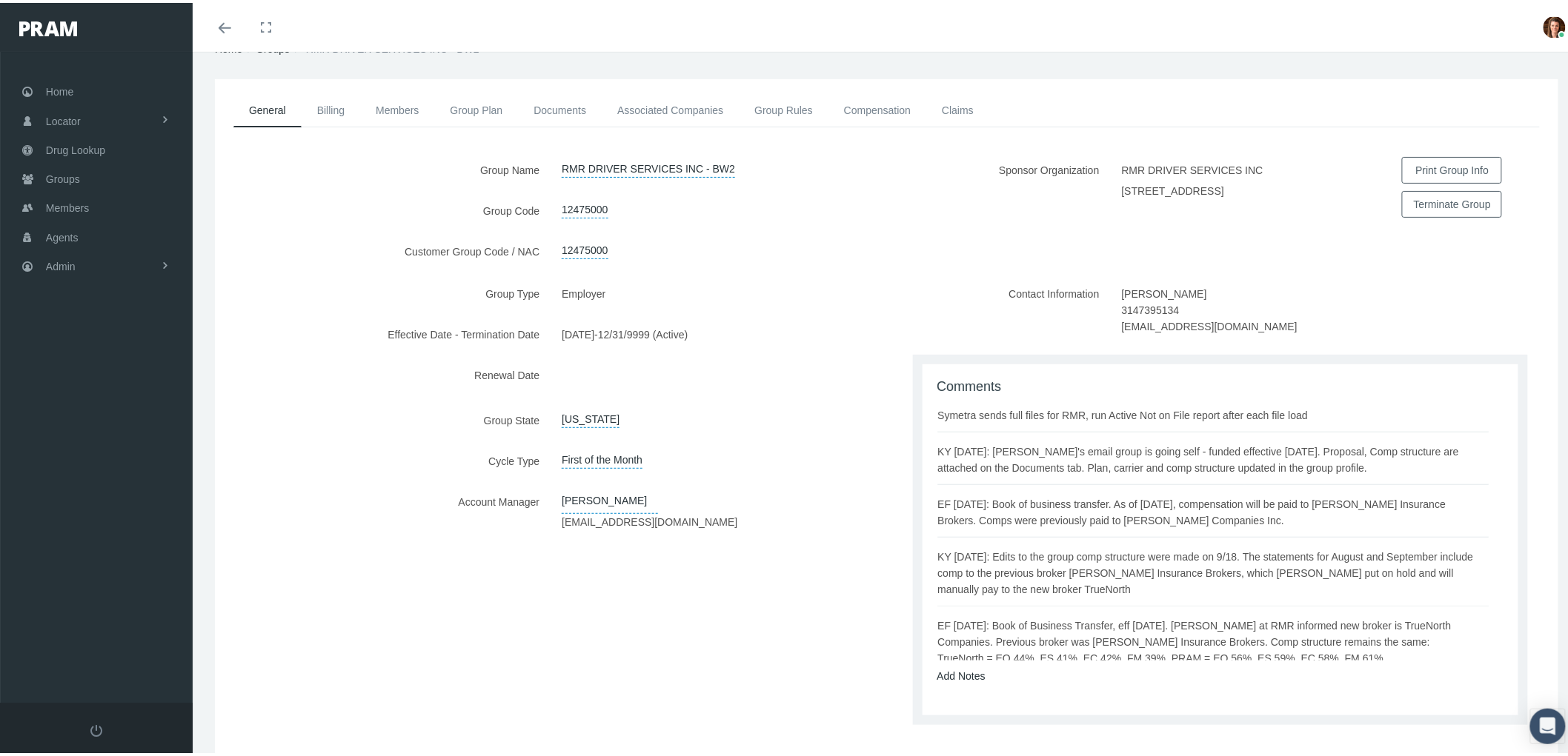
scroll to position [0, 0]
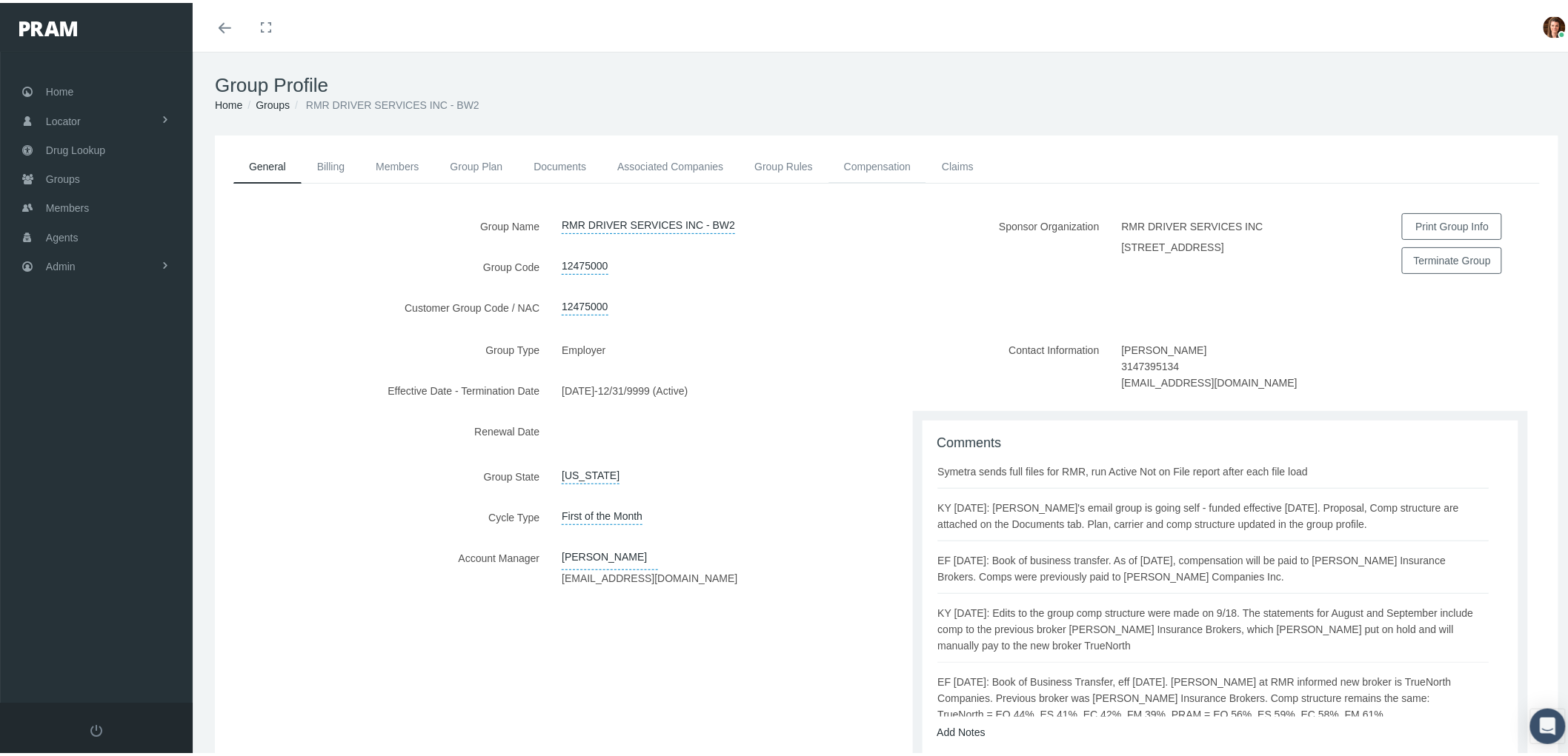
click at [867, 169] on link "Compensation" at bounding box center [877, 163] width 98 height 33
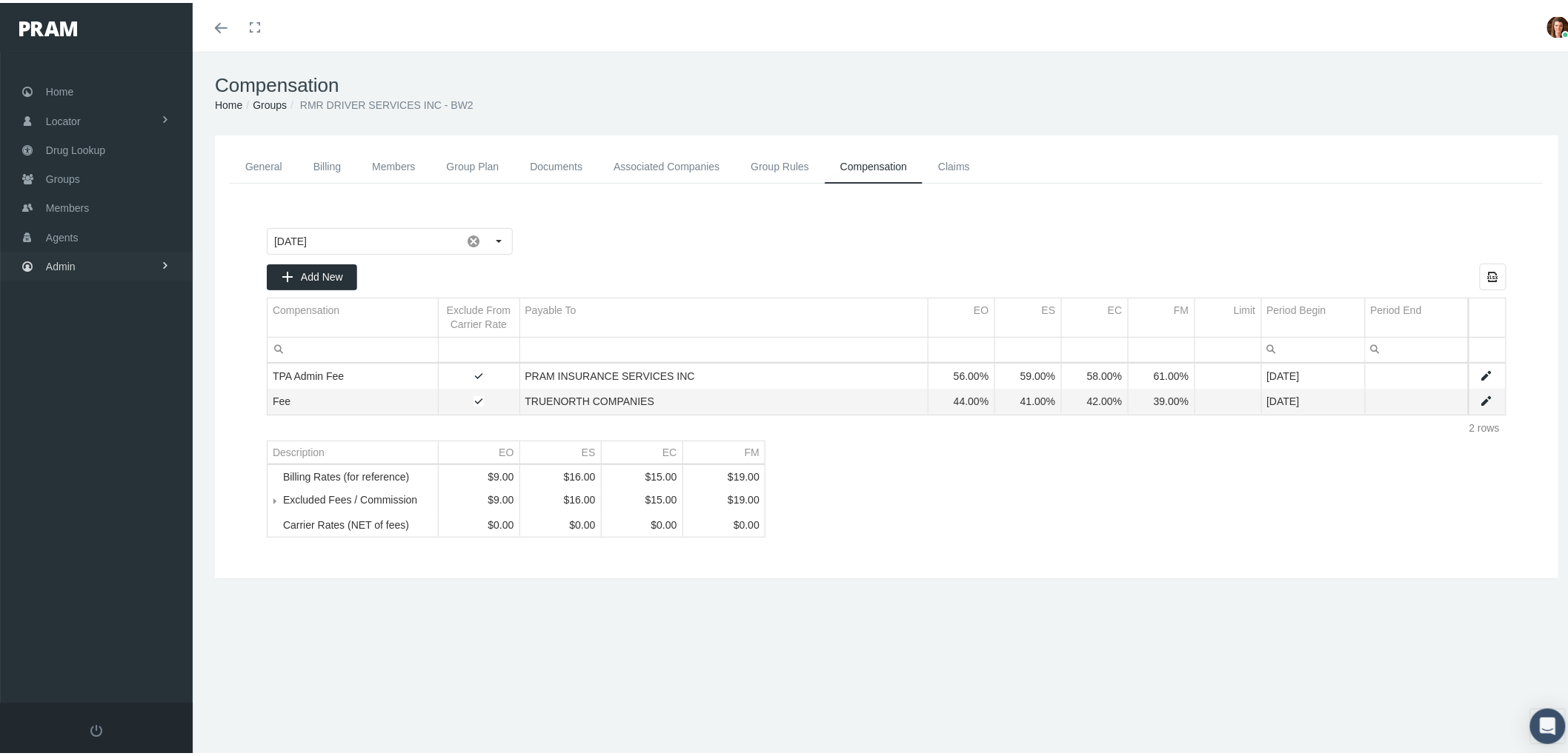
click at [97, 258] on link "Admin" at bounding box center [97, 263] width 193 height 29
click at [101, 423] on span "Compensations" at bounding box center [97, 434] width 72 height 25
click at [116, 453] on span "Compensation Summary" at bounding box center [114, 464] width 114 height 25
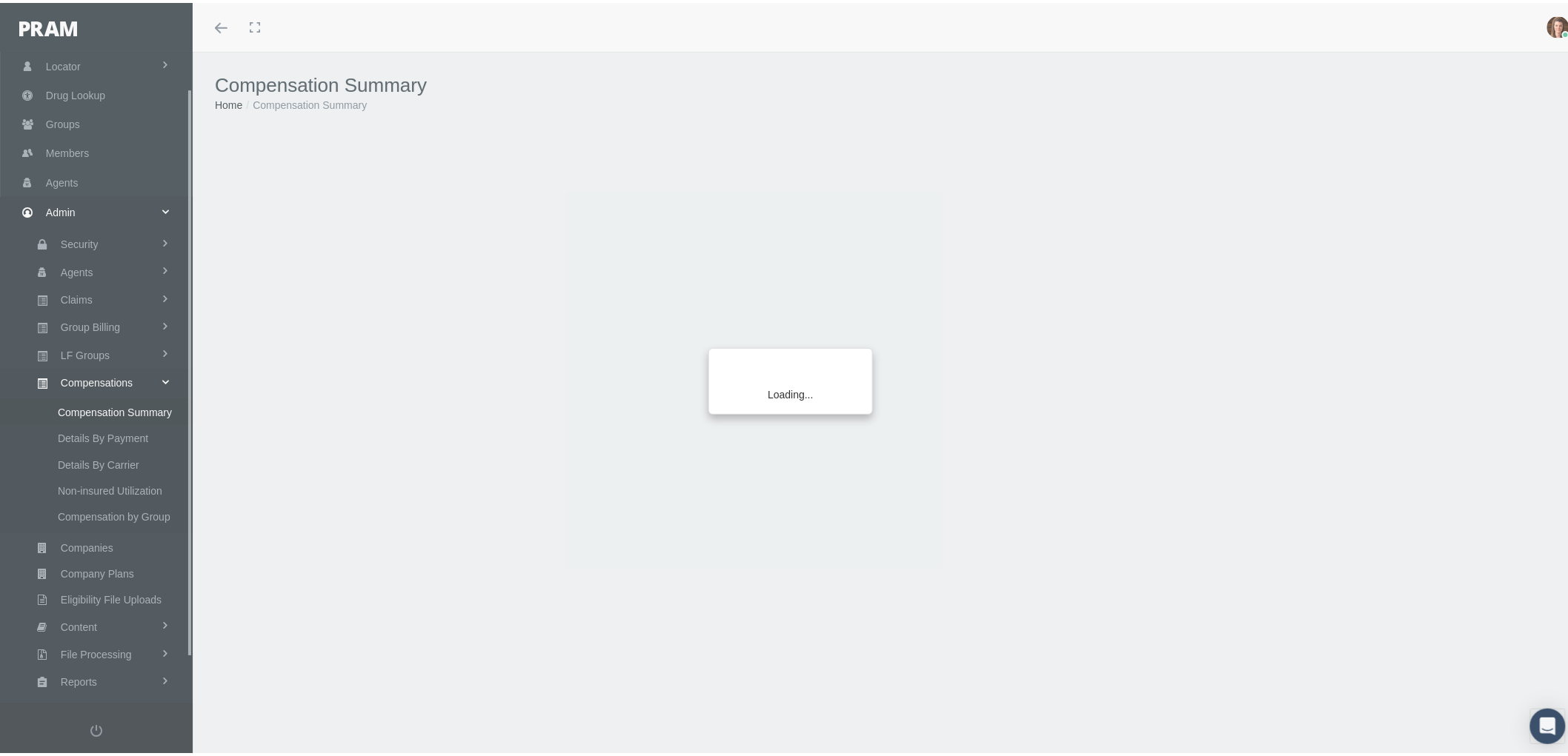
scroll to position [92, 0]
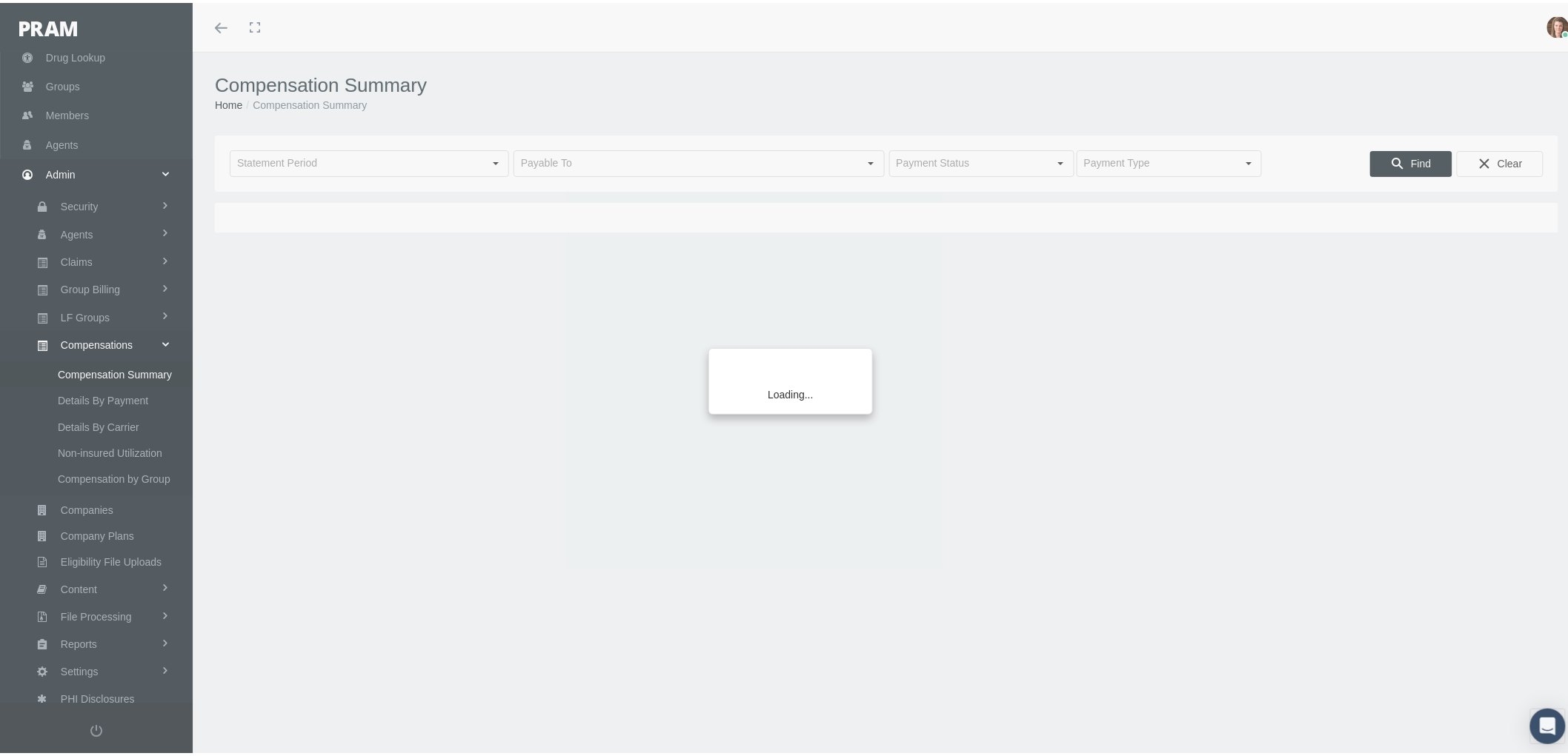
type input "[DATE]"
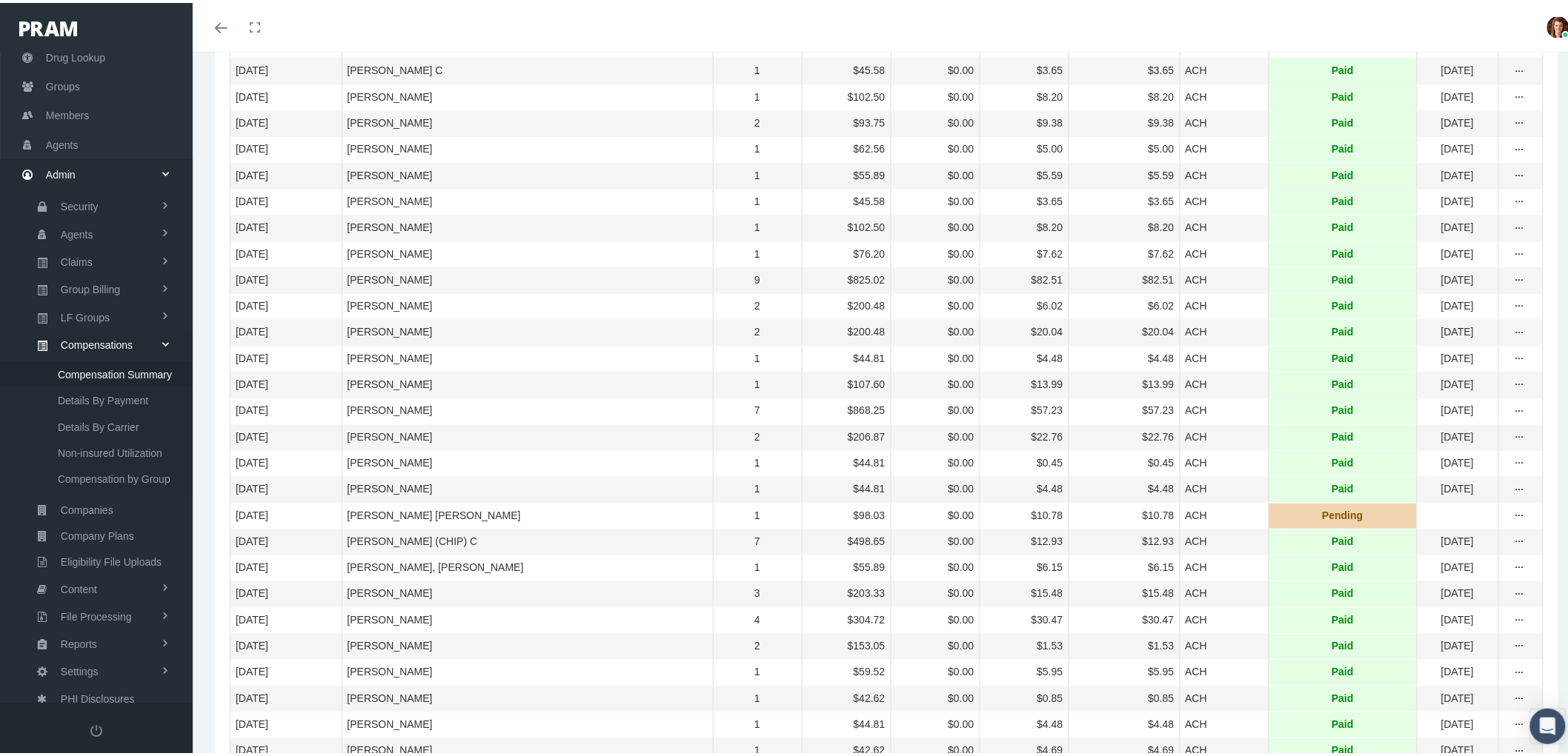
scroll to position [0, 0]
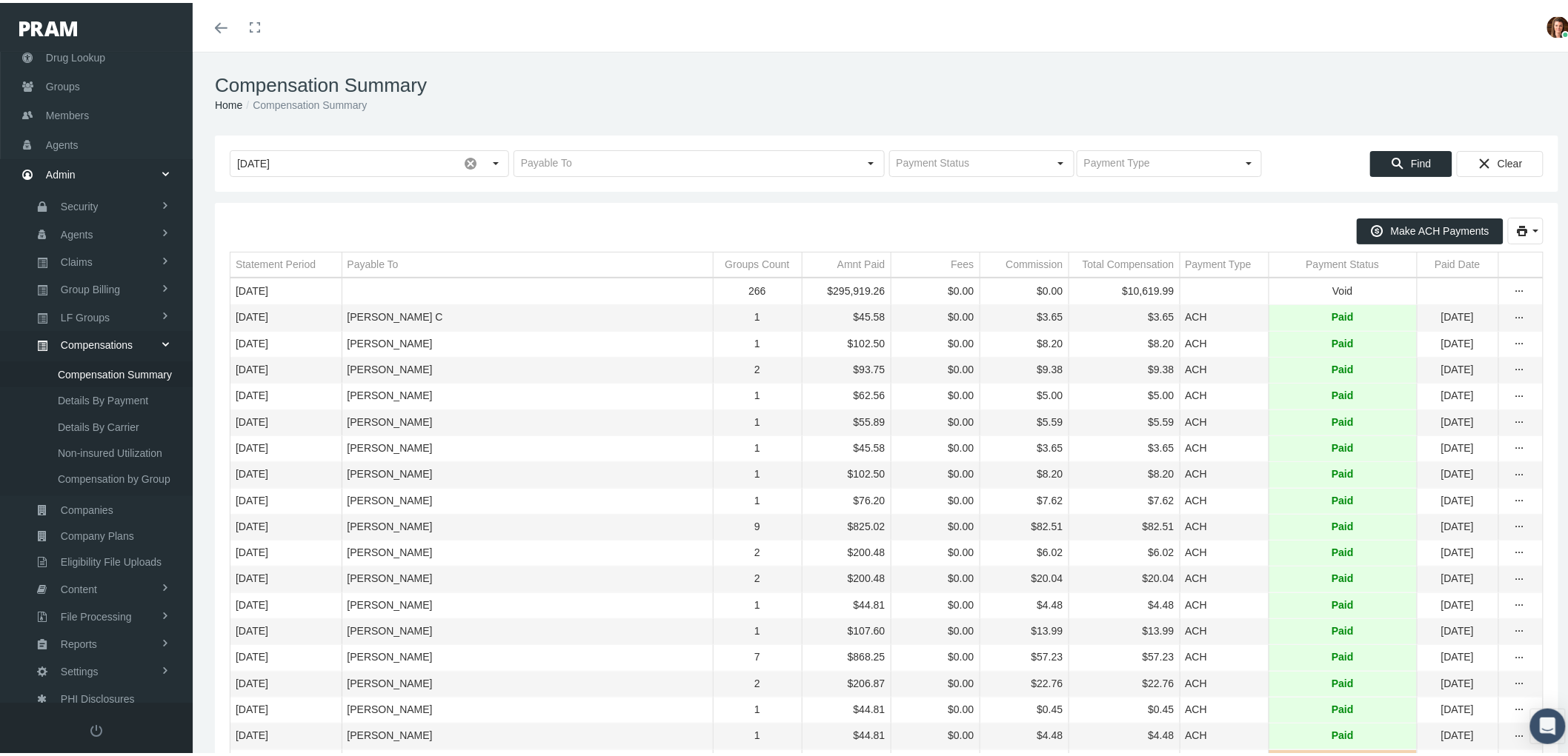
click at [377, 264] on div "Payable To" at bounding box center [373, 262] width 51 height 14
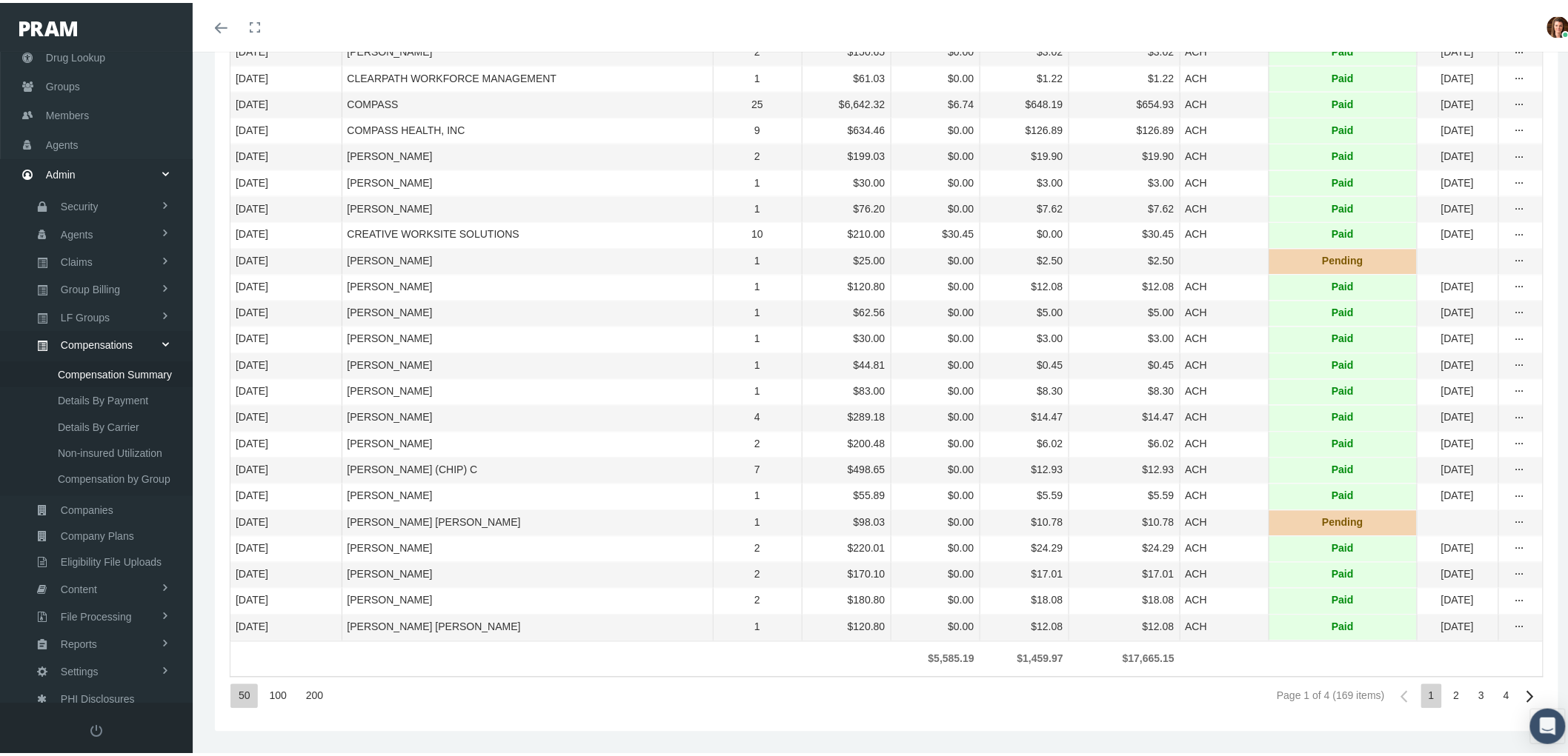
scroll to position [1018, 0]
click at [312, 697] on div "200" at bounding box center [314, 693] width 33 height 25
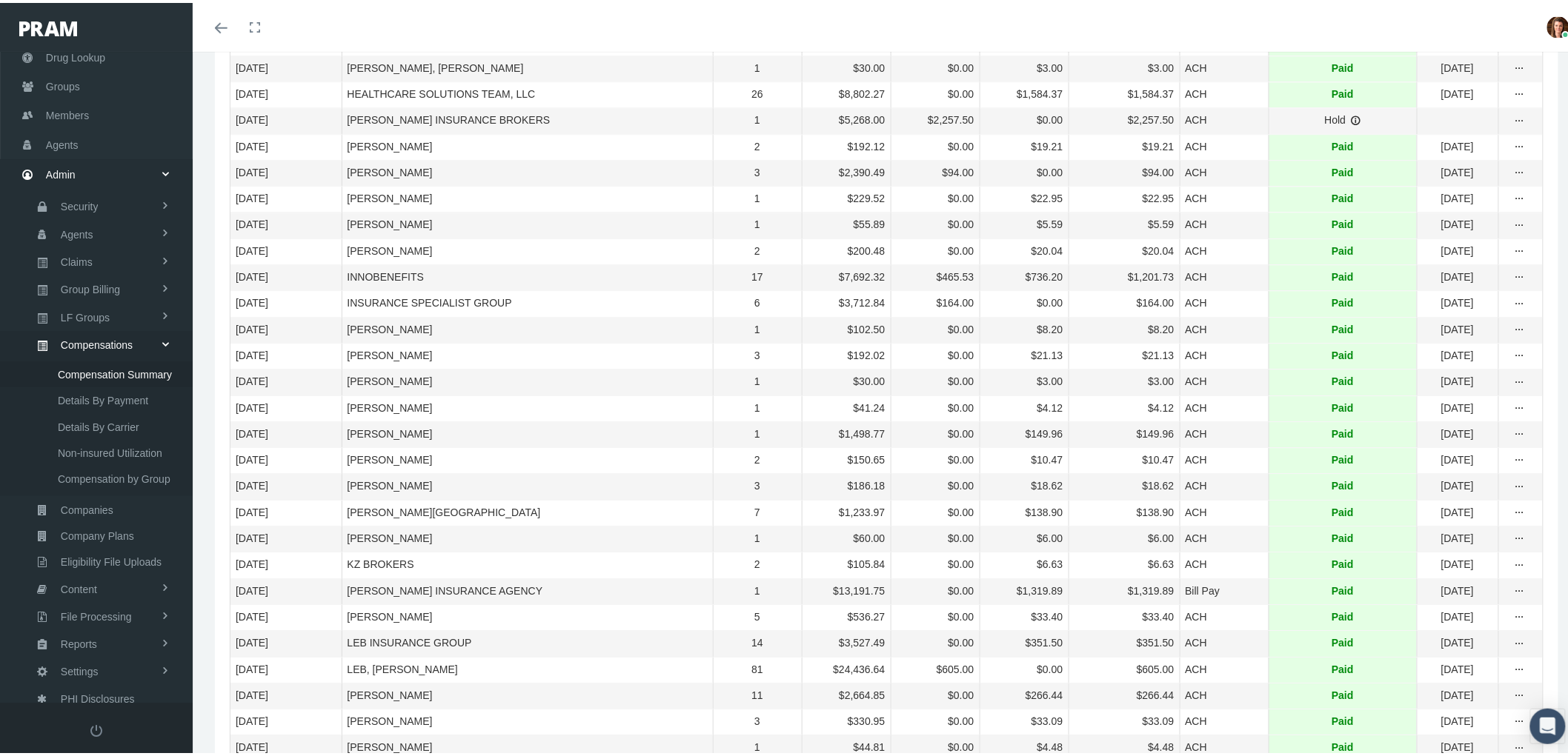
scroll to position [1759, 0]
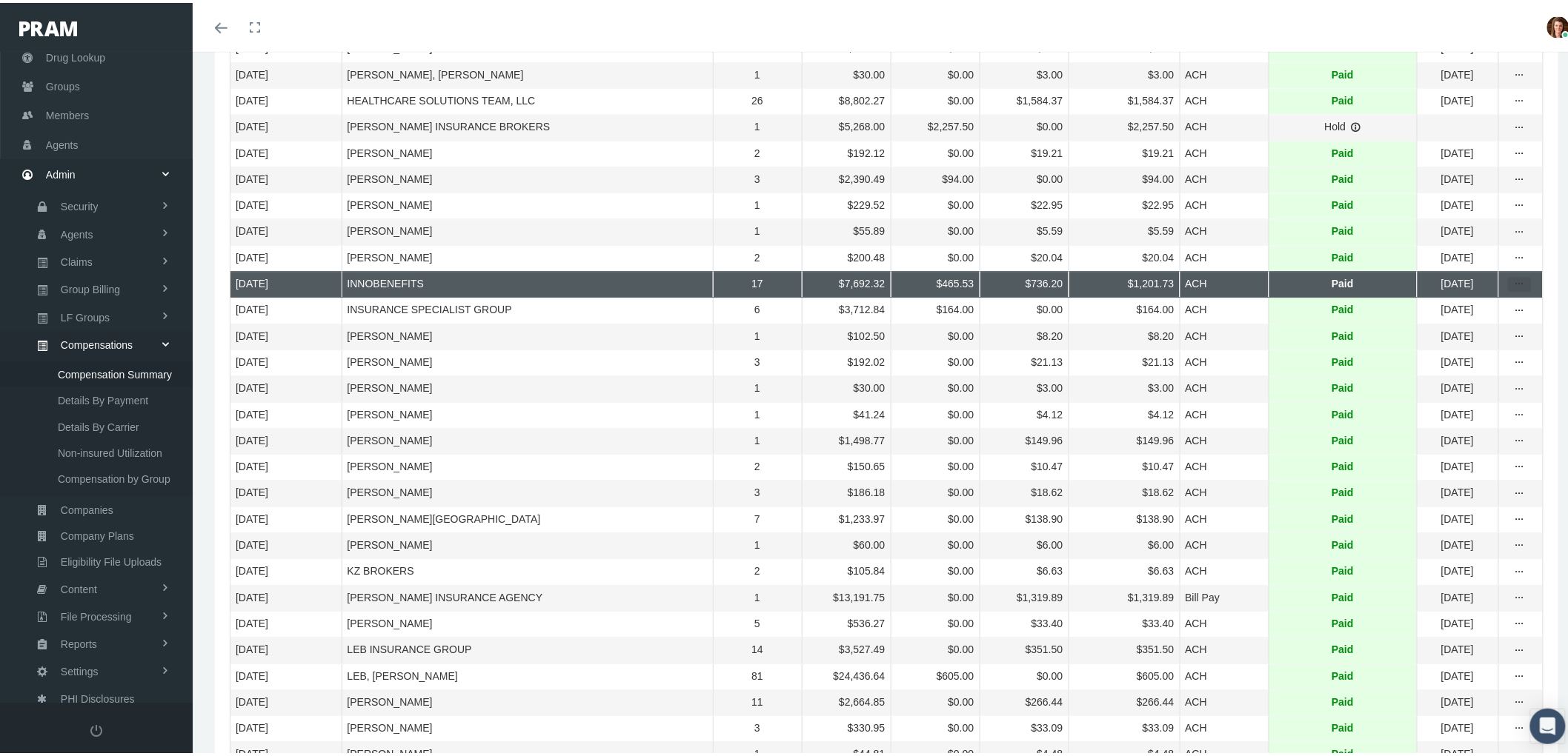
click at [1513, 288] on icon "more" at bounding box center [1520, 282] width 14 height 14
click at [1435, 428] on div "Statement By Group" at bounding box center [1445, 425] width 146 height 25
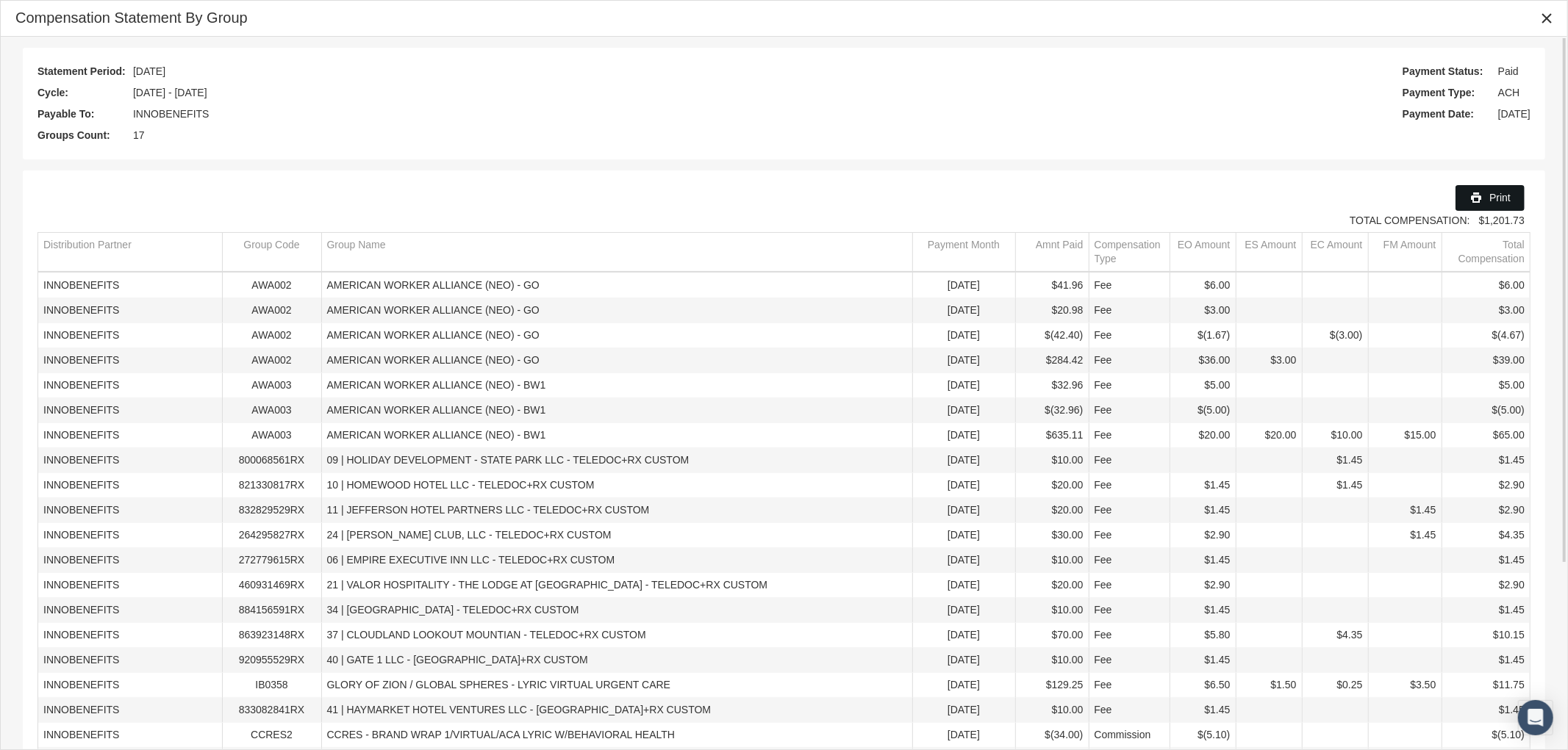
click at [1492, 199] on span "Print" at bounding box center [1500, 197] width 21 height 12
drag, startPoint x: 1547, startPoint y: 15, endPoint x: 1518, endPoint y: 33, distance: 34.1
click at [1546, 15] on icon "Close" at bounding box center [1547, 18] width 13 height 13
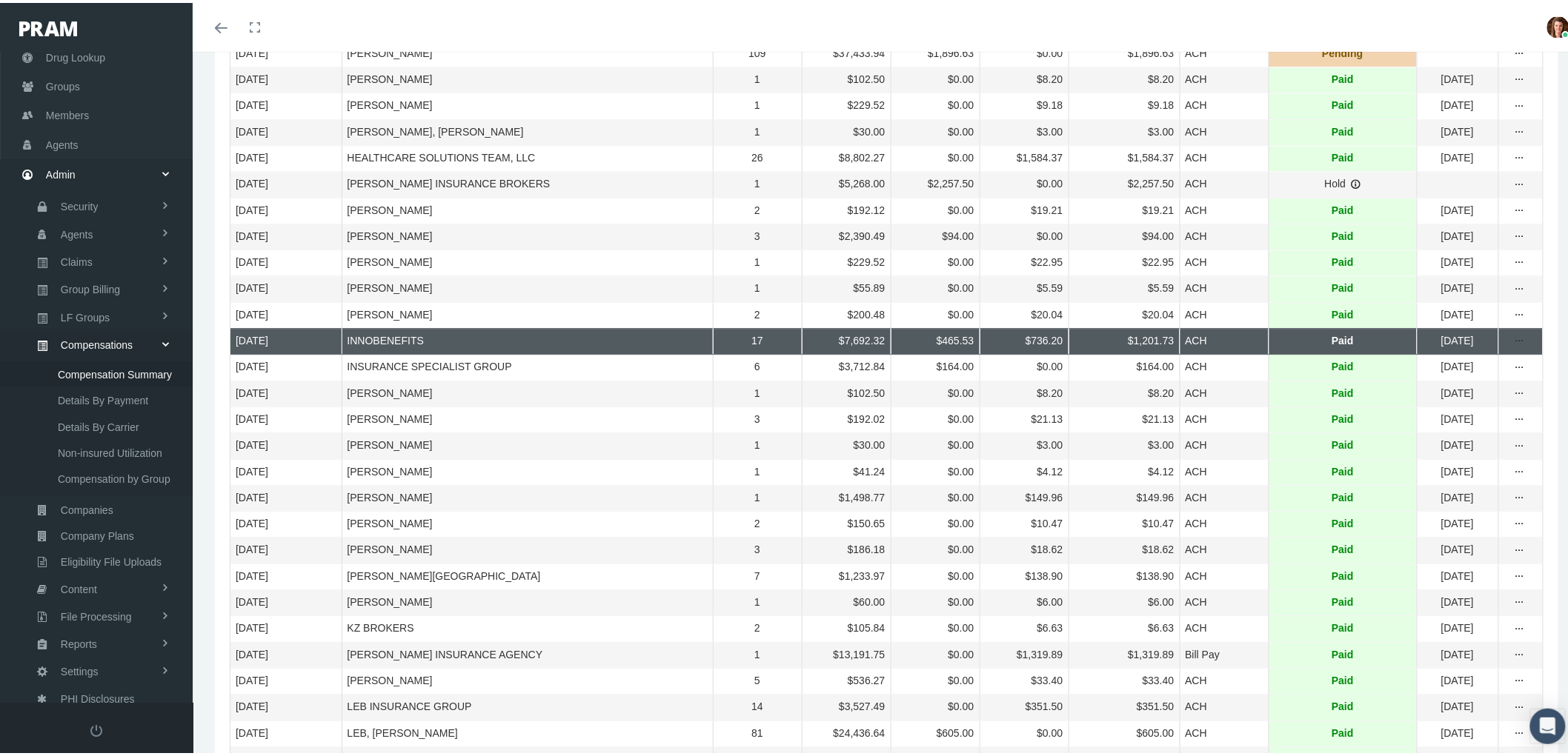
scroll to position [1677, 0]
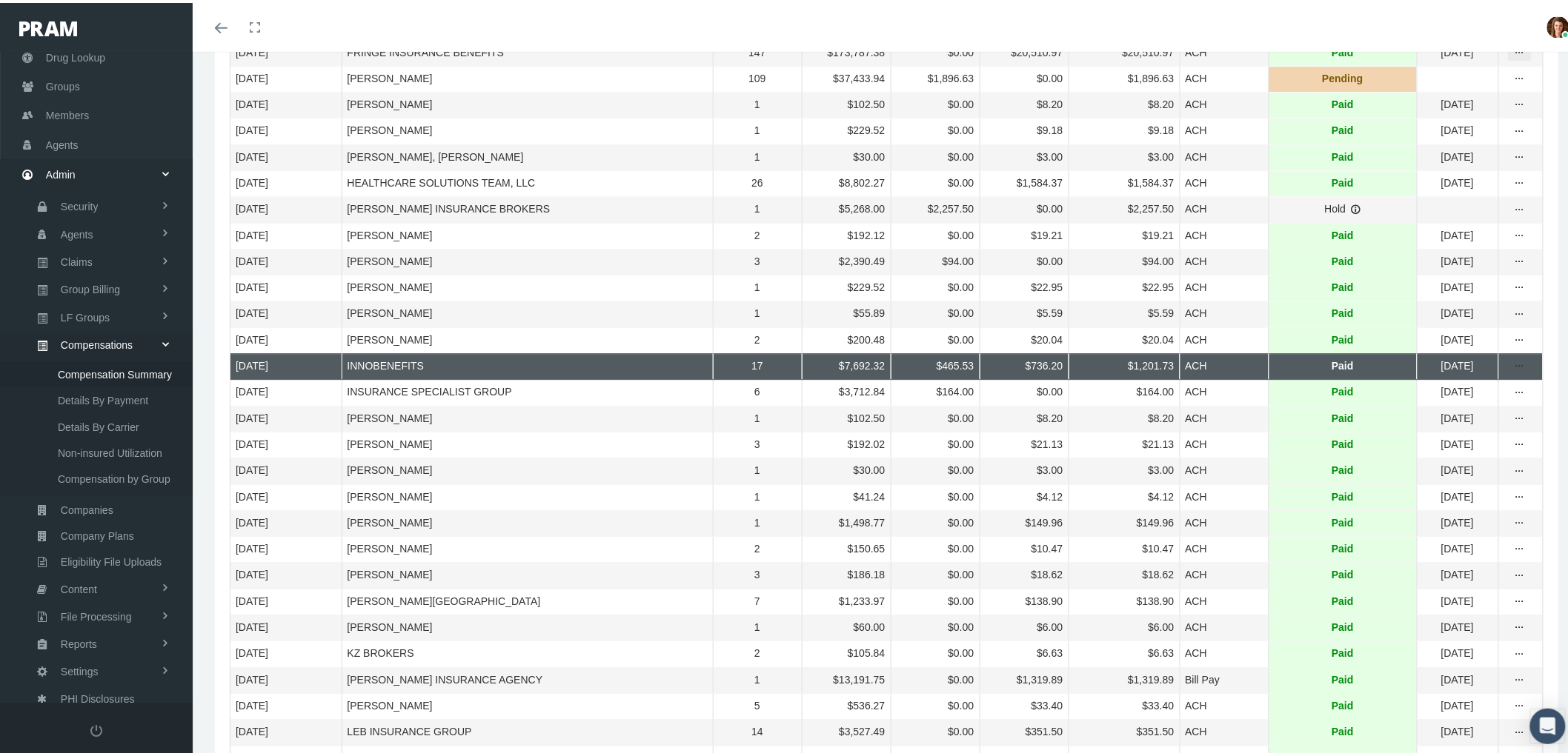
click at [1513, 57] on icon "more" at bounding box center [1520, 51] width 14 height 14
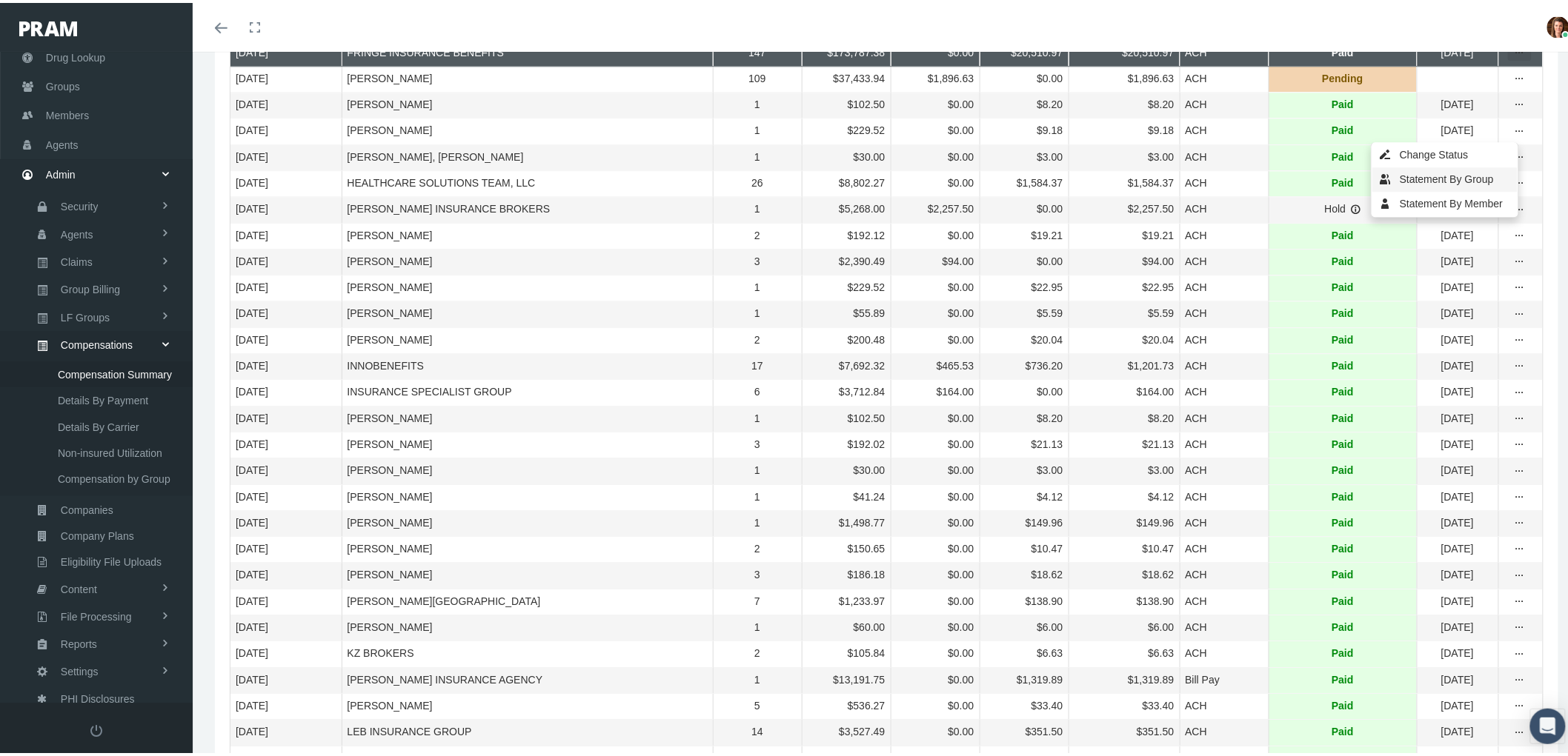
click at [1454, 181] on div "Statement By Group" at bounding box center [1445, 176] width 146 height 25
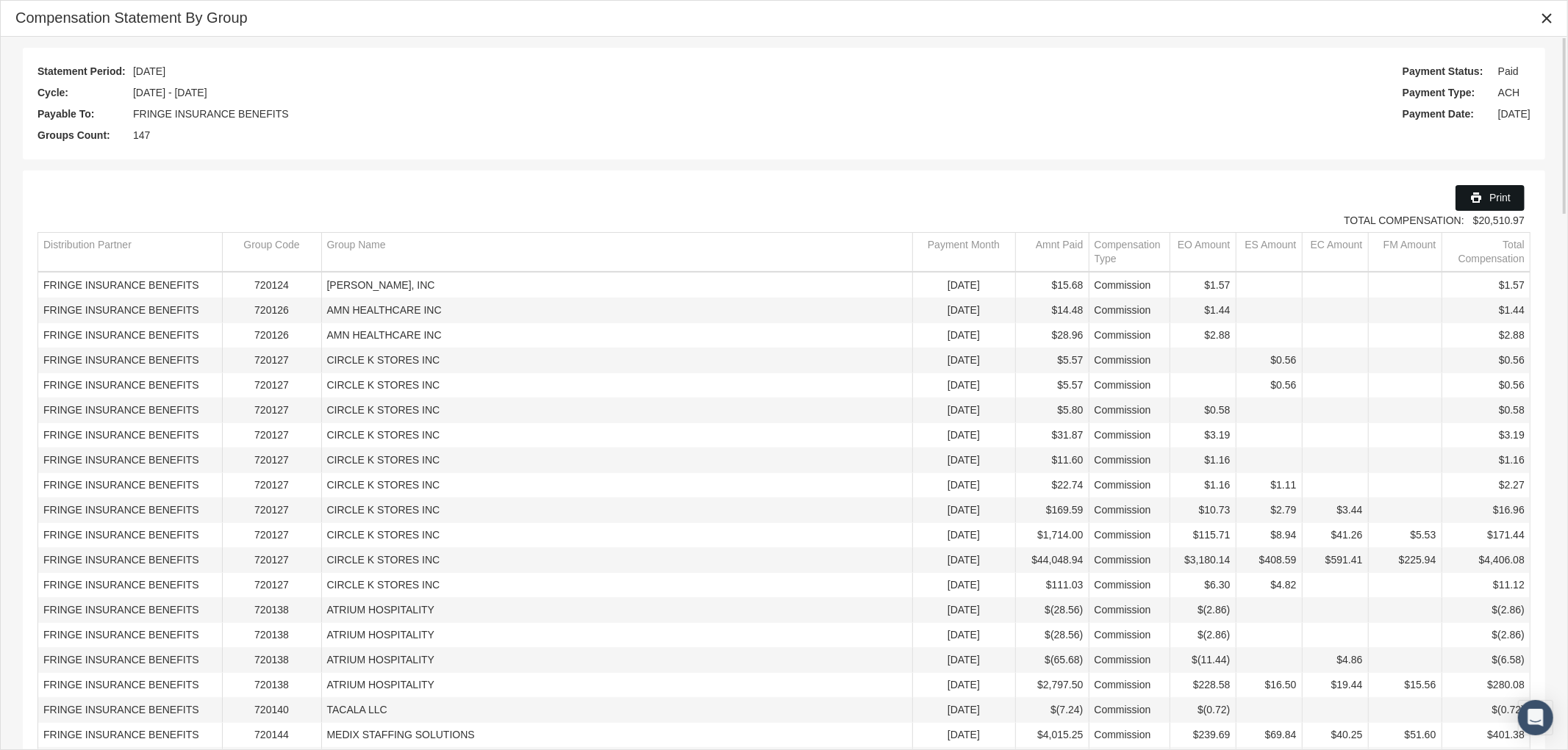
click at [1479, 200] on icon "Print" at bounding box center [1476, 198] width 13 height 13
click at [1548, 19] on icon "Close" at bounding box center [1547, 18] width 13 height 13
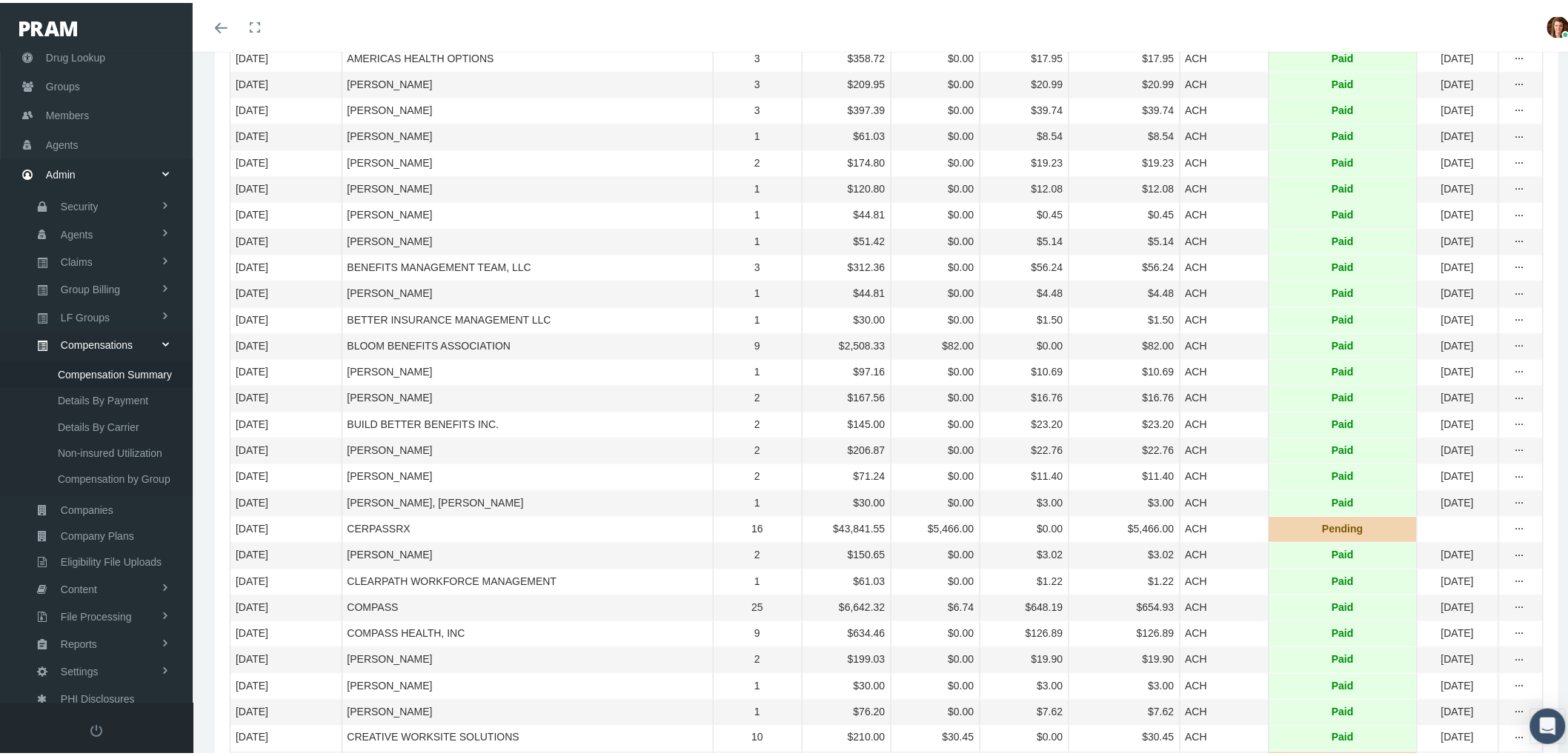
scroll to position [0, 0]
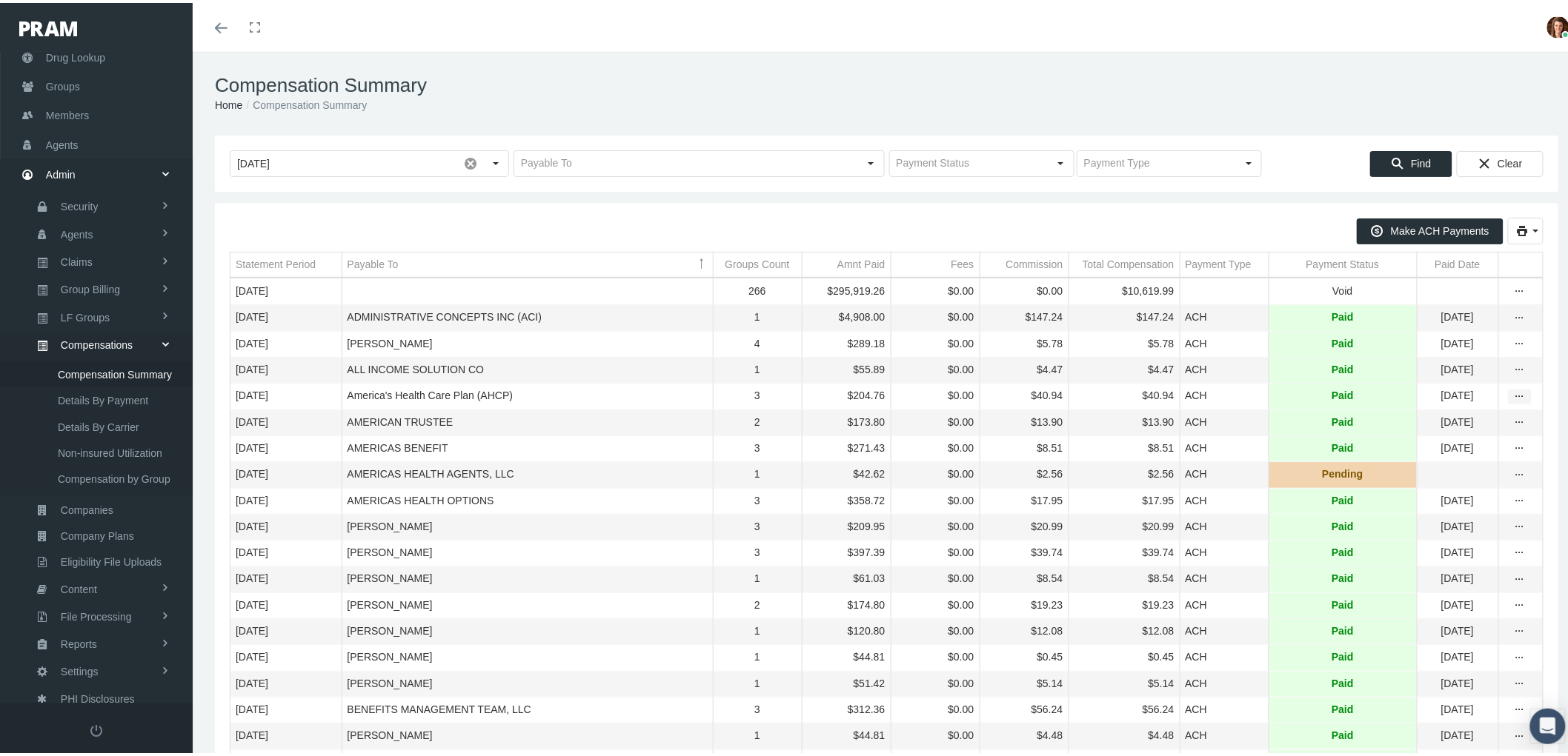
click at [1513, 400] on icon "more" at bounding box center [1520, 395] width 14 height 14
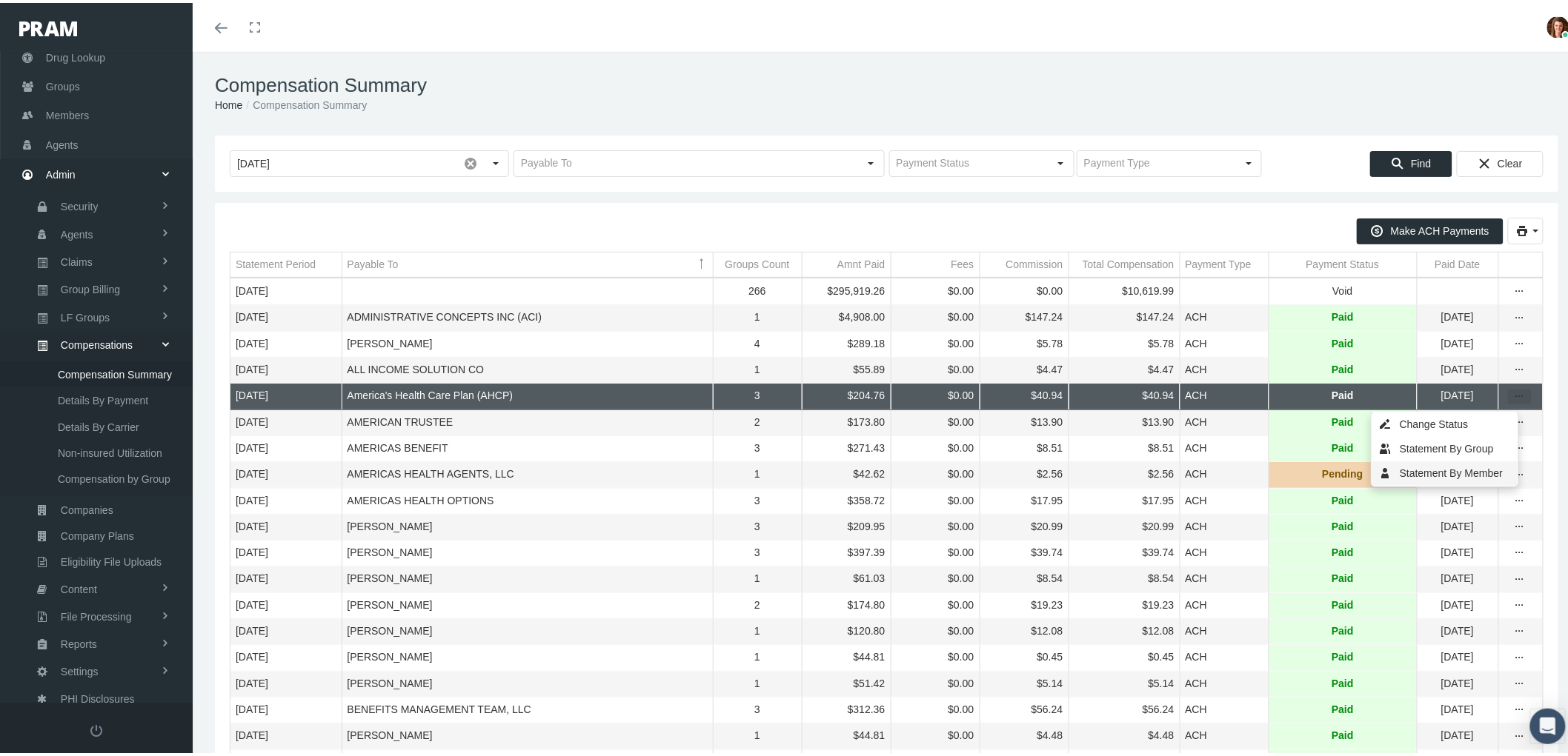
click at [1471, 470] on div "Statement By Member" at bounding box center [1445, 471] width 146 height 25
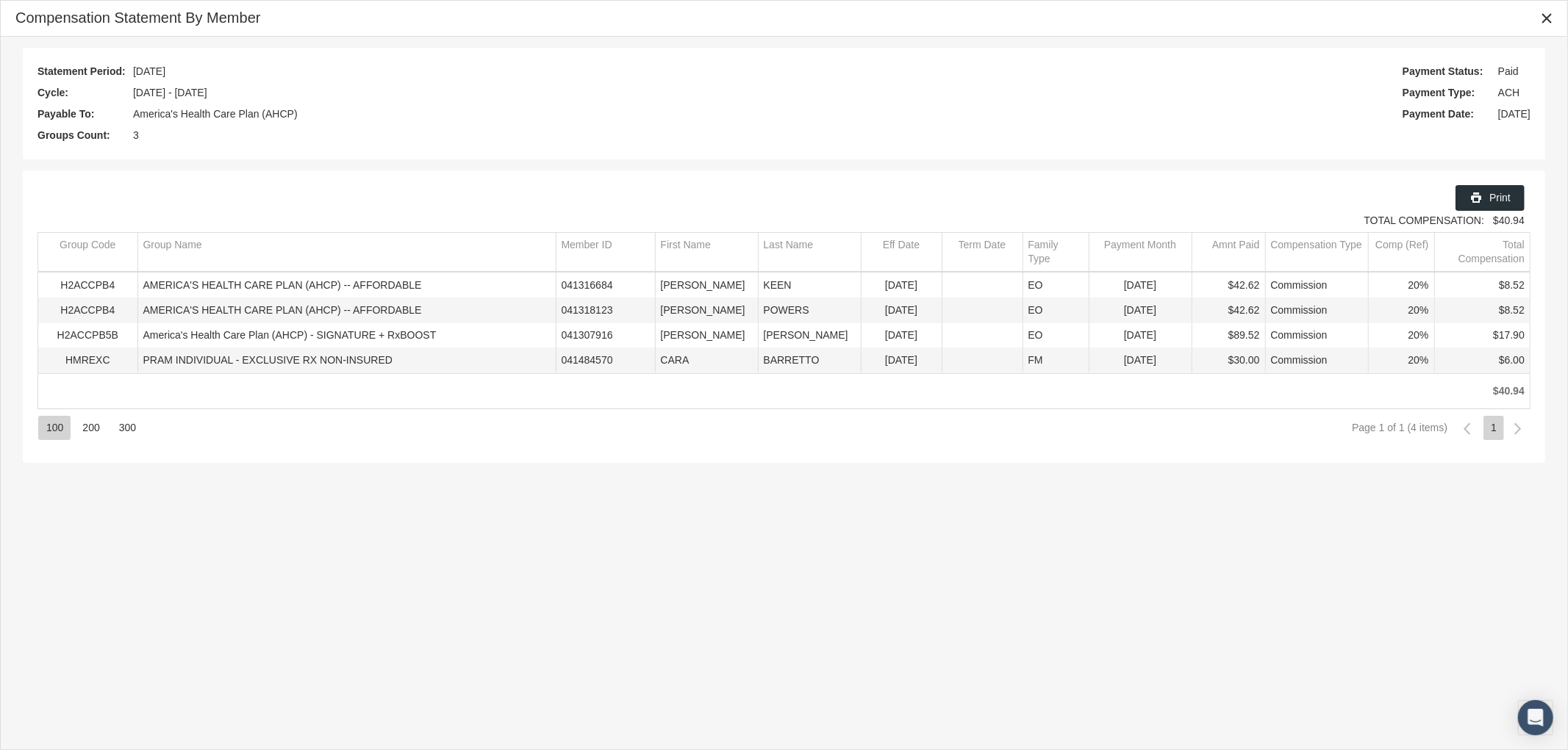
click at [1003, 82] on div "Statement Period: [DATE] Cycle: [DATE] - [DATE] Payable To: America's Health Ca…" at bounding box center [784, 103] width 1493 height 82
click at [1474, 200] on icon "Print" at bounding box center [1476, 198] width 13 height 13
click at [1547, 17] on icon "Close" at bounding box center [1547, 18] width 13 height 13
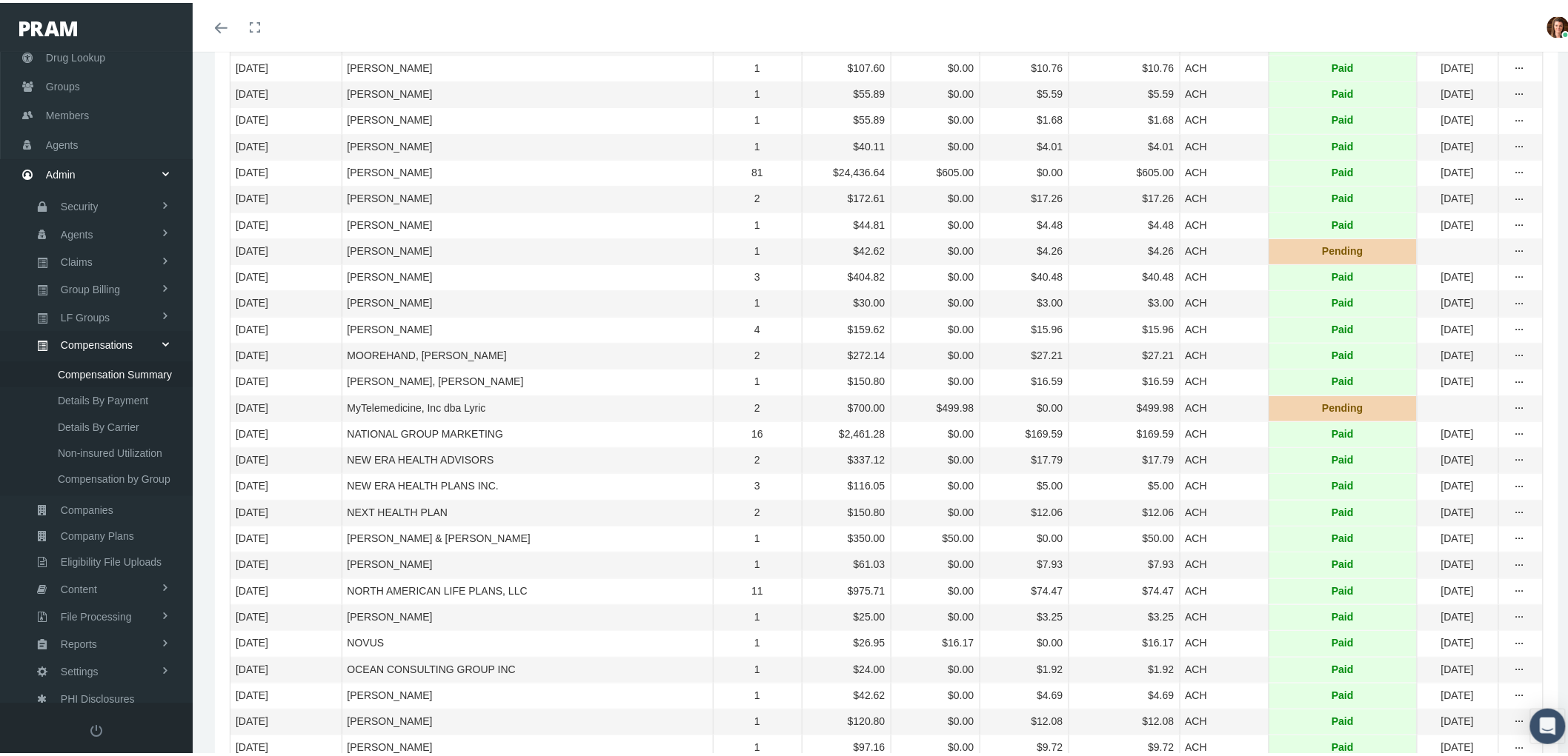
scroll to position [2552, 0]
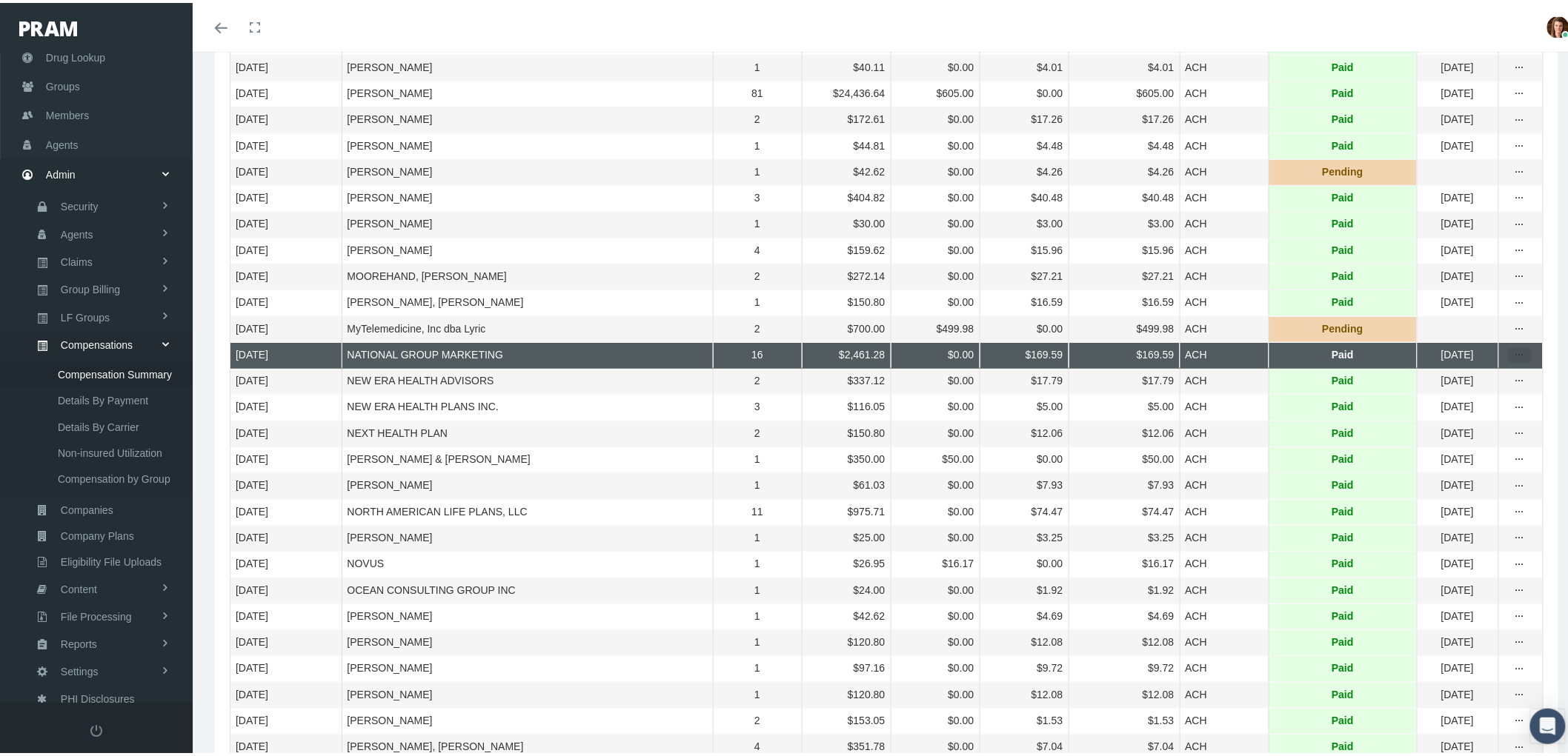
click at [1513, 359] on icon "more" at bounding box center [1520, 353] width 14 height 14
click at [1476, 568] on div "Statement By Member" at bounding box center [1445, 569] width 146 height 25
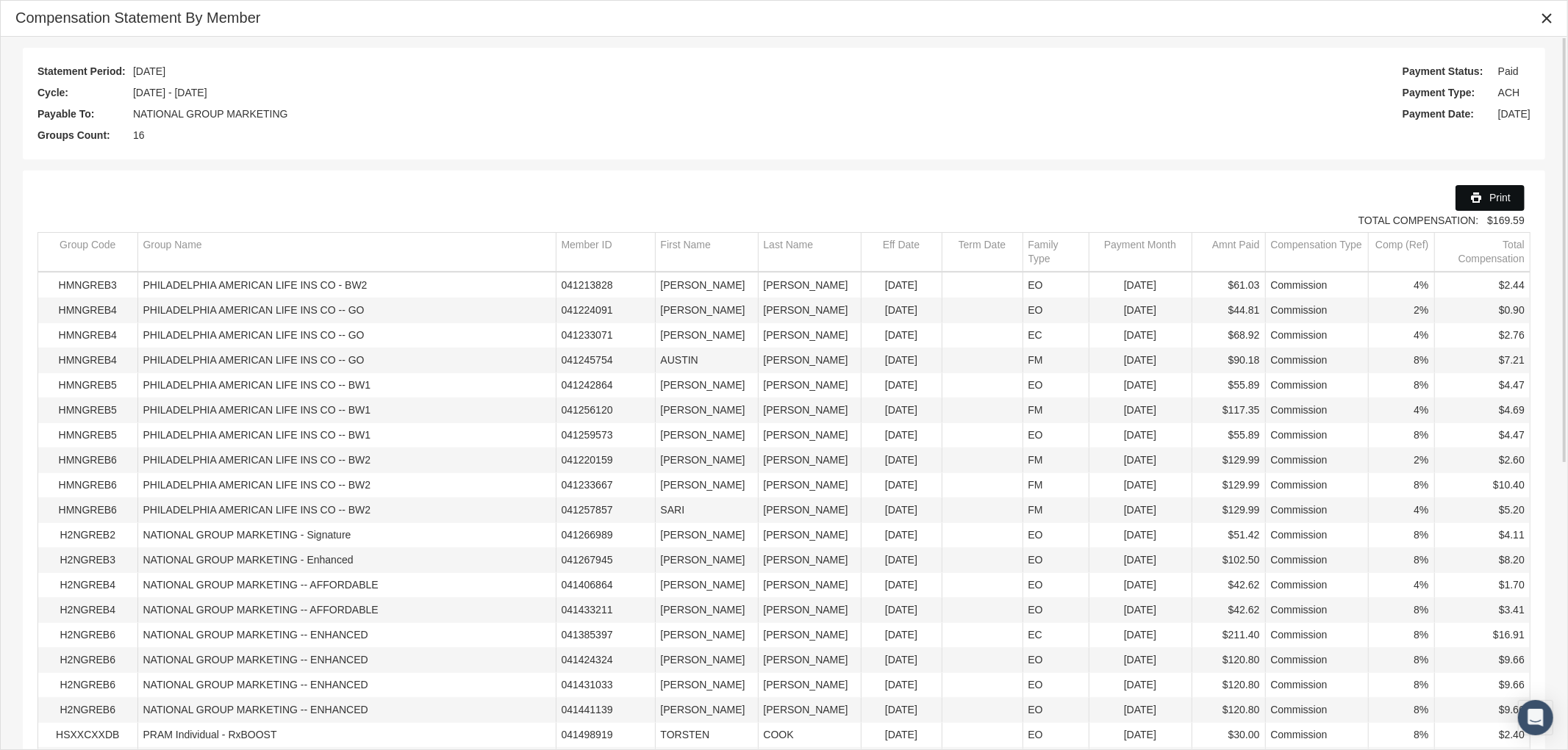
click at [1484, 202] on div "Print" at bounding box center [1490, 197] width 68 height 24
click at [1552, 17] on icon "Close" at bounding box center [1547, 18] width 13 height 13
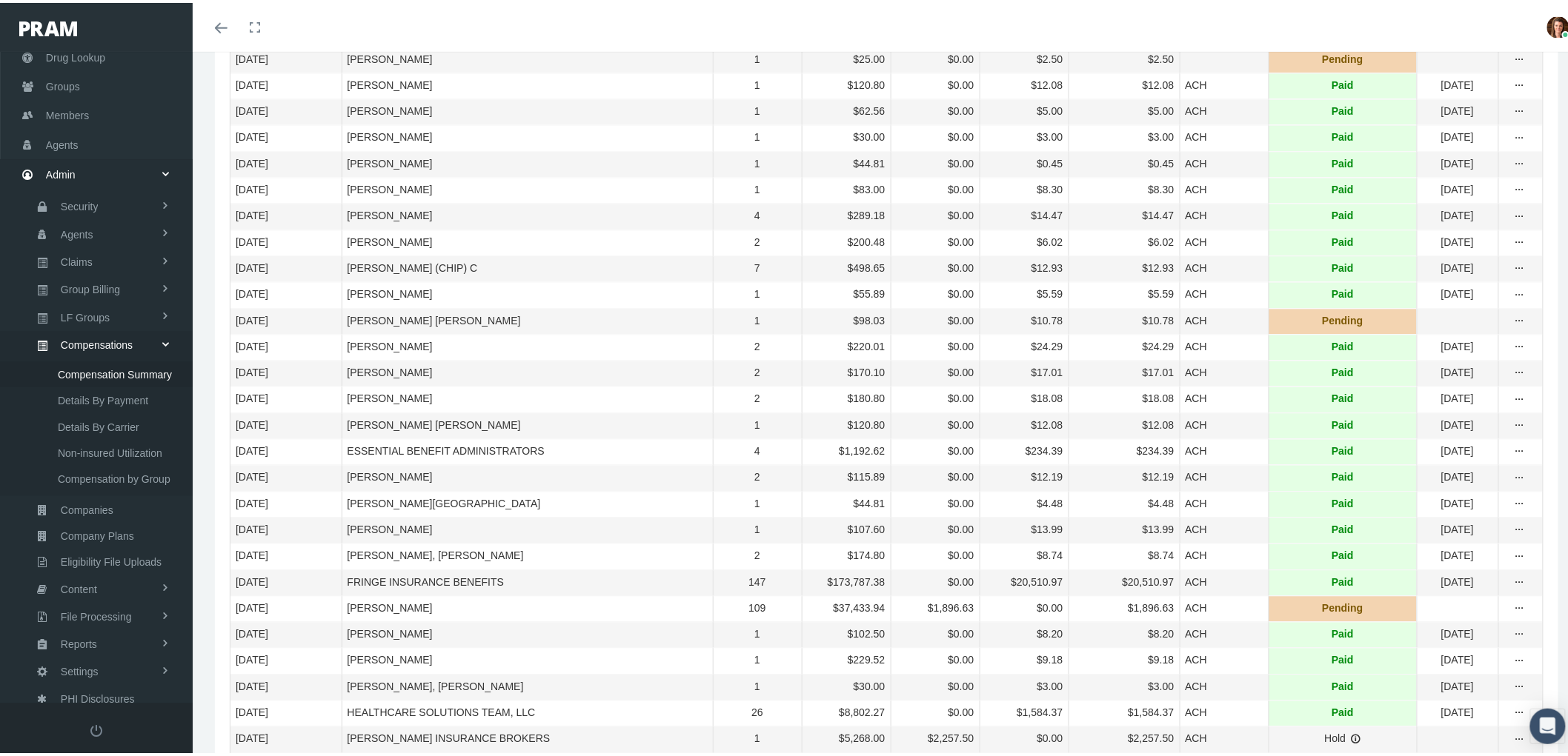
scroll to position [1070, 0]
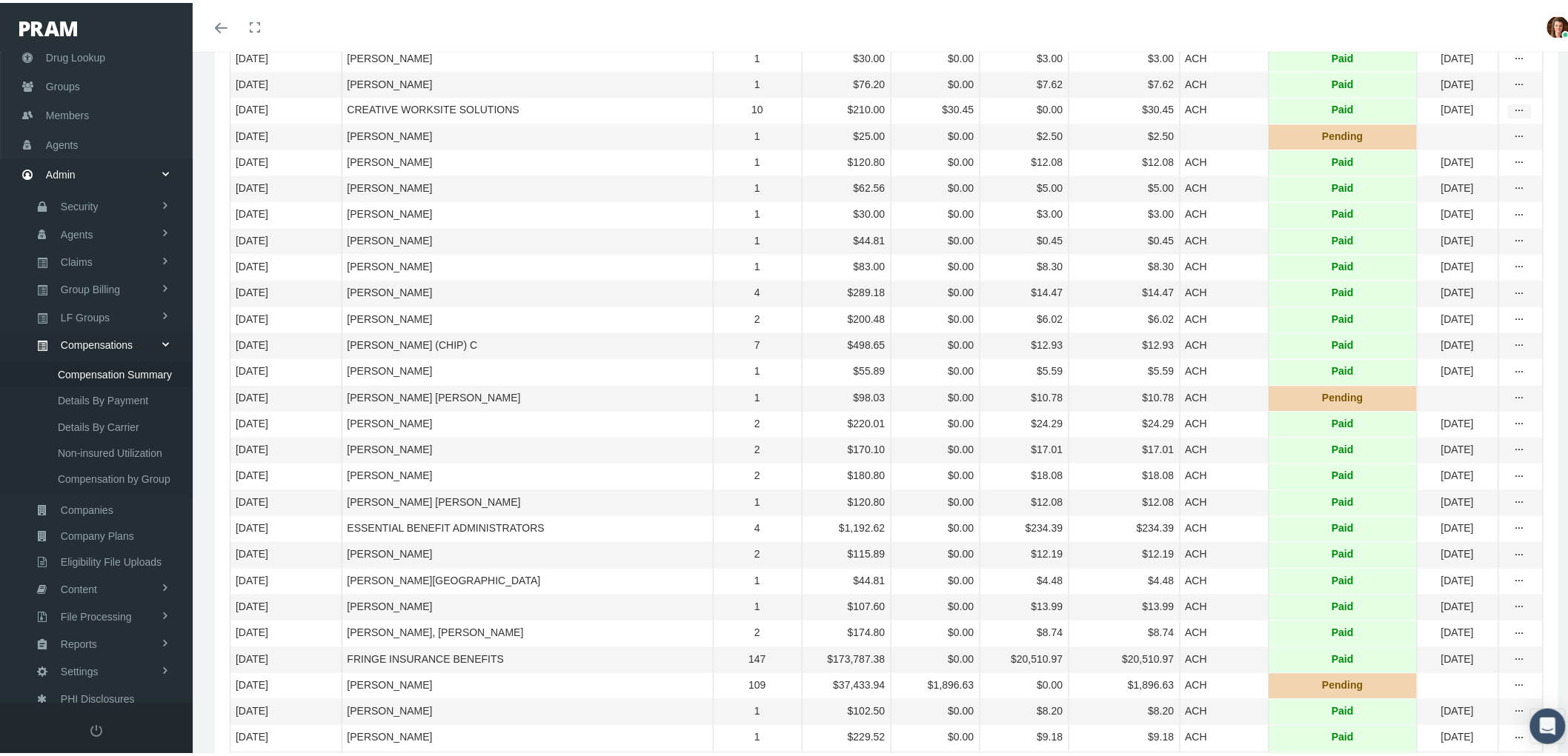
click at [1513, 116] on icon "more" at bounding box center [1520, 109] width 14 height 14
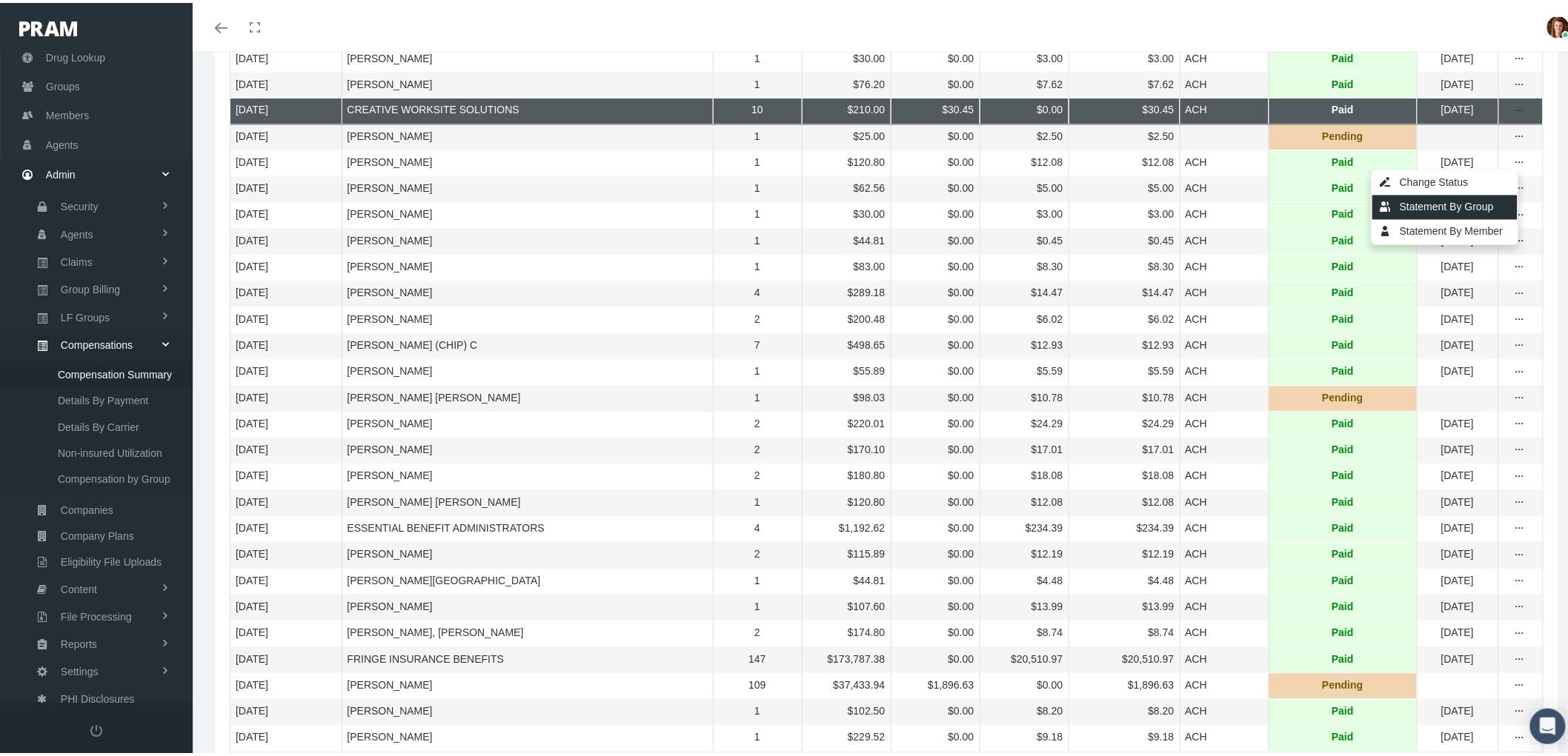
click at [1457, 207] on div "Statement By Group" at bounding box center [1445, 205] width 146 height 25
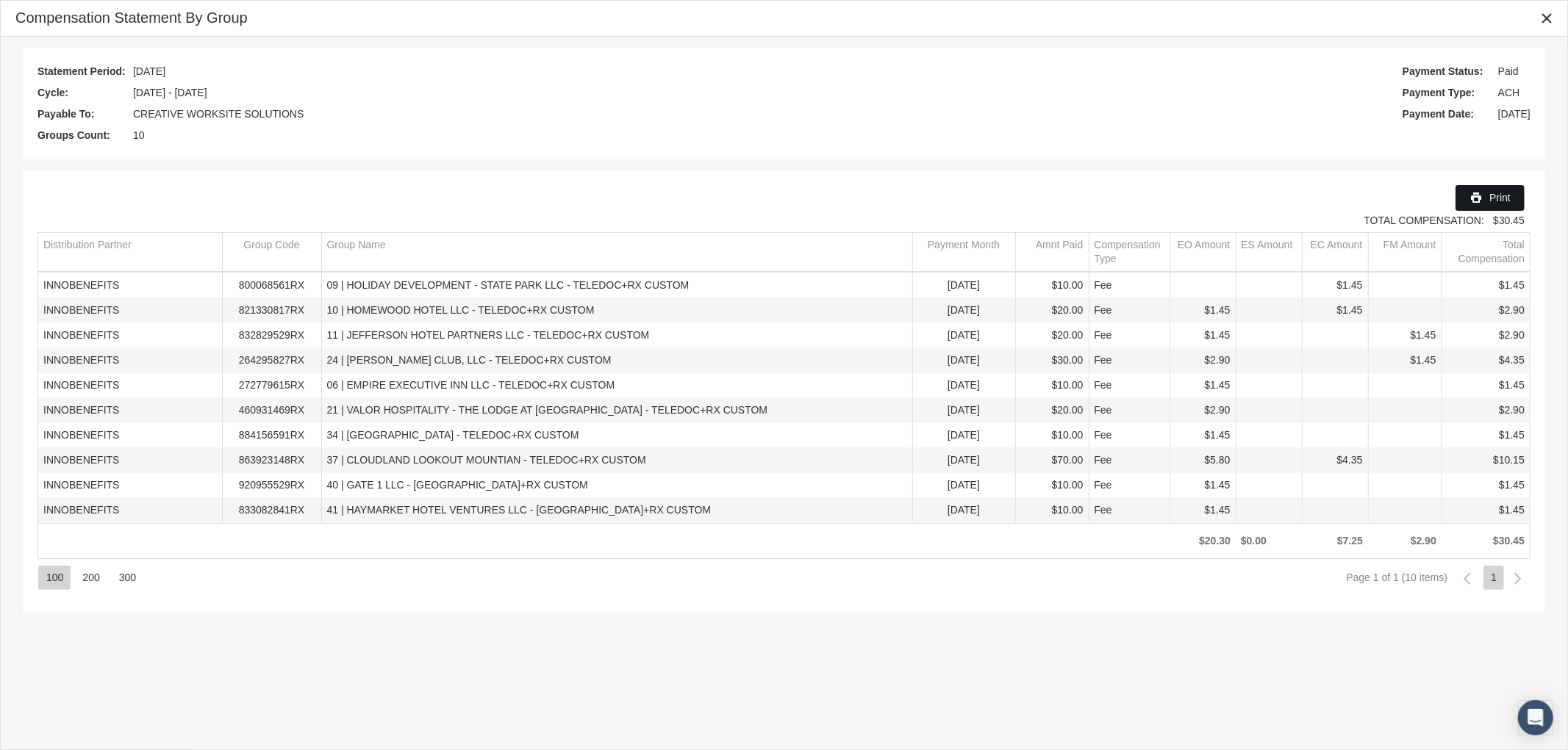
click at [1495, 193] on span "Print" at bounding box center [1500, 197] width 21 height 12
click at [1545, 16] on icon "Close" at bounding box center [1547, 18] width 13 height 13
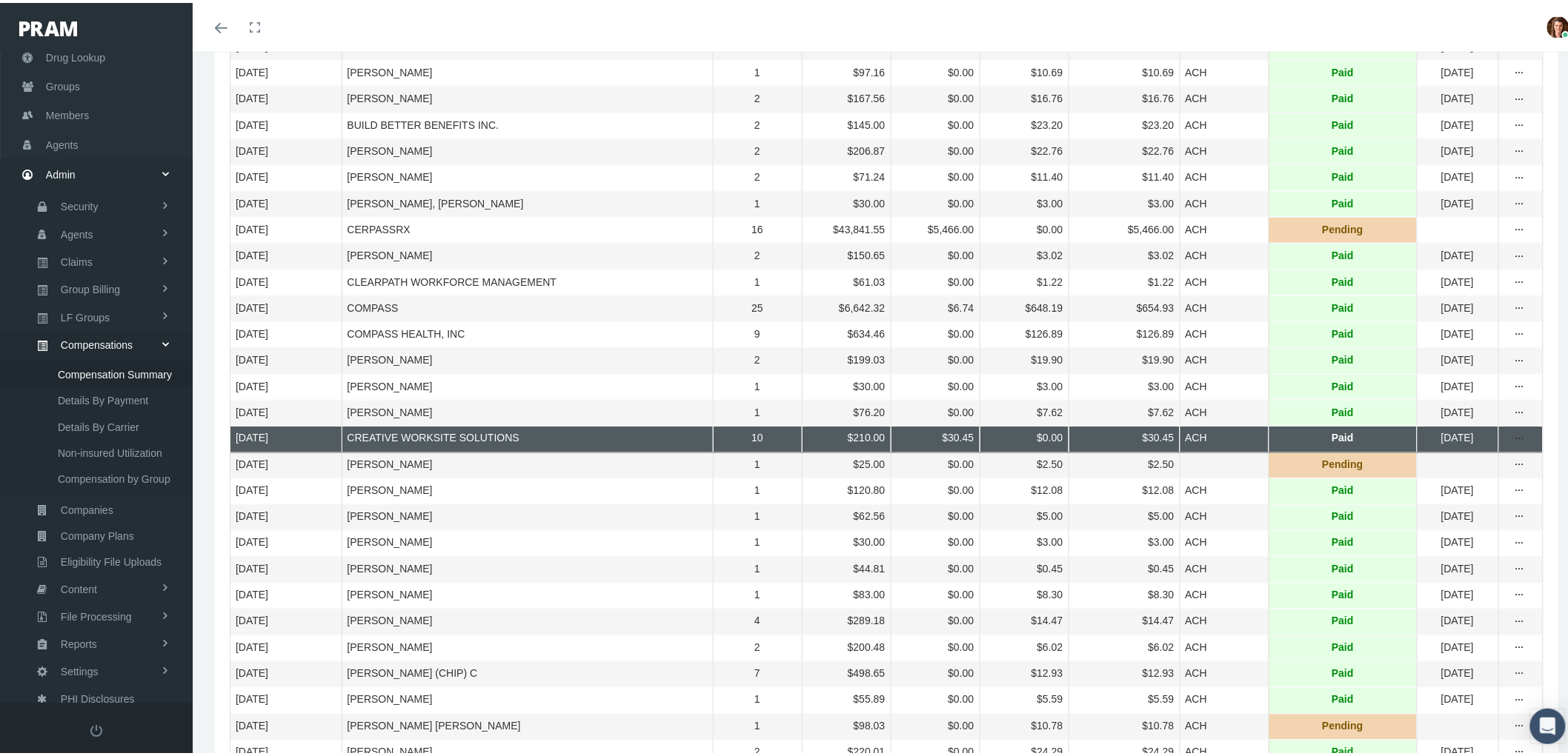
scroll to position [741, 0]
click at [1513, 130] on icon "more" at bounding box center [1520, 124] width 14 height 14
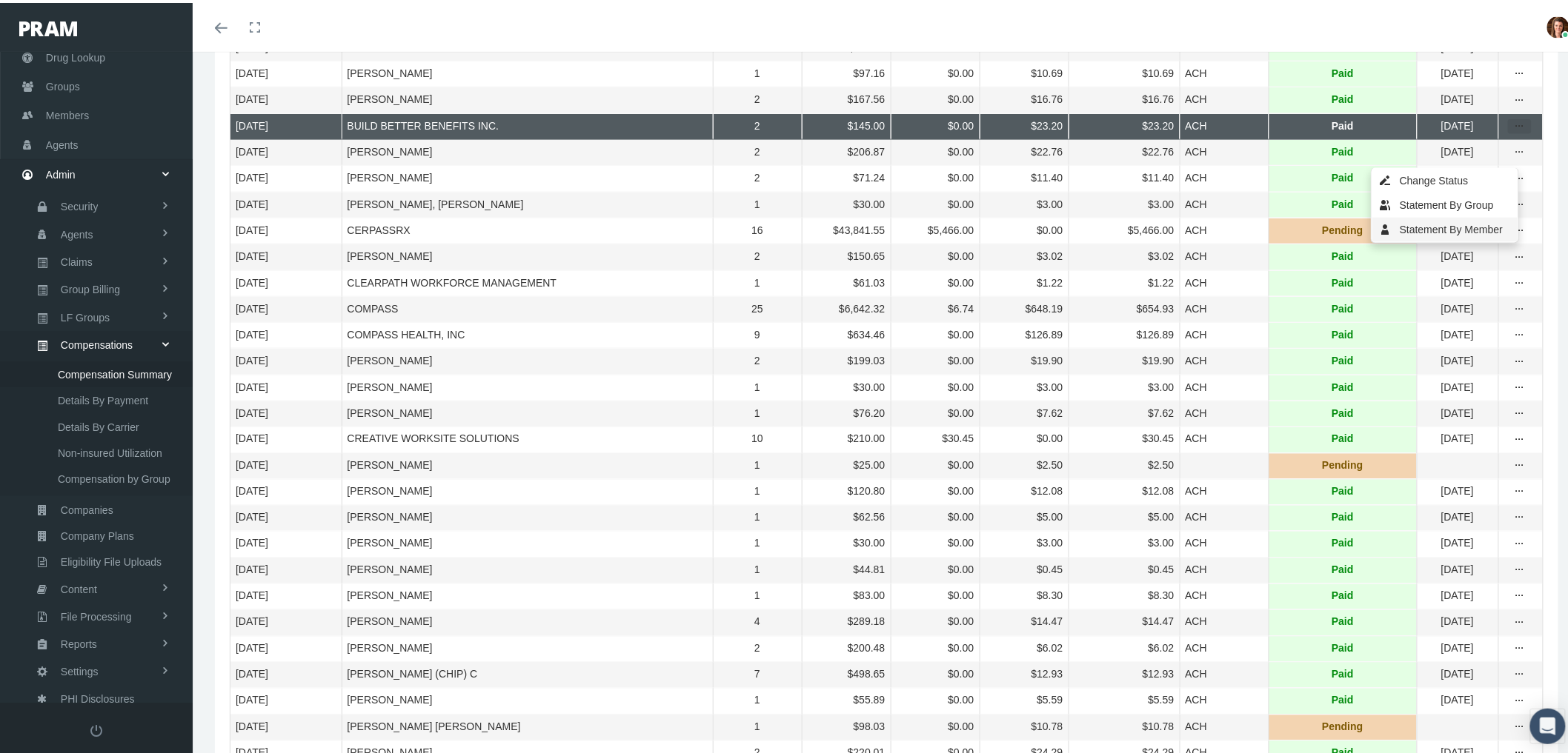
click at [1479, 223] on div "Statement By Member" at bounding box center [1445, 227] width 146 height 25
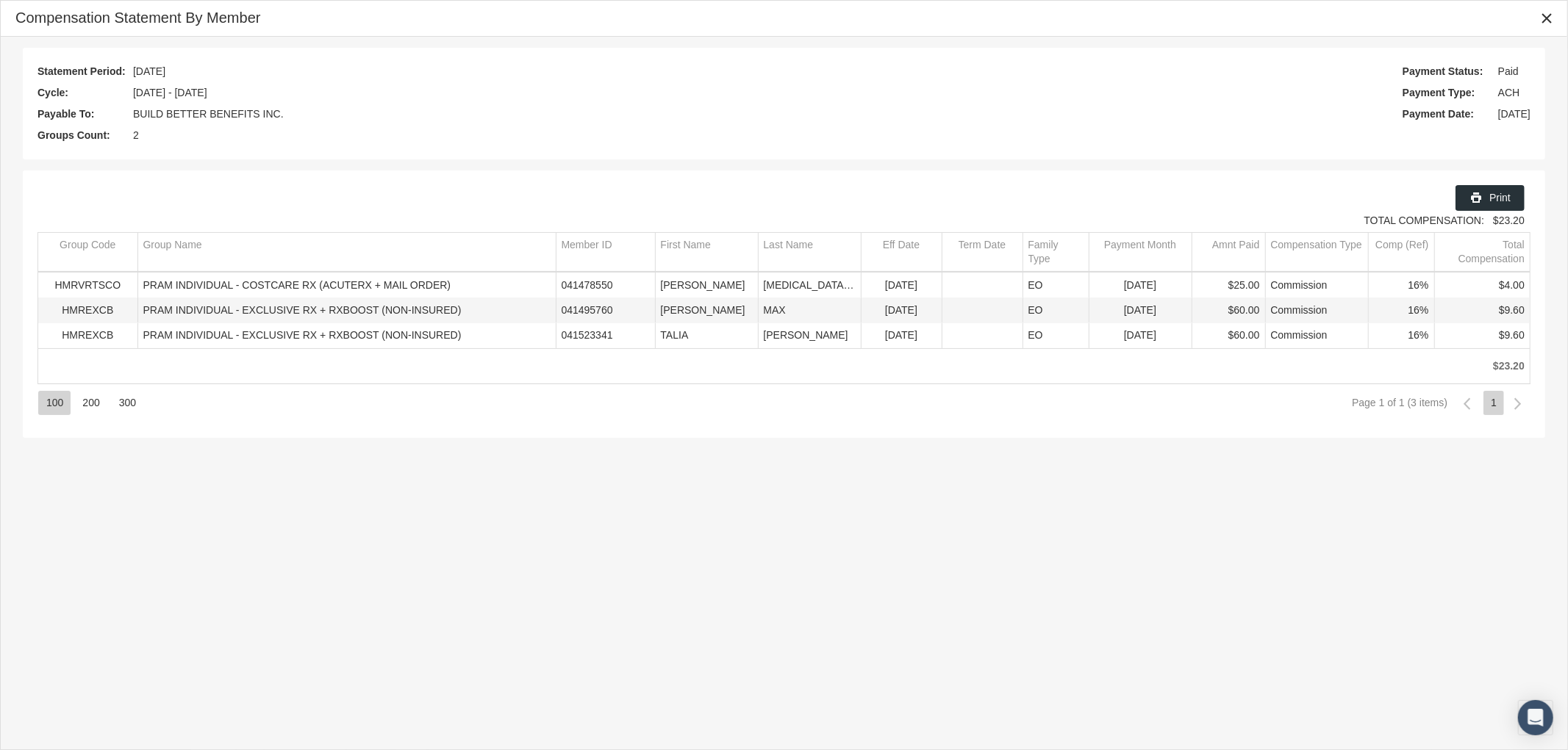
click at [1492, 202] on span "Print" at bounding box center [1500, 197] width 21 height 12
click at [1544, 13] on icon "Close" at bounding box center [1547, 18] width 13 height 13
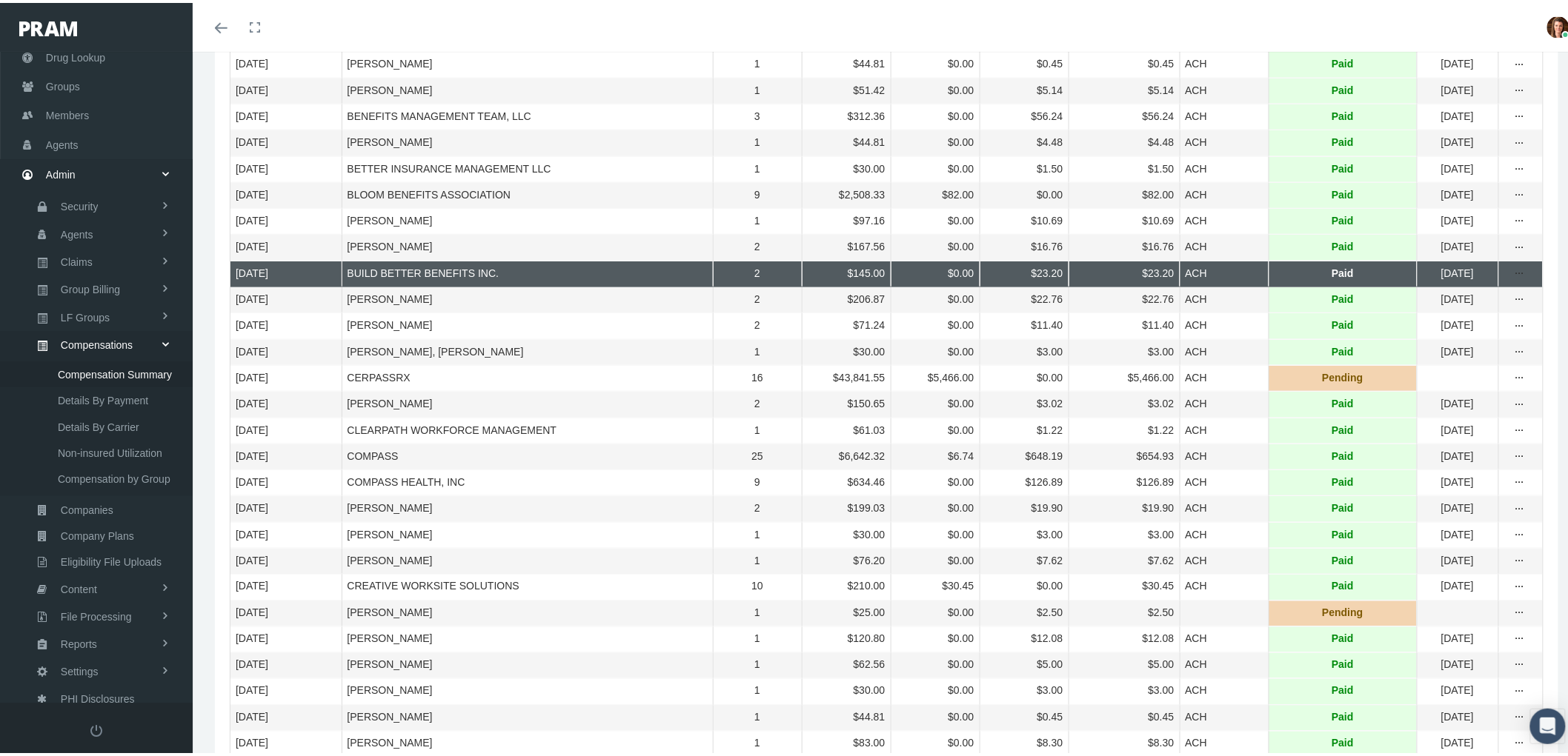
scroll to position [576, 0]
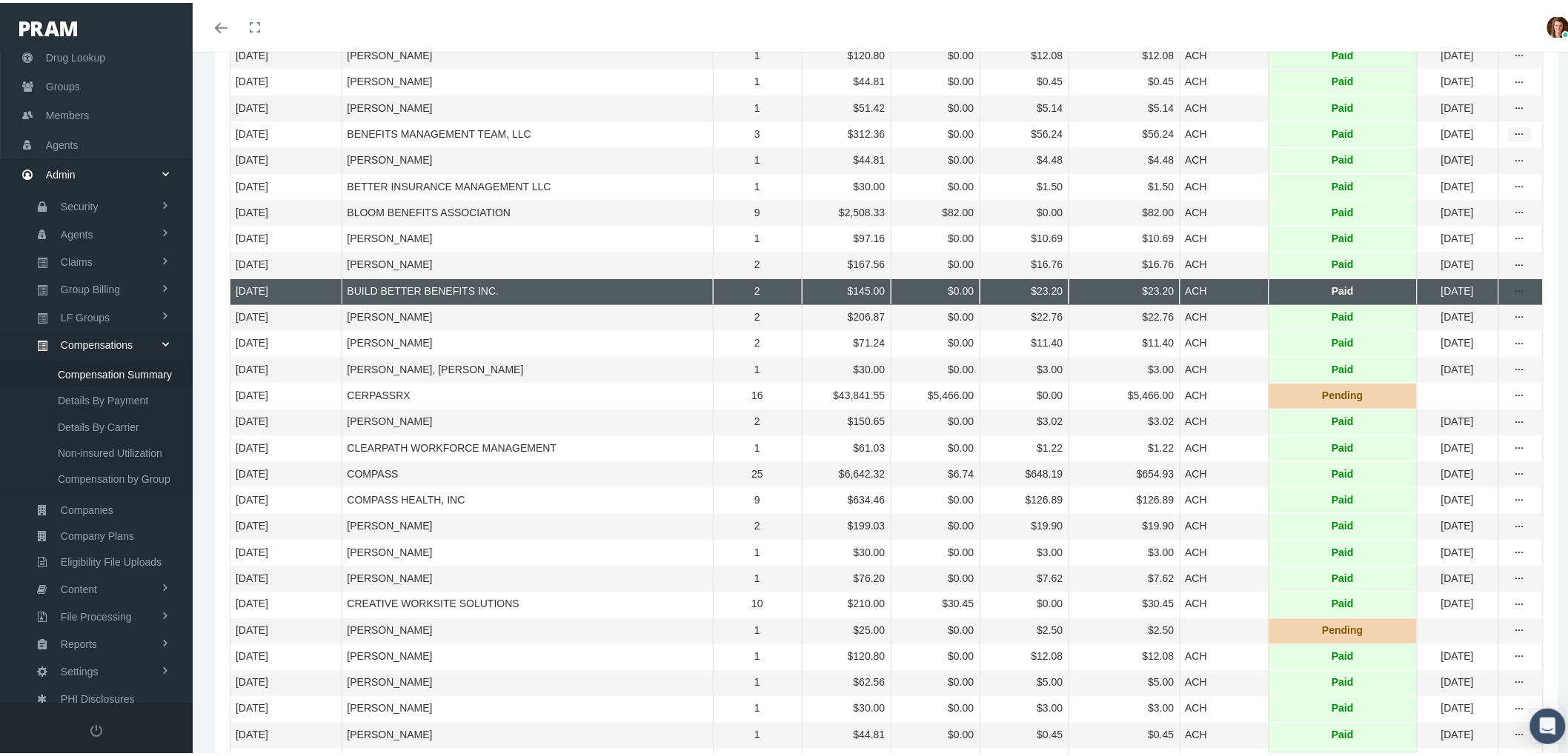
click at [1513, 139] on icon "more" at bounding box center [1520, 132] width 14 height 14
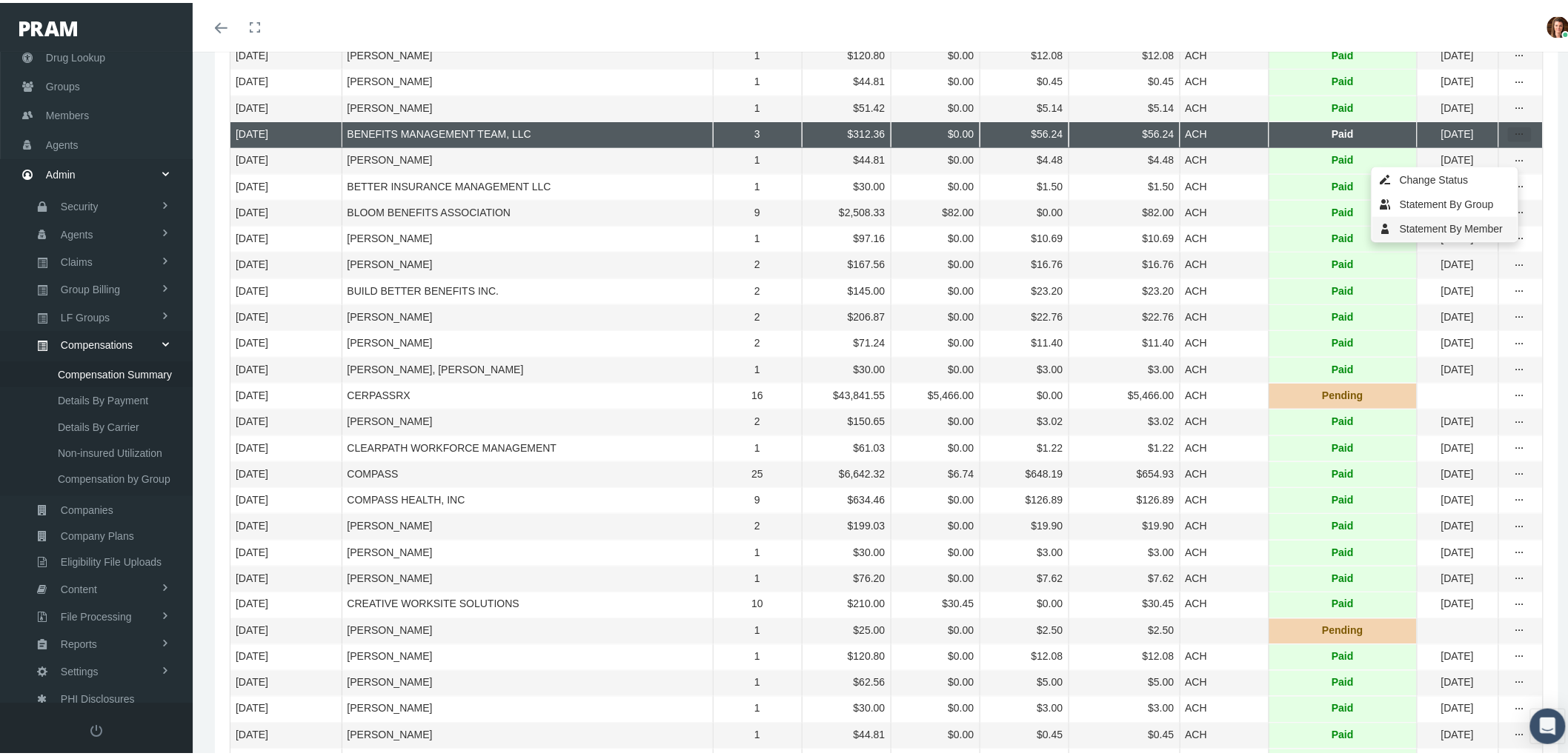
click at [1483, 221] on div "Statement By Member" at bounding box center [1445, 226] width 146 height 25
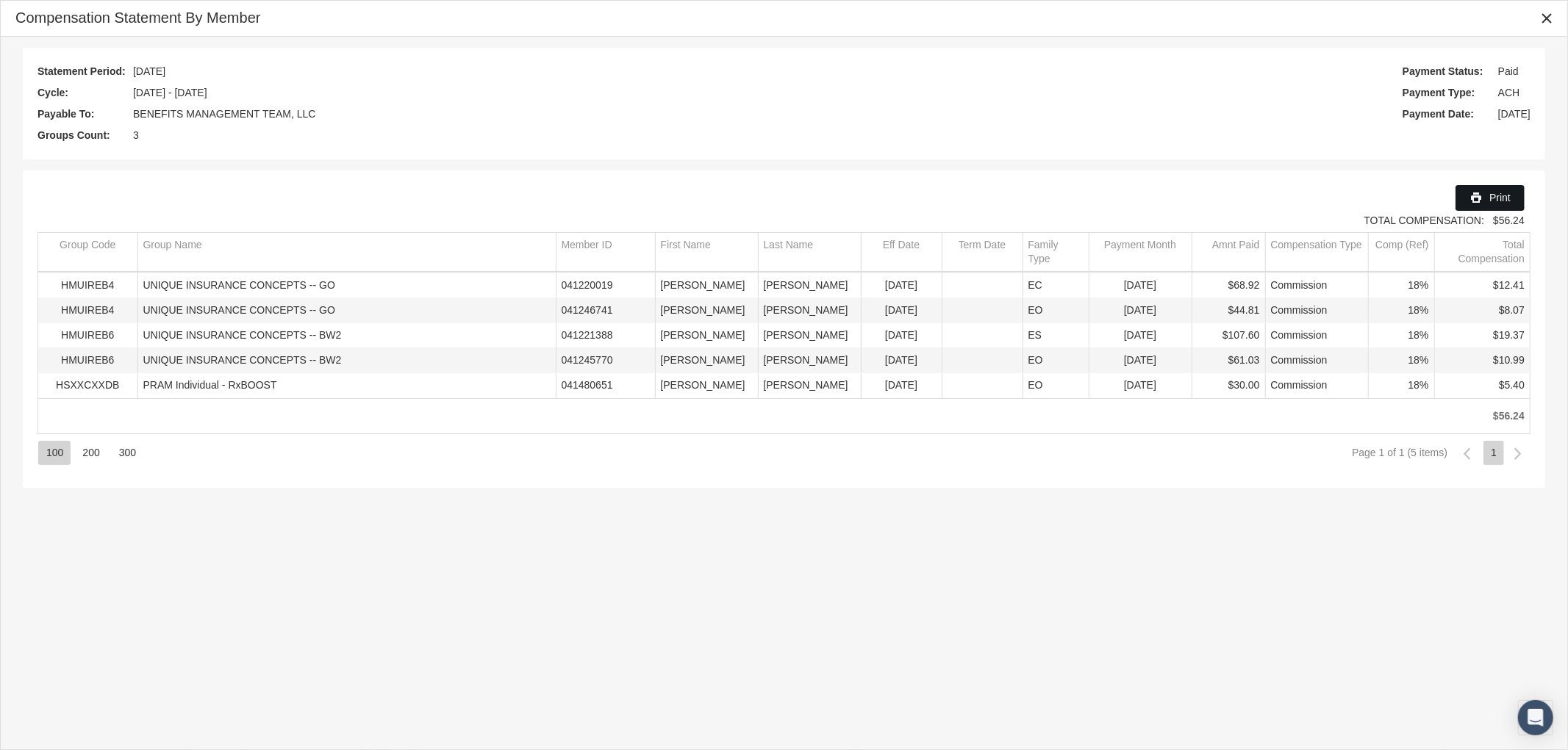
click at [1490, 202] on span "Print" at bounding box center [1500, 197] width 21 height 12
click at [1551, 20] on icon "Close" at bounding box center [1547, 18] width 13 height 13
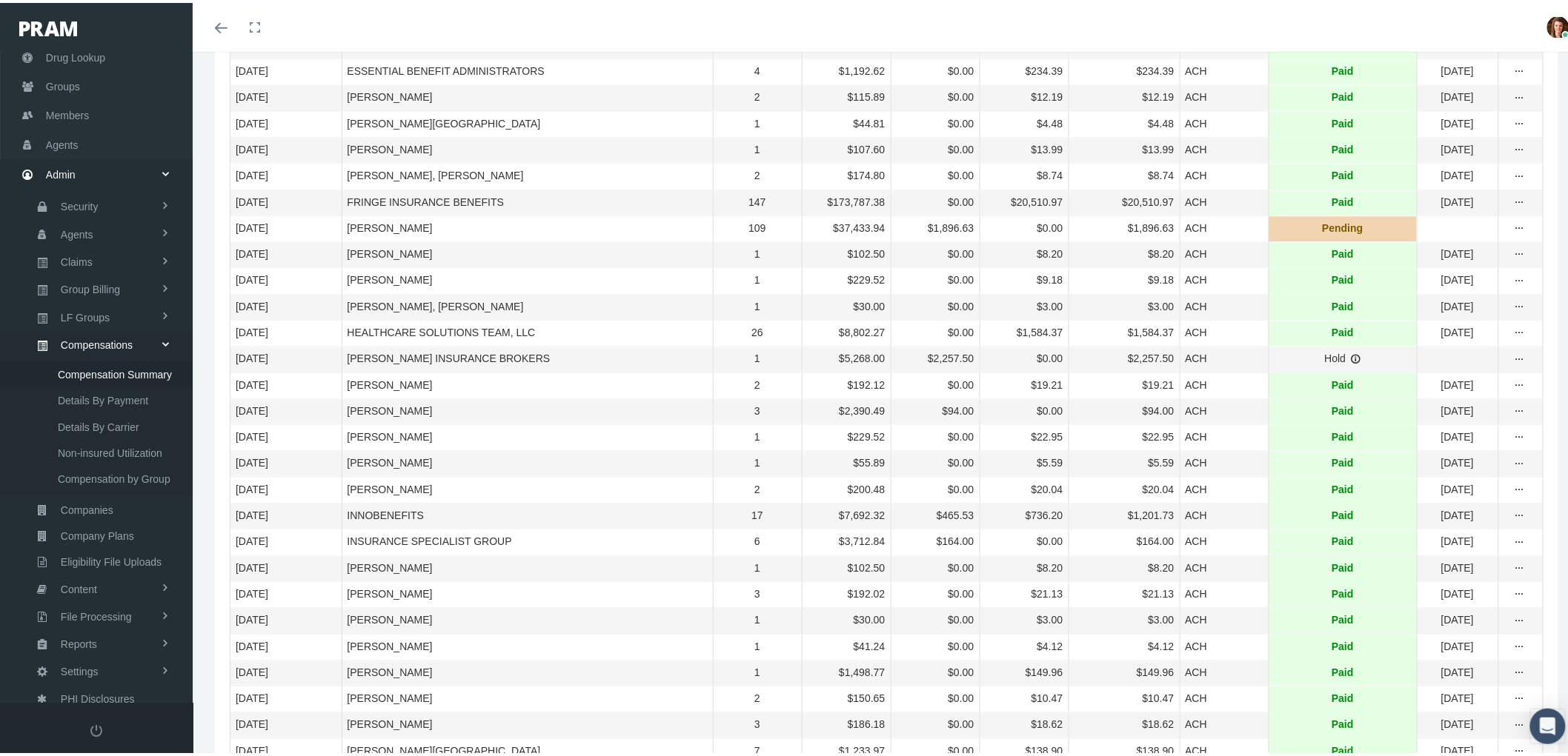
scroll to position [1564, 0]
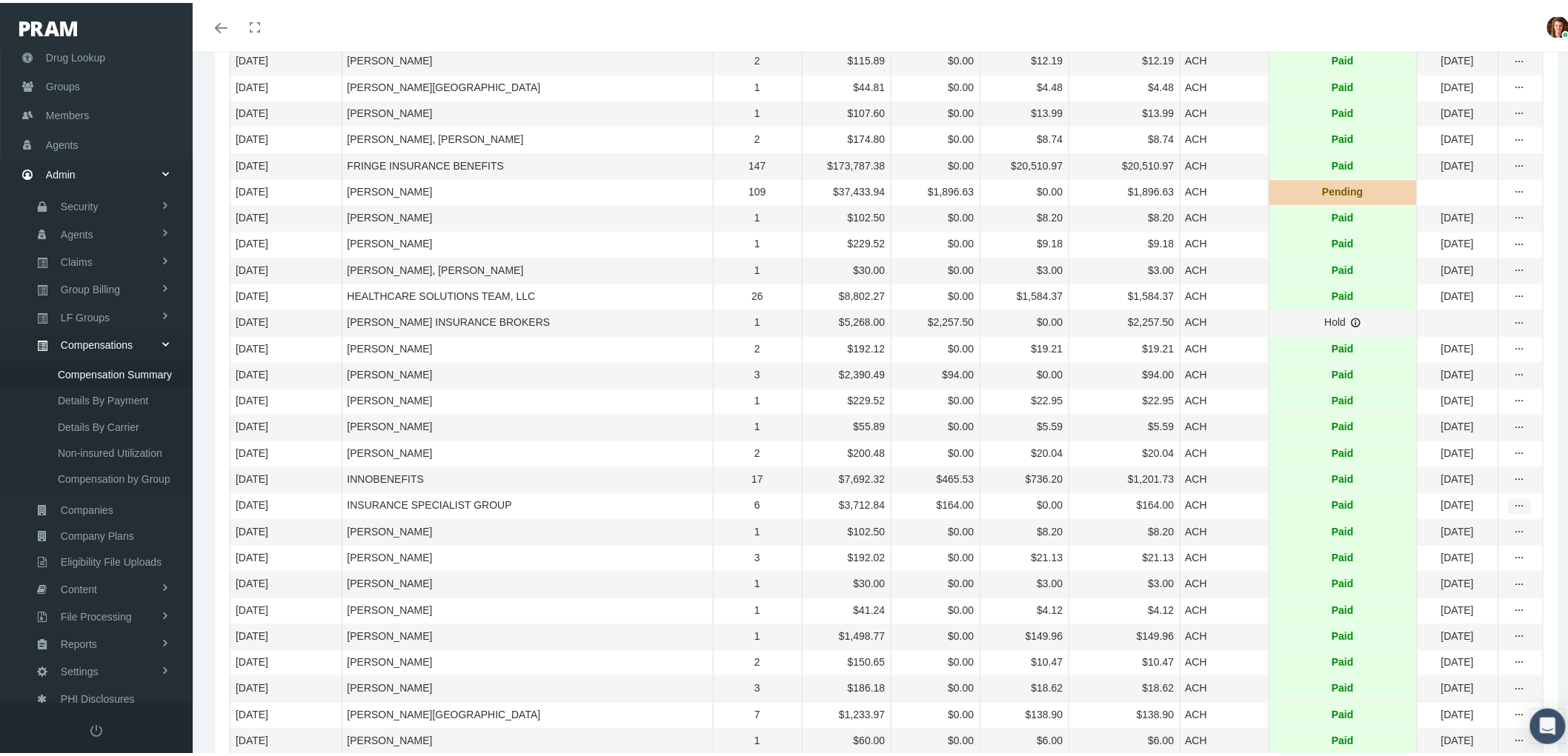
click at [1508, 511] on div "more" at bounding box center [1520, 504] width 24 height 15
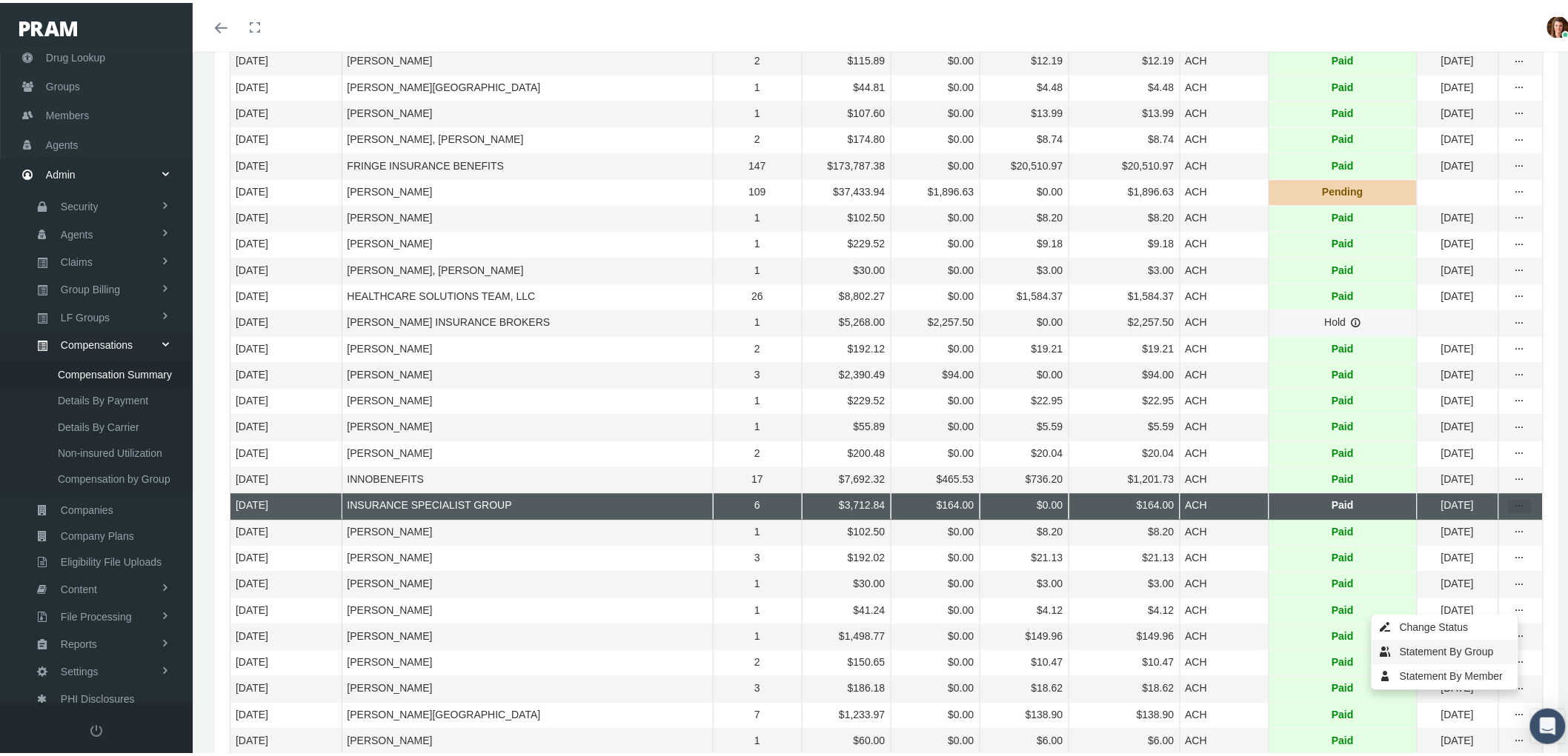
click at [1435, 643] on div "Statement By Group" at bounding box center [1445, 649] width 146 height 25
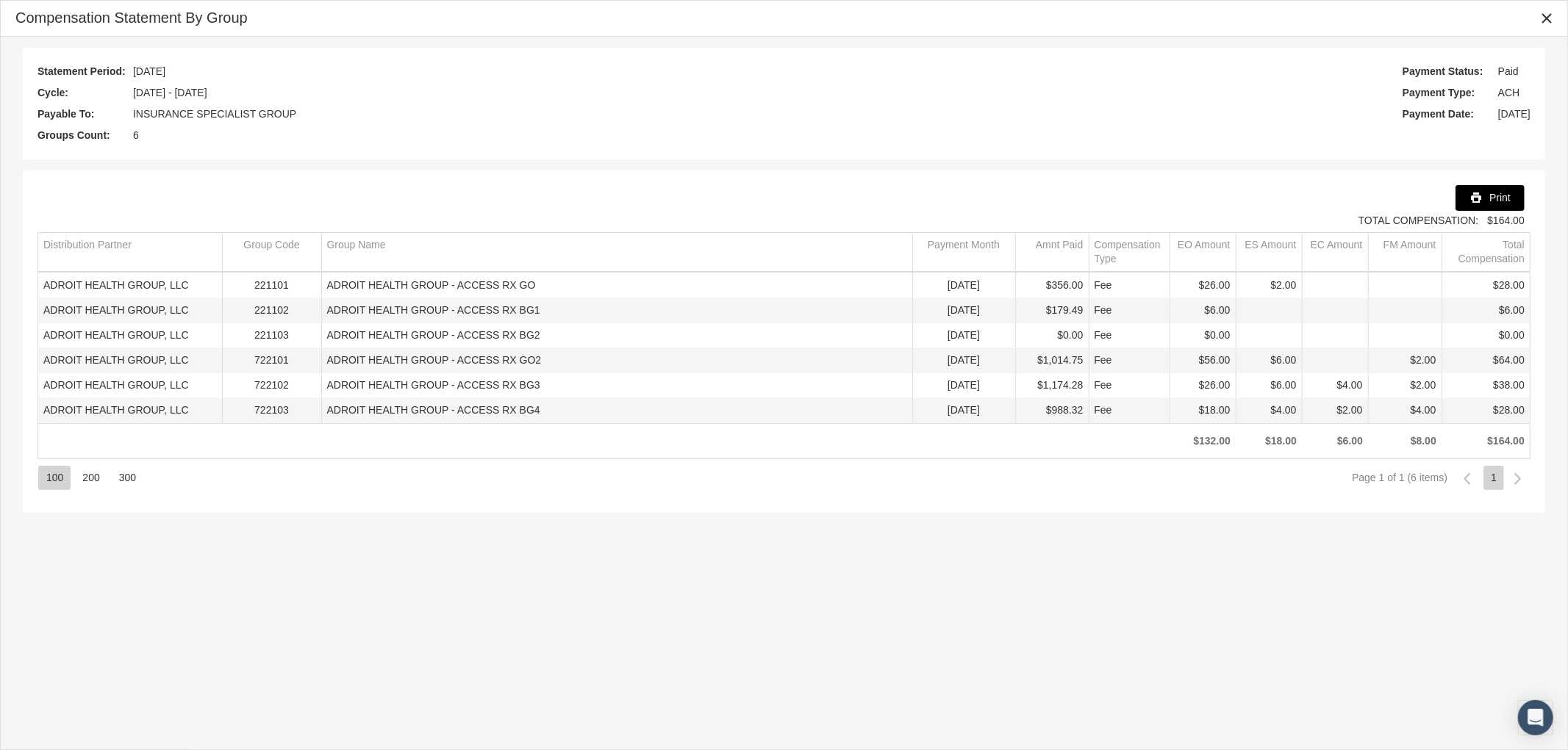
click at [1495, 197] on span "Print" at bounding box center [1500, 197] width 21 height 12
click at [1543, 21] on icon "Close" at bounding box center [1547, 18] width 13 height 13
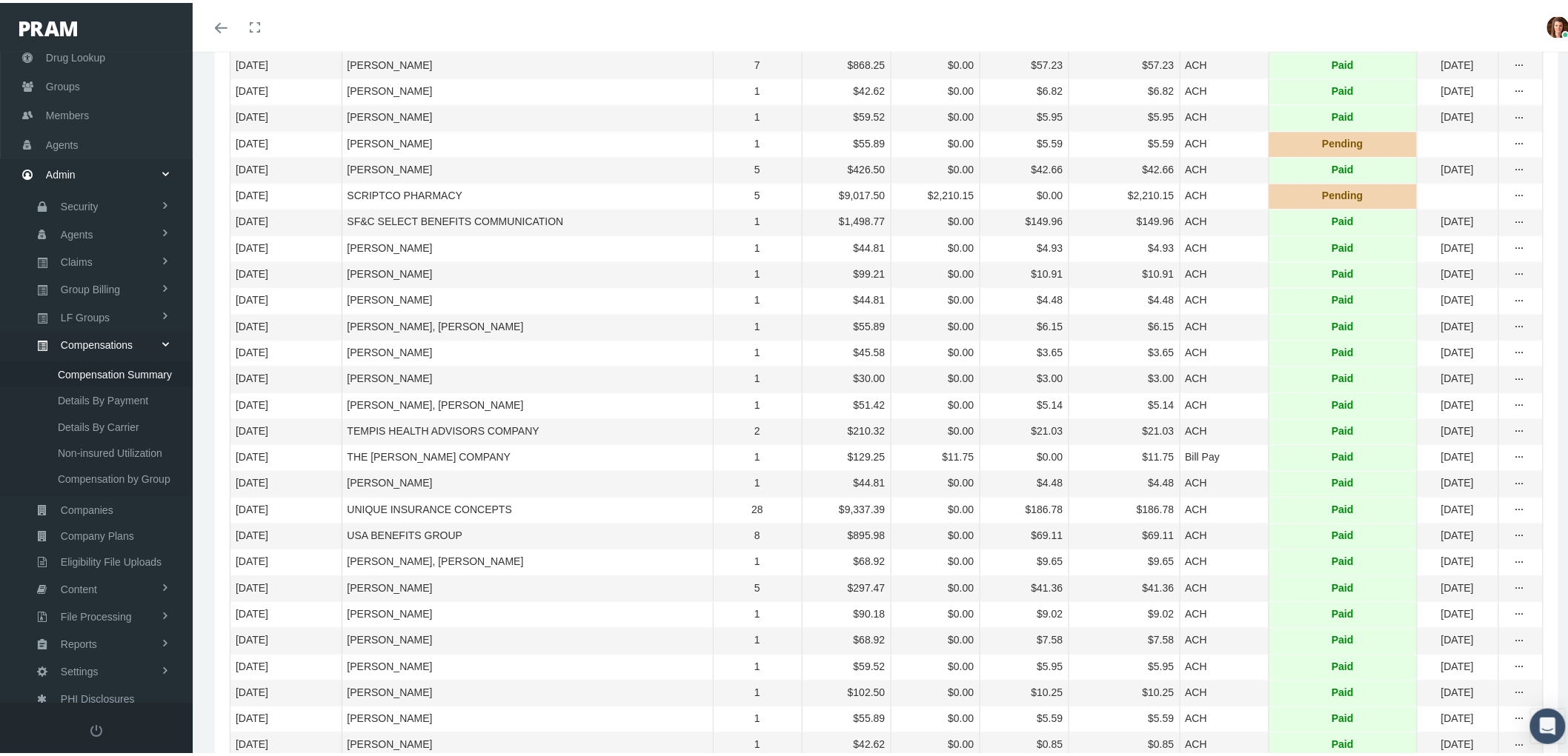
scroll to position [3786, 0]
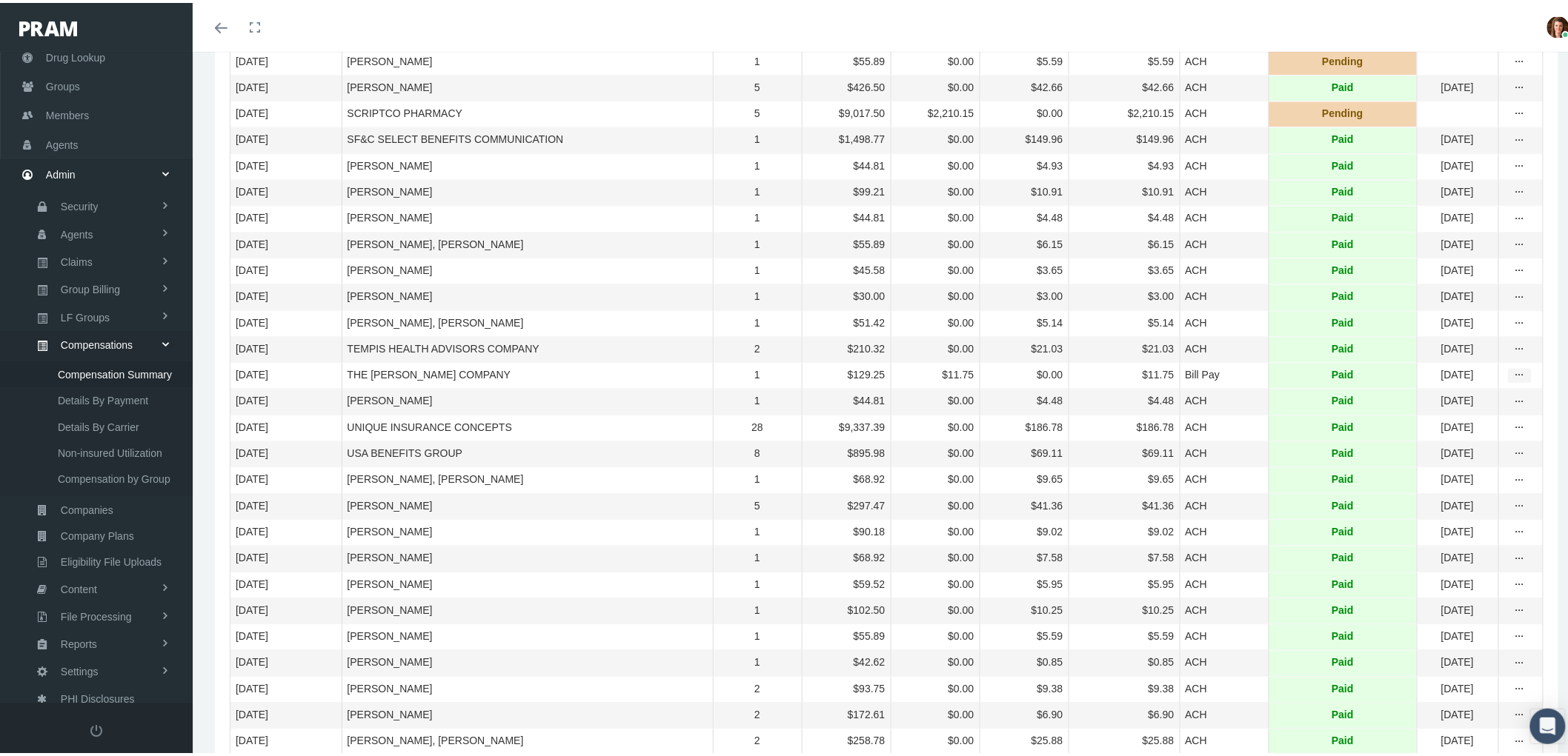
click at [1515, 379] on div "more" at bounding box center [1520, 372] width 22 height 14
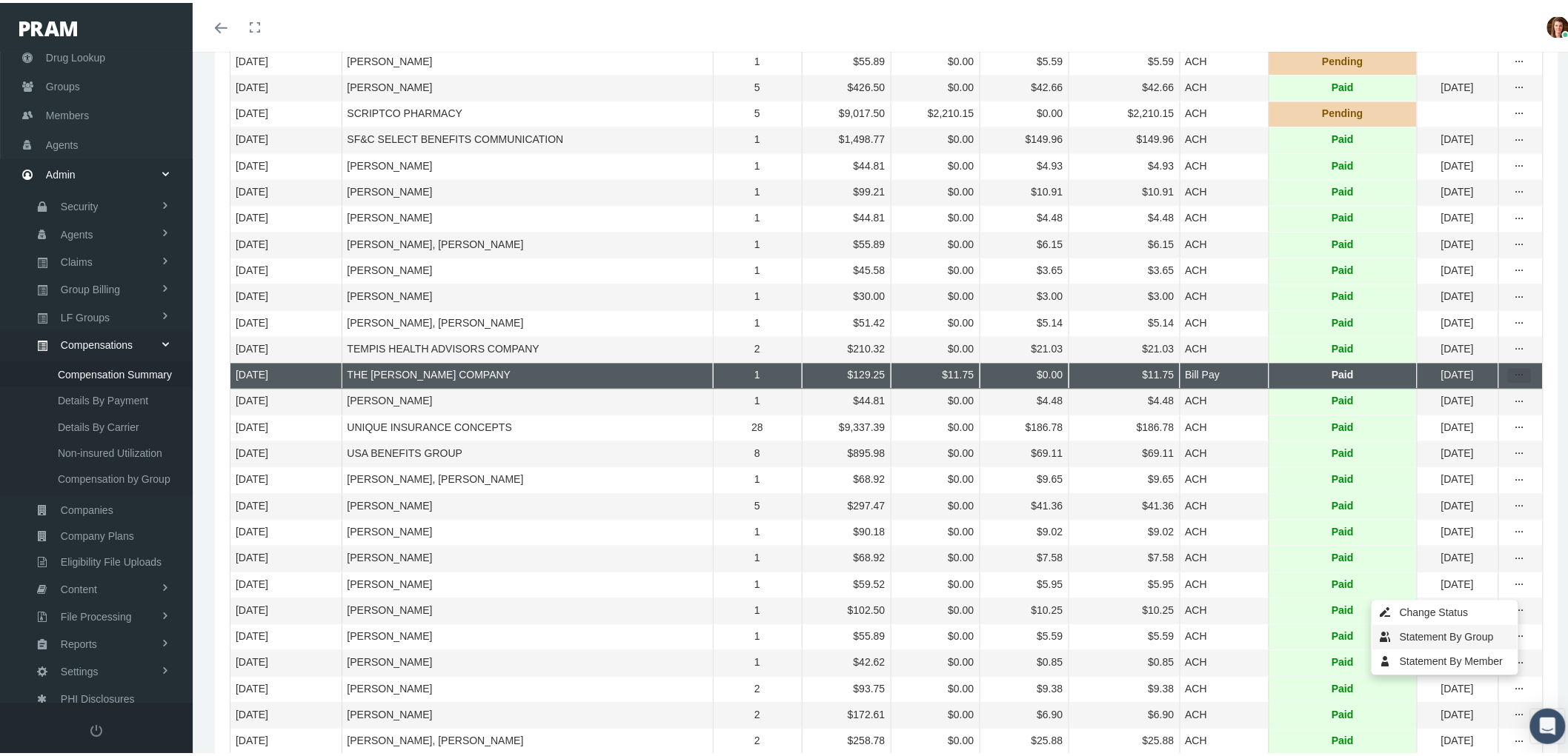
click at [1440, 633] on div "Statement By Group" at bounding box center [1445, 634] width 146 height 25
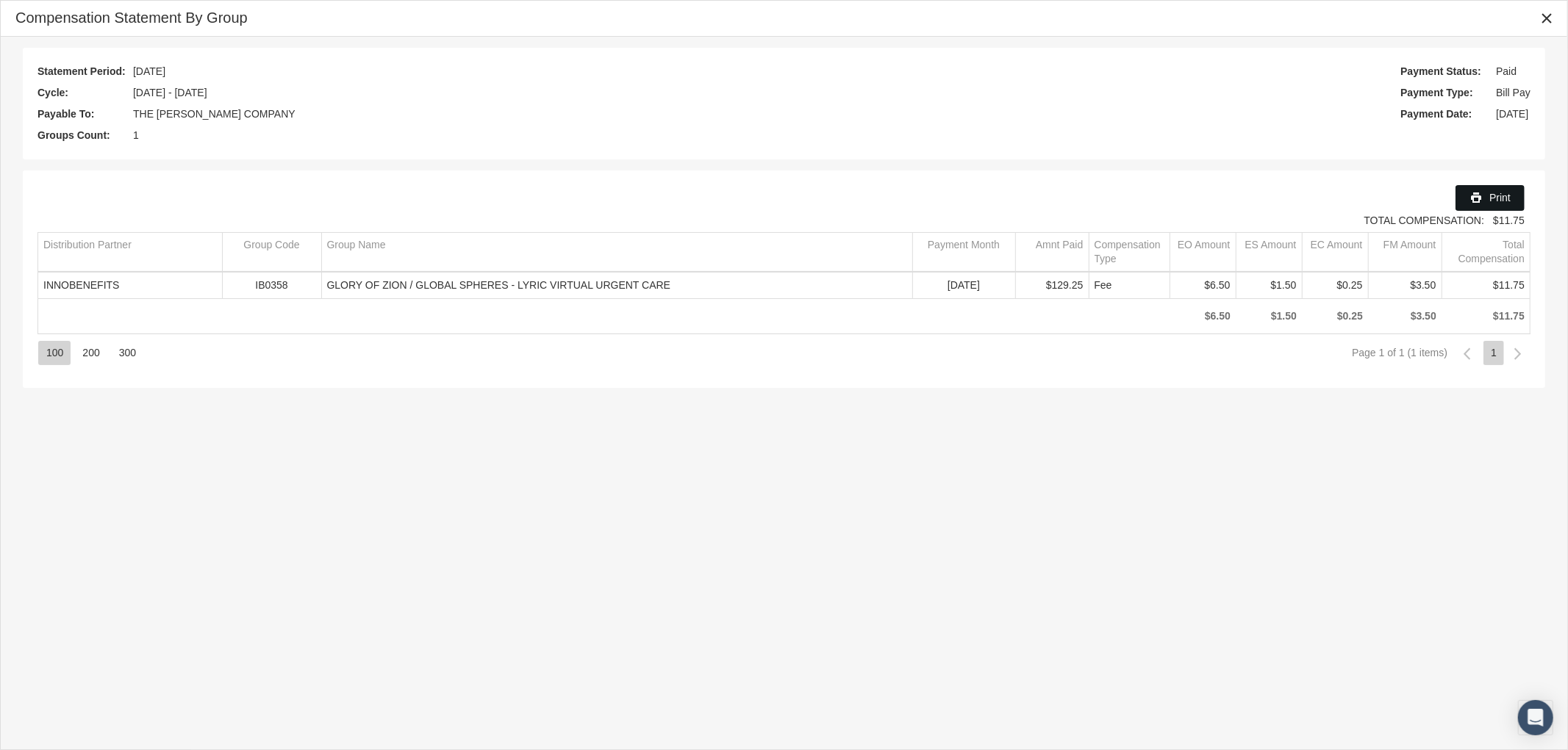
click at [1494, 194] on span "Print" at bounding box center [1500, 197] width 21 height 12
click at [1549, 18] on icon "Close" at bounding box center [1547, 18] width 13 height 13
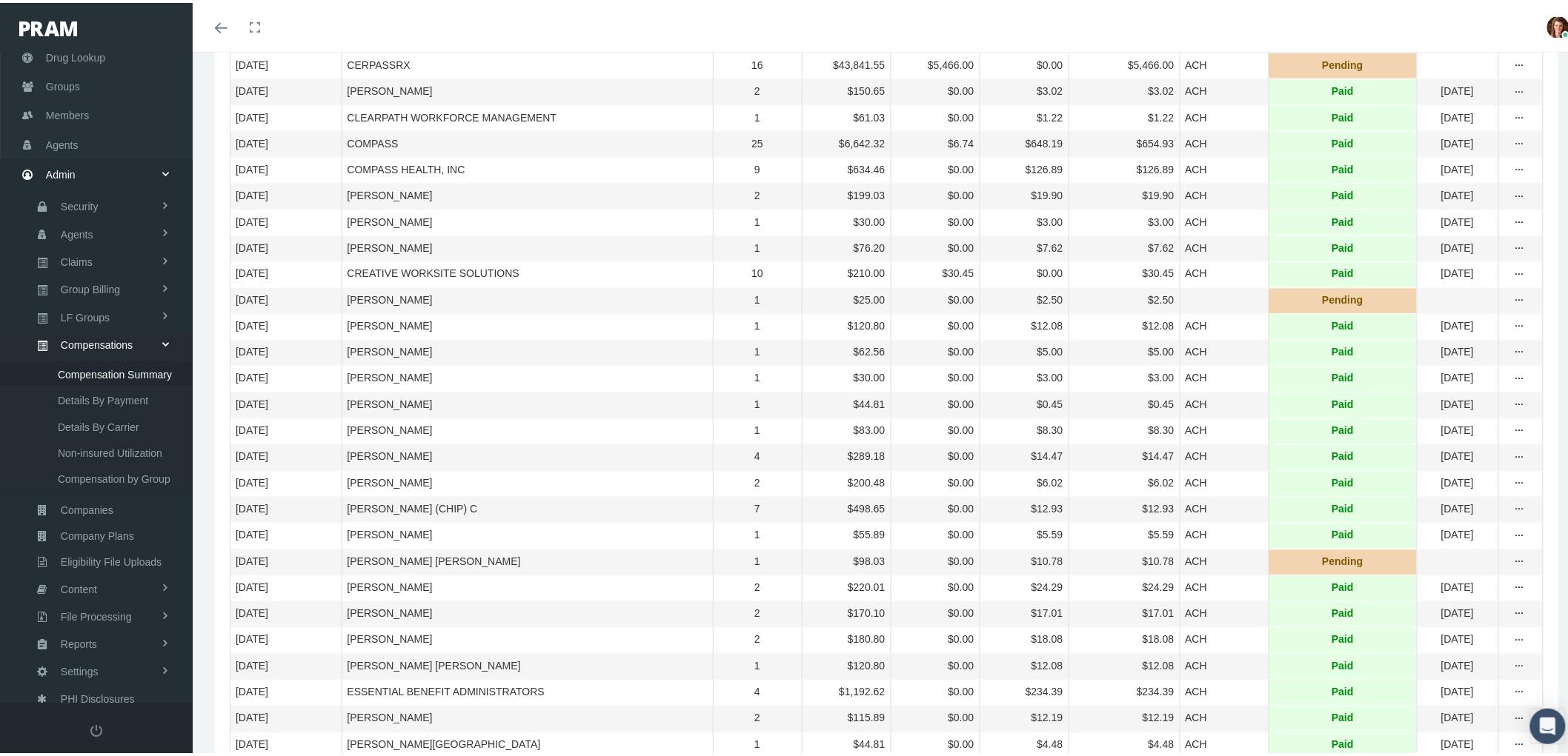
scroll to position [905, 0]
click at [1513, 175] on icon "more" at bounding box center [1520, 168] width 14 height 14
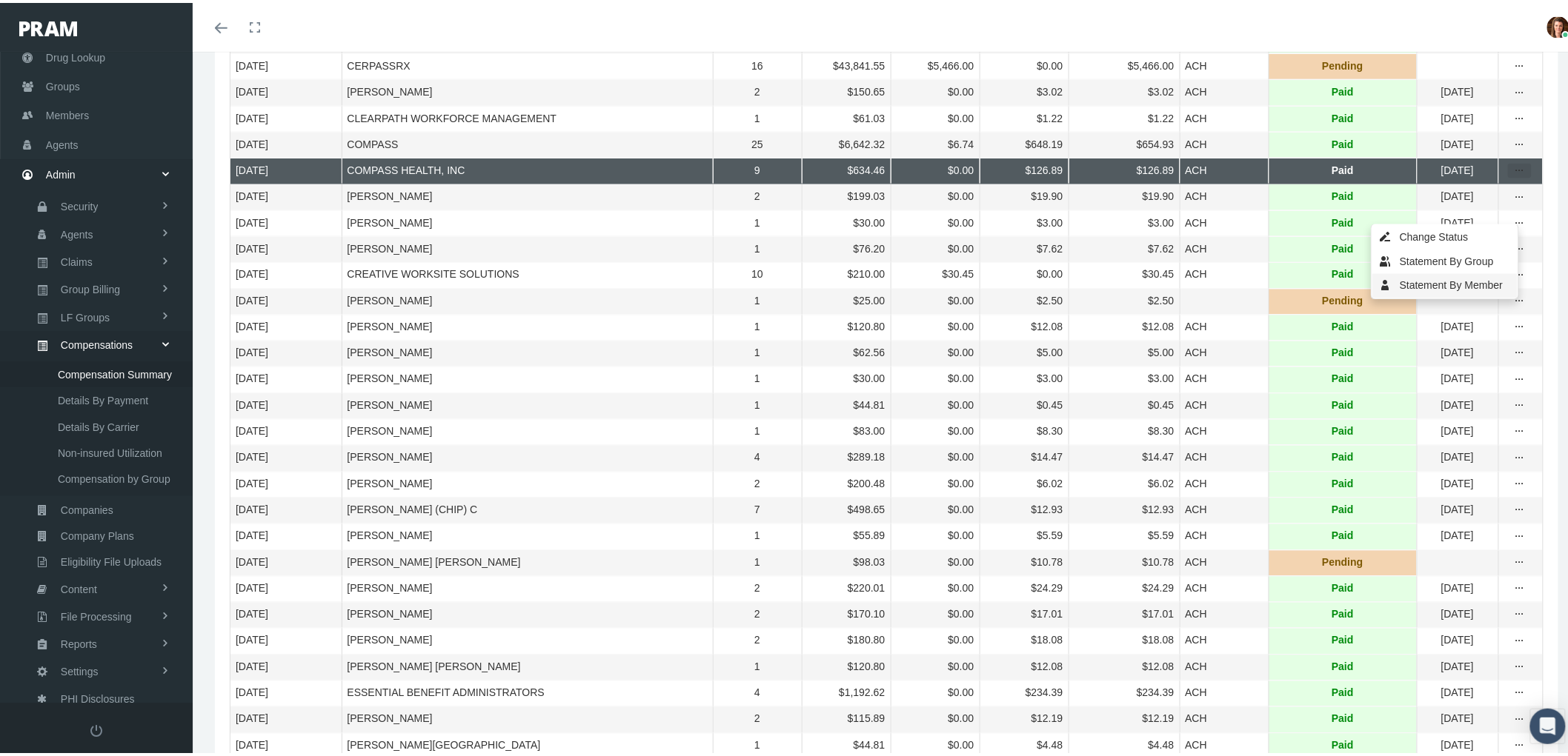
click at [1449, 282] on div "Statement By Member" at bounding box center [1445, 283] width 146 height 25
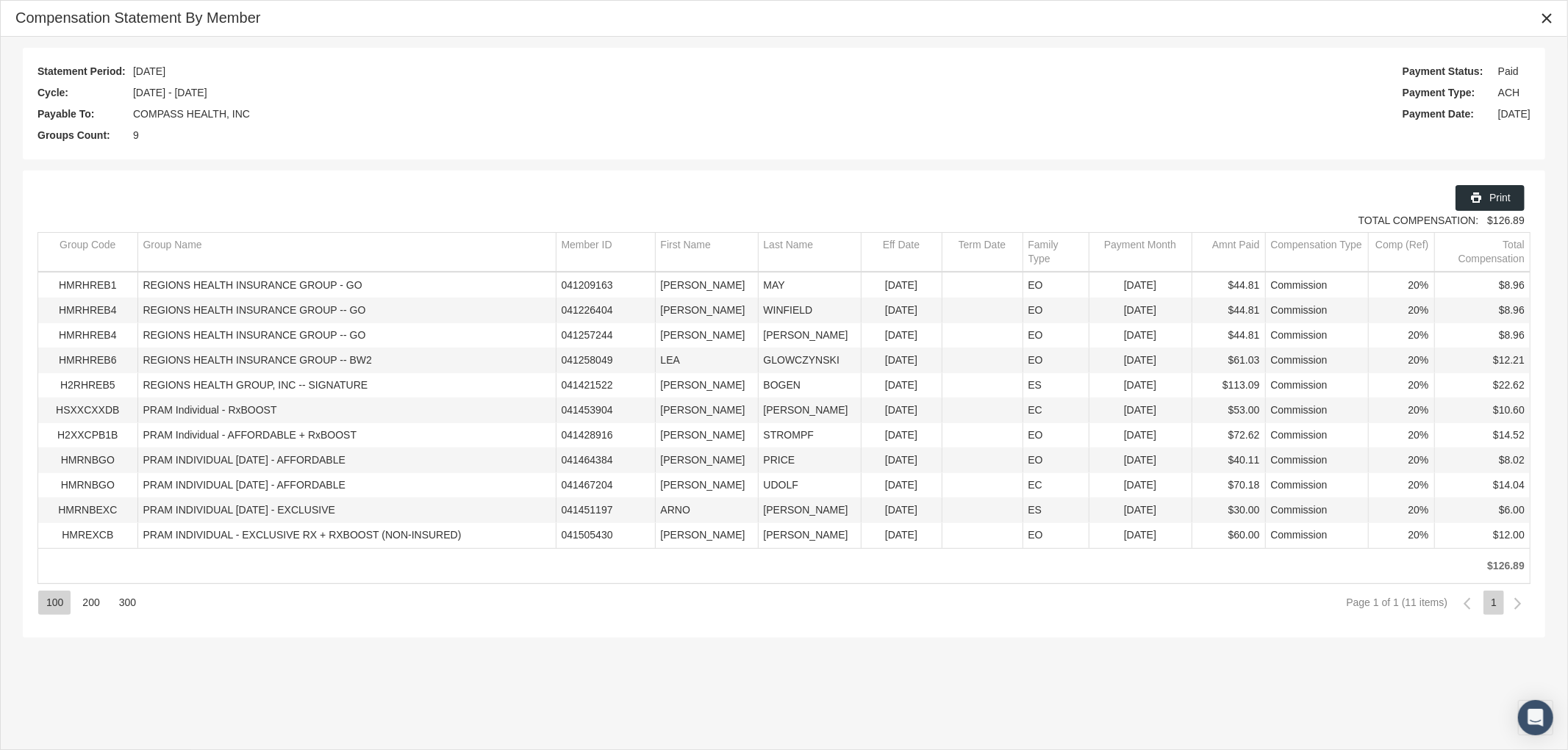
click at [134, 606] on div "300" at bounding box center [127, 603] width 33 height 24
click at [111, 607] on div "300" at bounding box center [127, 603] width 33 height 24
click at [123, 610] on div "300" at bounding box center [127, 603] width 33 height 24
click at [1552, 20] on icon "Close" at bounding box center [1547, 18] width 13 height 13
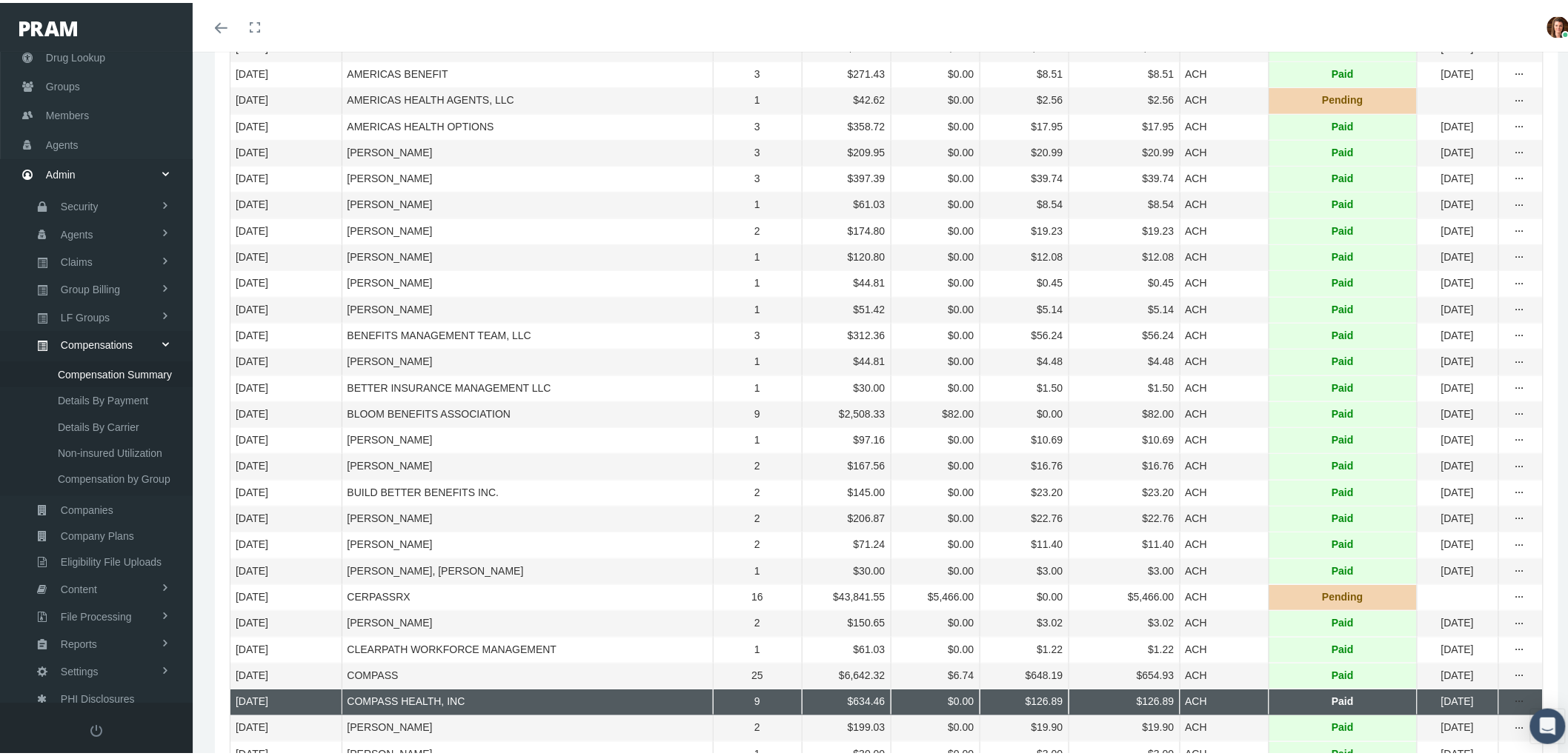
scroll to position [411, 0]
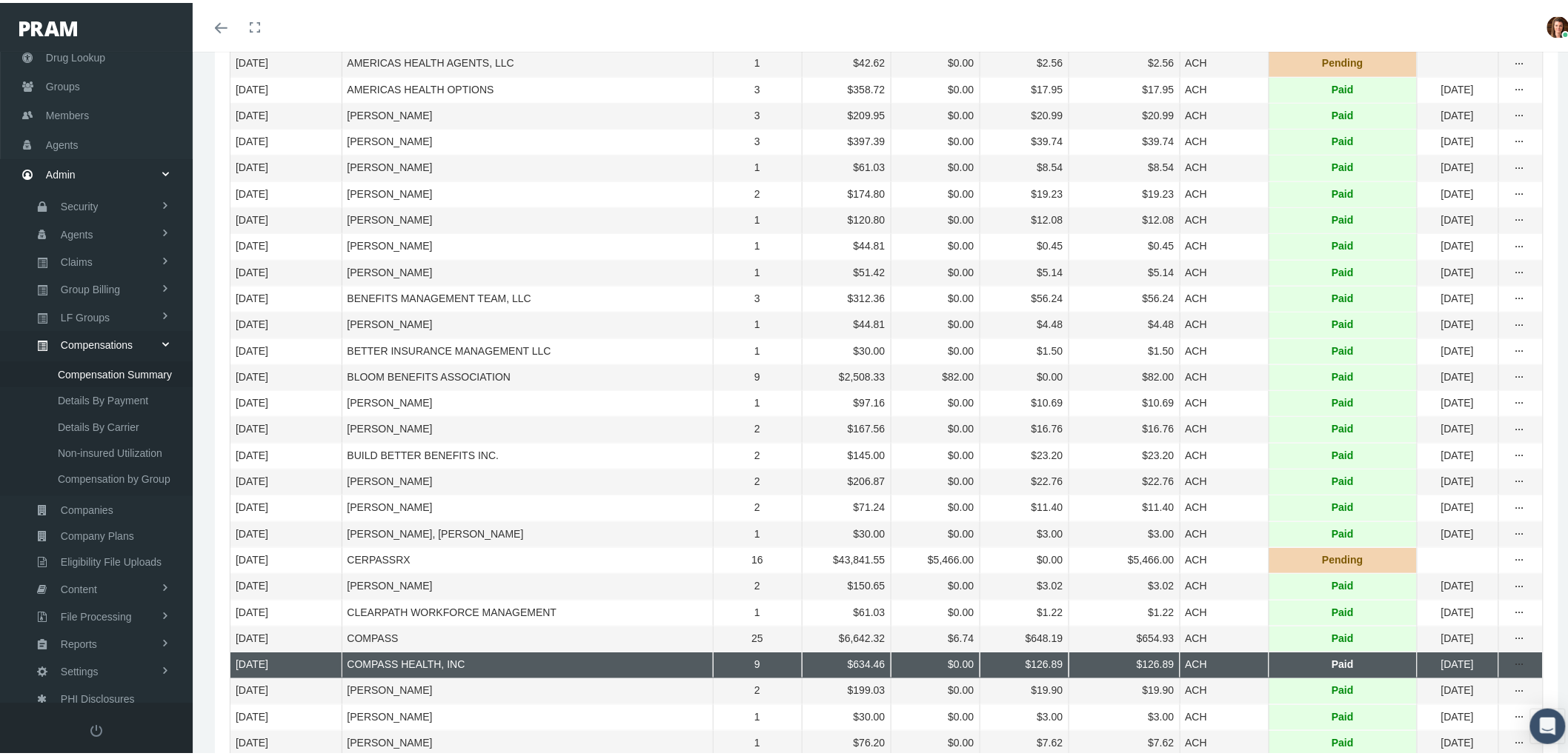
drag, startPoint x: 1487, startPoint y: 401, endPoint x: 1504, endPoint y: 405, distance: 17.5
click at [1498, 388] on td "Data grid" at bounding box center [1520, 374] width 45 height 26
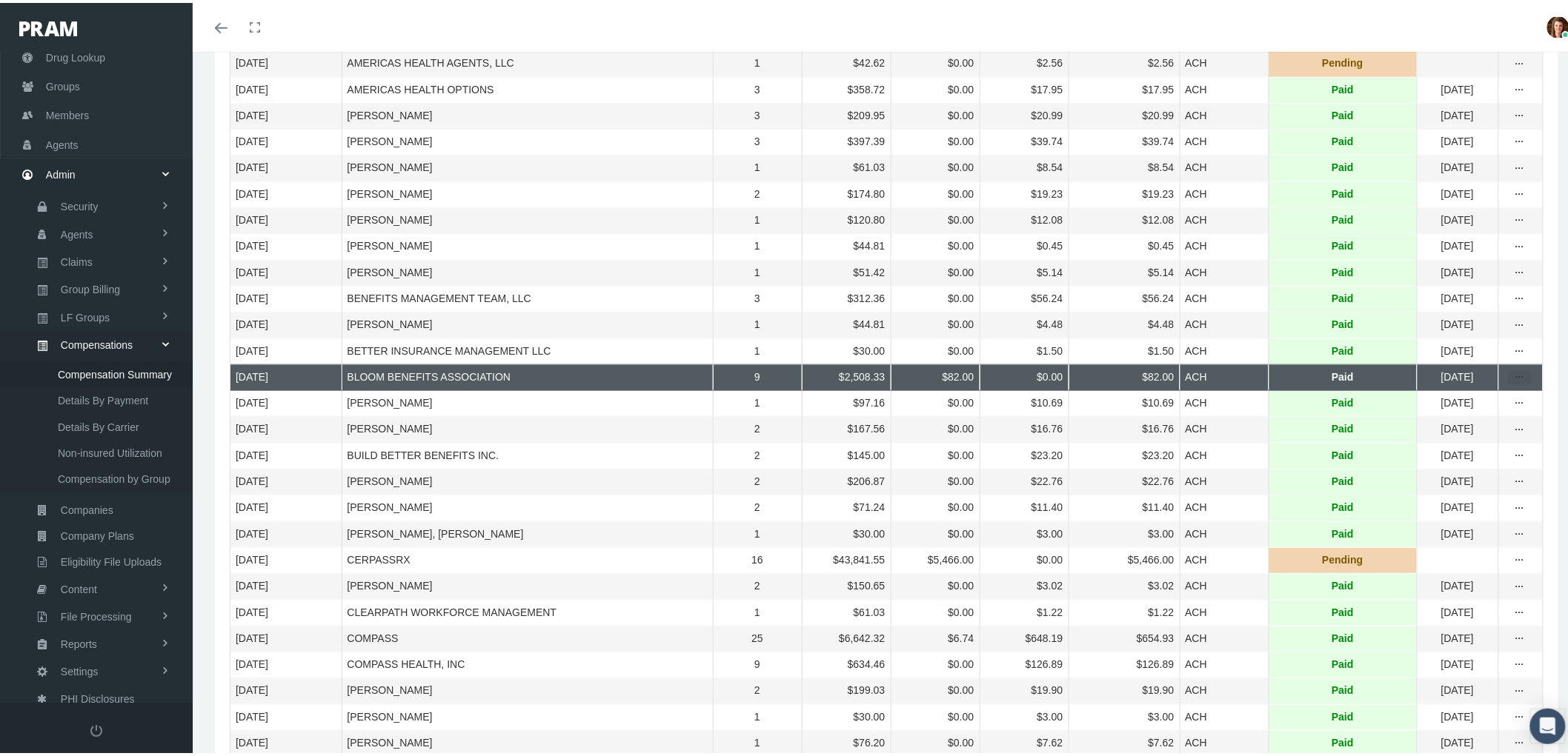
click at [1513, 382] on icon "more" at bounding box center [1520, 375] width 14 height 14
click at [1446, 455] on div "Statement By Group" at bounding box center [1445, 449] width 146 height 25
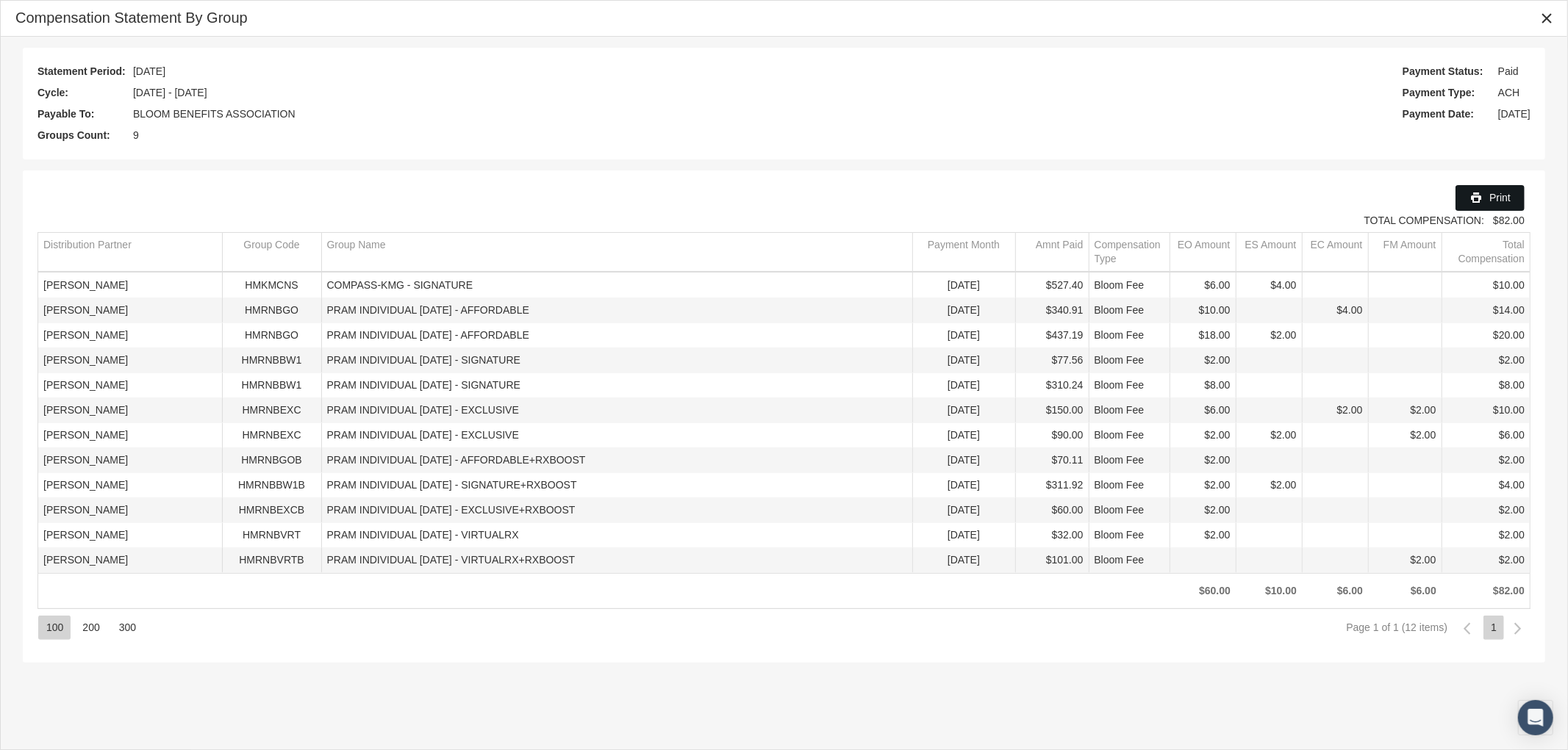
click at [1486, 201] on div "Print" at bounding box center [1490, 197] width 68 height 24
click at [1544, 24] on icon "Close" at bounding box center [1547, 18] width 13 height 13
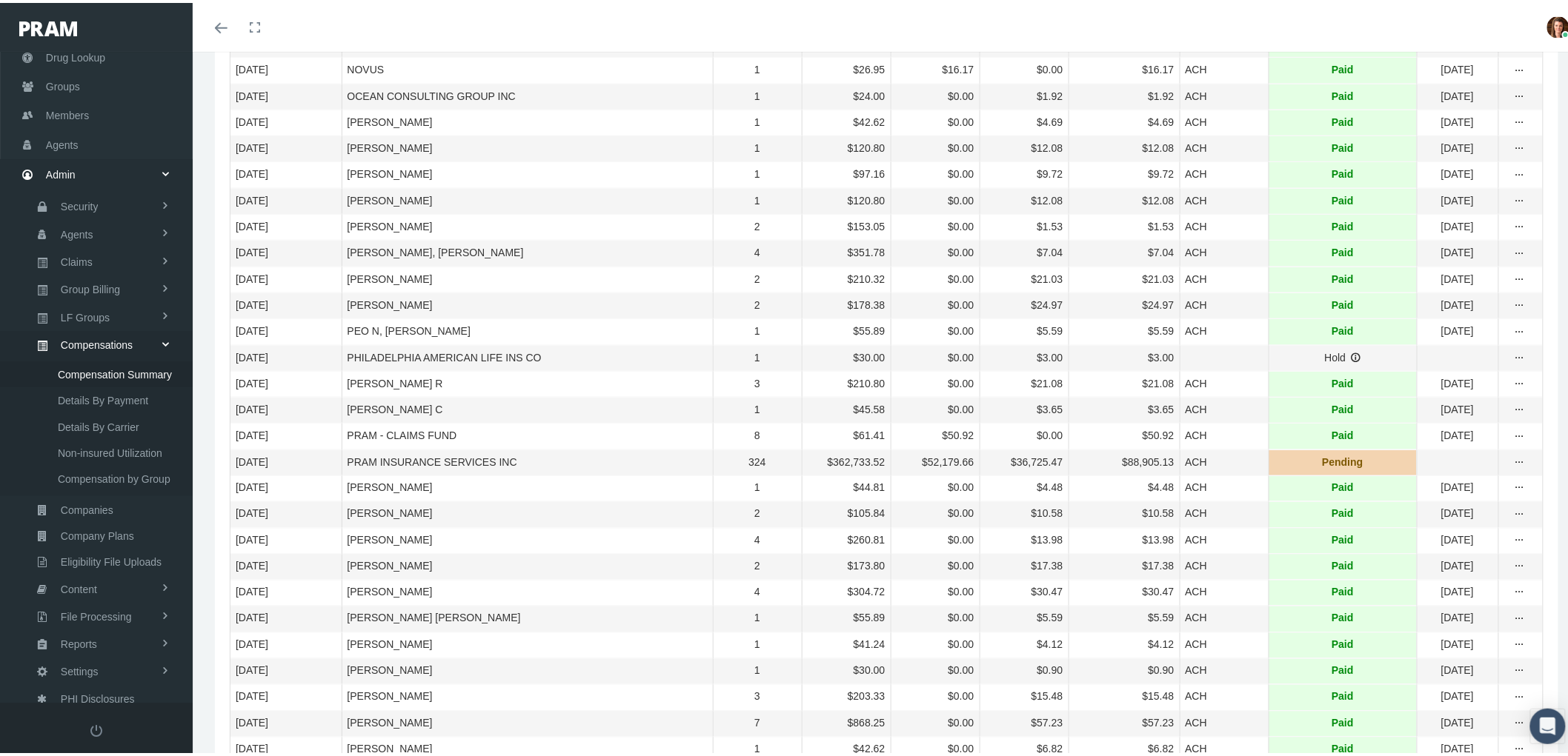
scroll to position [3127, 0]
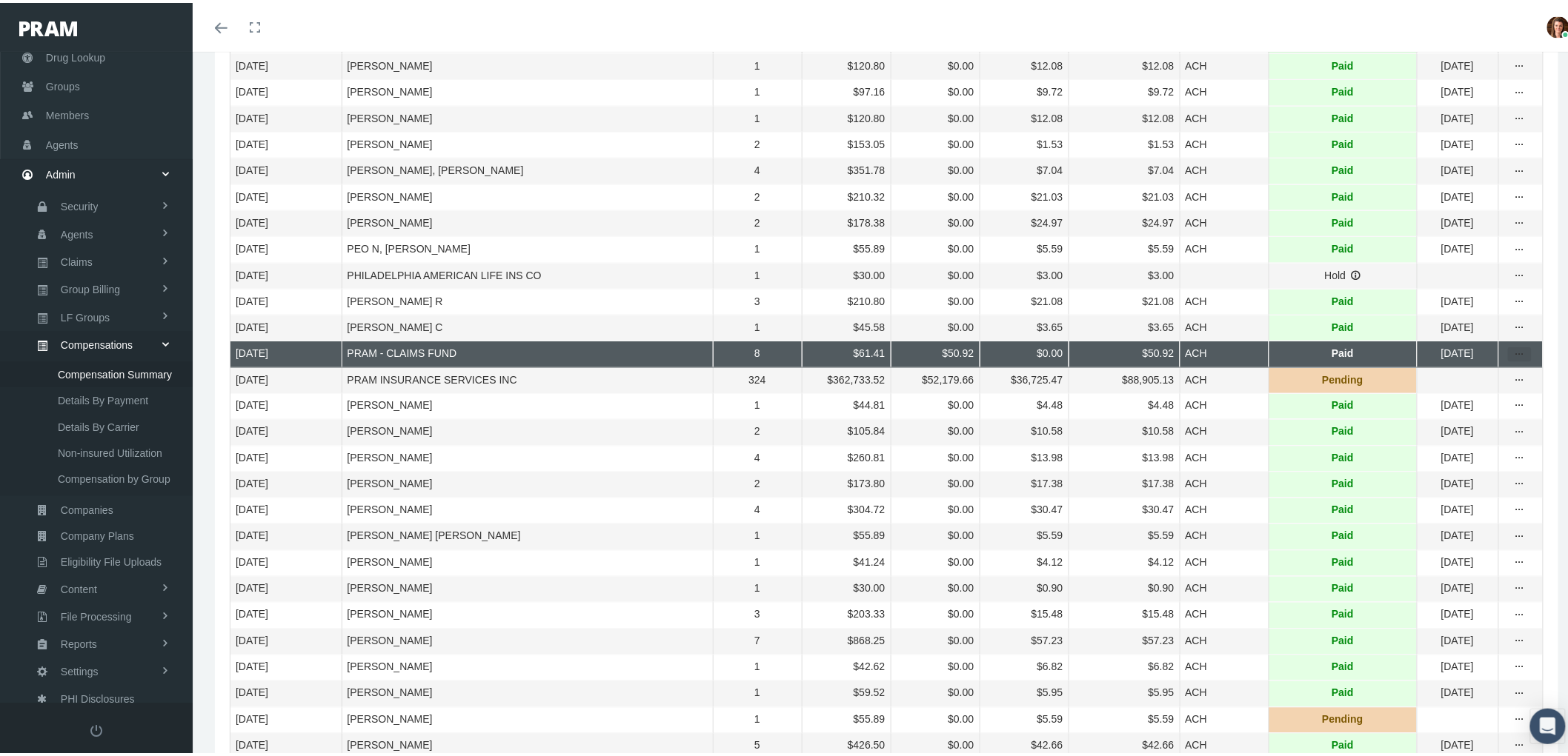
click at [1513, 359] on icon "more" at bounding box center [1520, 352] width 14 height 14
click at [1479, 572] on div "Statement By Group" at bounding box center [1445, 575] width 146 height 25
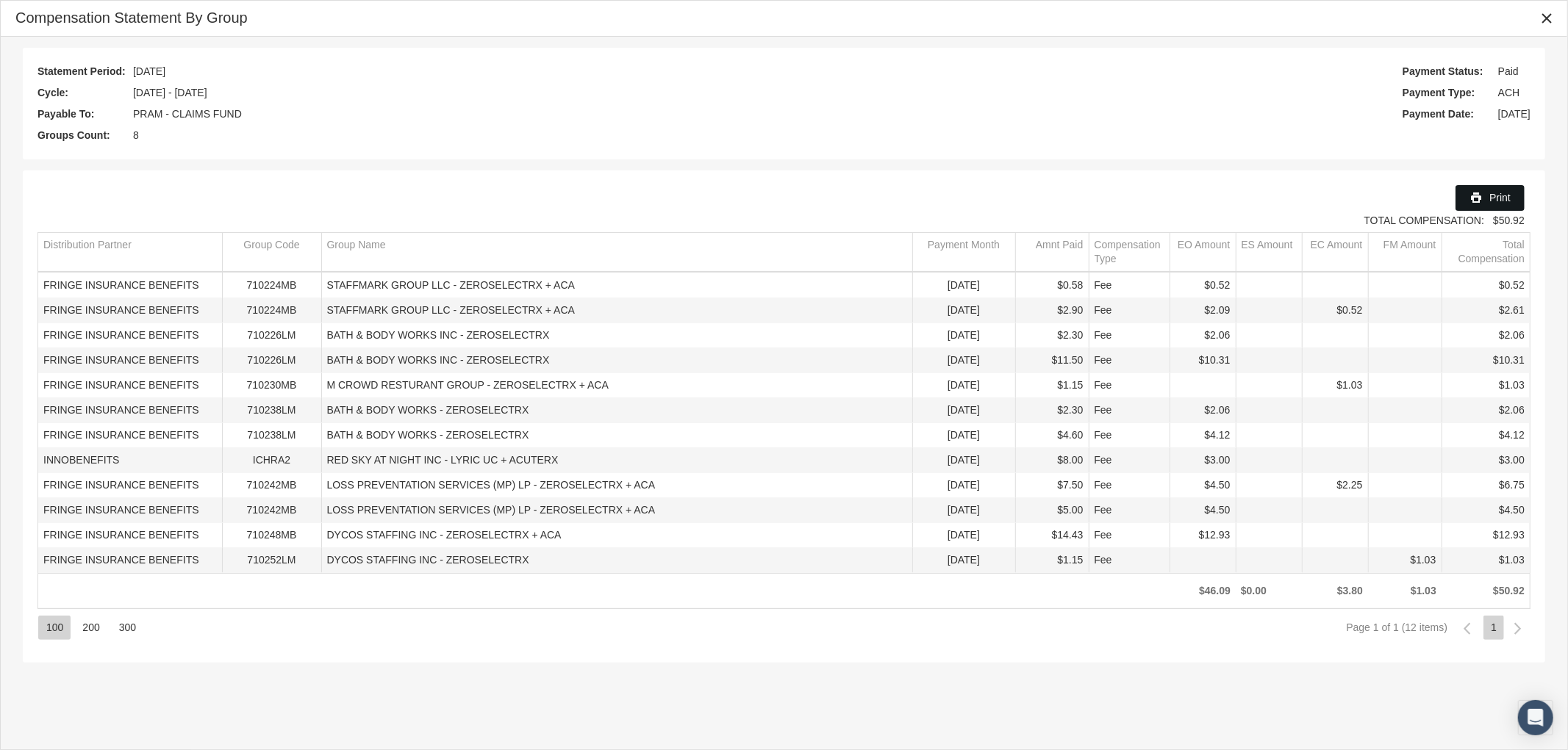
click at [1480, 196] on icon "Print" at bounding box center [1476, 198] width 13 height 13
click at [1542, 18] on icon "Close" at bounding box center [1547, 18] width 13 height 13
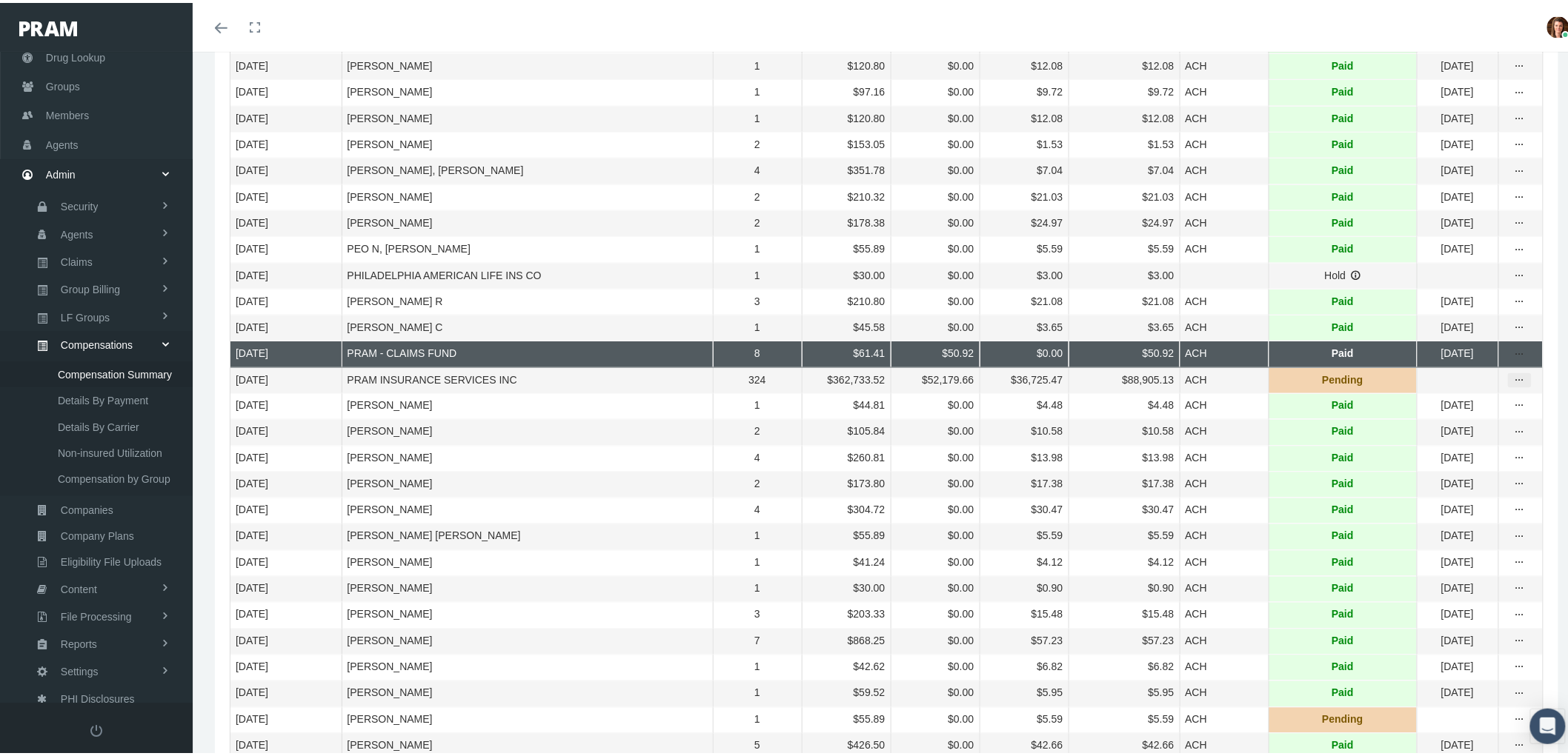
click at [1513, 384] on icon "more" at bounding box center [1520, 378] width 14 height 14
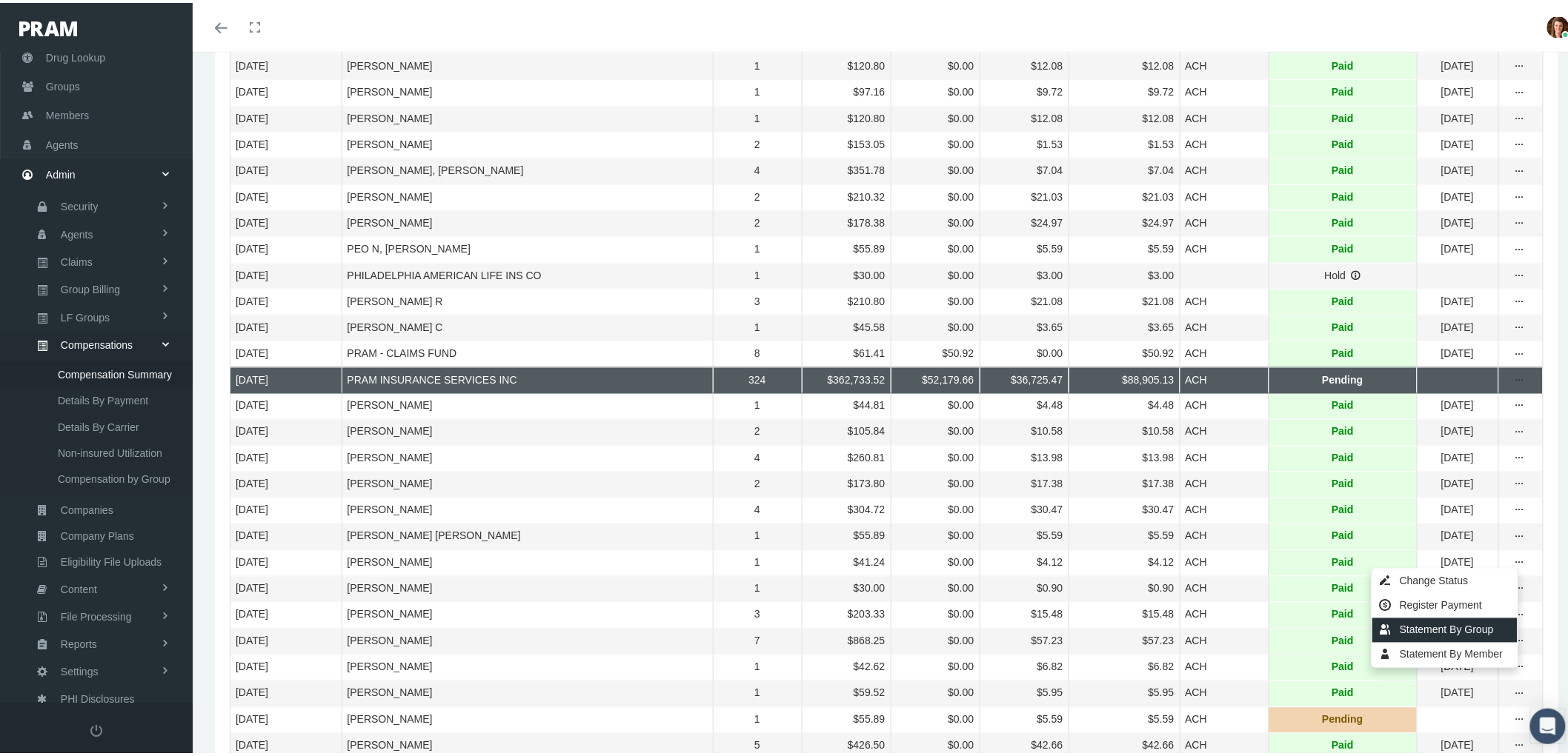
click at [1479, 622] on div "Statement By Group" at bounding box center [1445, 627] width 146 height 25
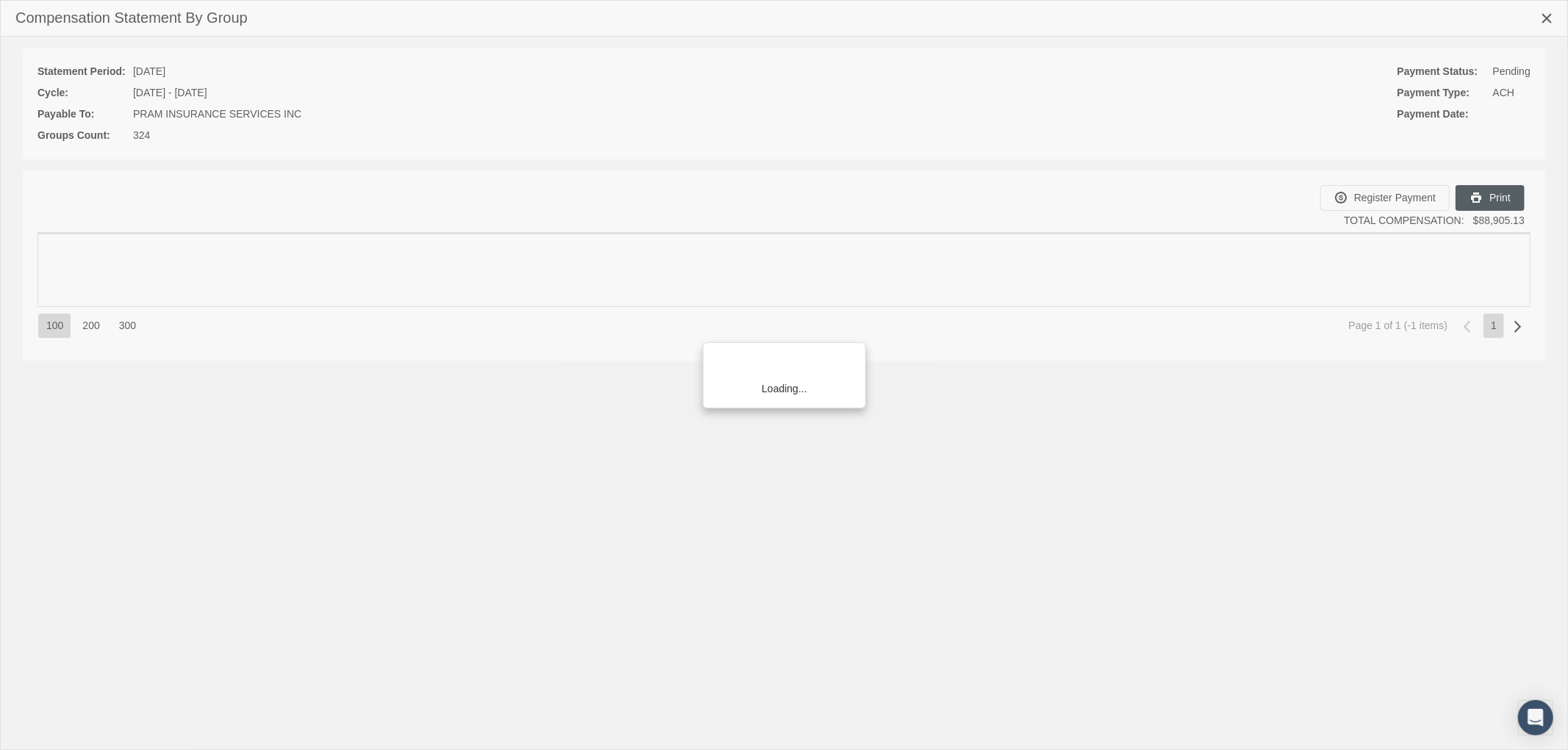
drag, startPoint x: 1492, startPoint y: 192, endPoint x: 1489, endPoint y: 199, distance: 7.6
click at [1492, 193] on div "Loading..." at bounding box center [784, 375] width 1568 height 750
click at [1481, 195] on div "Loading..." at bounding box center [784, 375] width 1568 height 750
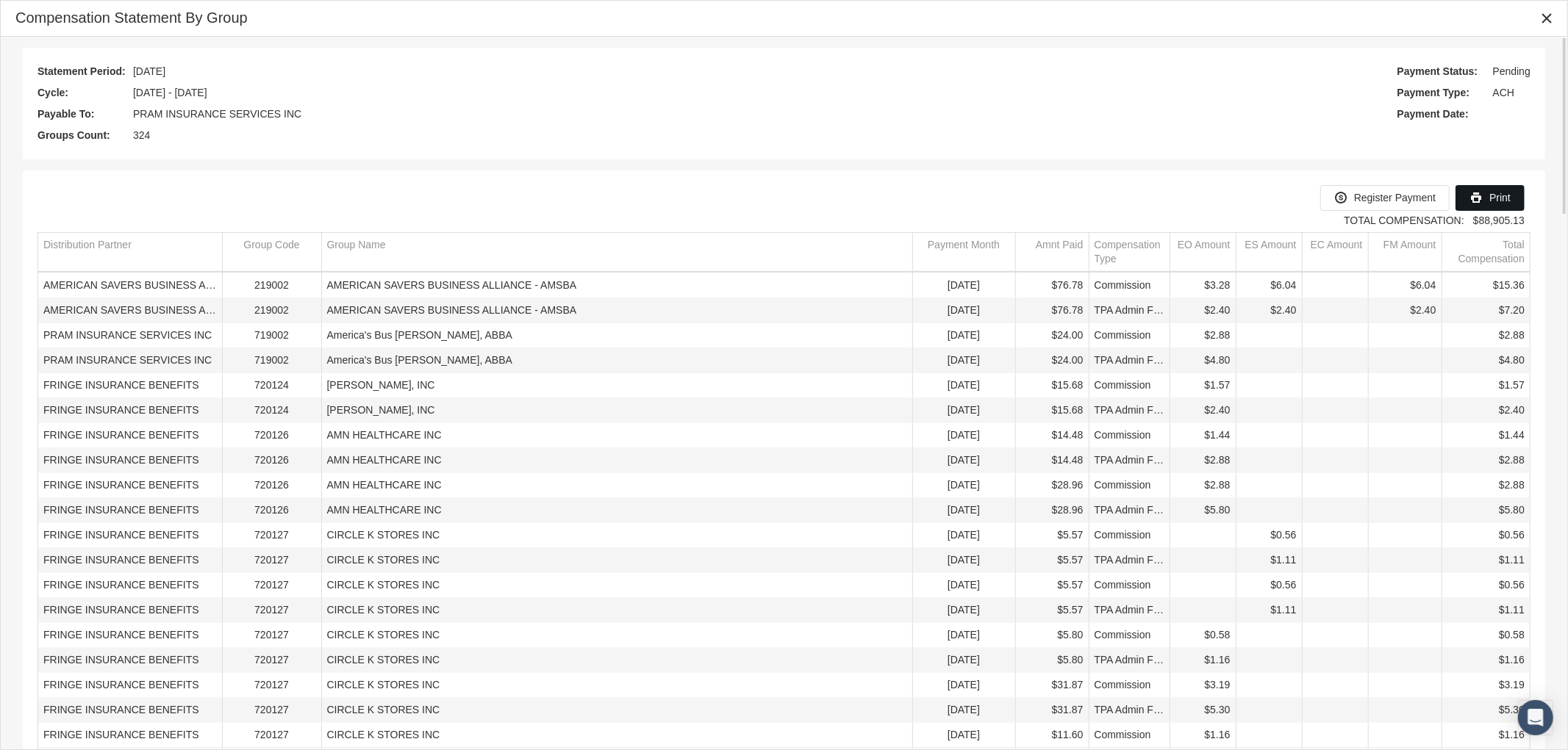
click at [1503, 200] on span "Print" at bounding box center [1500, 197] width 21 height 12
click at [1543, 24] on icon "Close" at bounding box center [1547, 18] width 13 height 13
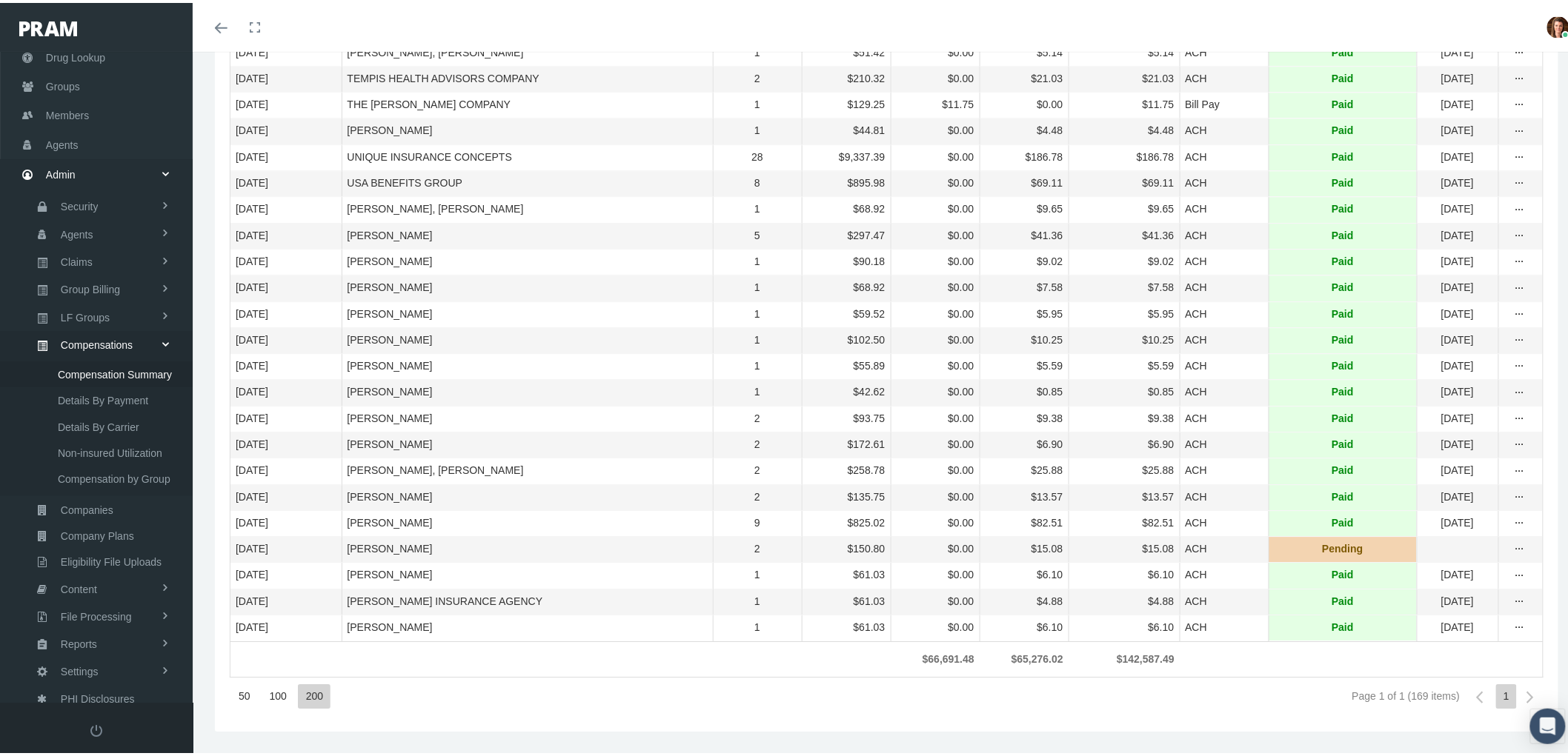
scroll to position [4279, 0]
